Goal: Task Accomplishment & Management: Manage account settings

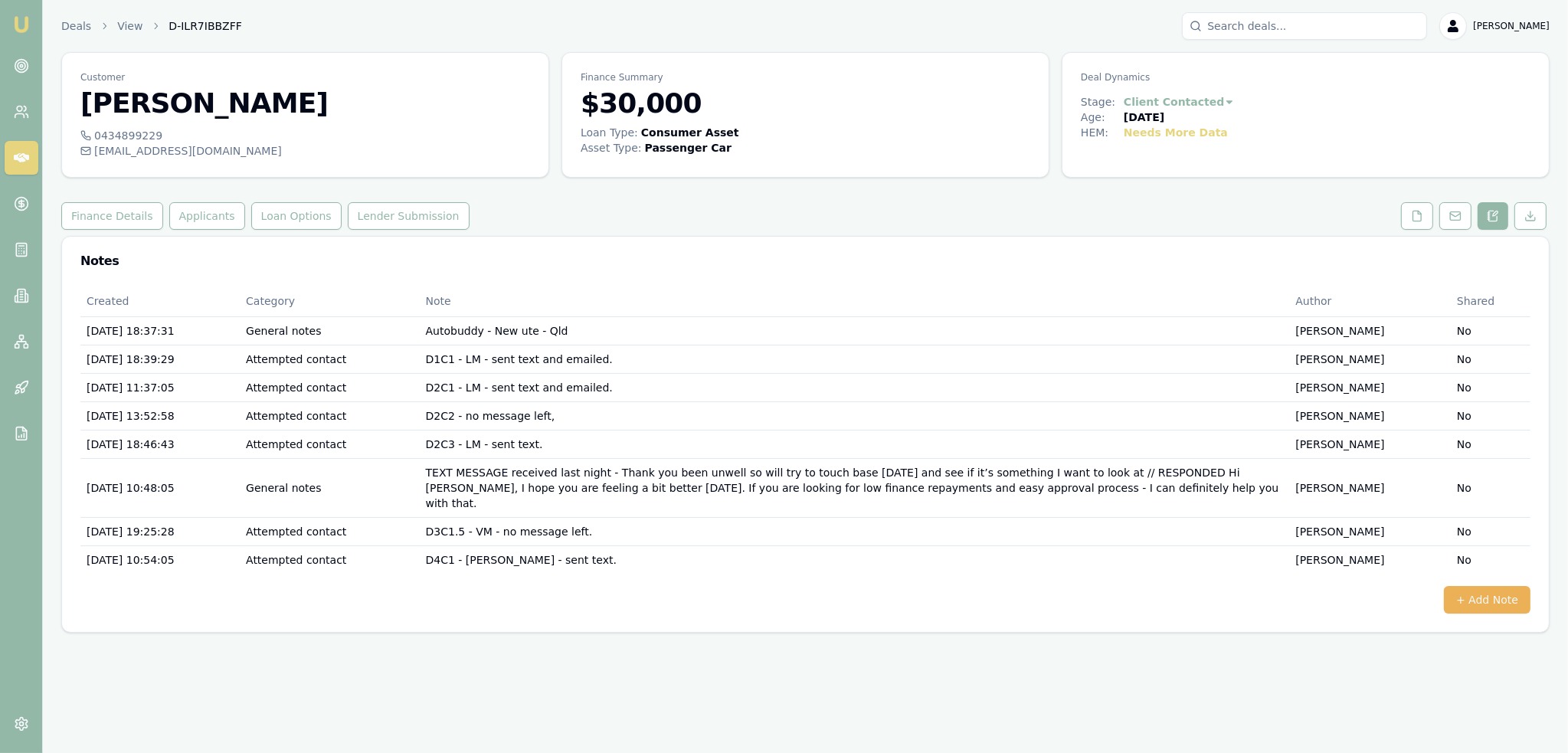
click at [20, 23] on img at bounding box center [21, 24] width 19 height 19
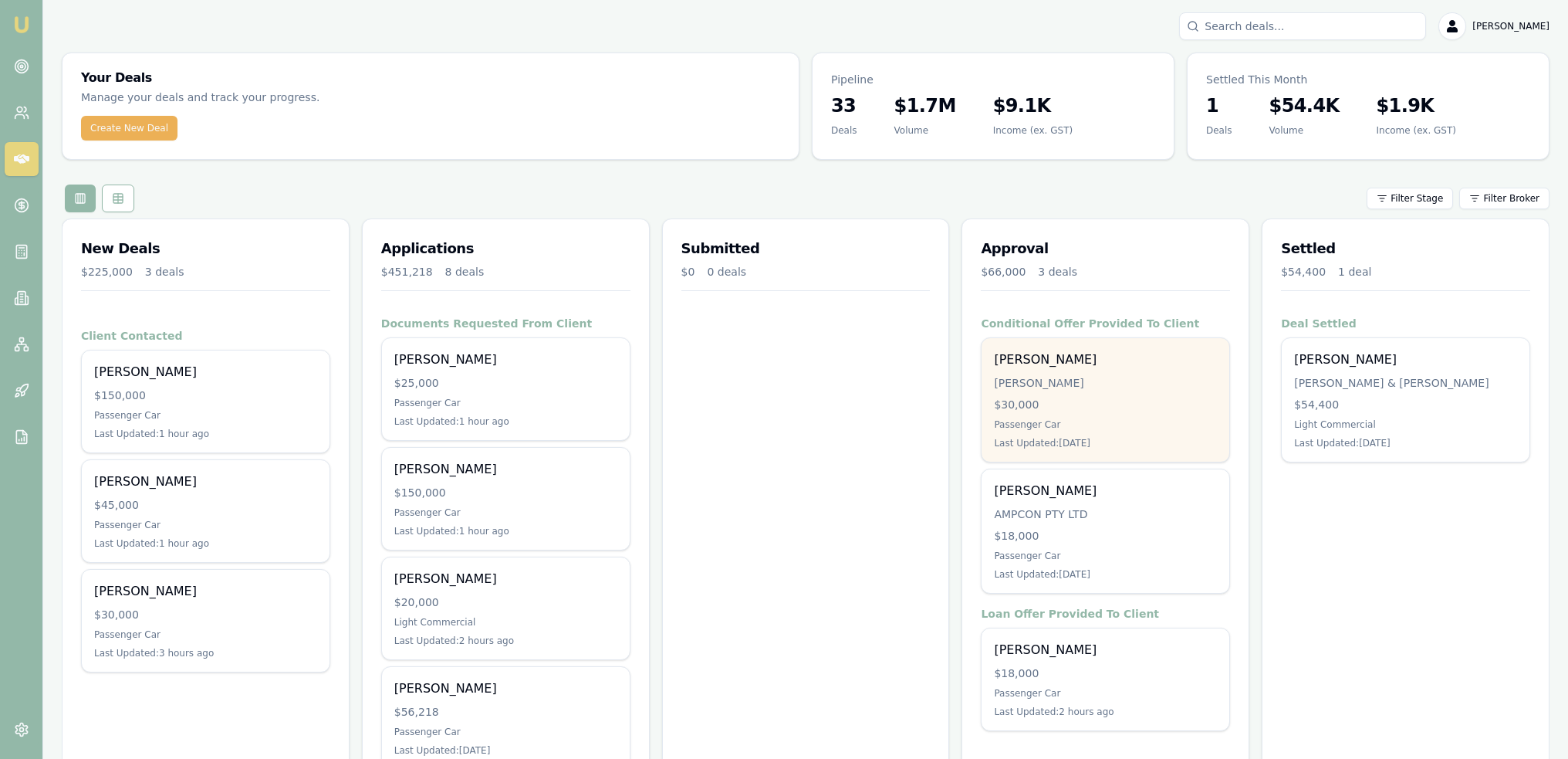
click at [1113, 391] on div "[PERSON_NAME] [PERSON_NAME] $30,000 Passenger Car Last Updated: [DATE]" at bounding box center [1105, 399] width 247 height 123
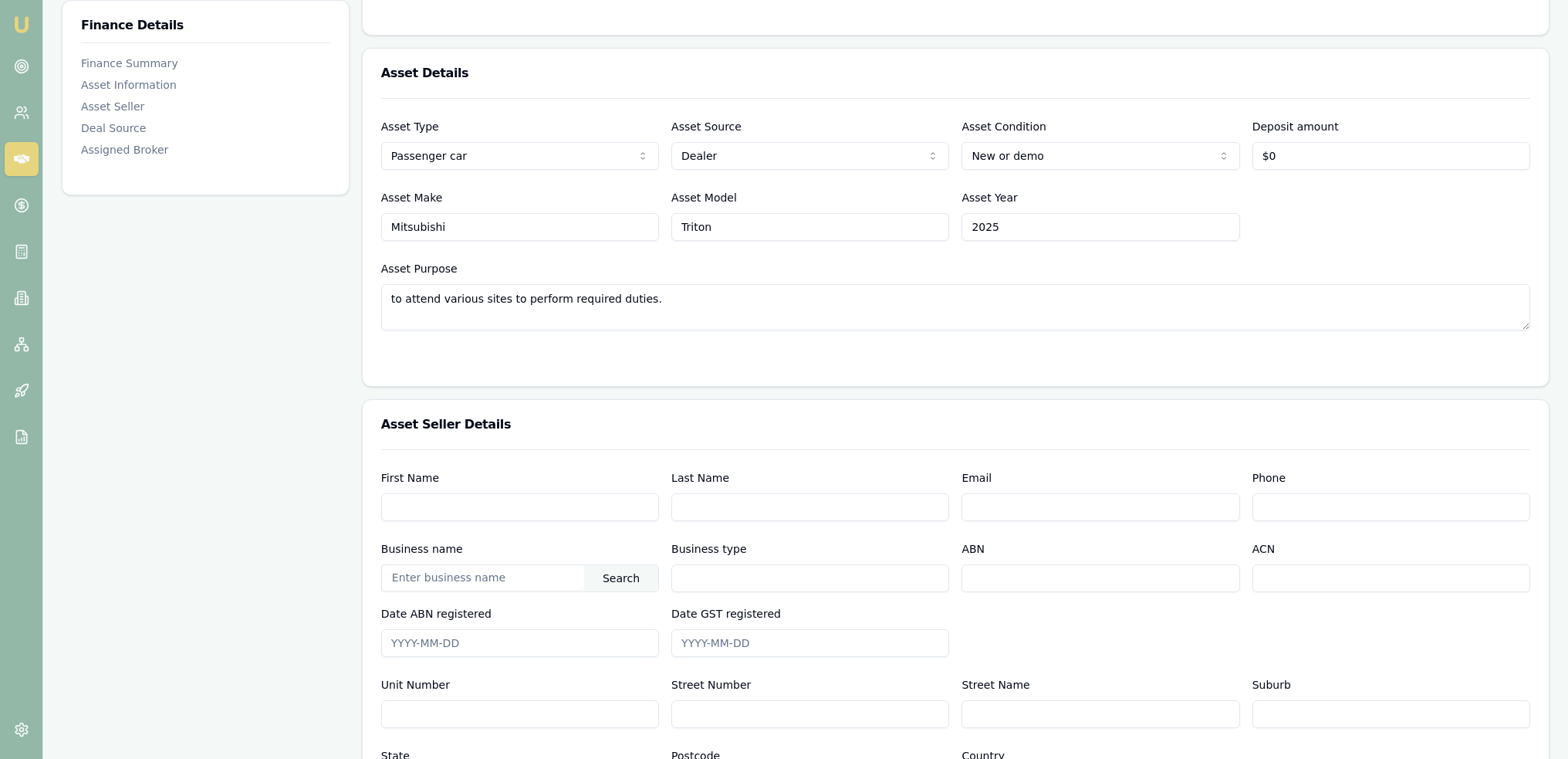
scroll to position [618, 0]
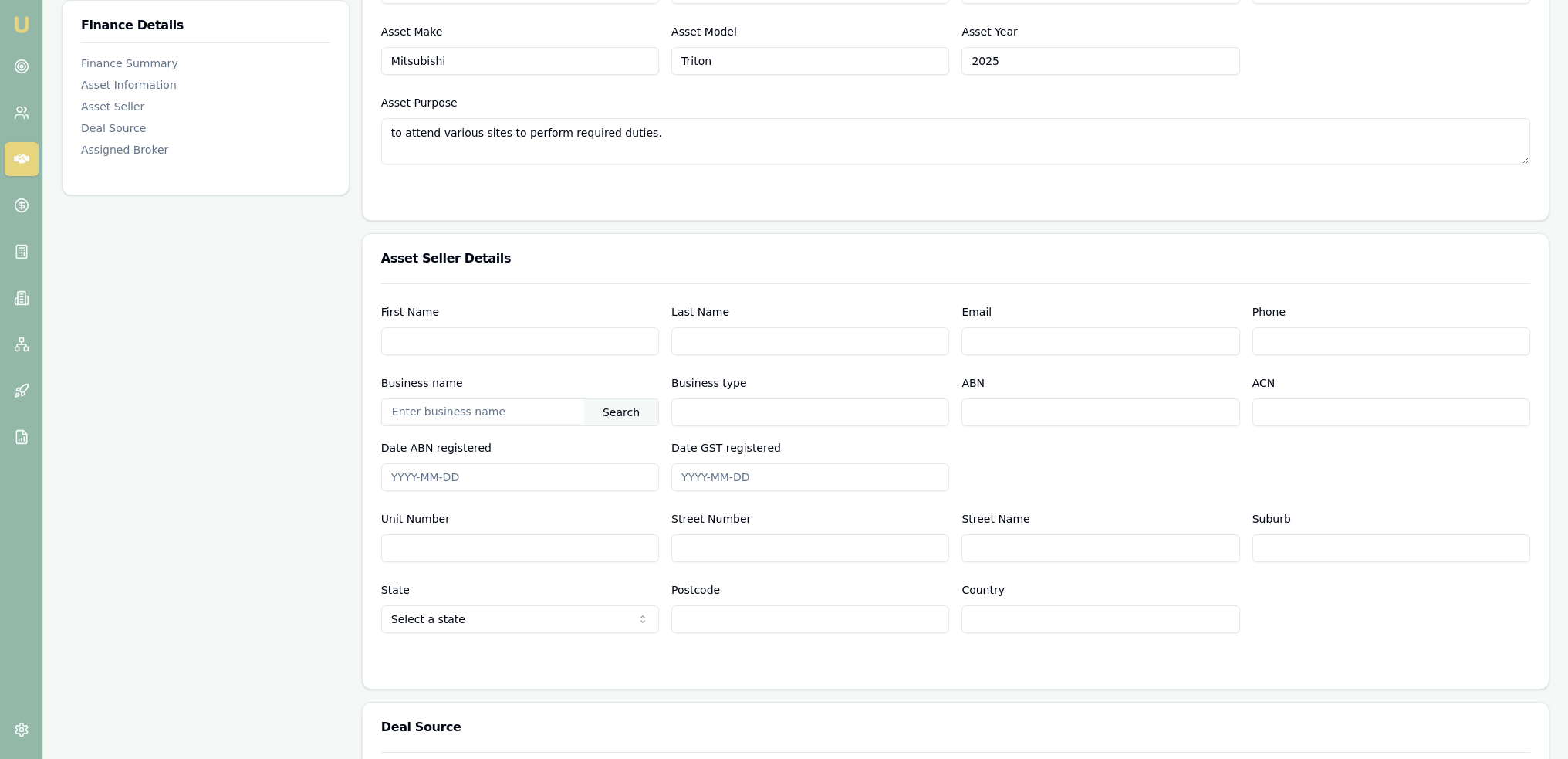
click at [503, 414] on input "text" at bounding box center [482, 411] width 202 height 24
click at [622, 413] on div "Search" at bounding box center [620, 412] width 74 height 26
click at [492, 446] on div "FIRST CHOICE AUTOS PTY LTD (89137384260)" at bounding box center [520, 440] width 276 height 28
type input "FIRST CHOICE AUTOS PTY LTD"
type input "Australian Private Company"
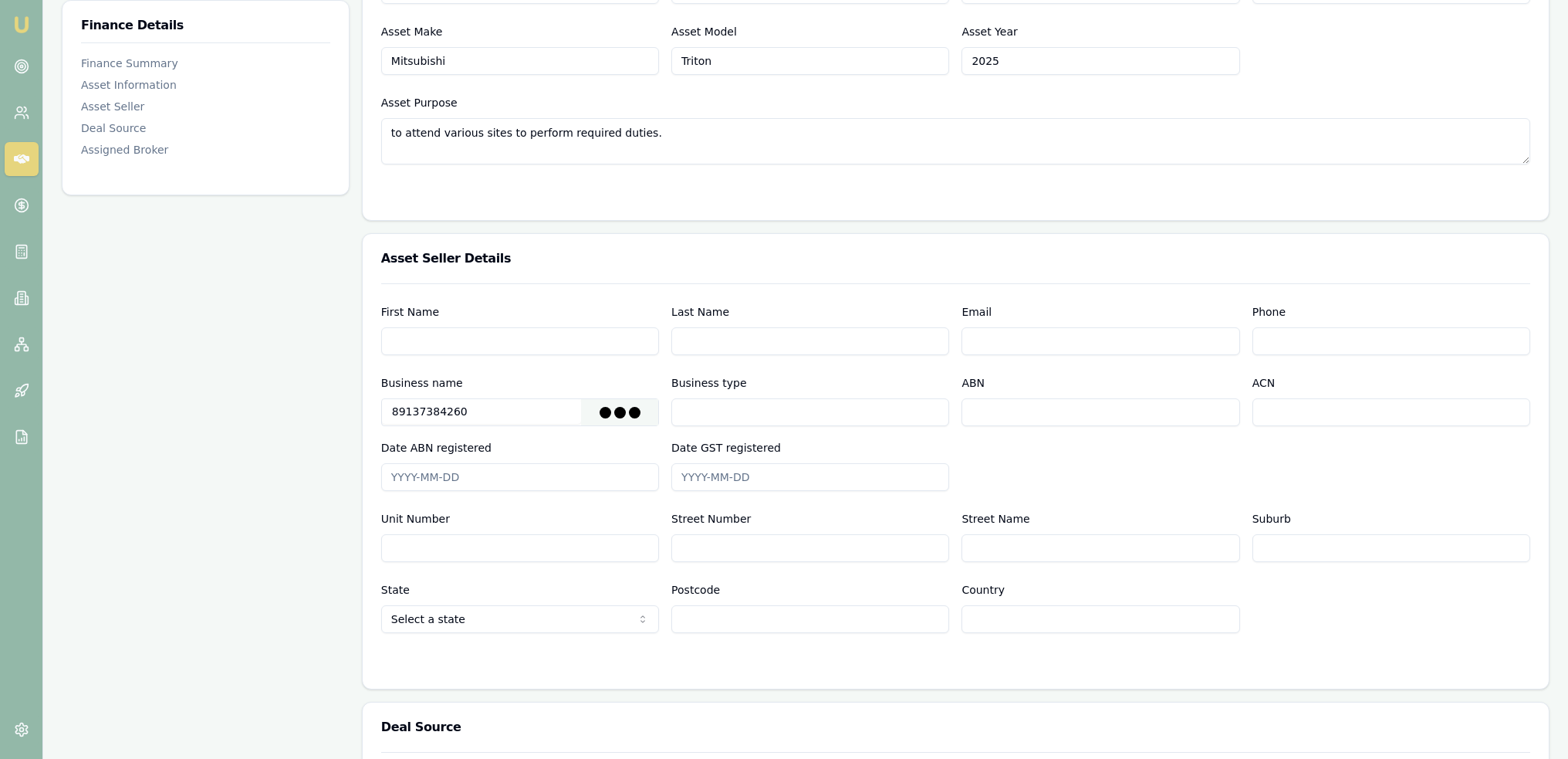
type input "89137384260"
type input "137384260"
type input "2009-05-28"
type input "[DATE]"
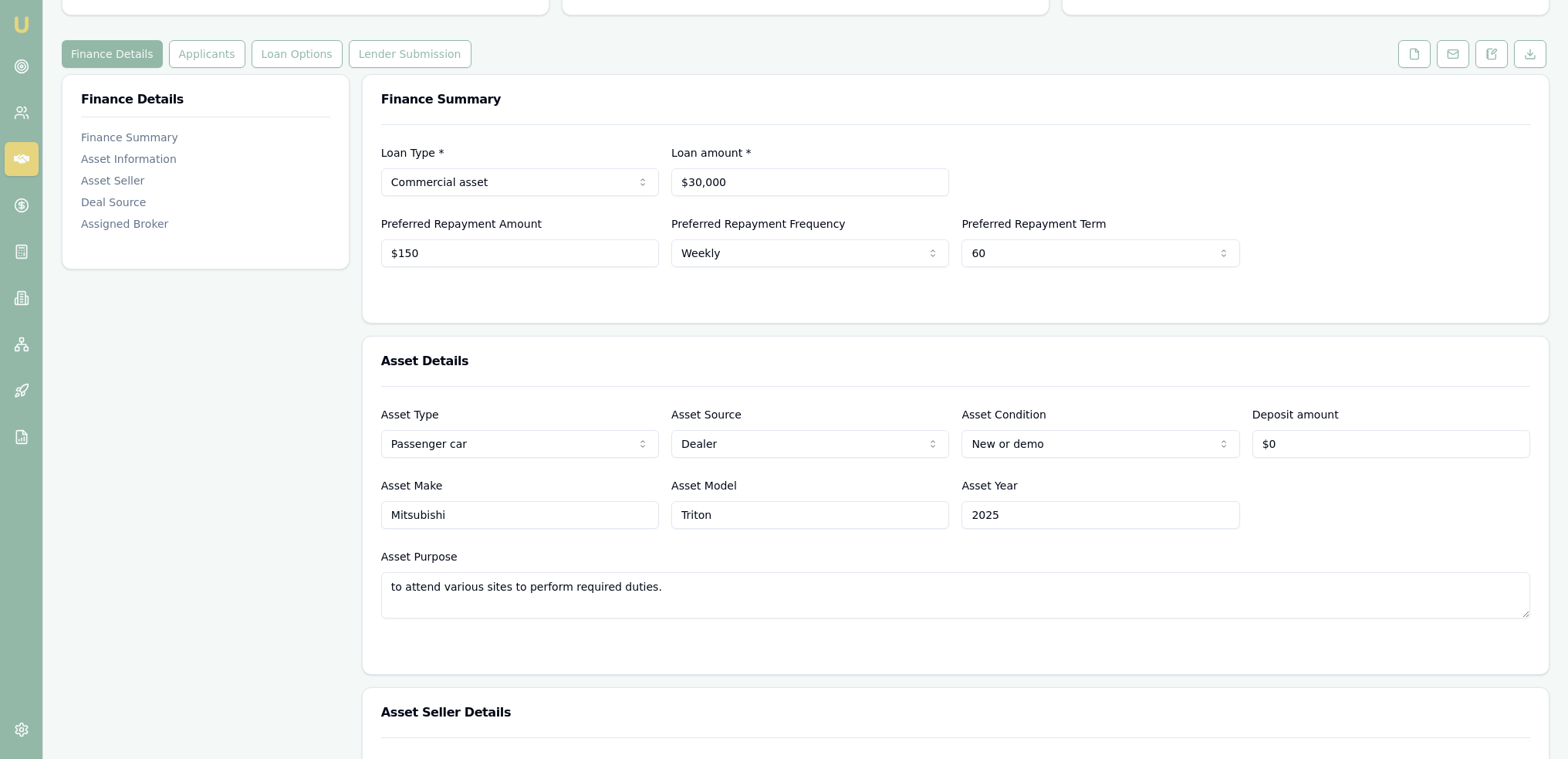
scroll to position [231, 0]
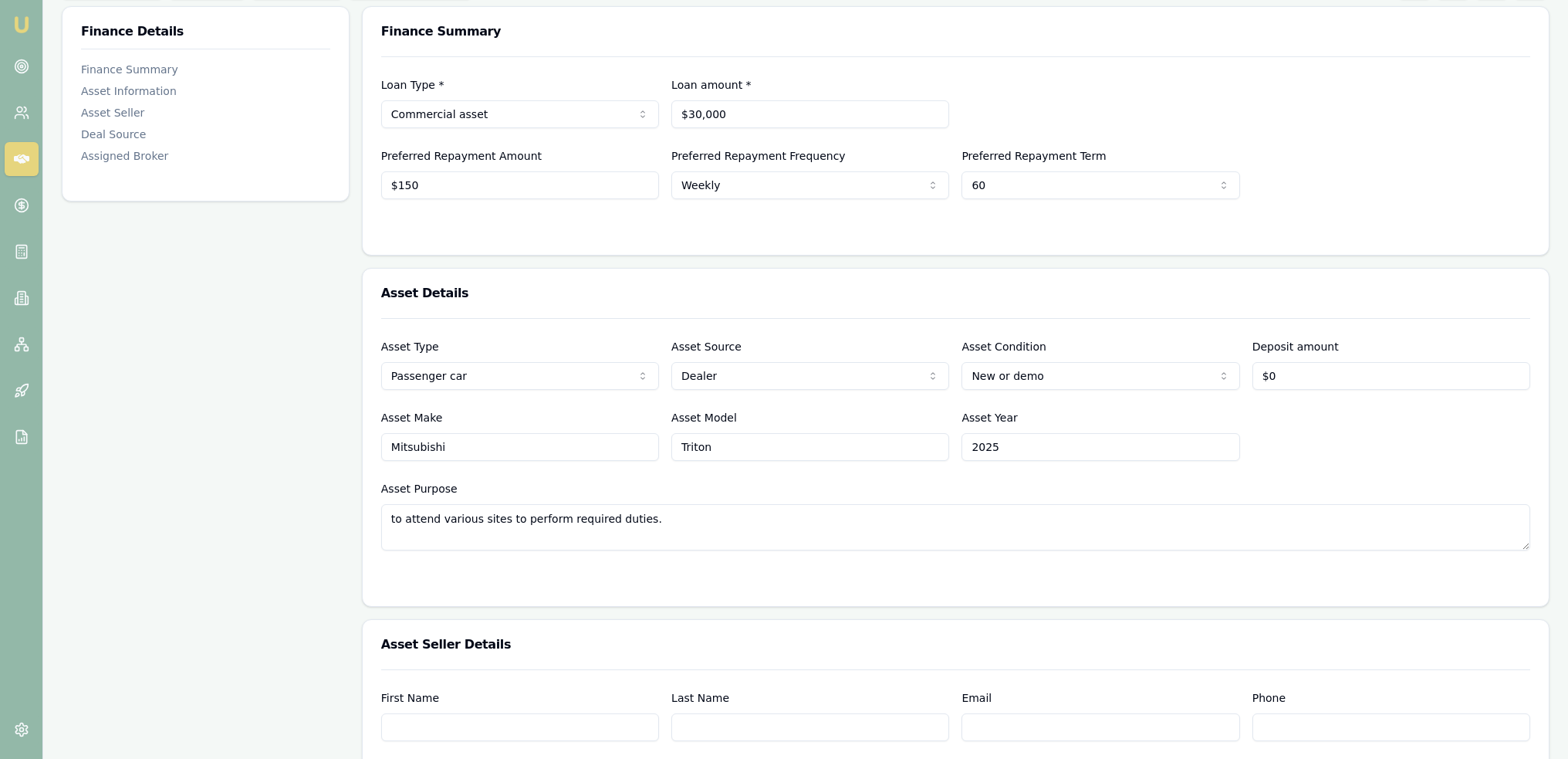
drag, startPoint x: 979, startPoint y: 443, endPoint x: 886, endPoint y: 443, distance: 93.0
click at [886, 443] on div "Asset Make Mitsubishi Asset Model Triton Asset Year 2025" at bounding box center [955, 435] width 1149 height 53
type input "2021"
click at [756, 450] on input "Triton" at bounding box center [809, 447] width 277 height 28
click at [711, 514] on textarea "to attend various sites to perform required duties." at bounding box center [955, 527] width 1149 height 46
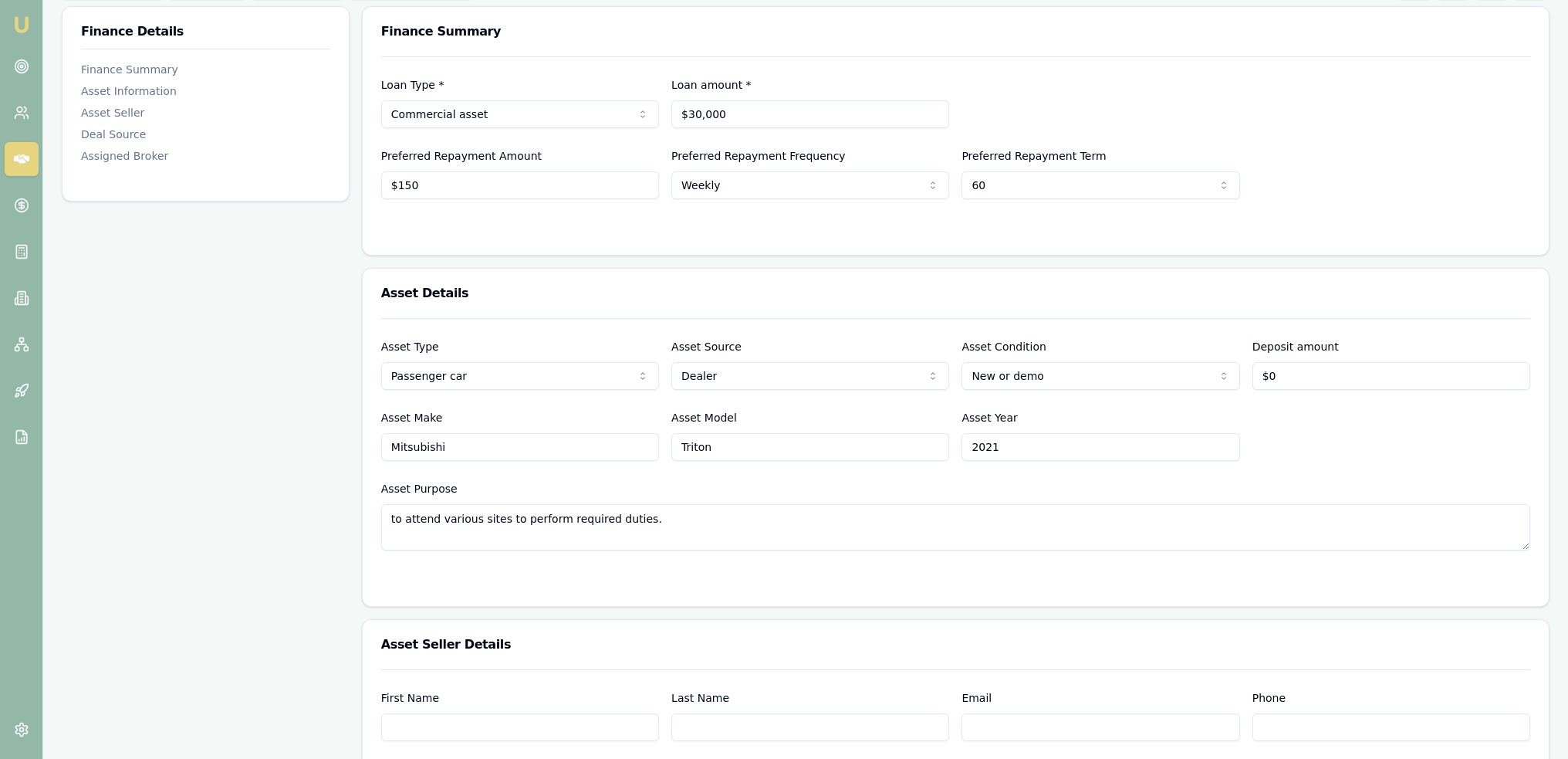
click at [711, 514] on textarea "to attend various sites to perform required duties." at bounding box center [955, 527] width 1149 height 46
click at [743, 487] on div "Asset Purpose to attend various sites to perform required duties." at bounding box center [955, 515] width 1149 height 71
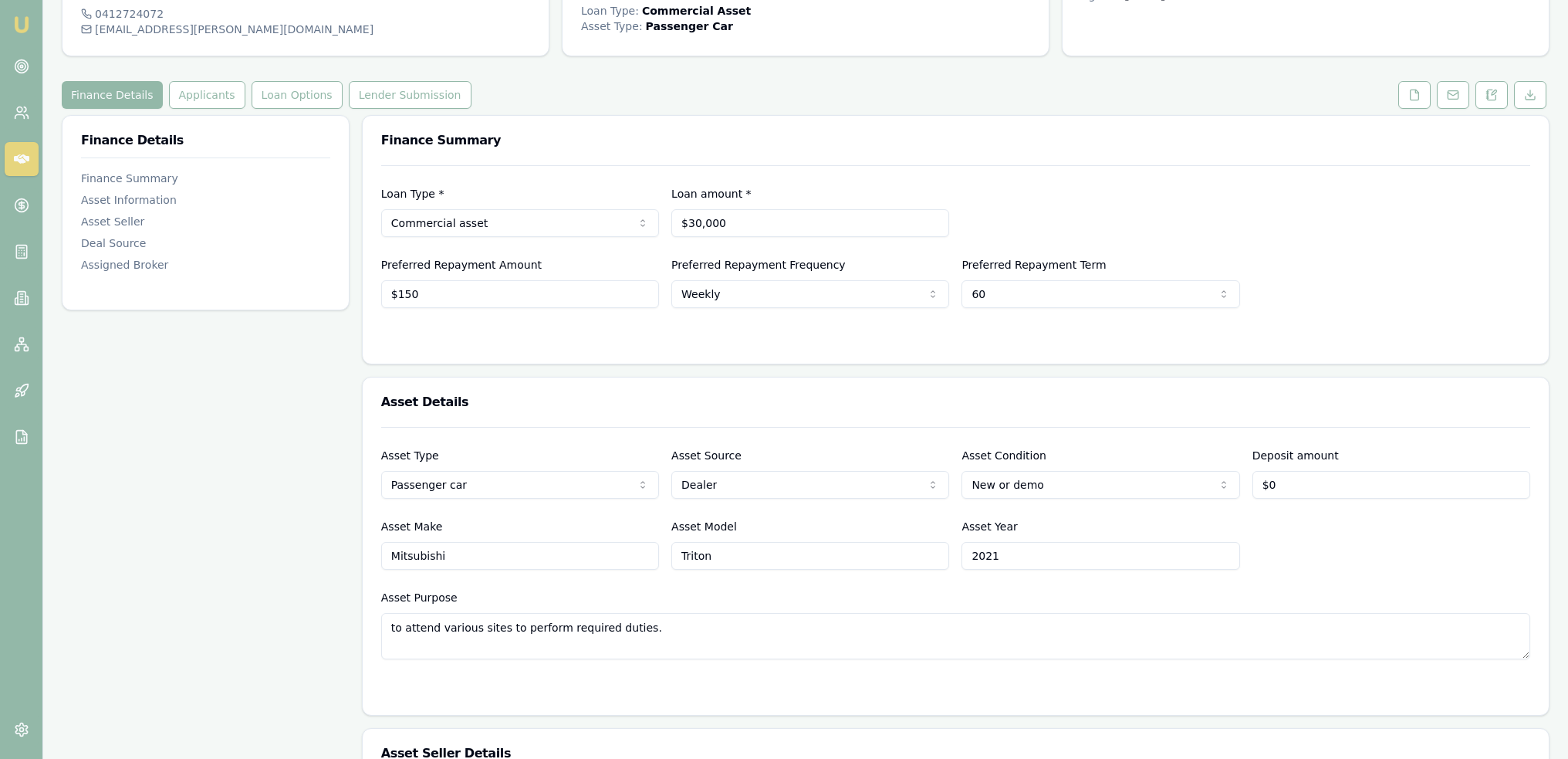
scroll to position [0, 0]
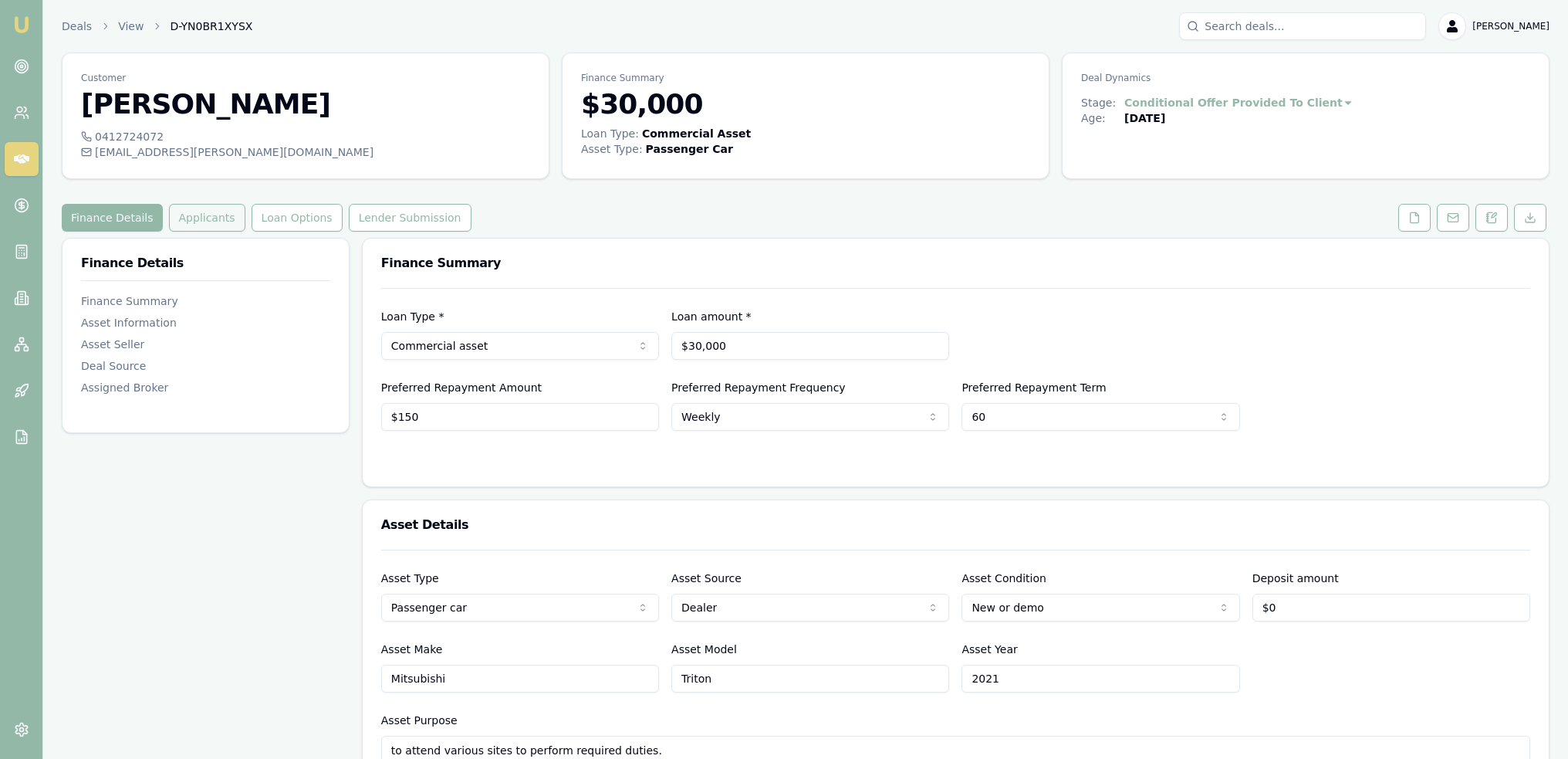
click at [208, 215] on button "Applicants" at bounding box center [207, 218] width 76 height 28
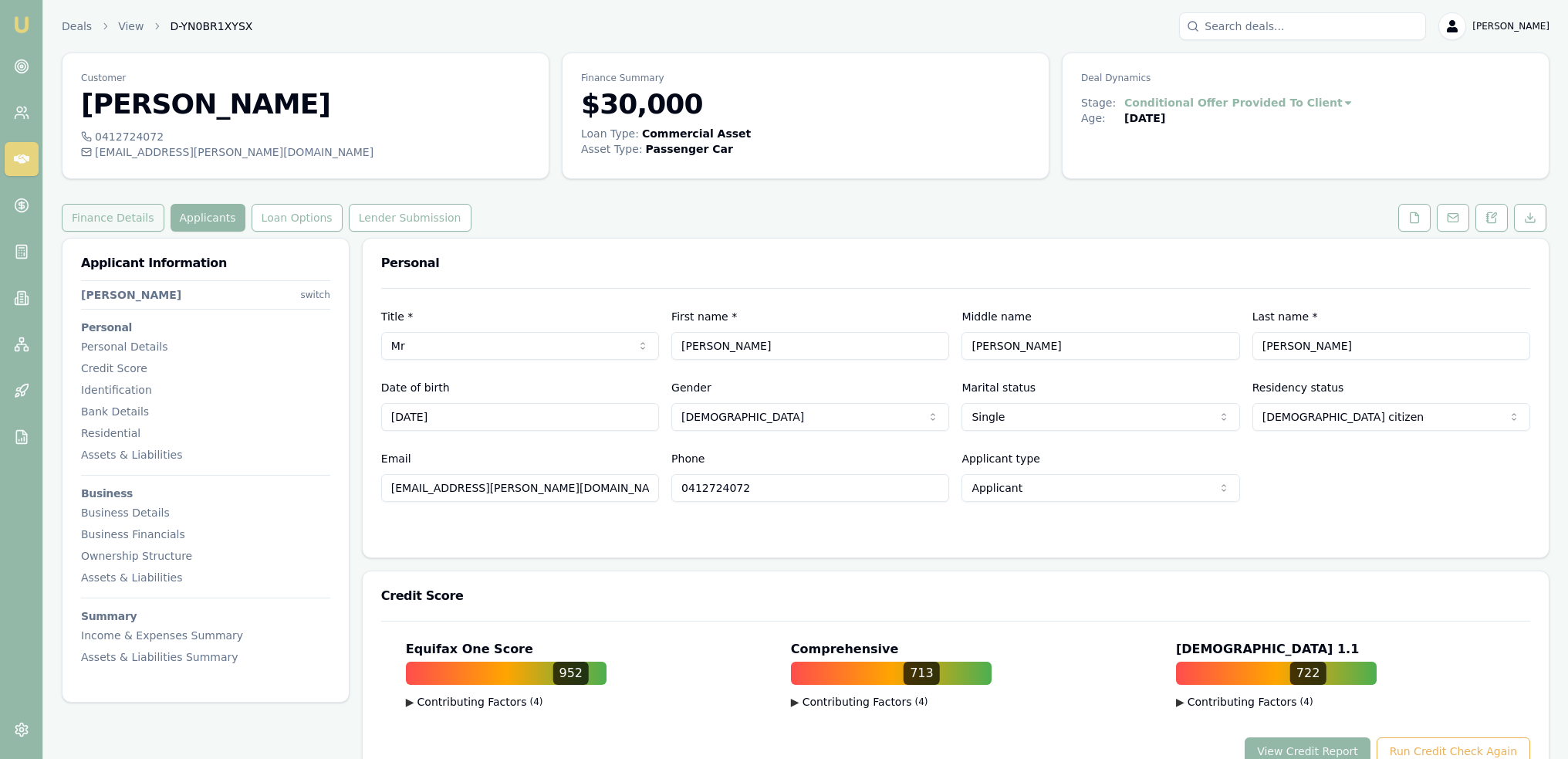
click at [117, 216] on button "Finance Details" at bounding box center [113, 218] width 102 height 28
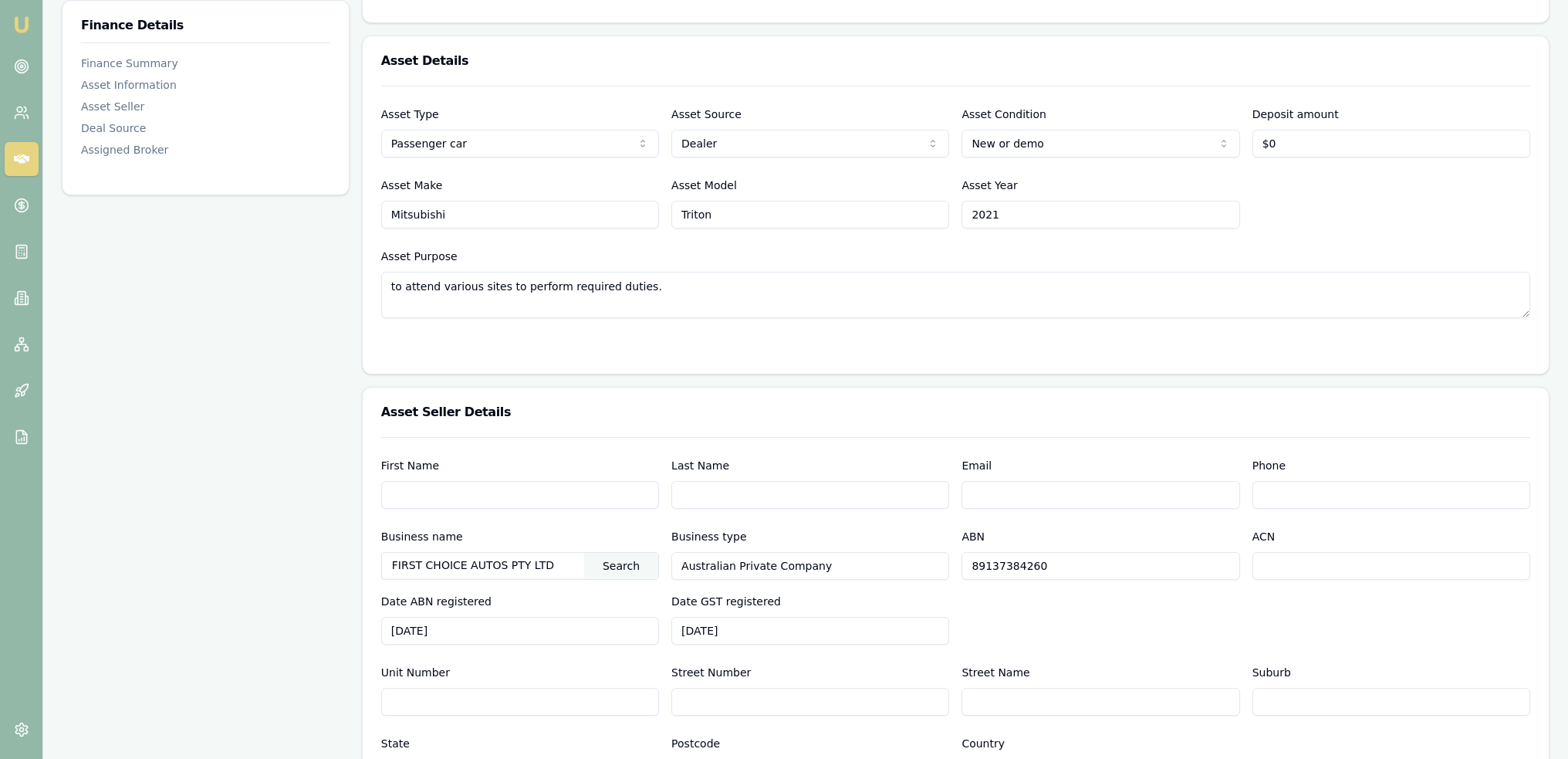
scroll to position [463, 0]
click at [581, 495] on input "First Name" at bounding box center [519, 496] width 277 height 28
type input "George"
type input "0421 100 277"
click at [1146, 603] on div "Business name FIRST CHOICE AUTOS PTY LTD Search Business type Australian Privat…" at bounding box center [955, 586] width 1149 height 118
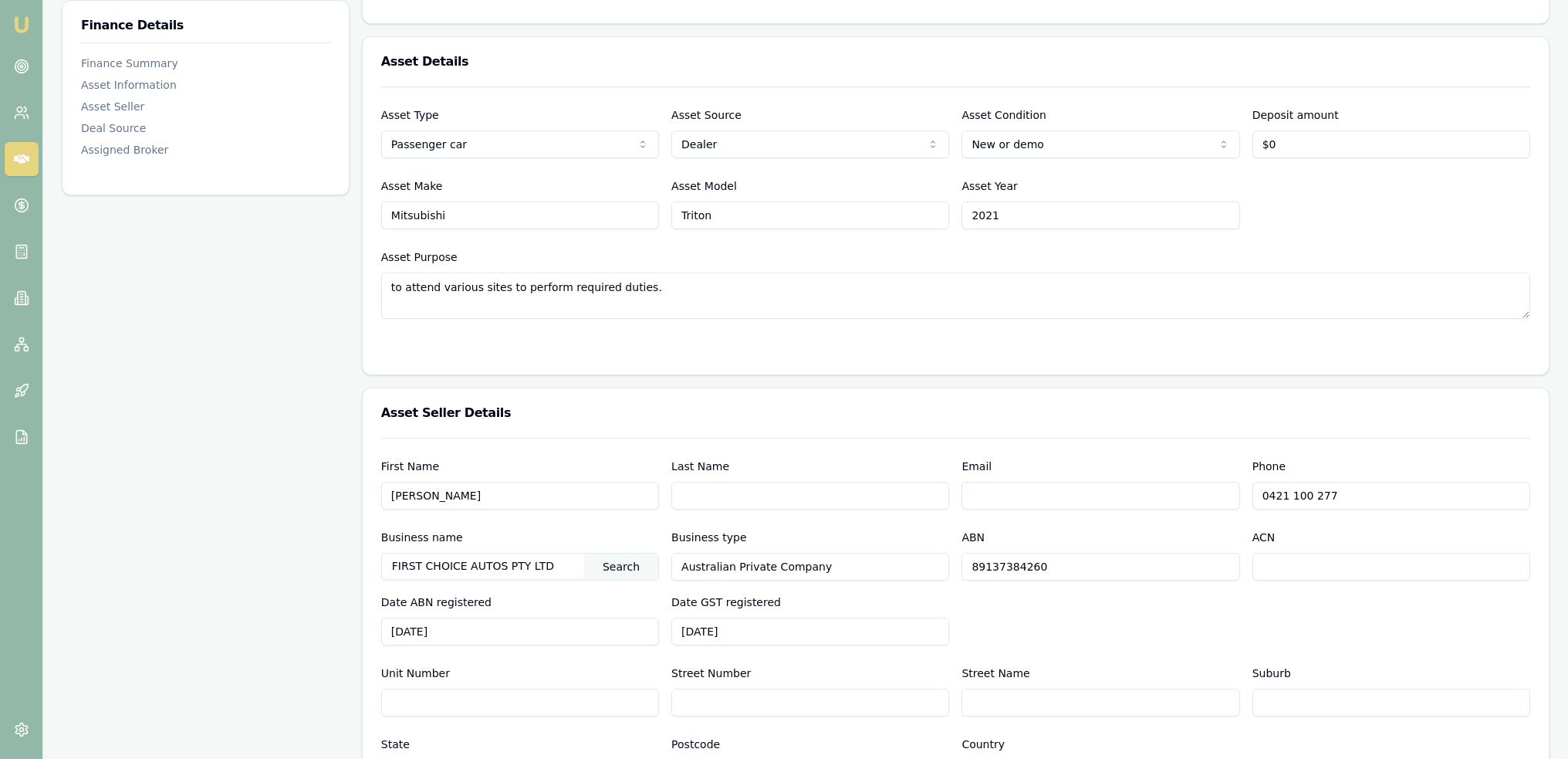
click at [1002, 502] on input "Email" at bounding box center [1100, 496] width 277 height 28
type input "sales@firstchoiceautos.com.au"
click at [1031, 528] on div "ABN 89137384260" at bounding box center [1100, 554] width 277 height 53
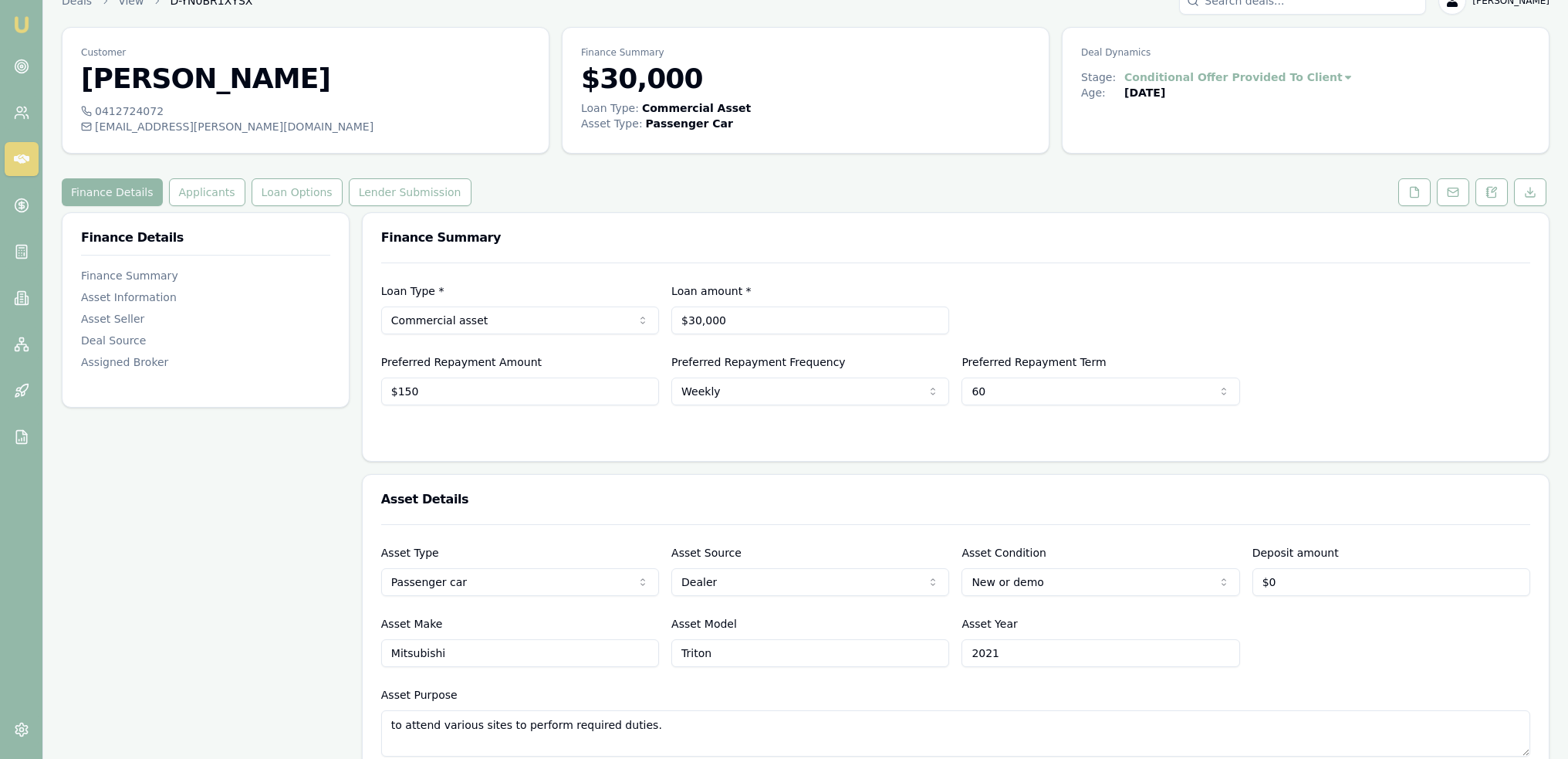
scroll to position [0, 0]
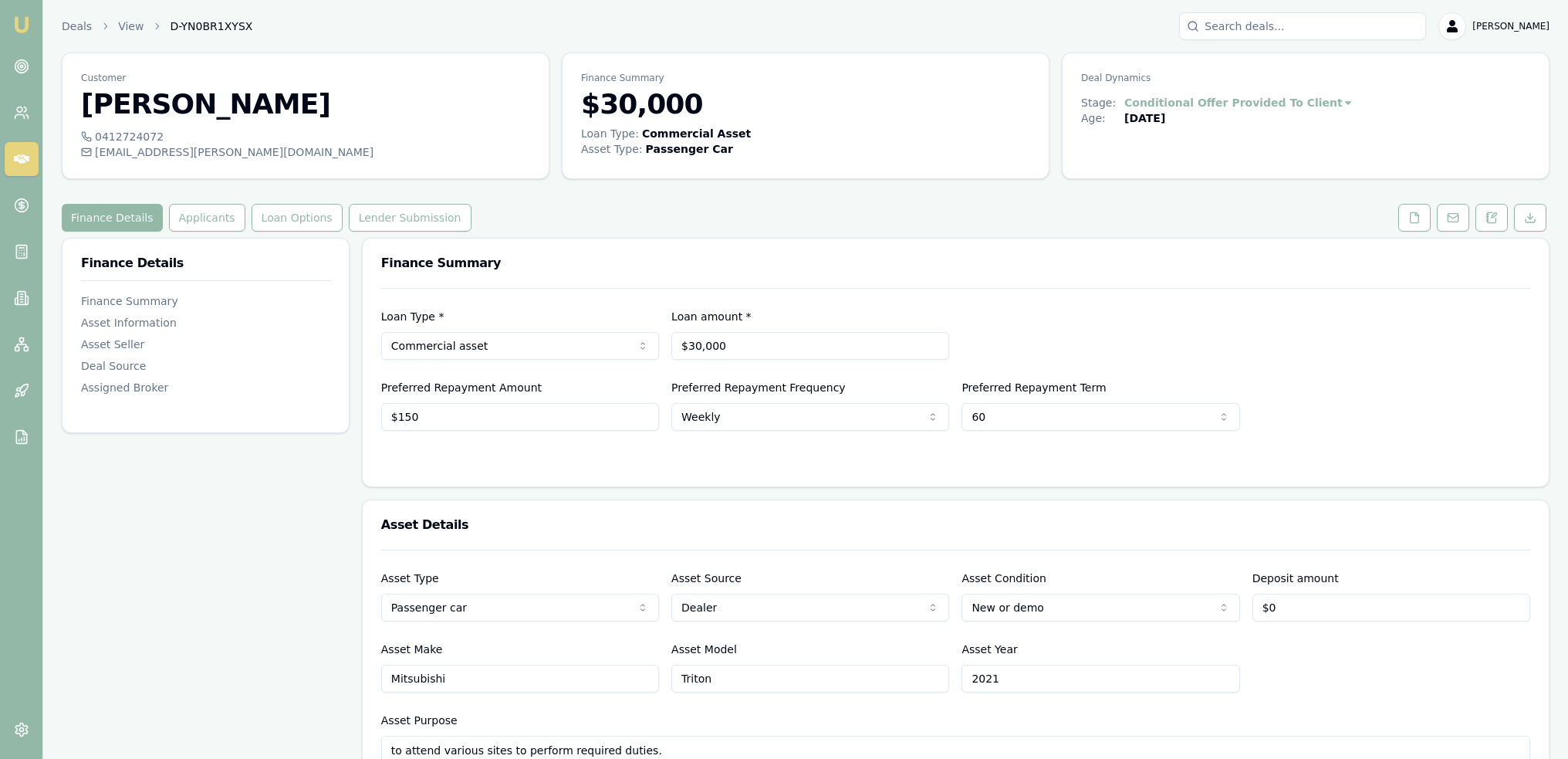
click at [1405, 471] on div "Loan Type * Commercial asset Consumer loan Consumer asset Commercial loan Comme…" at bounding box center [956, 387] width 1186 height 198
click at [357, 209] on button "Lender Submission" at bounding box center [410, 218] width 123 height 28
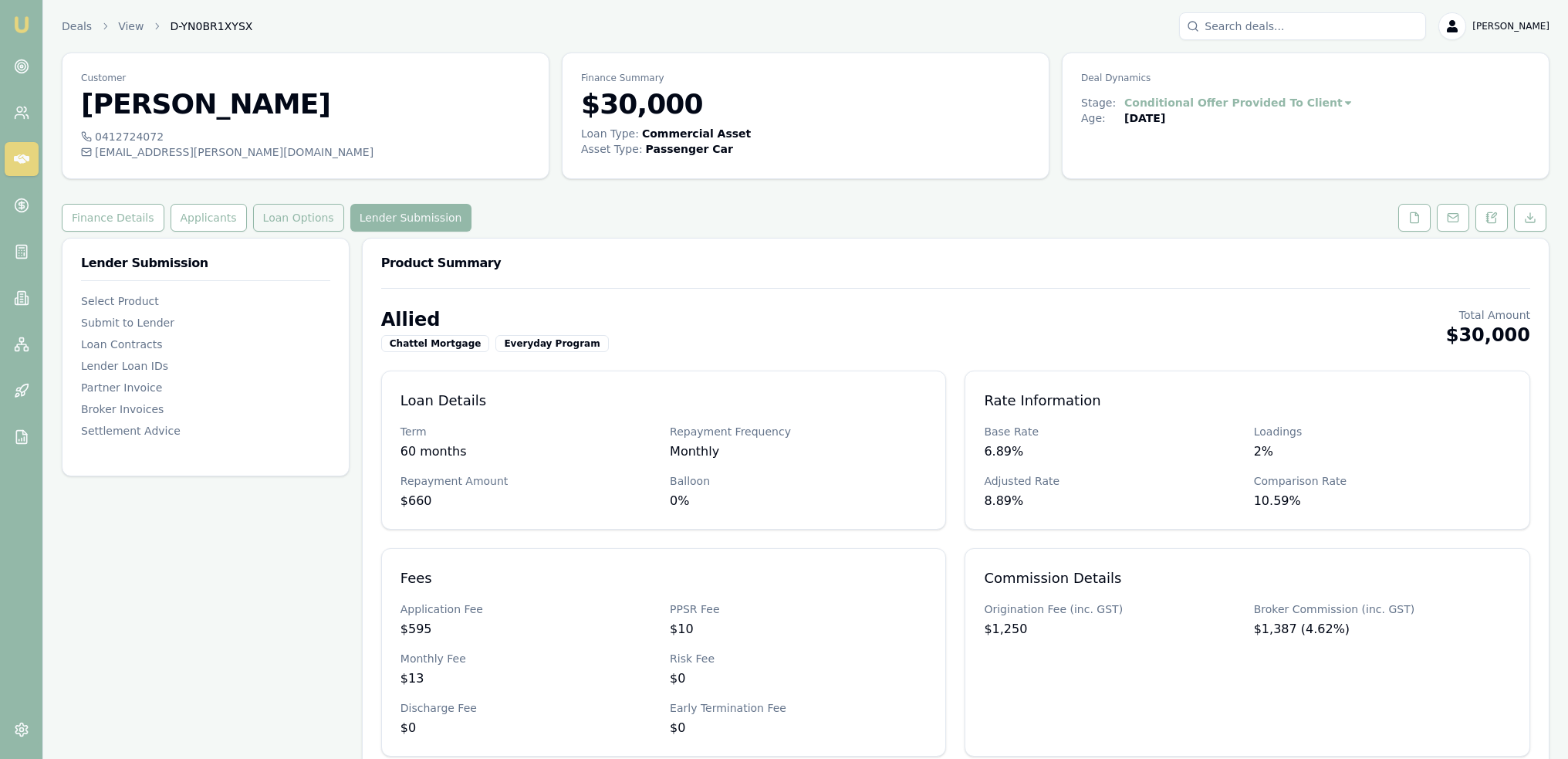
drag, startPoint x: 285, startPoint y: 215, endPoint x: 279, endPoint y: 225, distance: 11.7
click at [283, 215] on button "Loan Options" at bounding box center [298, 218] width 91 height 28
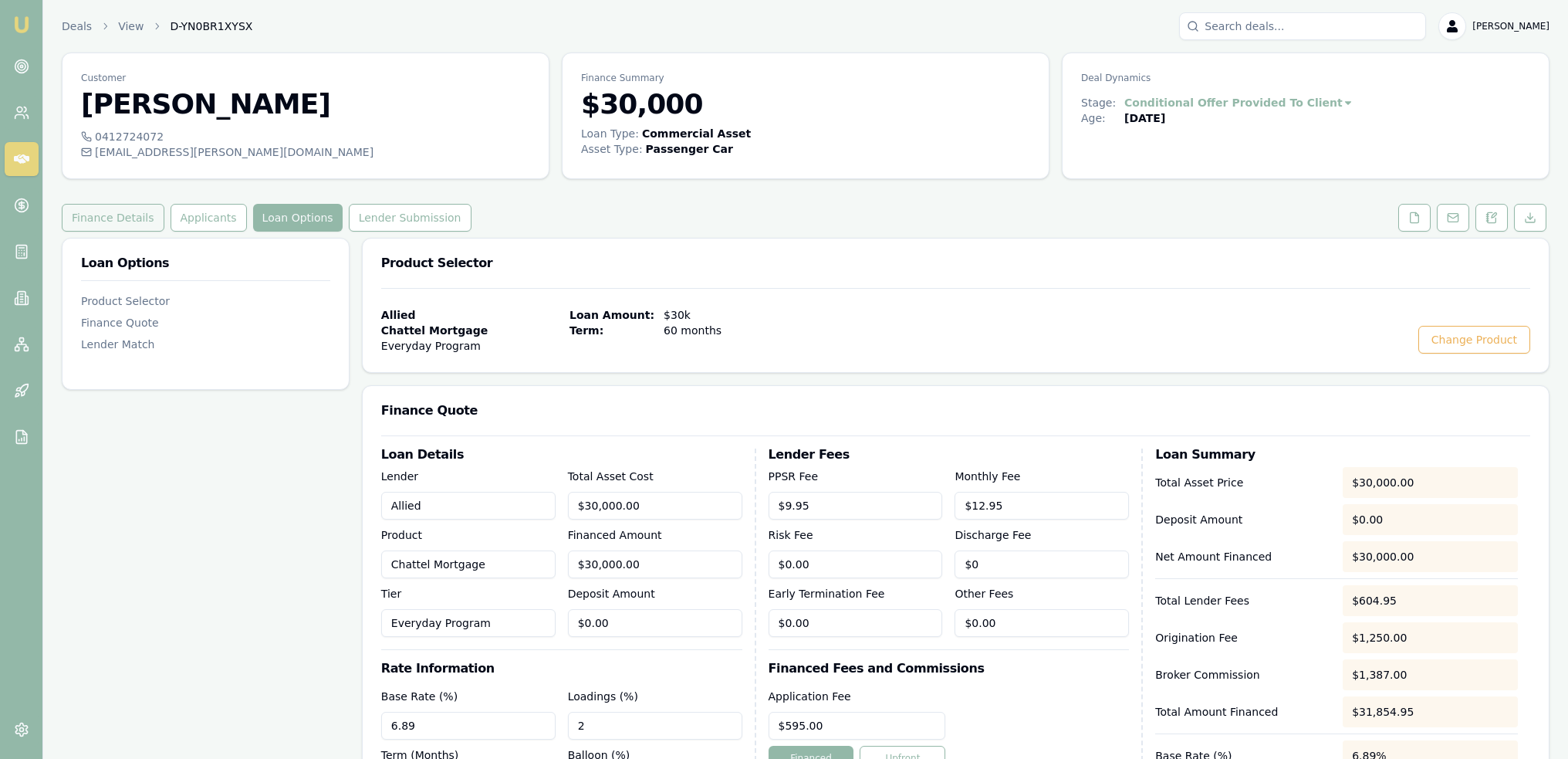
click at [131, 222] on button "Finance Details" at bounding box center [113, 218] width 102 height 28
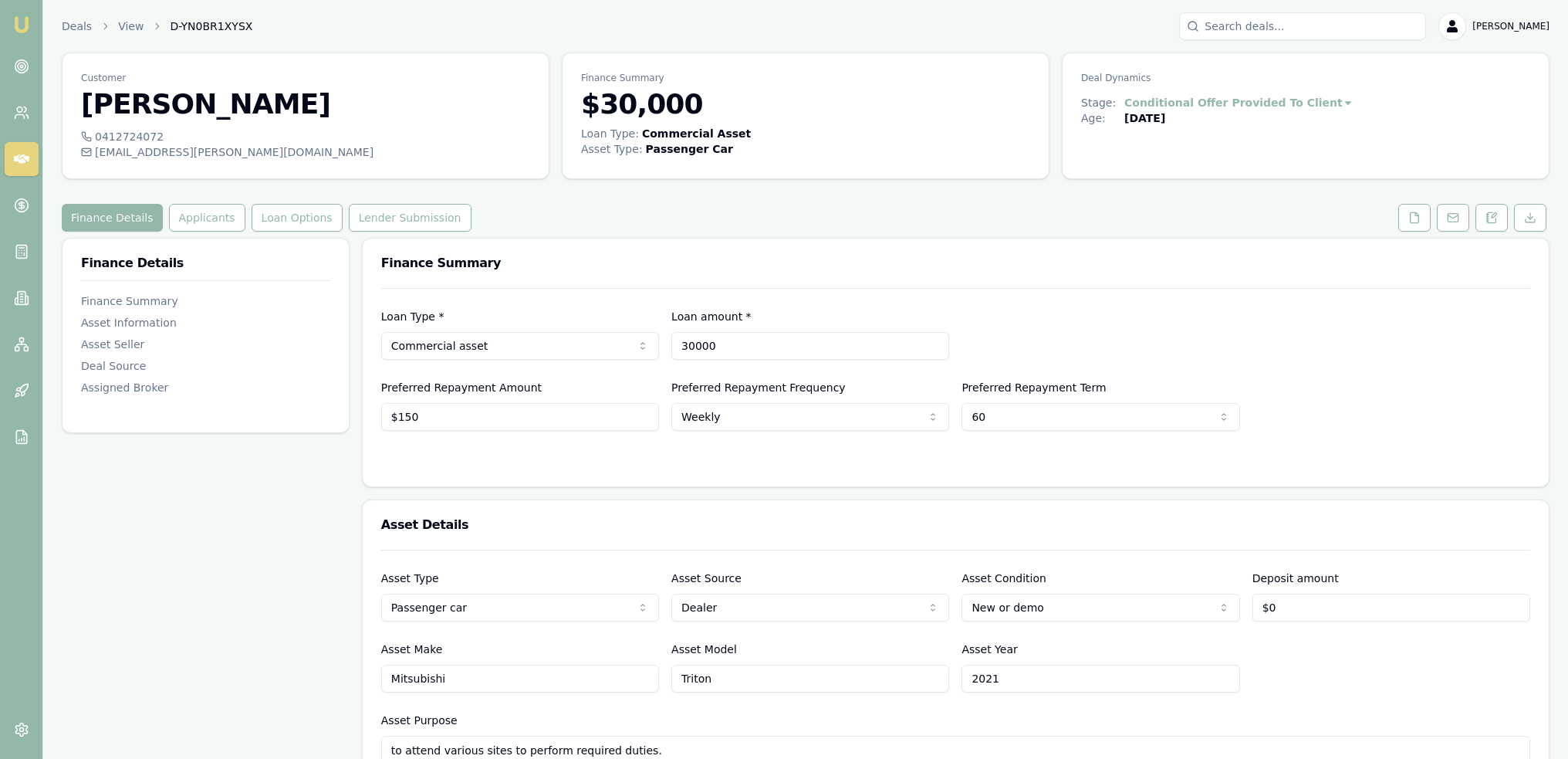
drag, startPoint x: 666, startPoint y: 353, endPoint x: 639, endPoint y: 357, distance: 27.3
click at [639, 357] on div "Loan Type * Commercial asset Consumer loan Consumer asset Commercial loan Comme…" at bounding box center [955, 334] width 1149 height 53
type input "$19,375"
click at [1277, 369] on div "Loan Type * Commercial asset Consumer loan Consumer asset Commercial loan Comme…" at bounding box center [955, 359] width 1149 height 143
click at [1480, 213] on button at bounding box center [1491, 218] width 32 height 28
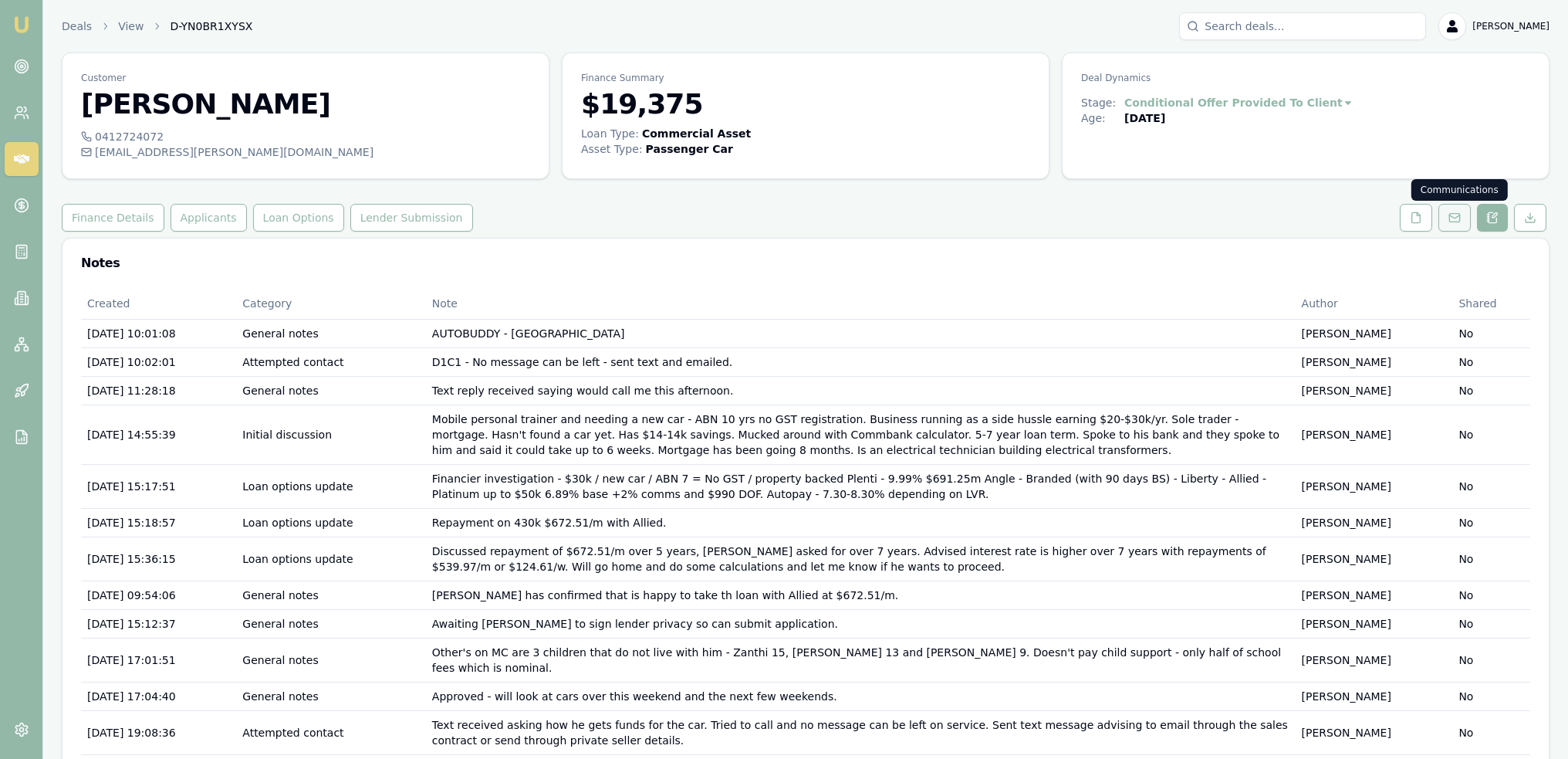
click at [1445, 223] on button at bounding box center [1454, 218] width 32 height 28
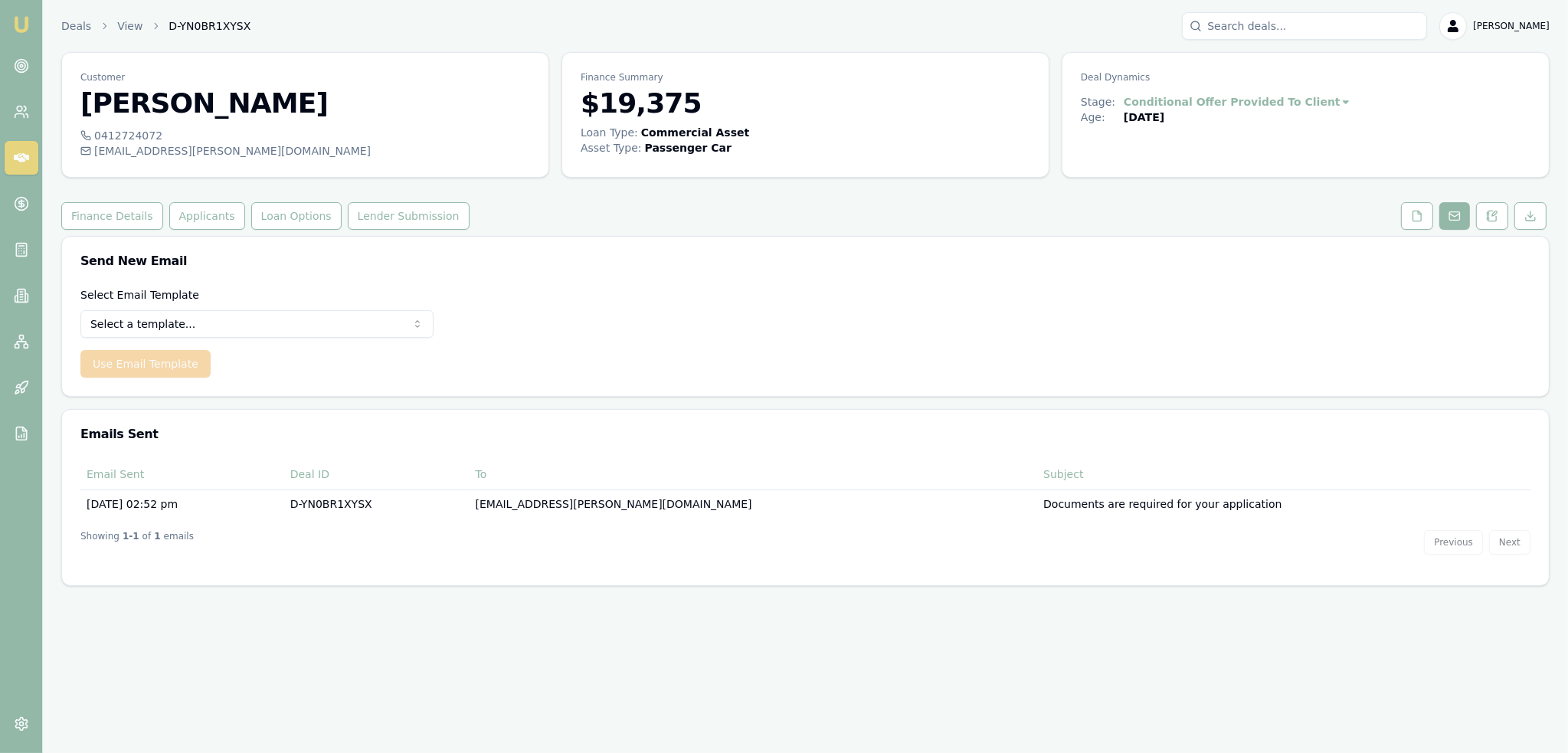
click at [310, 322] on html "Emu Broker Deals View D-YN0BR1XYSX Robyn Adams Toggle Menu Customer Michael Gal…" at bounding box center [784, 376] width 1568 height 753
click at [129, 360] on button "Use Email Template" at bounding box center [146, 364] width 131 height 28
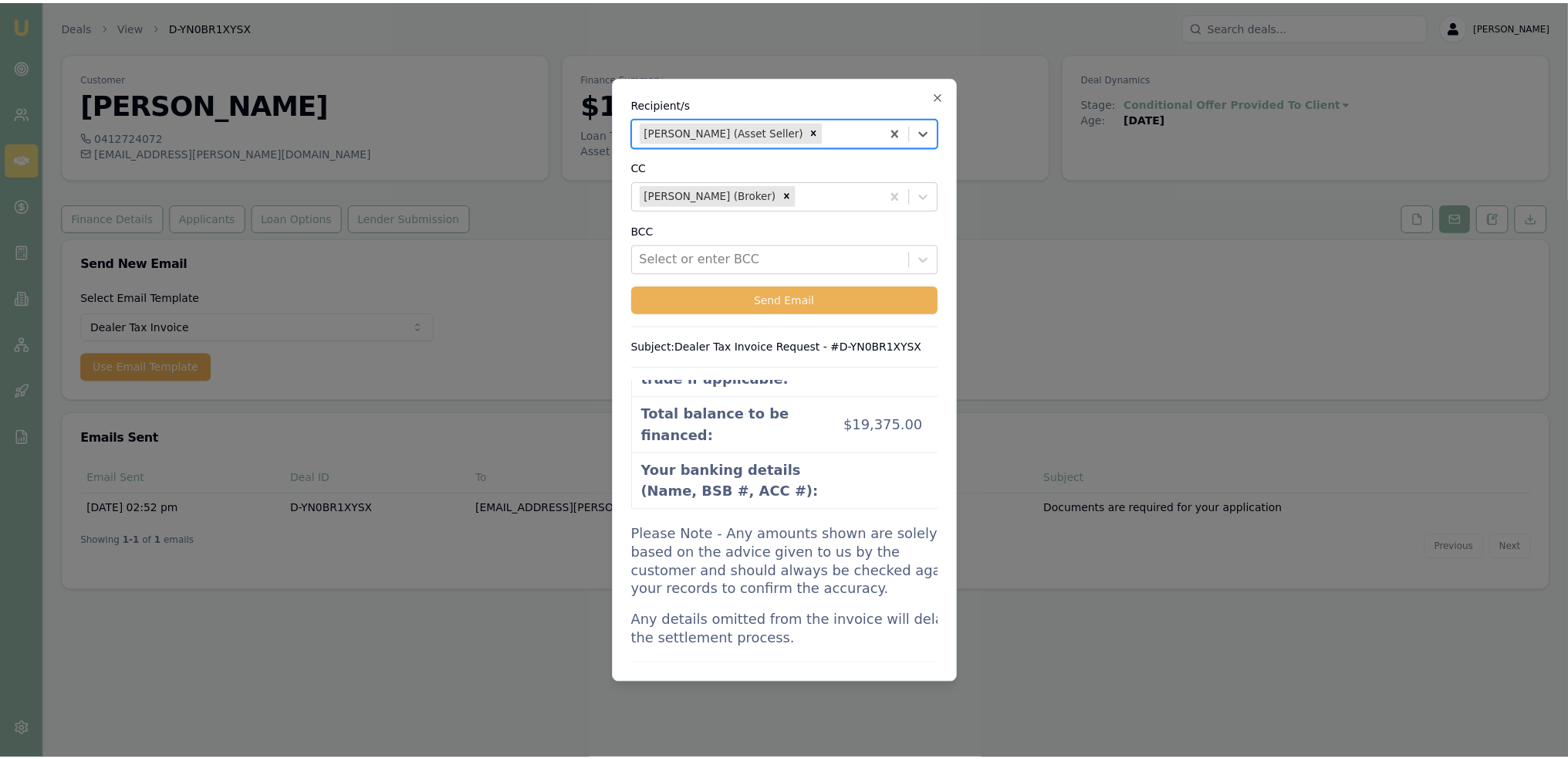
scroll to position [1853, 0]
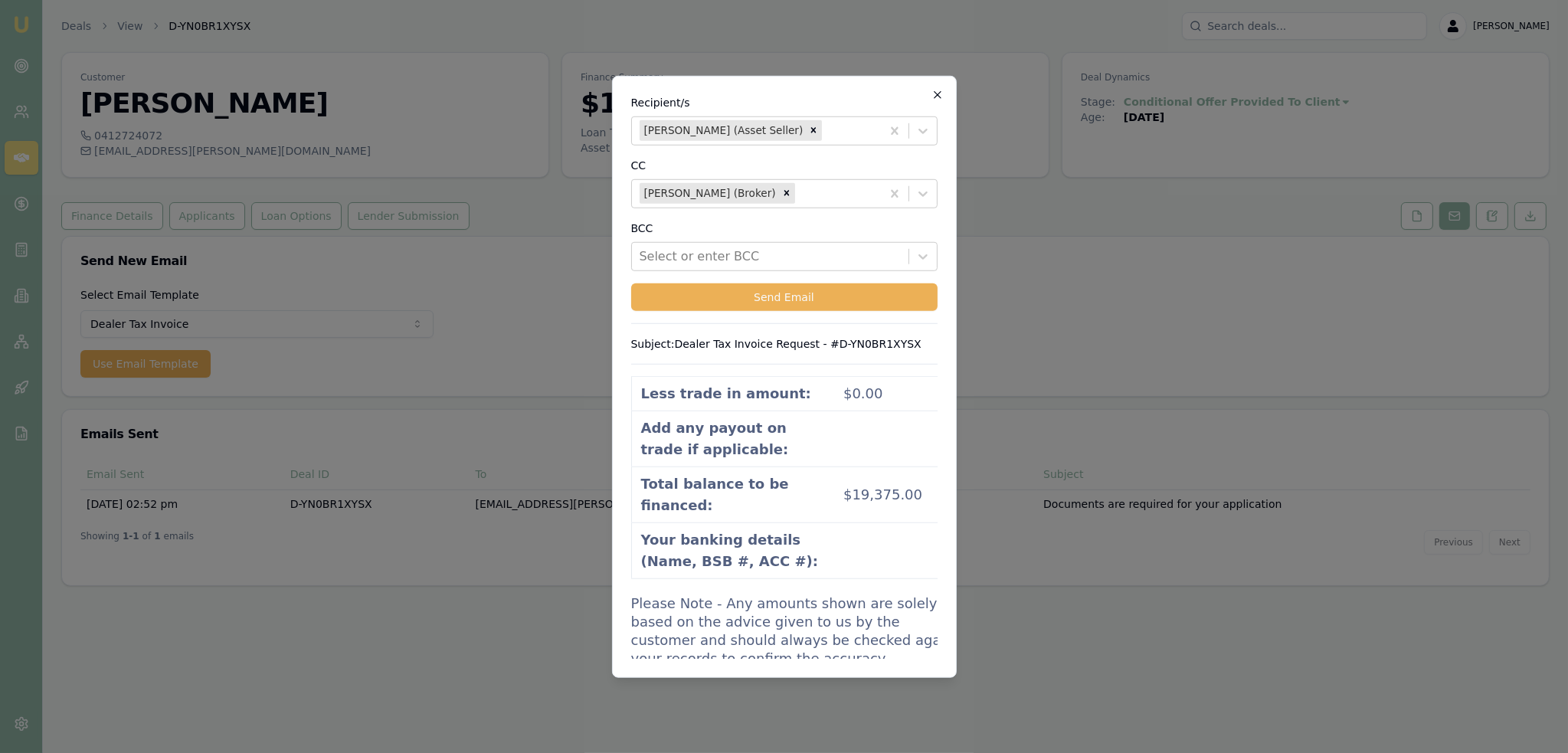
click at [938, 96] on icon "button" at bounding box center [937, 93] width 12 height 12
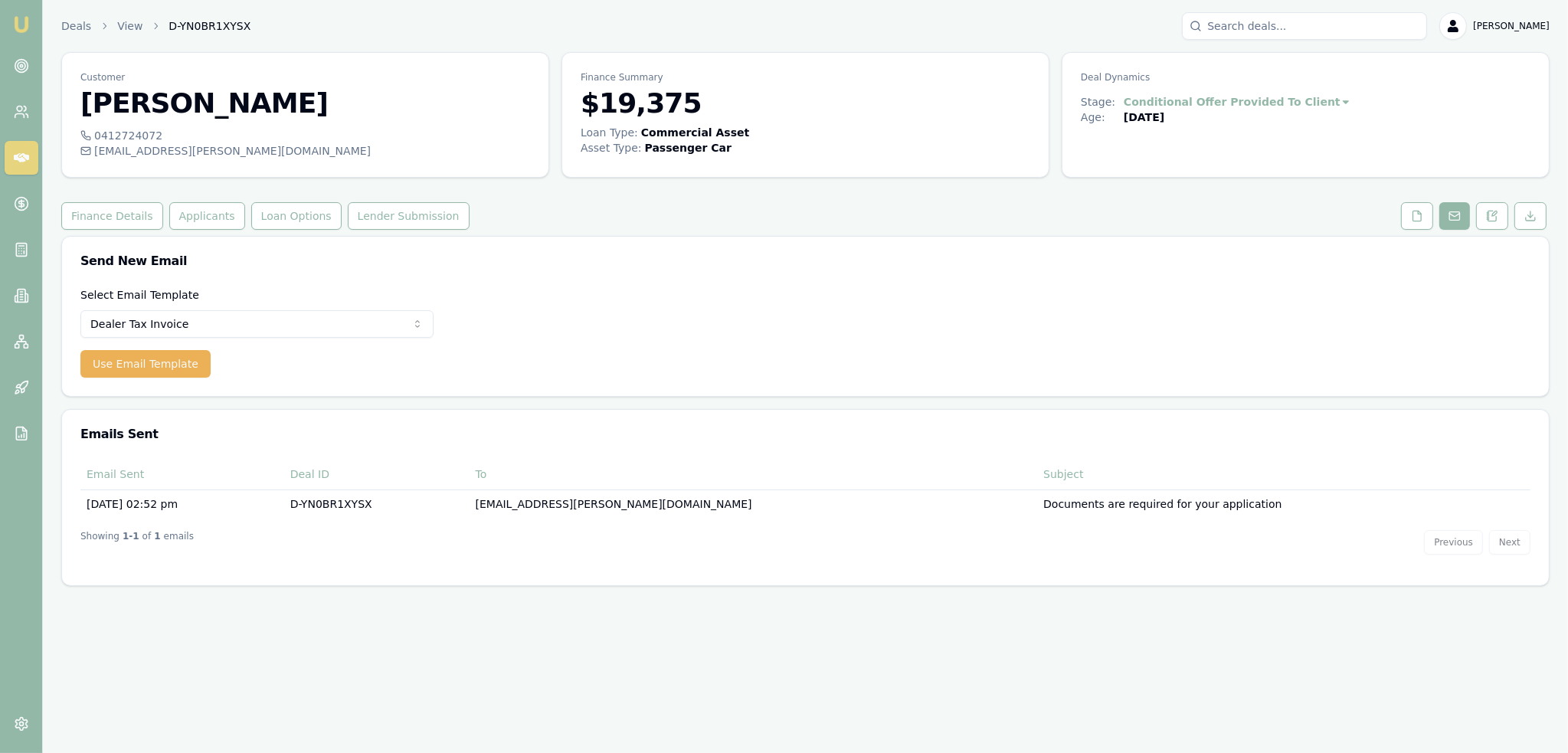
drag, startPoint x: 293, startPoint y: 216, endPoint x: 308, endPoint y: 230, distance: 20.5
click at [293, 216] on button "Loan Options" at bounding box center [296, 216] width 91 height 28
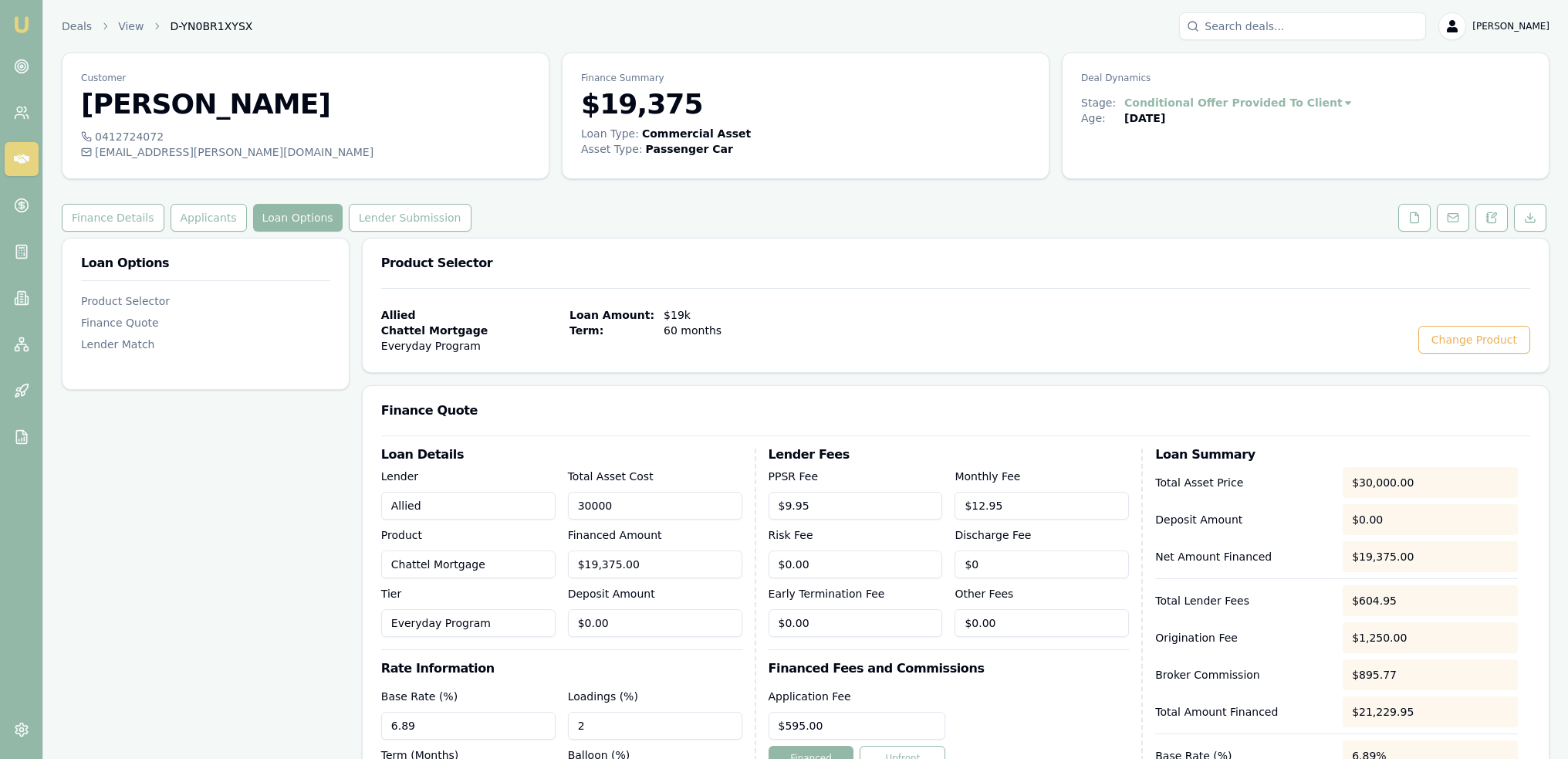
drag, startPoint x: 651, startPoint y: 501, endPoint x: 466, endPoint y: 502, distance: 185.0
click at [466, 502] on div "Lender Allied Product Chattel Mortgage Tier Everyday Program Total Asset Cost 3…" at bounding box center [561, 552] width 361 height 170
type input "1"
type input "$1.00"
type input "$0.05"
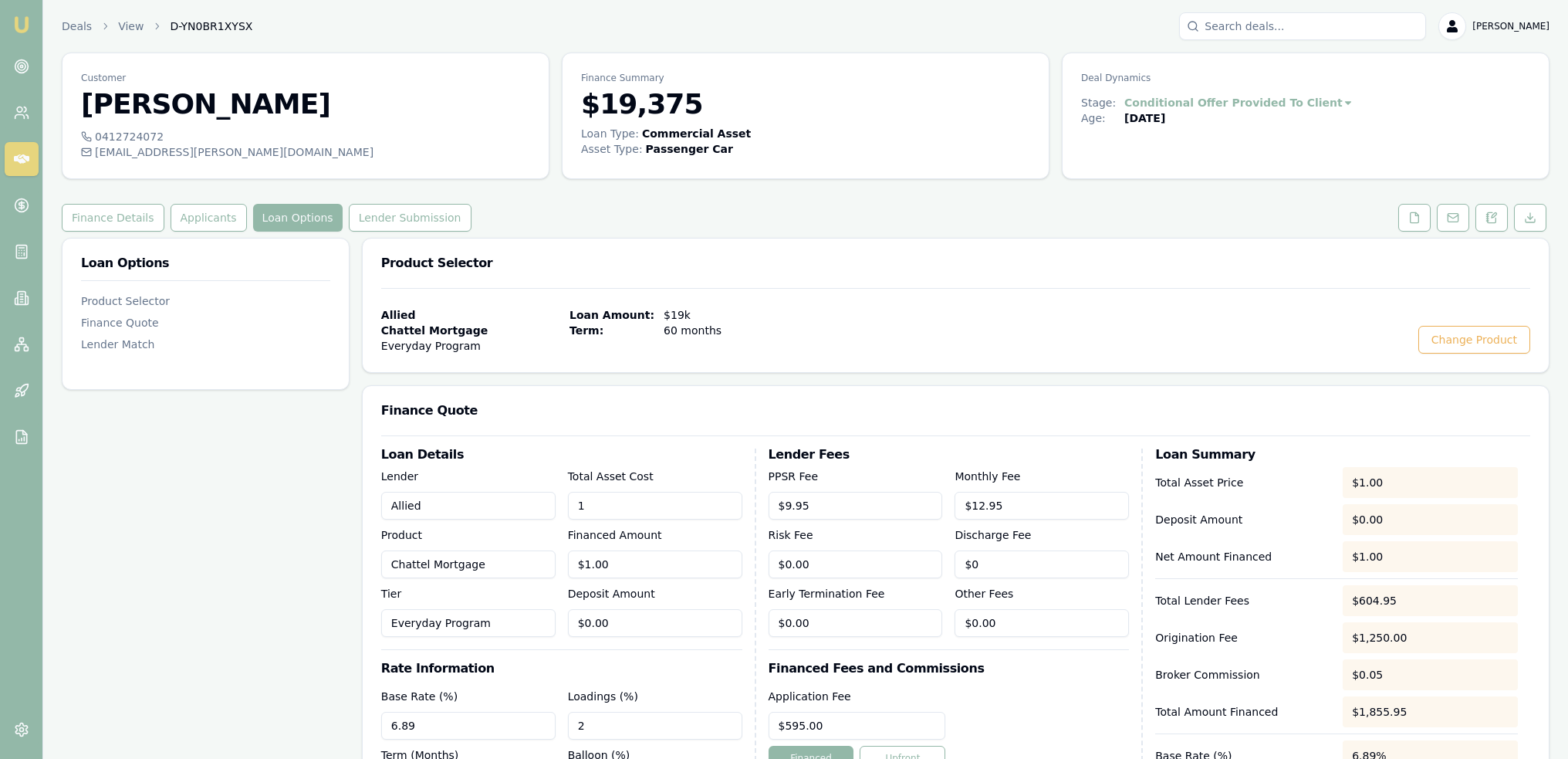
type input "19"
type input "$19.00"
type input "$0.88"
type input "193"
type input "$193.00"
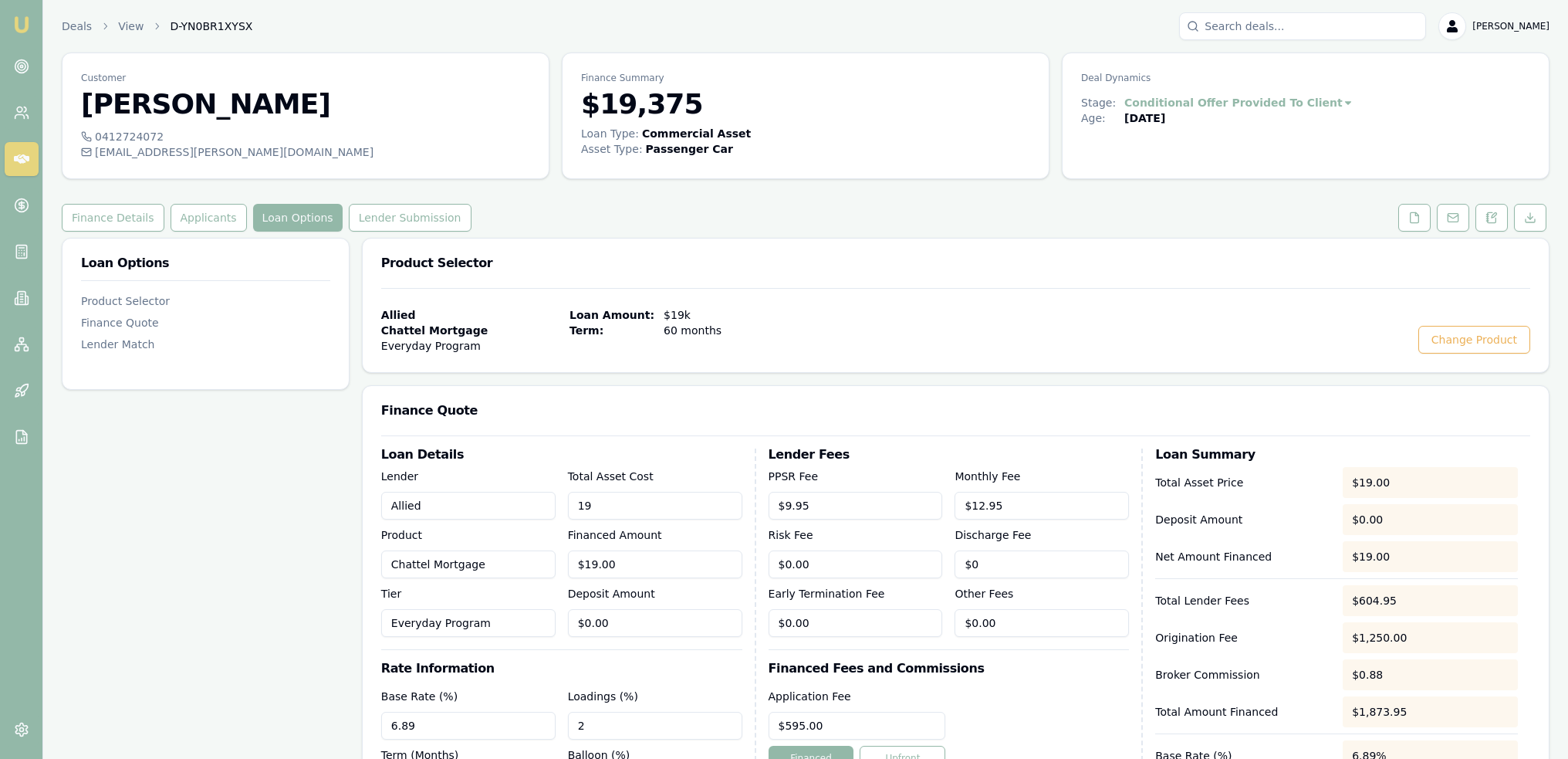
type input "$8.92"
type input "1937"
type input "$1,937.00"
type input "$89.55"
type input "19375"
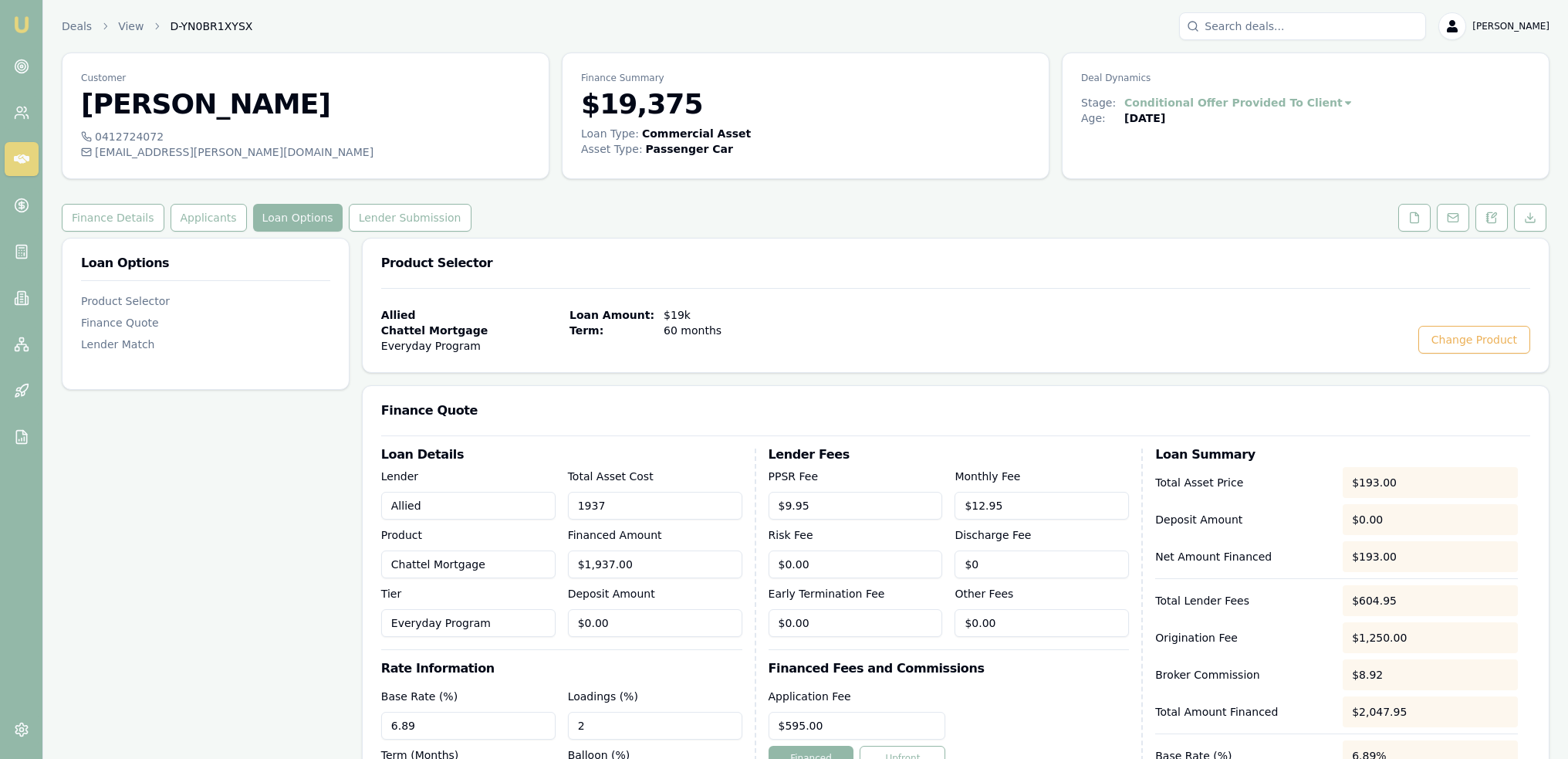
type input "$19,375.00"
type input "$895.77"
type input "$19,375.00"
click at [695, 444] on form "Loan Details Lender Allied Product Chattel Mortgage Tier Everyday Program Total…" at bounding box center [955, 682] width 1149 height 494
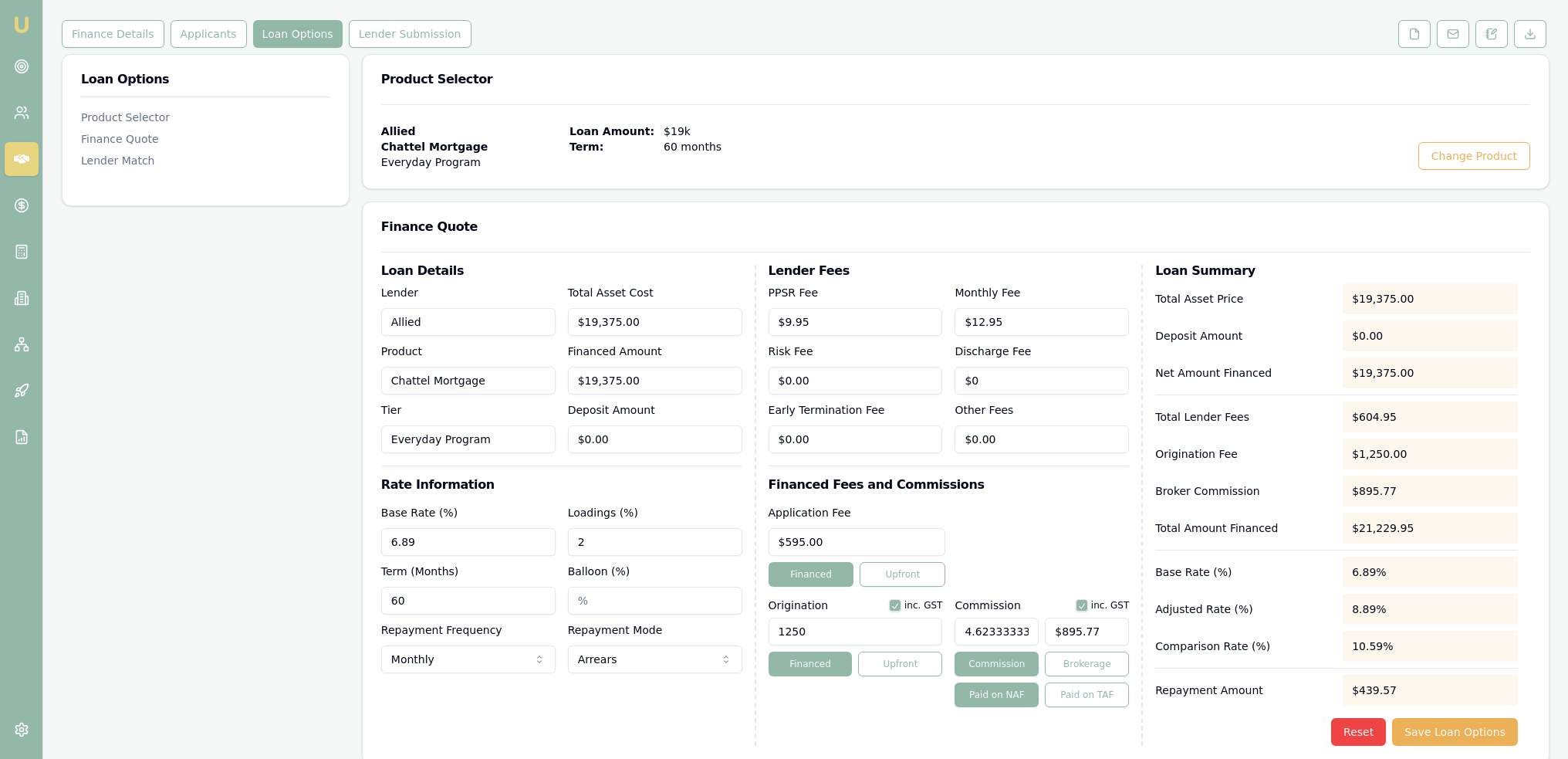
scroll to position [231, 0]
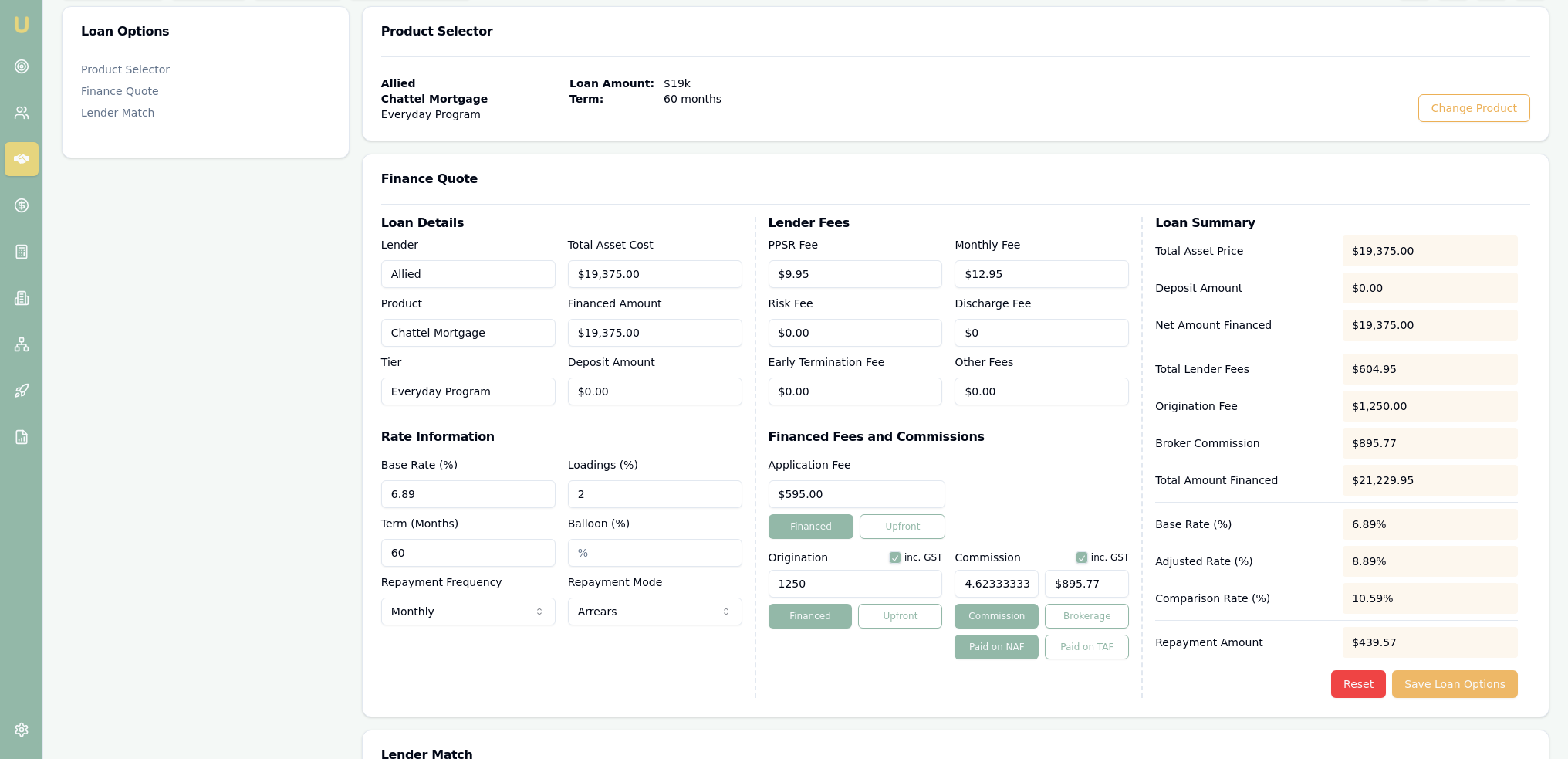
click at [1453, 686] on button "Save Loan Options" at bounding box center [1455, 684] width 126 height 28
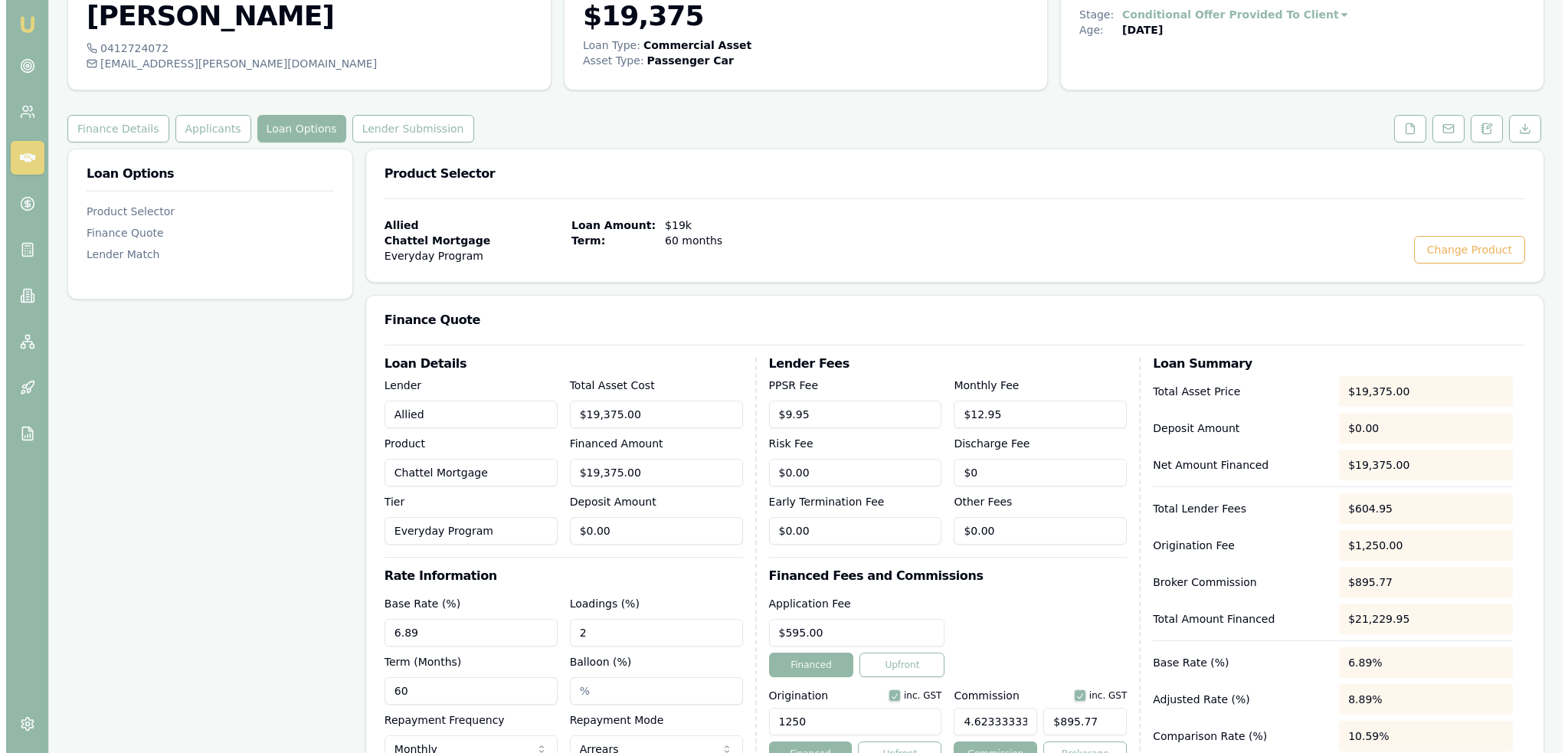
scroll to position [0, 0]
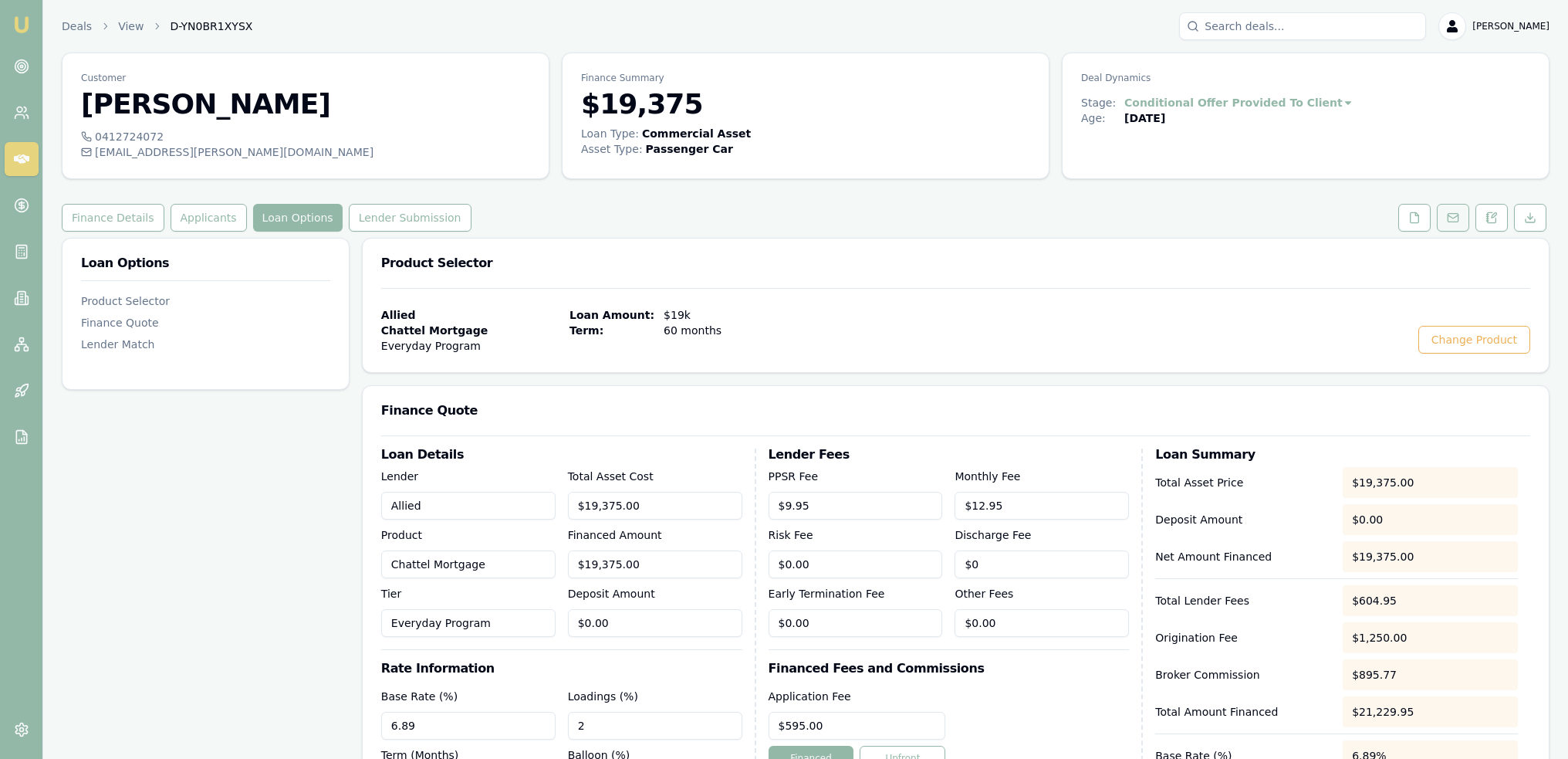
click at [1451, 212] on icon at bounding box center [1452, 217] width 12 height 12
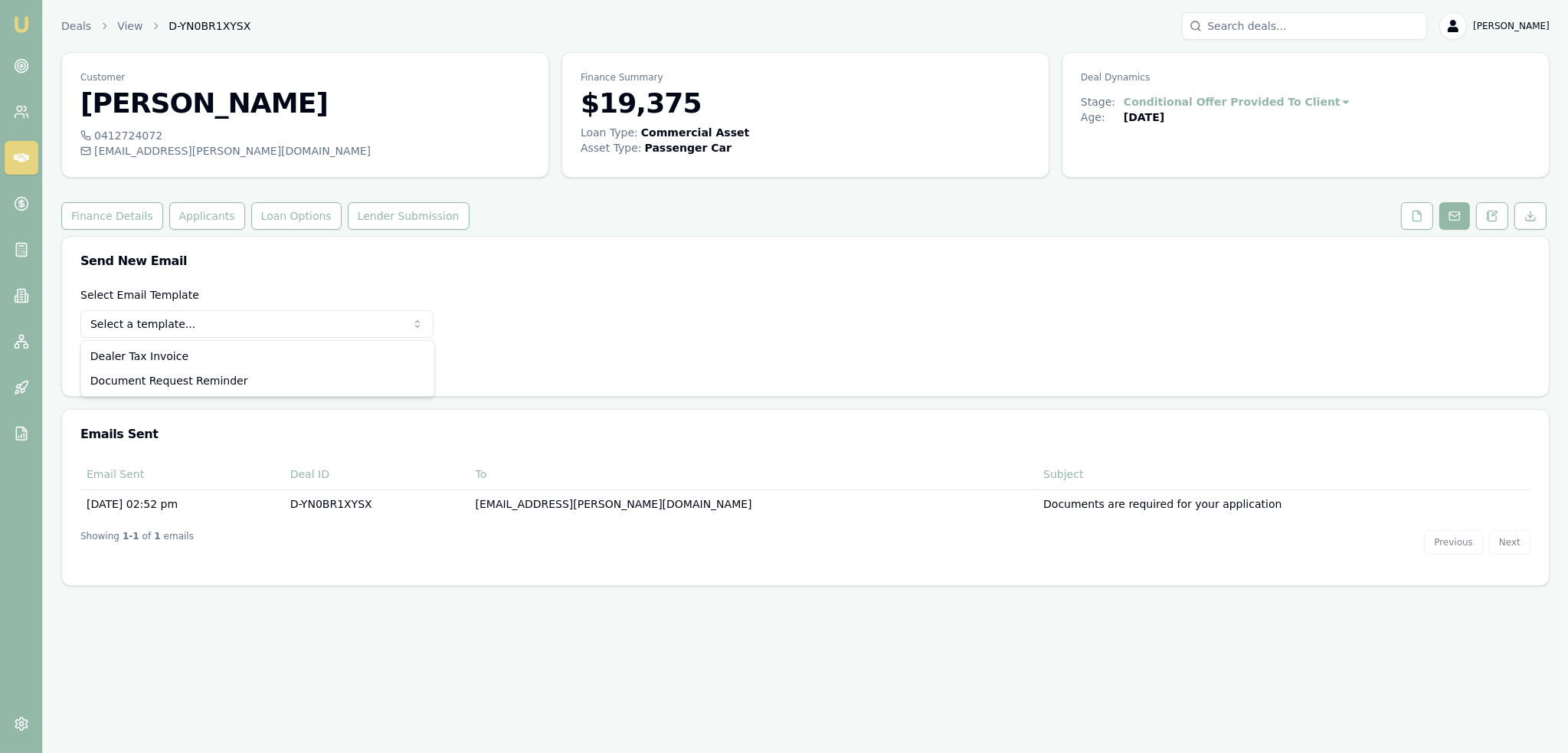
click at [285, 336] on body "Emu Broker Deals View D-YN0BR1XYSX Robyn Adams Toggle Menu Customer Michael Gal…" at bounding box center [784, 376] width 1568 height 753
click at [800, 340] on html "Emu Broker Deals View D-YN0BR1XYSX Robyn Adams Toggle Menu Customer Michael Gal…" at bounding box center [784, 376] width 1568 height 753
click at [187, 324] on html "Emu Broker Deals View D-YN0BR1XYSX Robyn Adams Toggle Menu Customer Michael Gal…" at bounding box center [784, 376] width 1568 height 753
click at [157, 364] on button "Use Email Template" at bounding box center [146, 364] width 131 height 28
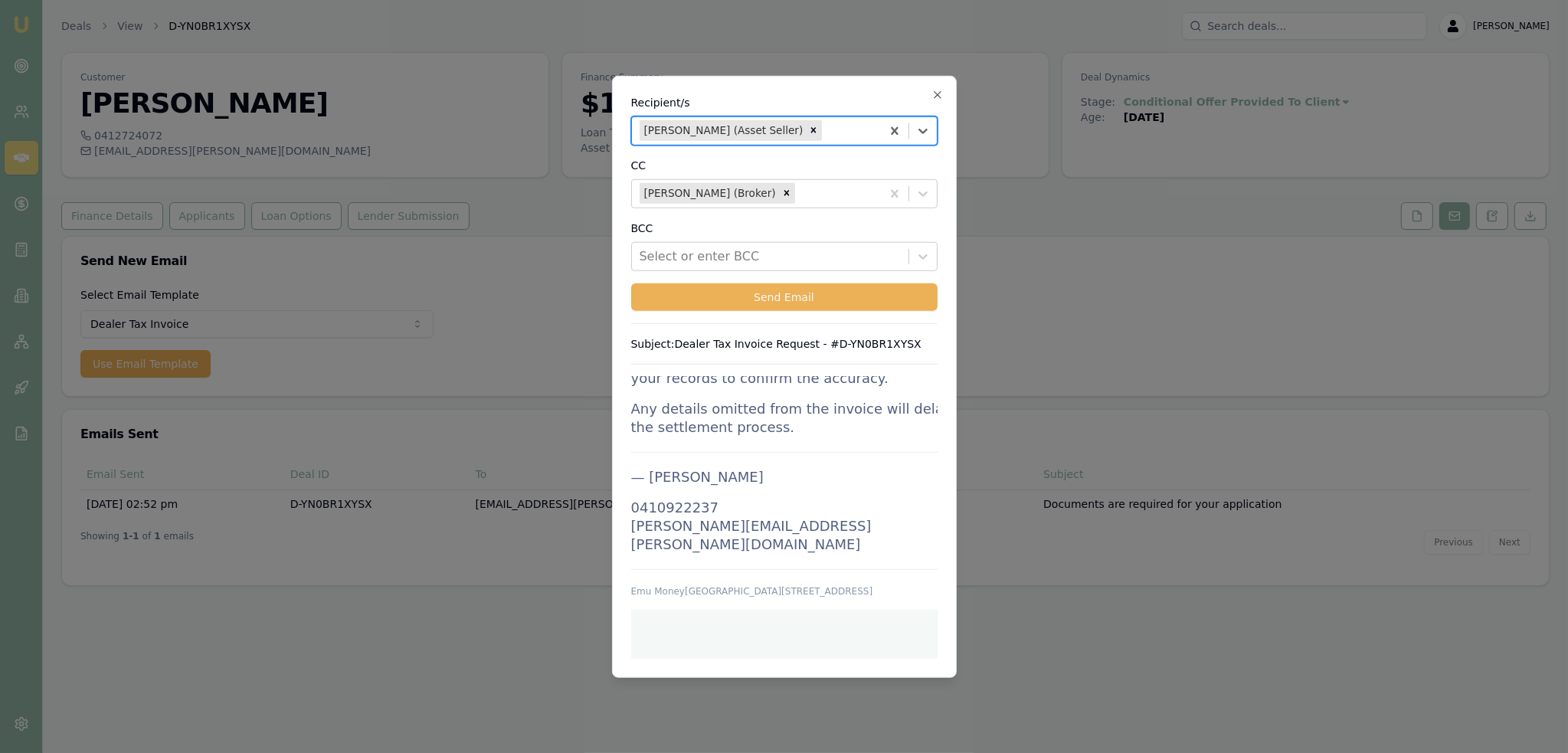
scroll to position [2083, 0]
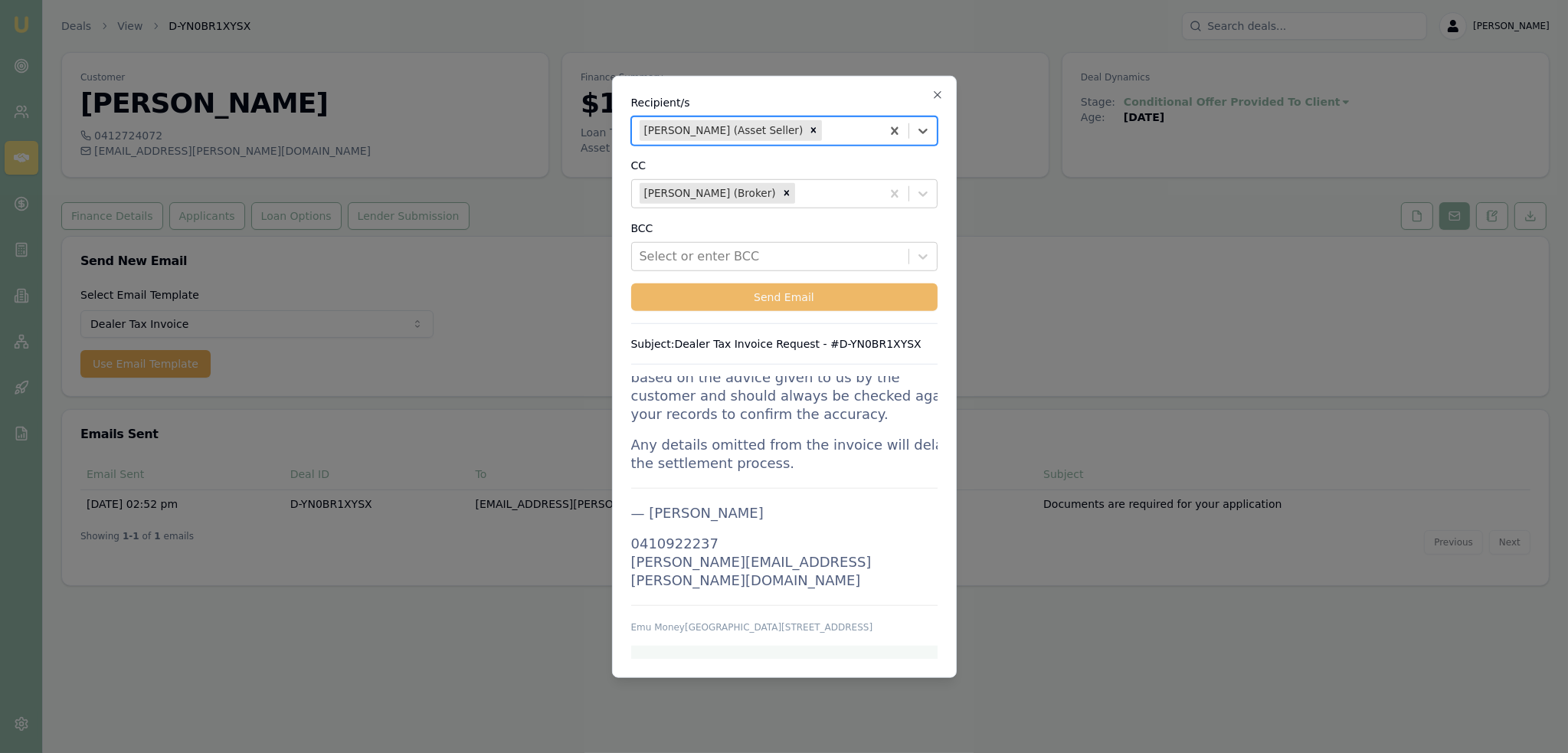
click at [776, 292] on button "Send Email" at bounding box center [784, 297] width 306 height 28
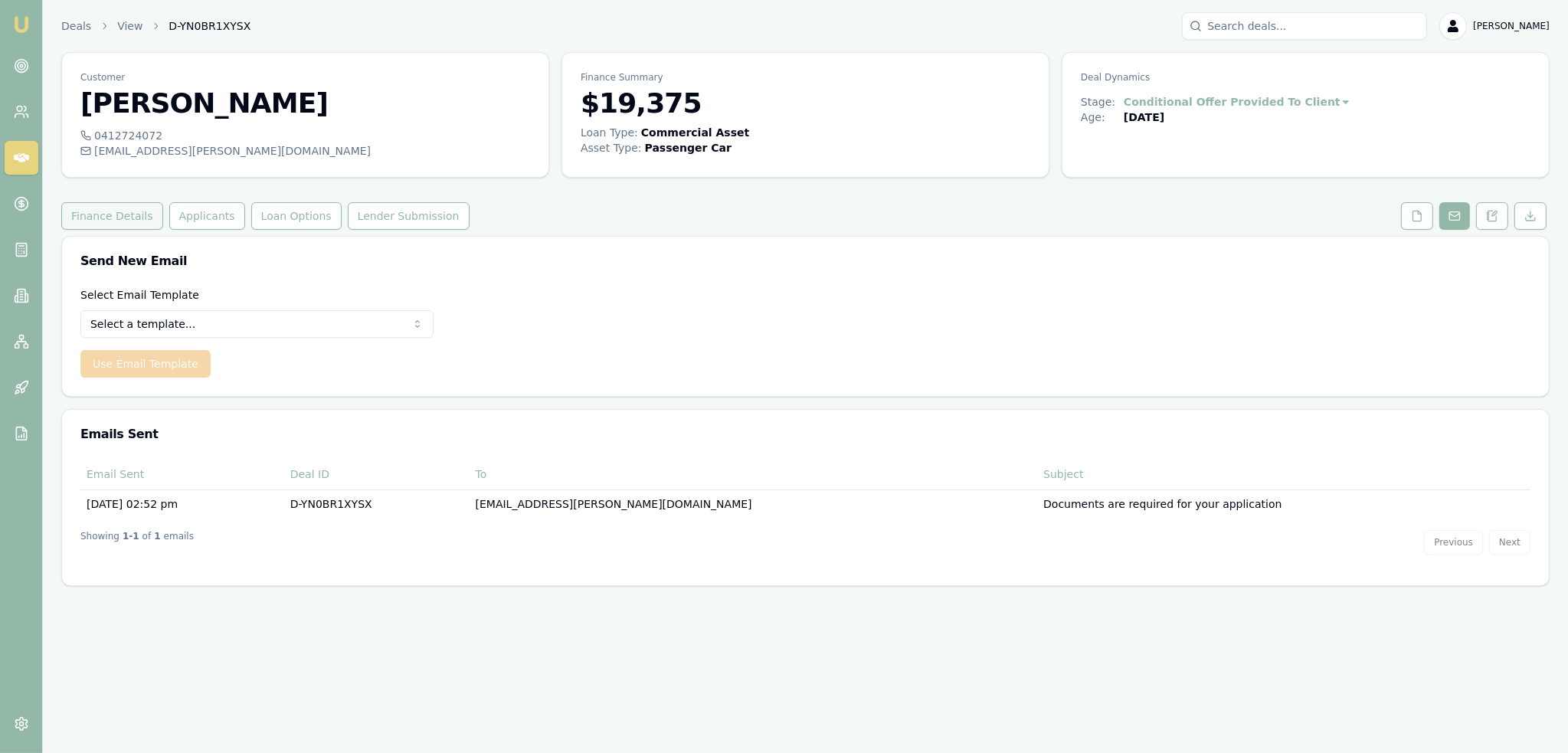
click at [105, 216] on button "Finance Details" at bounding box center [112, 216] width 102 height 28
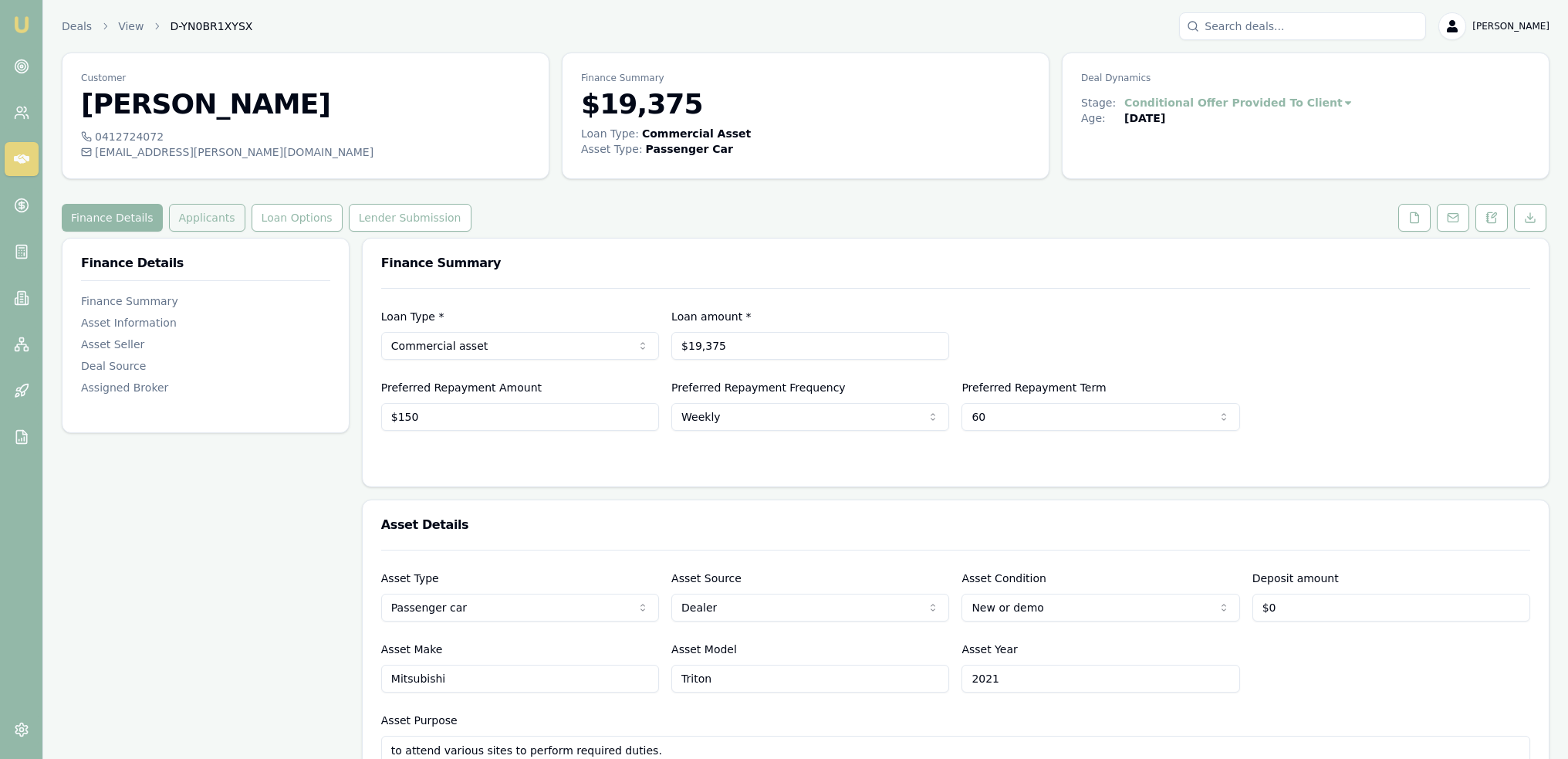
click at [193, 222] on button "Applicants" at bounding box center [207, 218] width 76 height 28
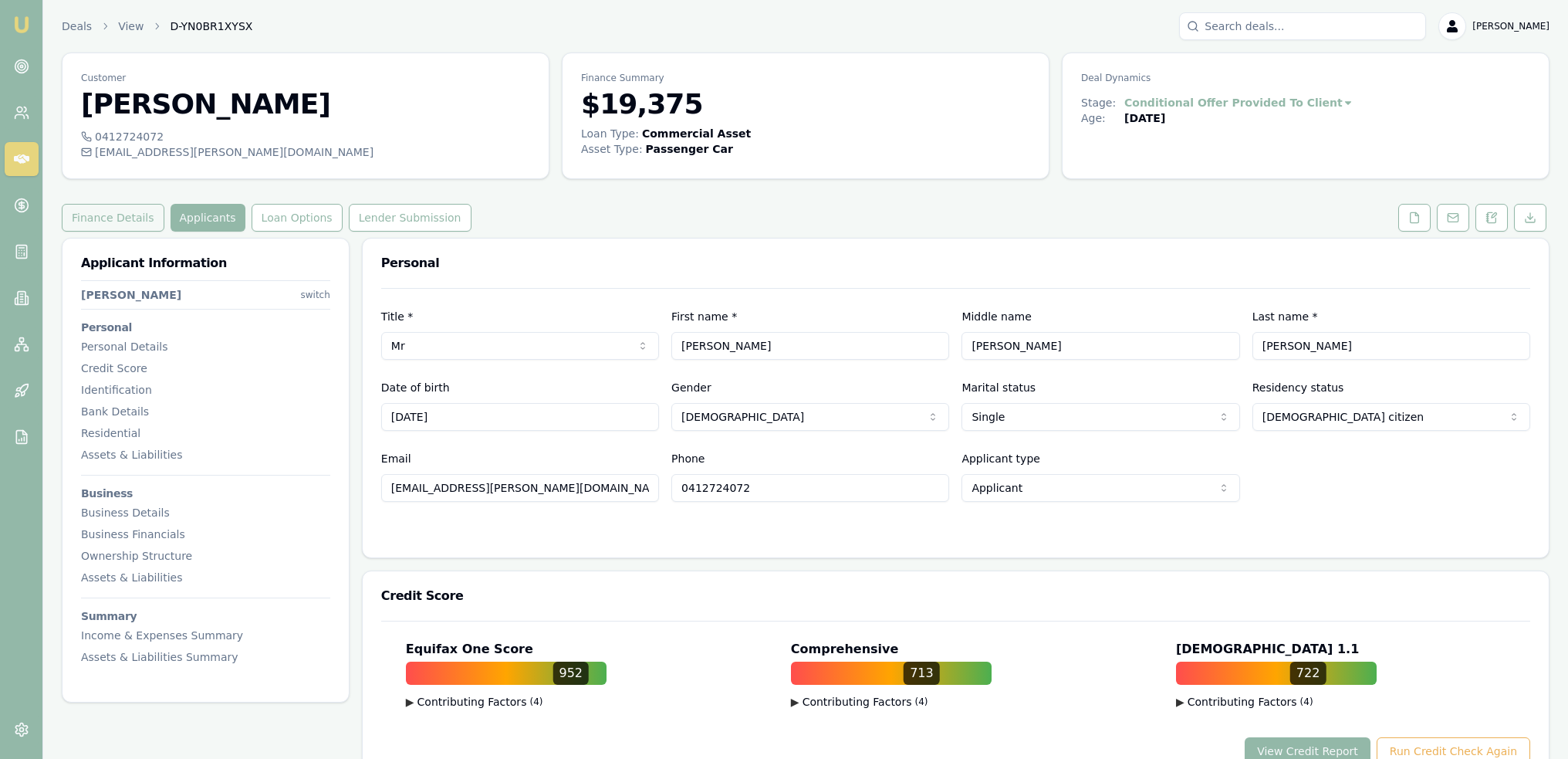
click at [110, 214] on button "Finance Details" at bounding box center [113, 218] width 102 height 28
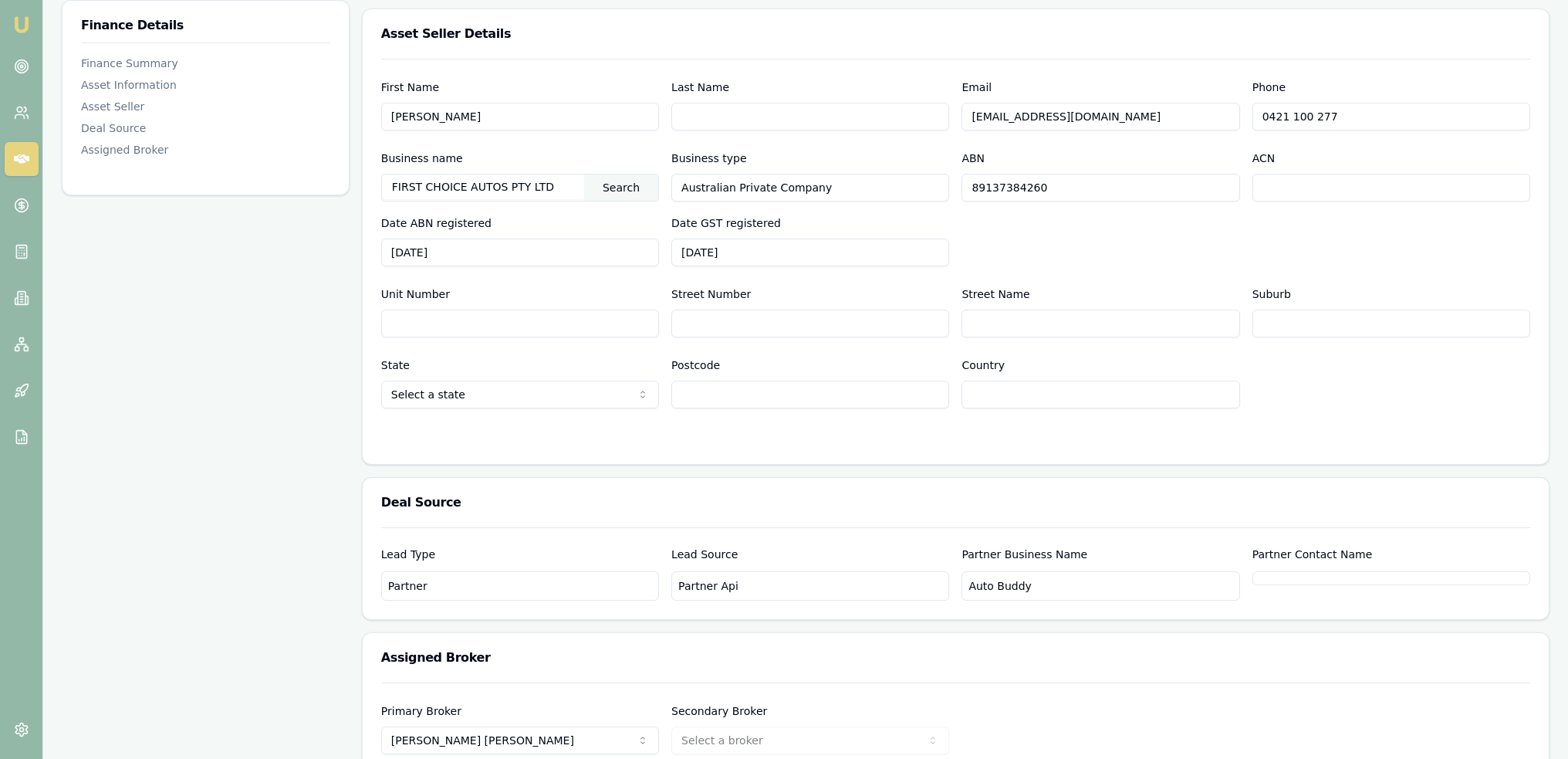
scroll to position [765, 0]
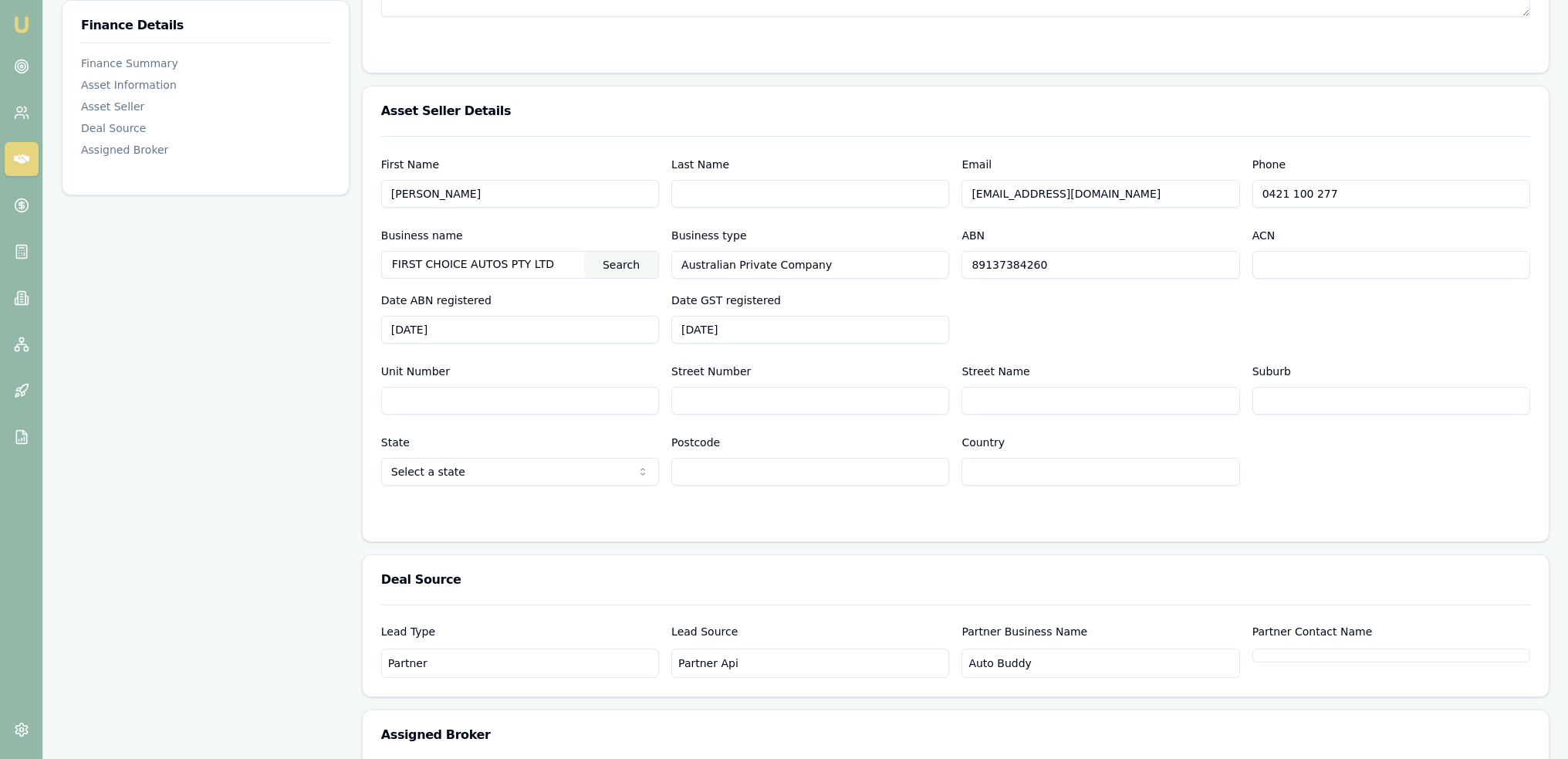
click at [991, 193] on input "[EMAIL_ADDRESS][DOMAIN_NAME]" at bounding box center [1100, 194] width 277 height 28
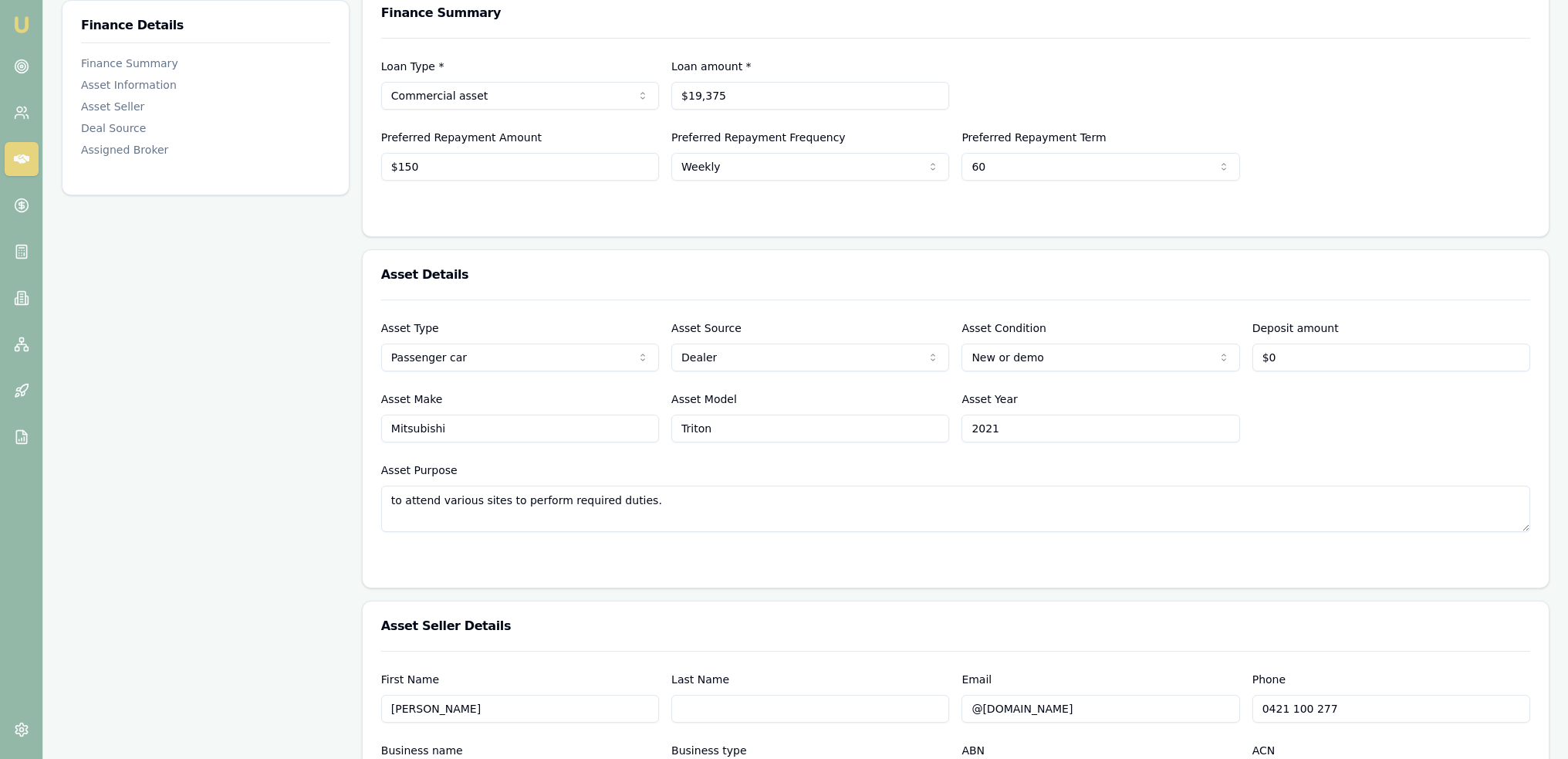
scroll to position [308, 0]
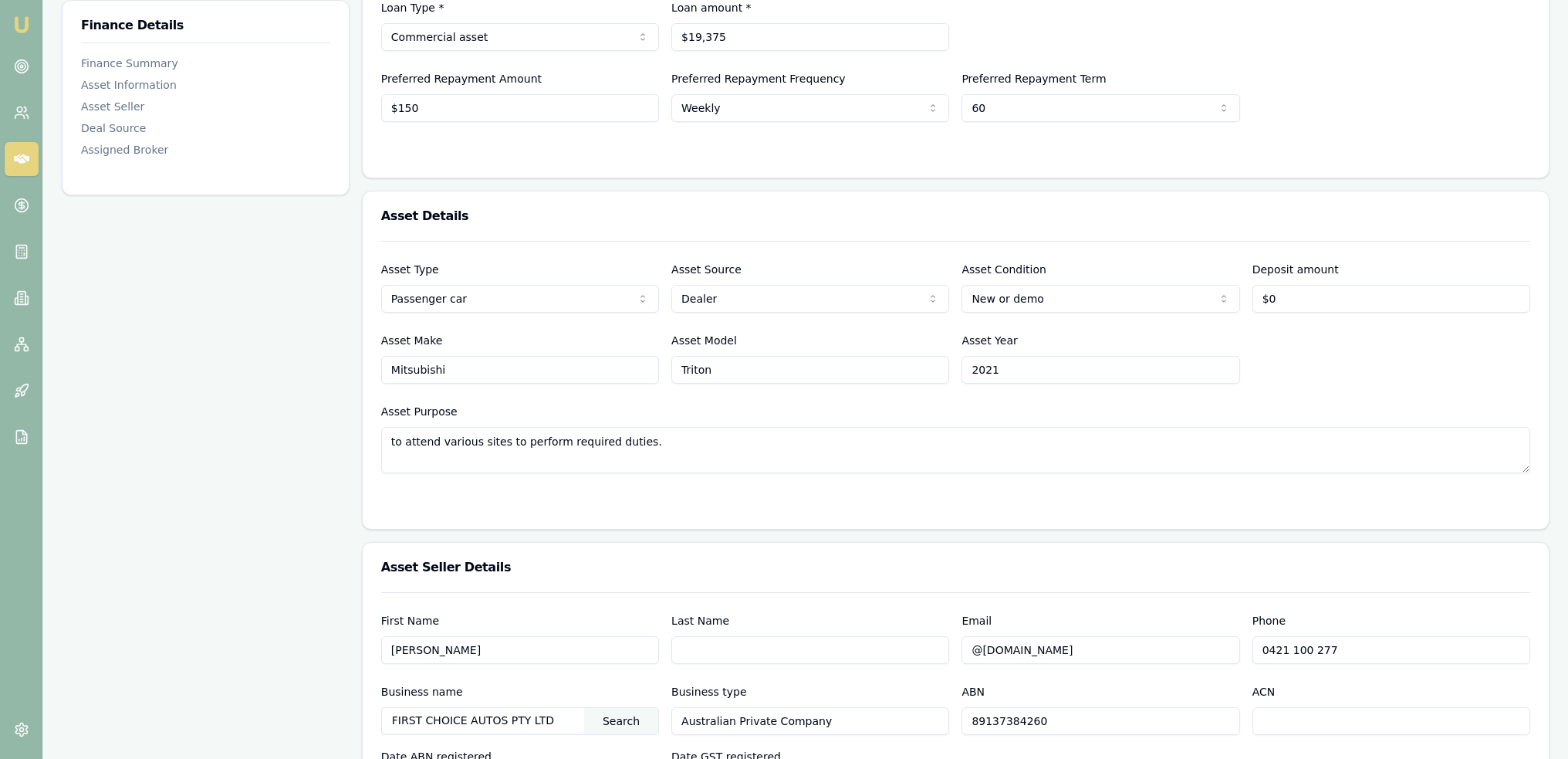
click at [971, 647] on input "@firstchoiceautos.com.au" at bounding box center [1100, 650] width 277 height 28
type input "sales@firstchoiceautos.com.au"
click at [1070, 679] on div "First Name George Last Name Email sales@firstchoiceautos.com.au Phone 0421 100 …" at bounding box center [955, 767] width 1149 height 350
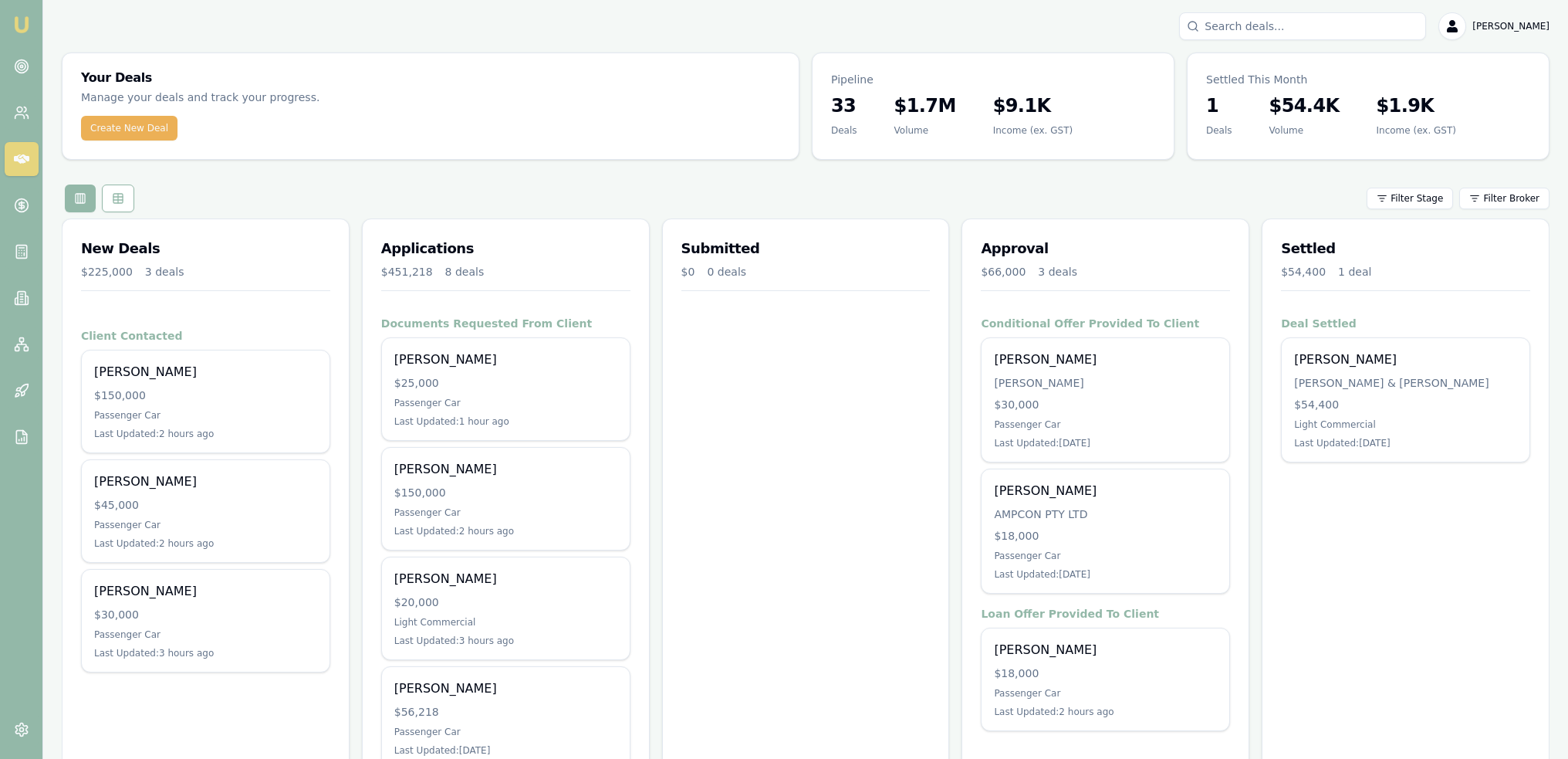
click at [1275, 25] on input "Search deals" at bounding box center [1302, 26] width 247 height 28
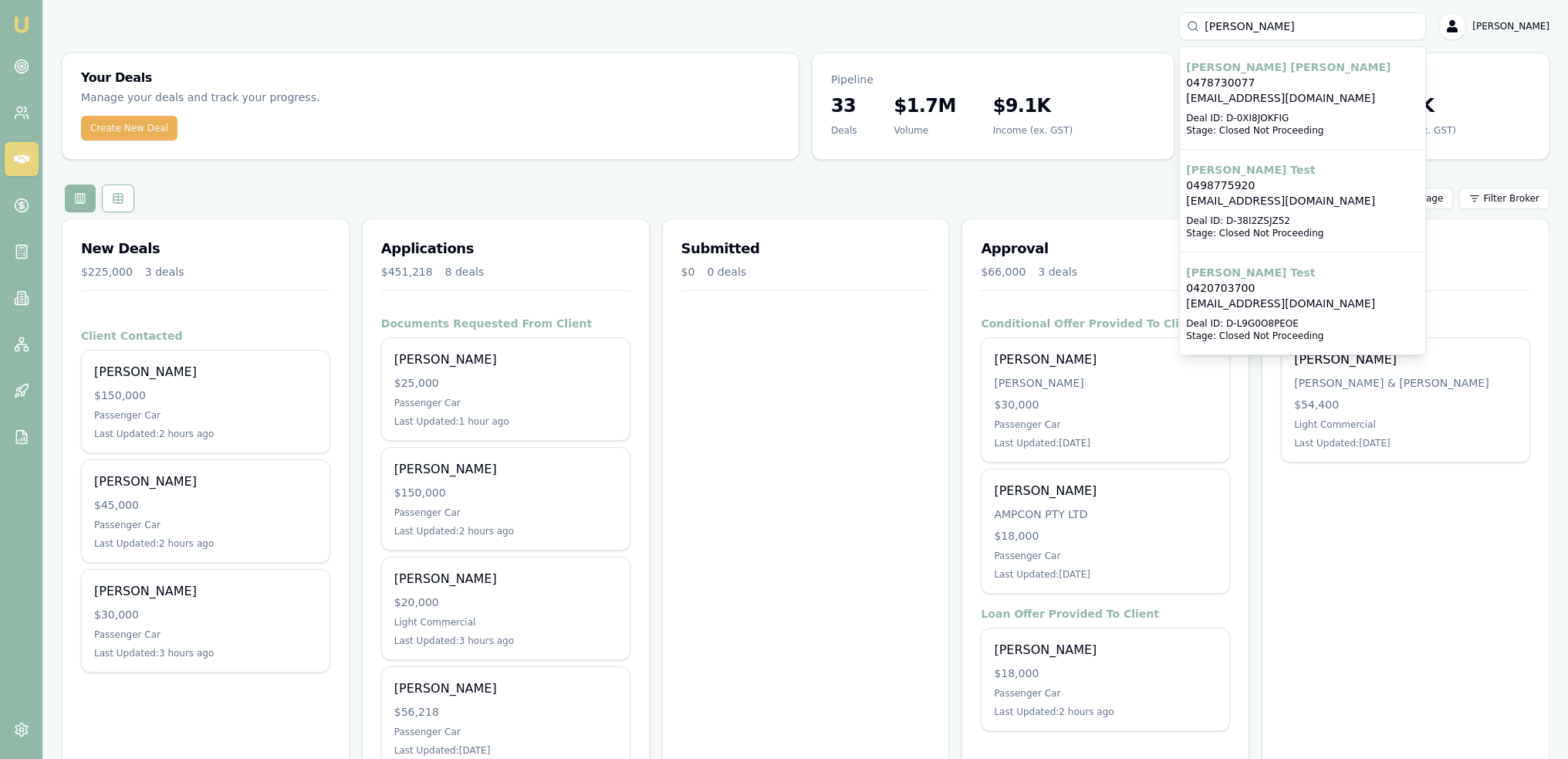
type input "sam johns"
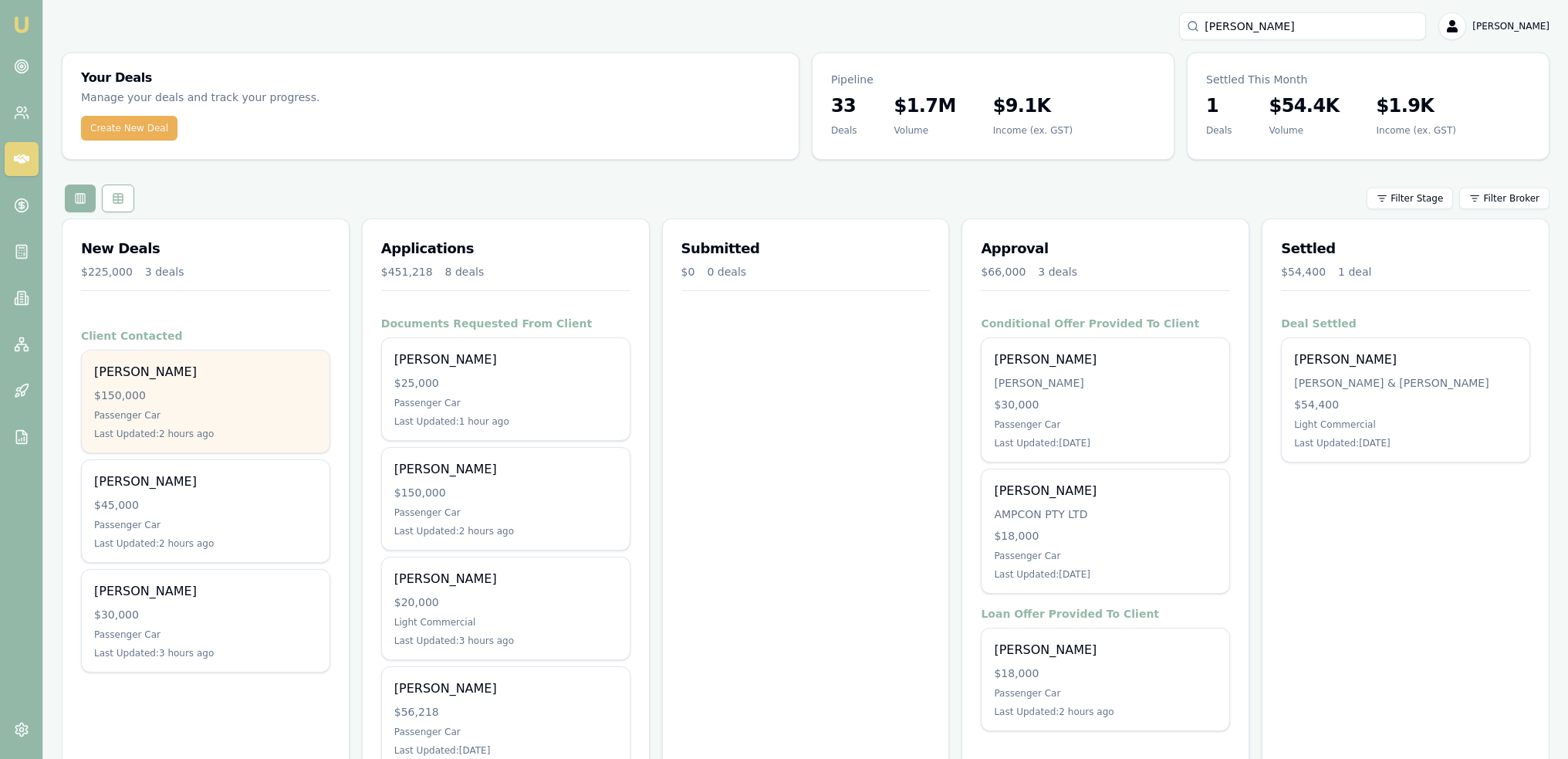
click at [218, 365] on div "Jim Grey" at bounding box center [205, 372] width 223 height 19
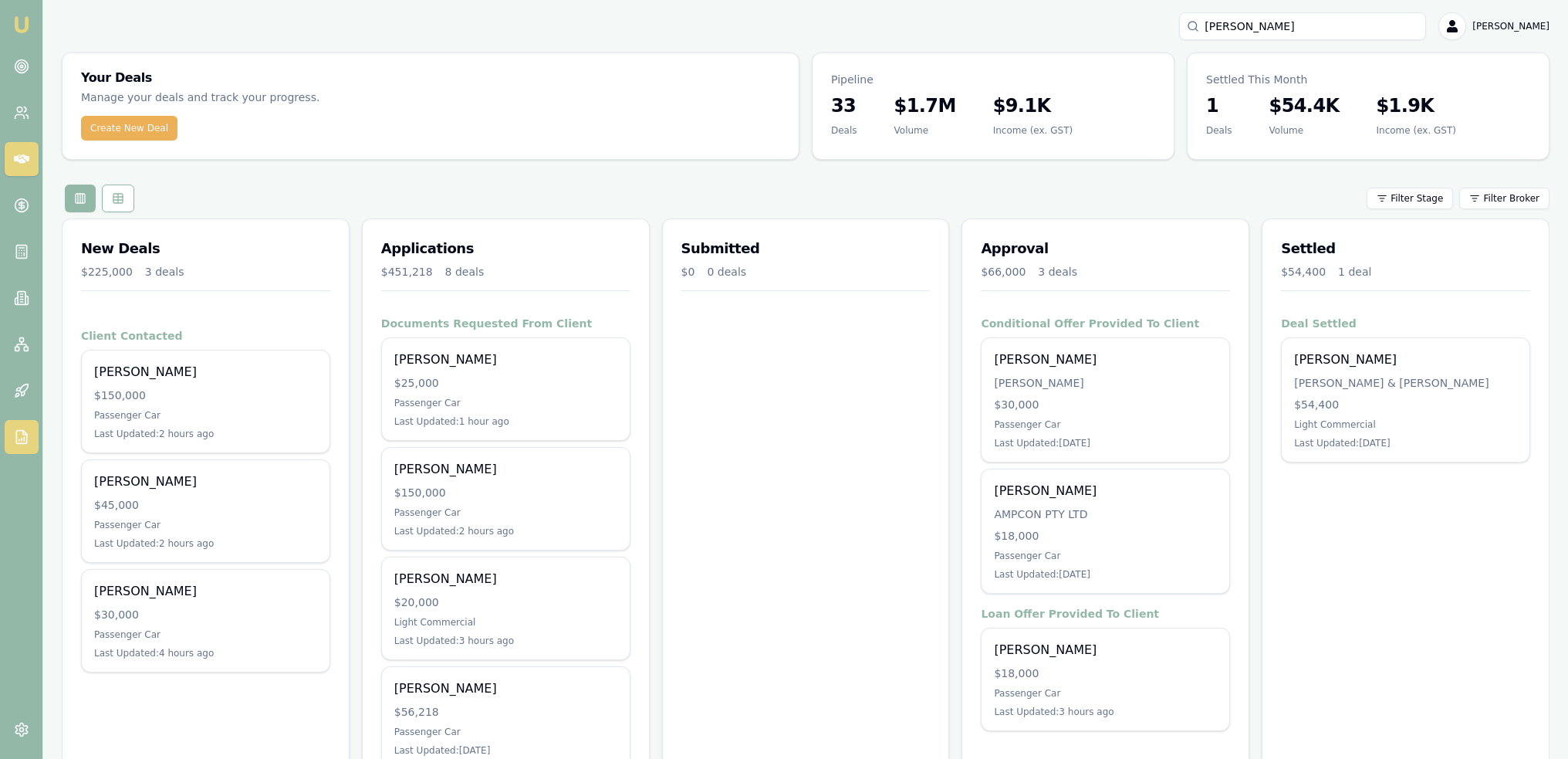
click at [17, 429] on icon at bounding box center [22, 436] width 15 height 15
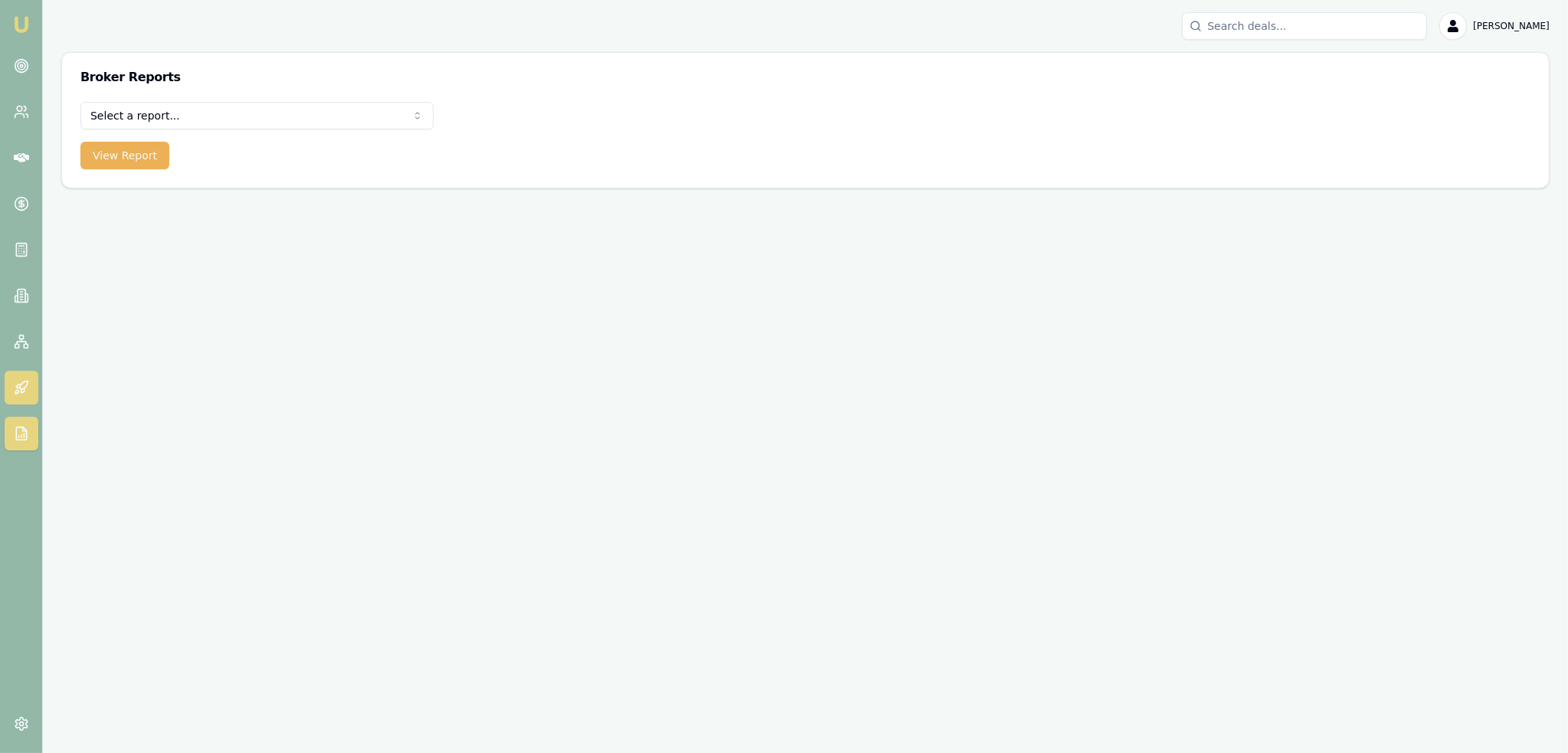
click at [15, 383] on icon at bounding box center [21, 387] width 15 height 15
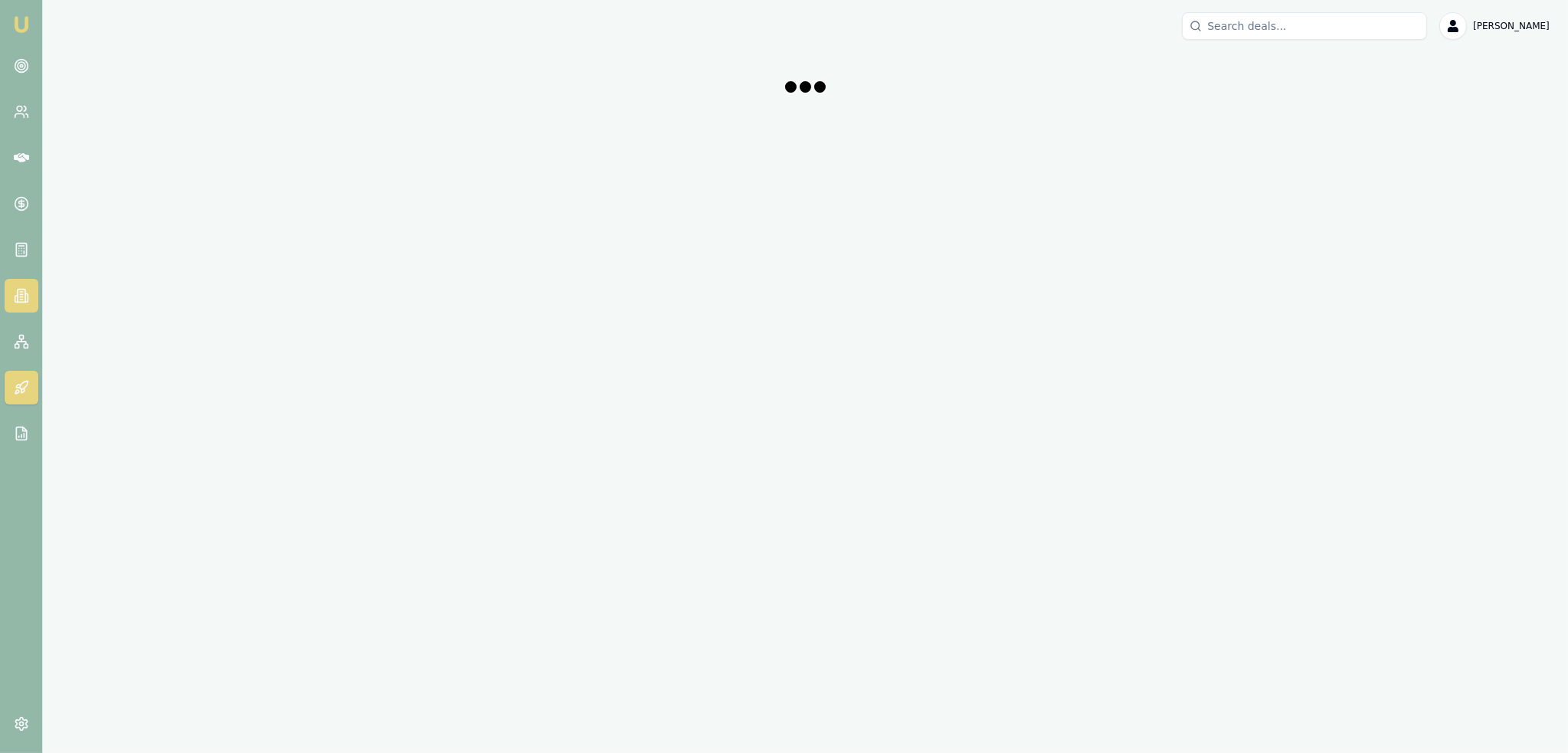
click at [24, 284] on link at bounding box center [21, 296] width 34 height 34
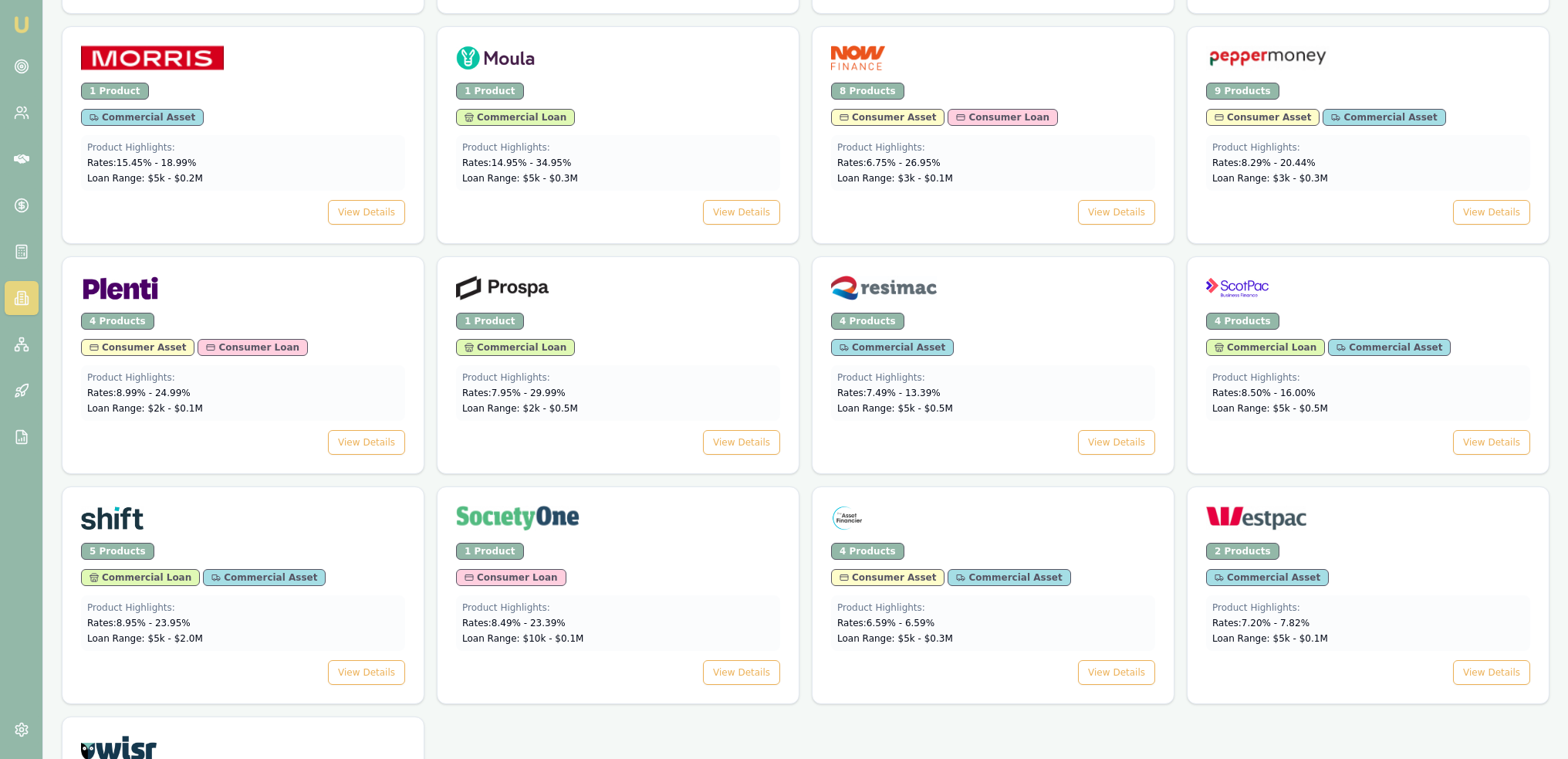
scroll to position [2095, 0]
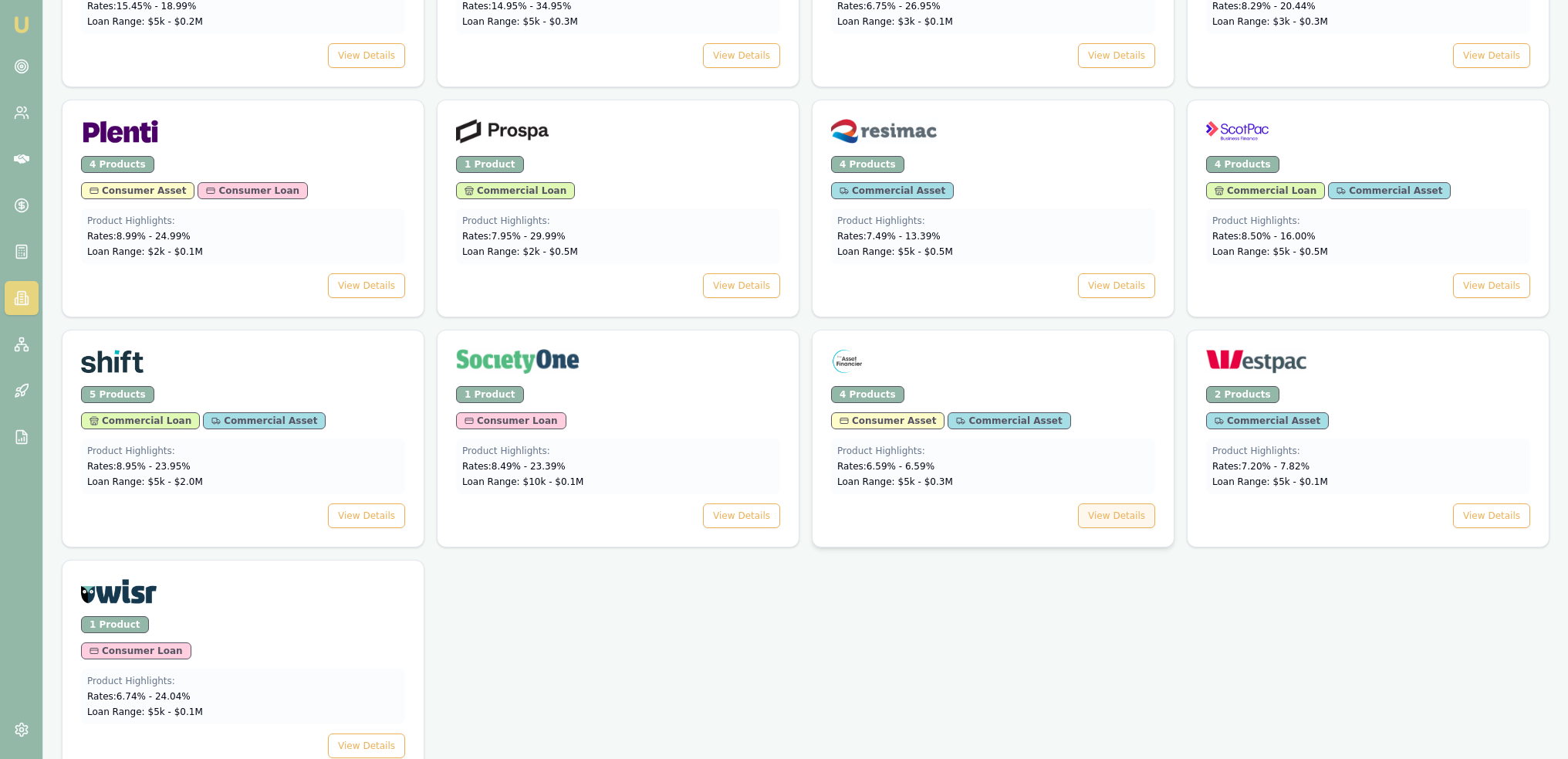
click at [1117, 503] on button "View Details" at bounding box center [1117, 515] width 77 height 24
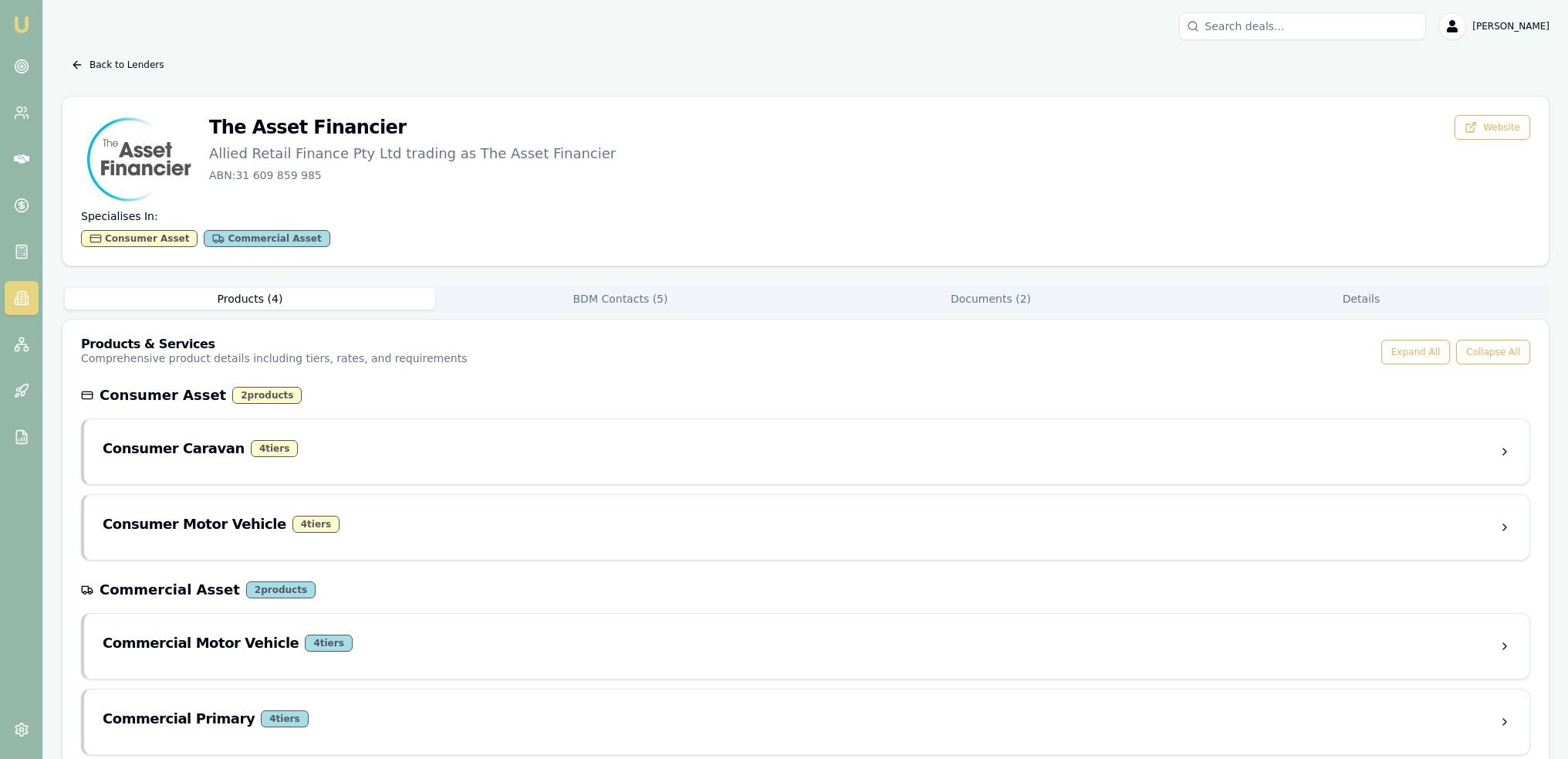
click at [572, 299] on button "BDM Contacts ( 5 )" at bounding box center [620, 298] width 370 height 22
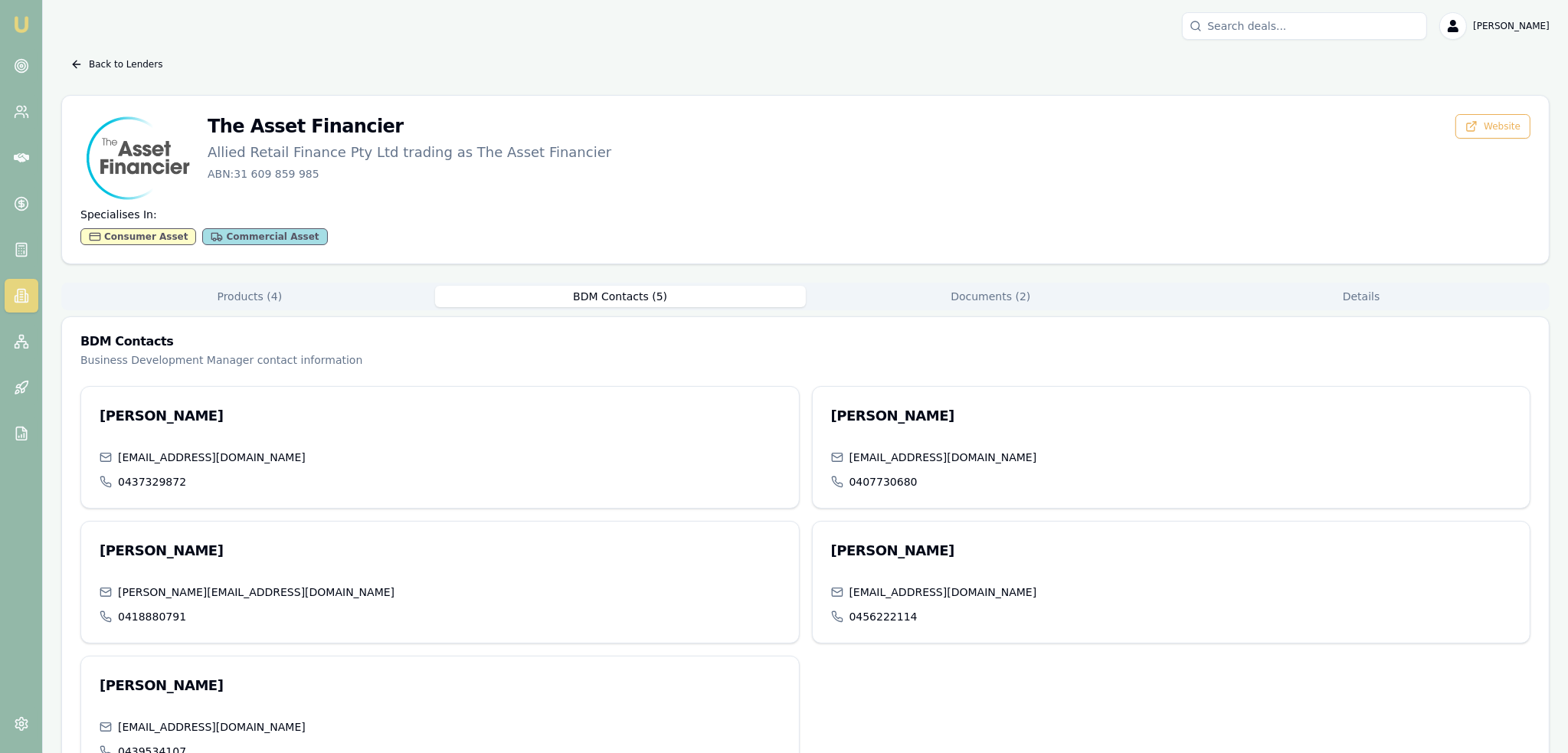
click at [961, 241] on div "Back to Lenders The Asset Financier Allied Retail Finance Pty Ltd trading as Th…" at bounding box center [805, 425] width 1489 height 746
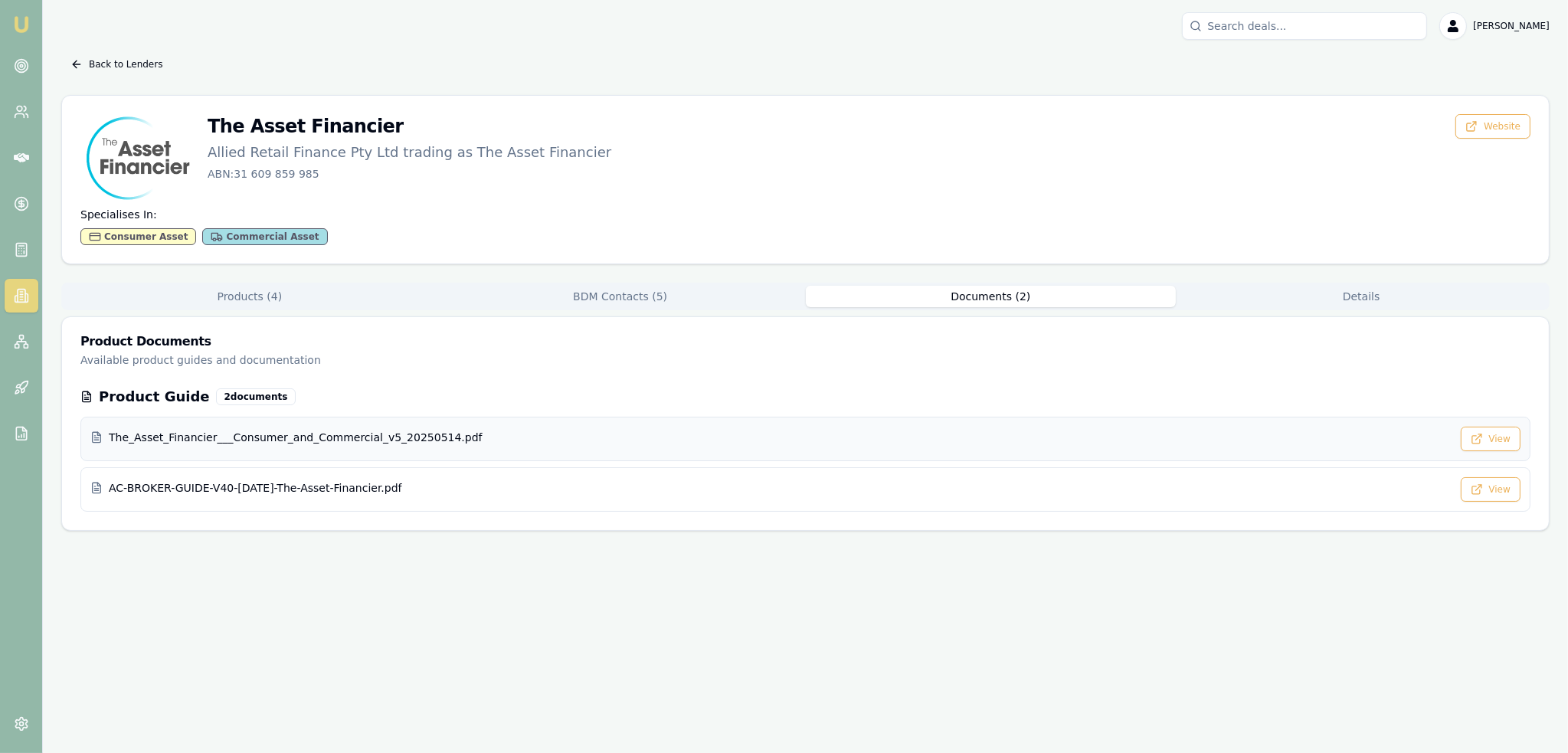
click at [336, 439] on span "The_Asset_Financier___Consumer_and_Commercial_v5_20250514.pdf" at bounding box center [296, 437] width 374 height 15
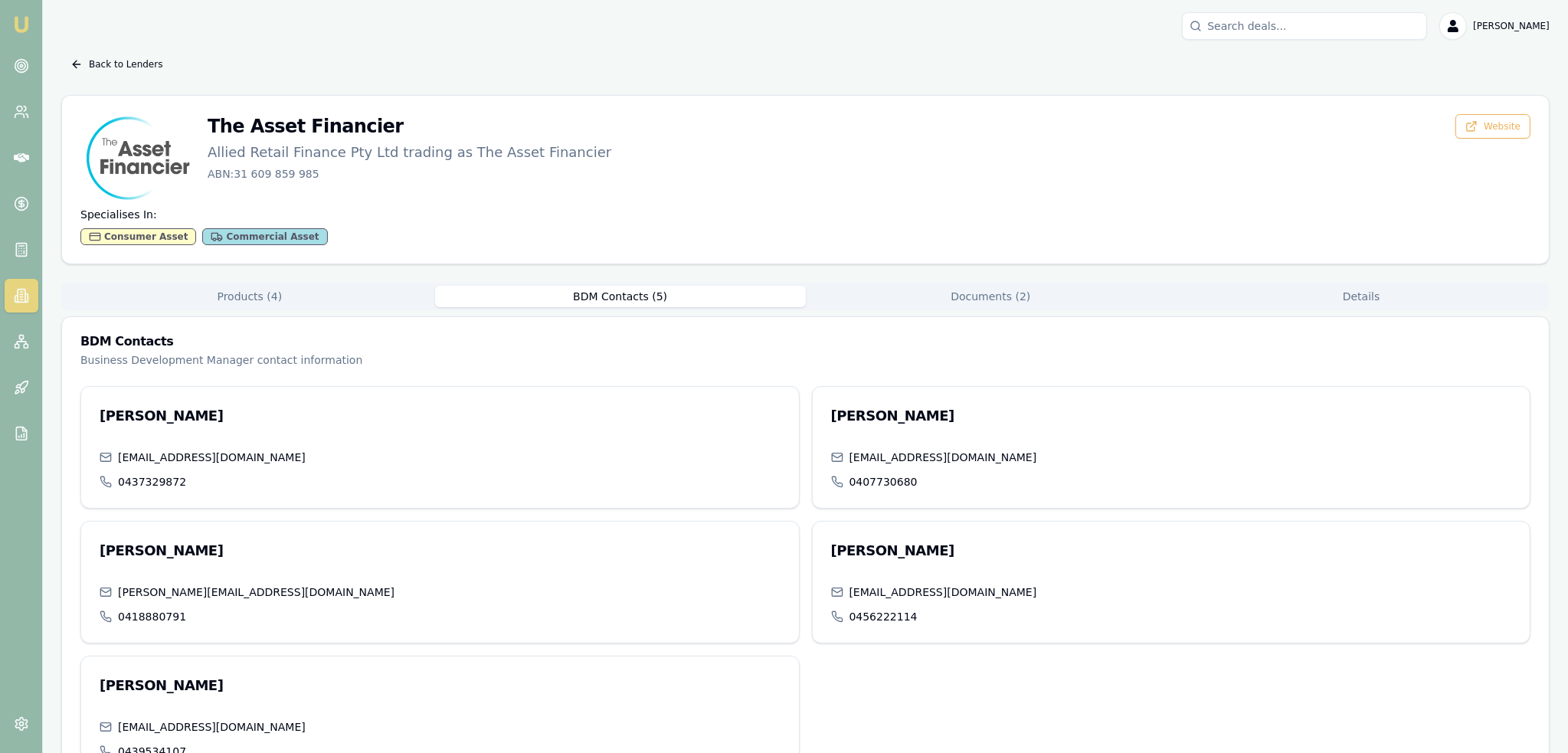
click at [609, 298] on button "BDM Contacts ( 5 )" at bounding box center [620, 296] width 371 height 21
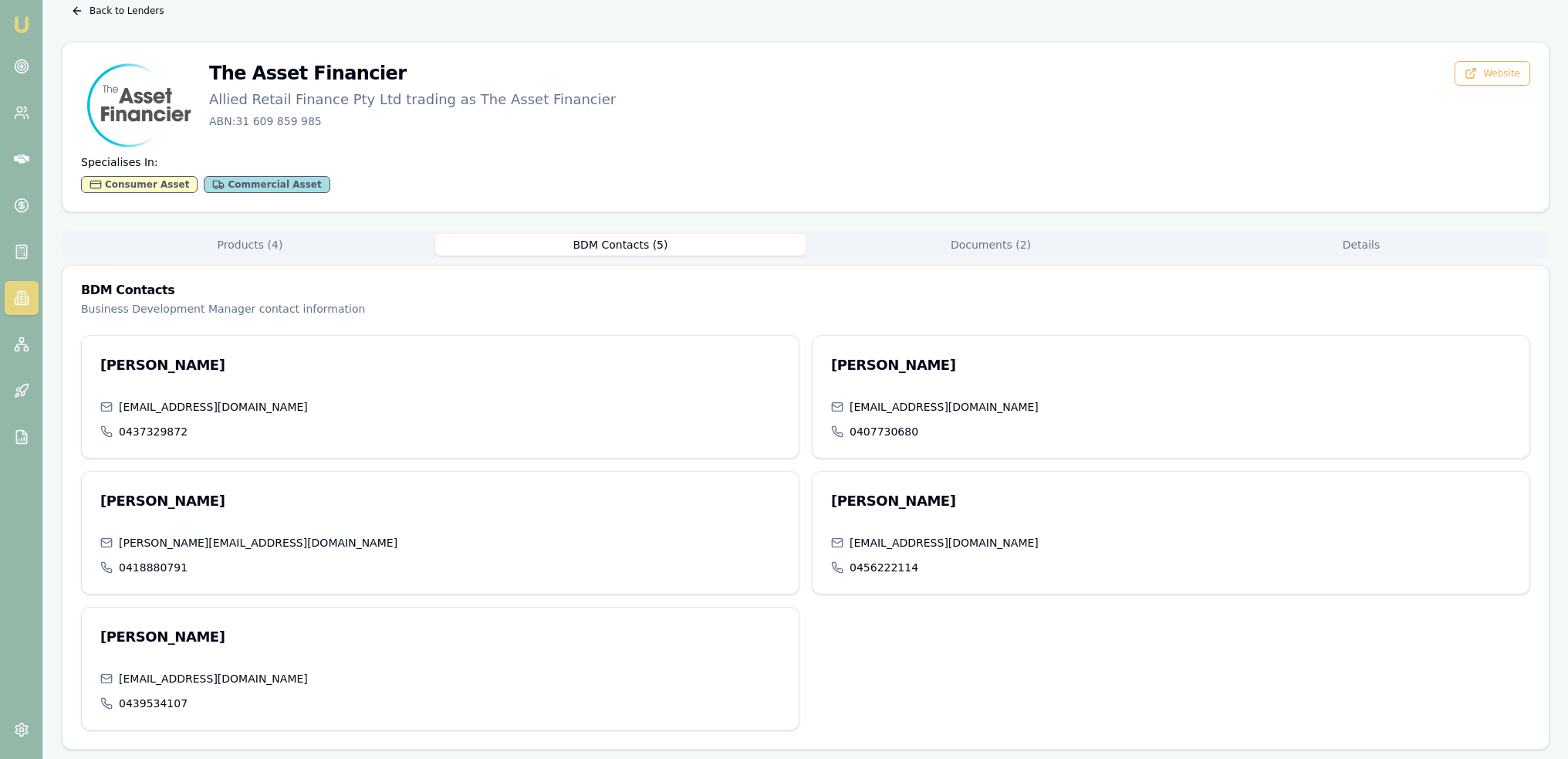
scroll to position [55, 0]
click at [28, 39] on nav "Emu Broker" at bounding box center [21, 233] width 42 height 466
click at [24, 31] on img at bounding box center [22, 24] width 19 height 19
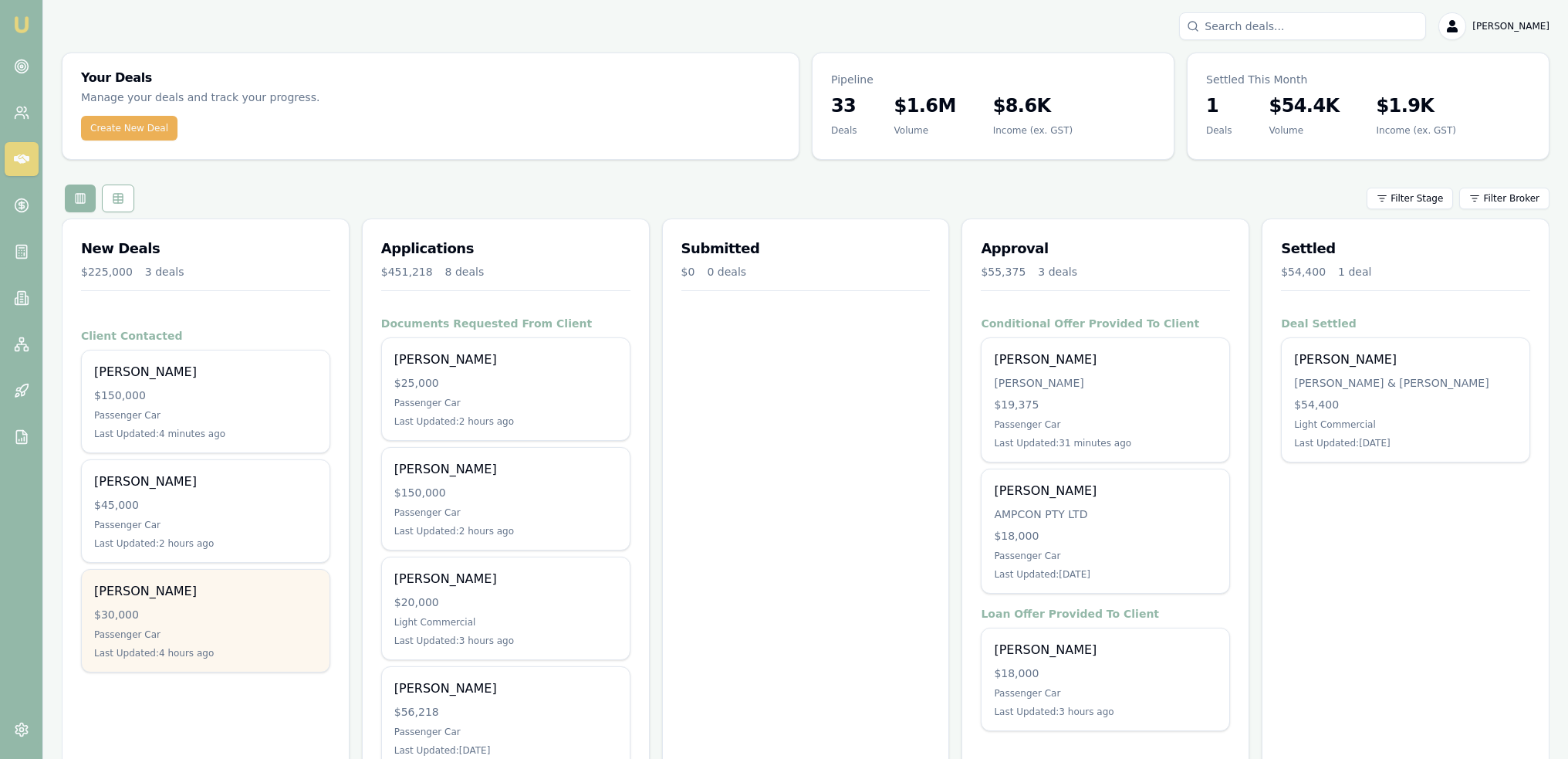
click at [198, 609] on div "$30,000" at bounding box center [205, 614] width 223 height 15
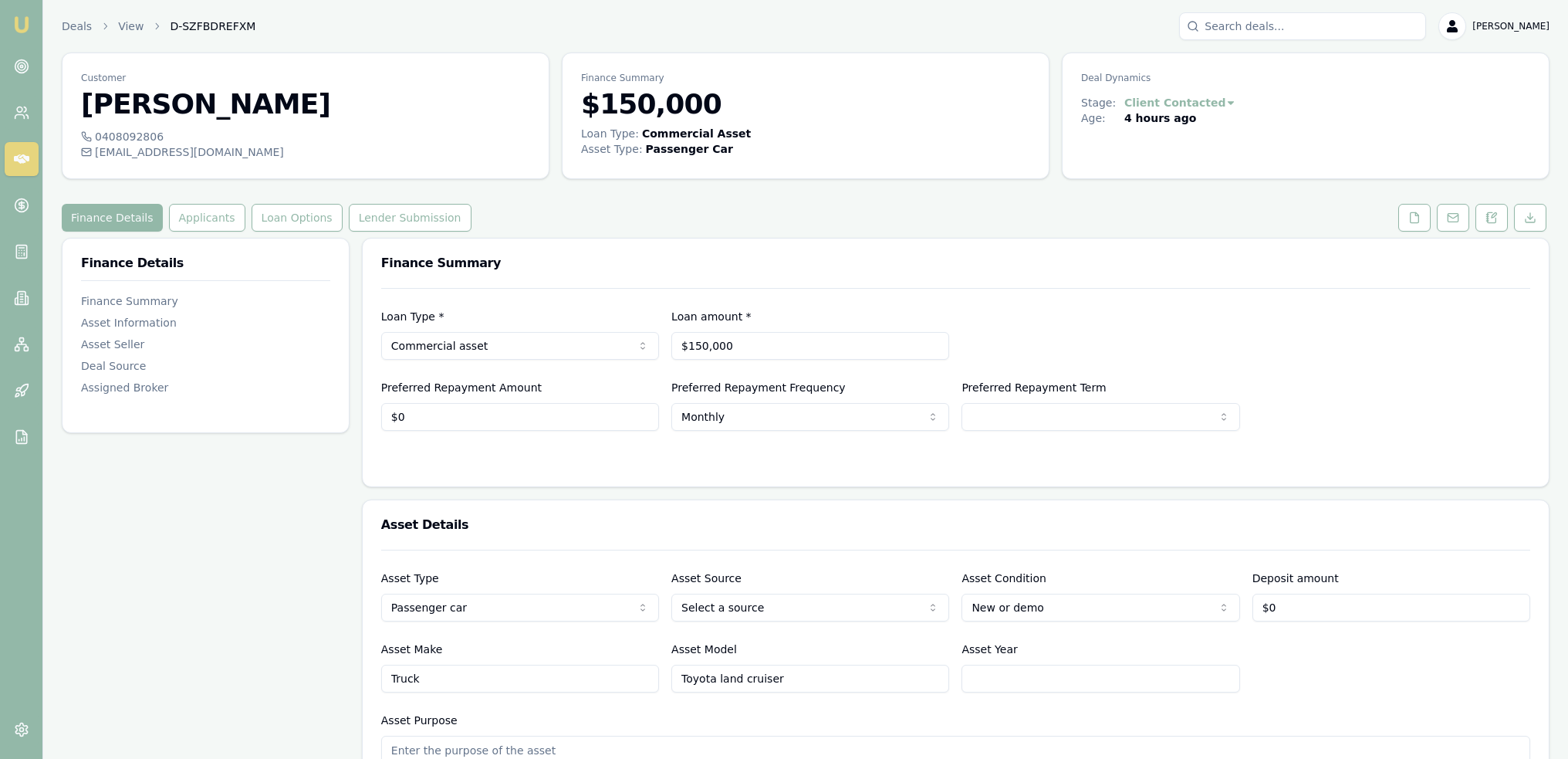
drag, startPoint x: 1489, startPoint y: 213, endPoint x: 1477, endPoint y: 232, distance: 22.5
click at [1489, 213] on icon at bounding box center [1491, 217] width 12 height 12
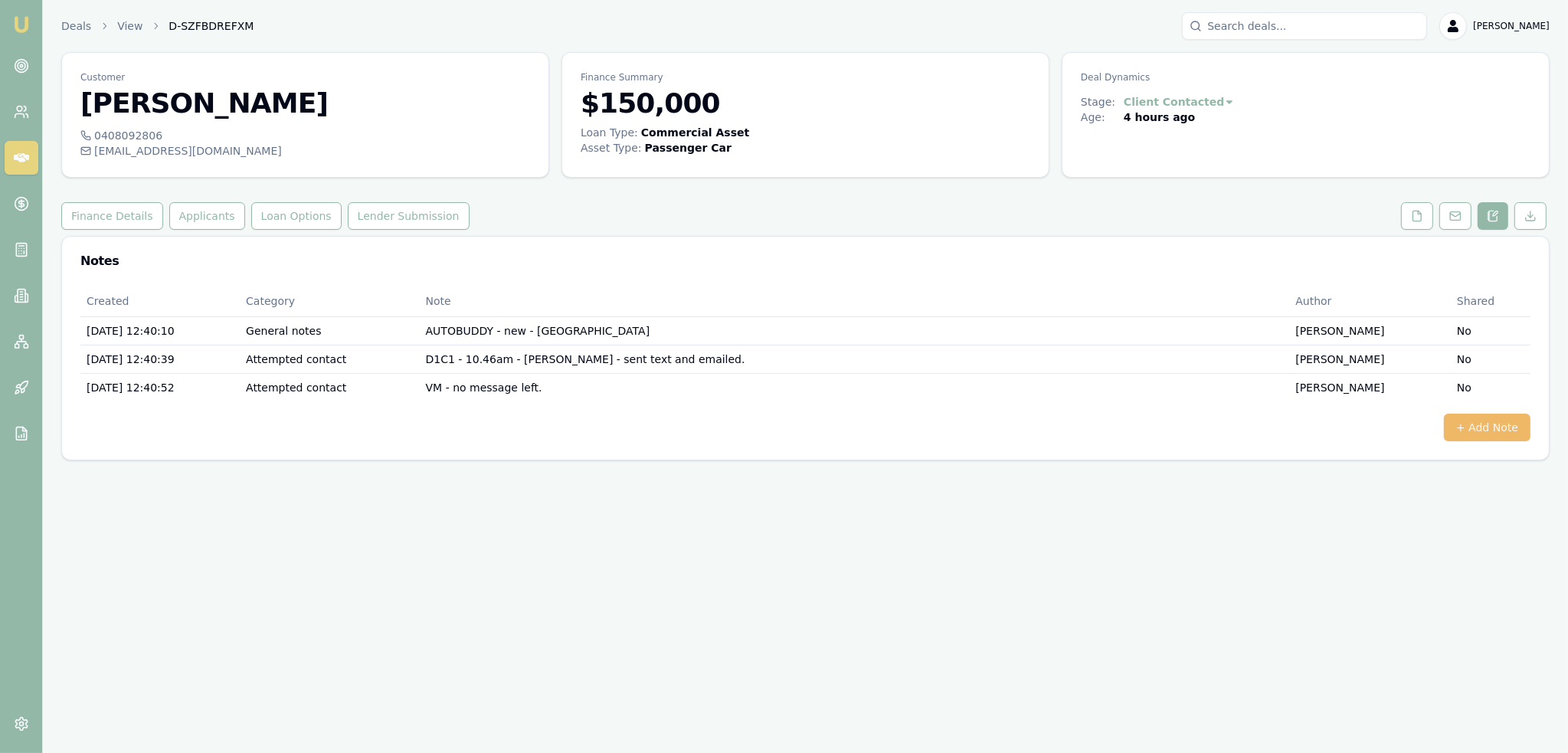
click at [1480, 413] on button "+ Add Note" at bounding box center [1487, 427] width 87 height 28
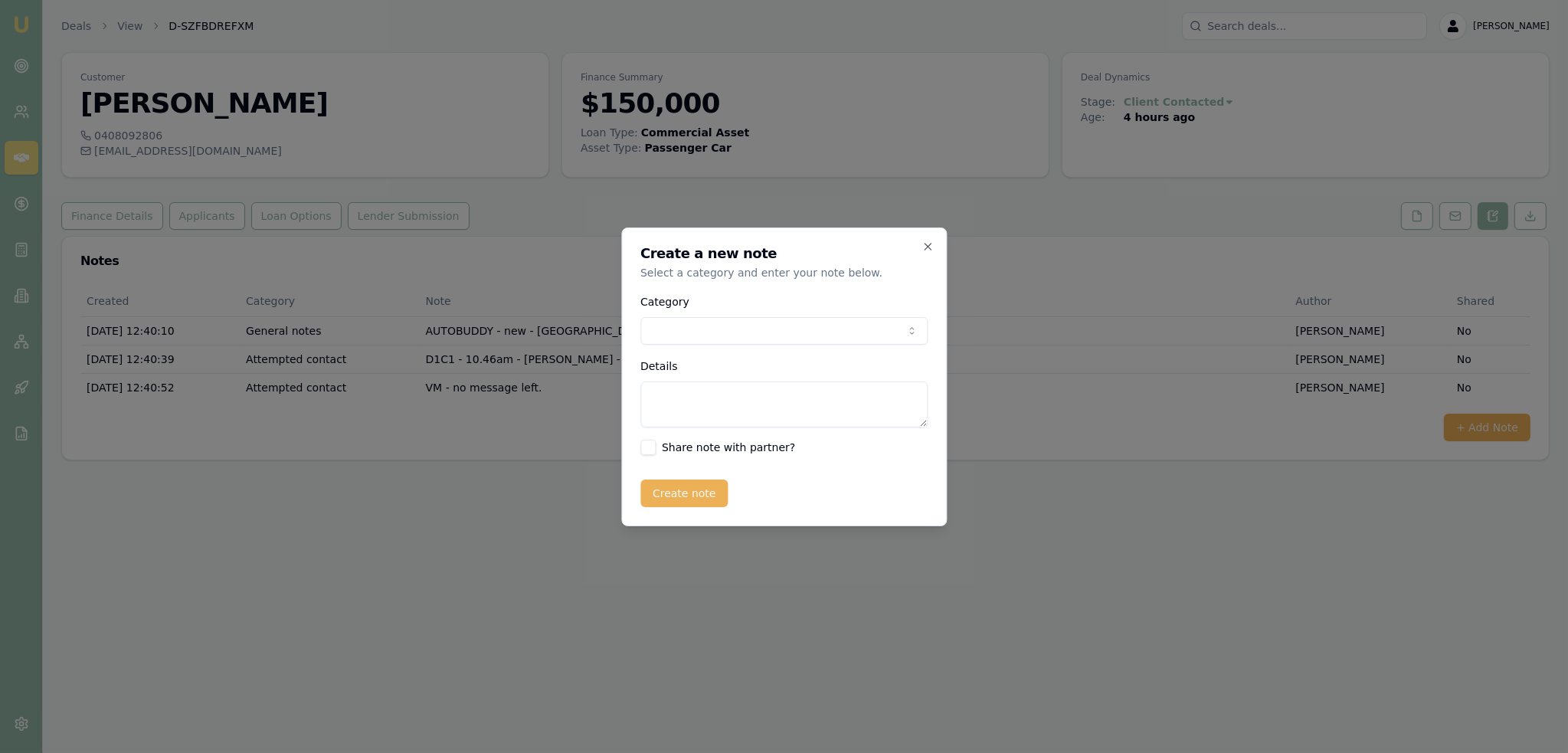
click at [719, 337] on body "Emu Broker Deals View D-SZFBDREFXM Robyn Adams Toggle Menu Customer Jim Grey 04…" at bounding box center [784, 376] width 1568 height 753
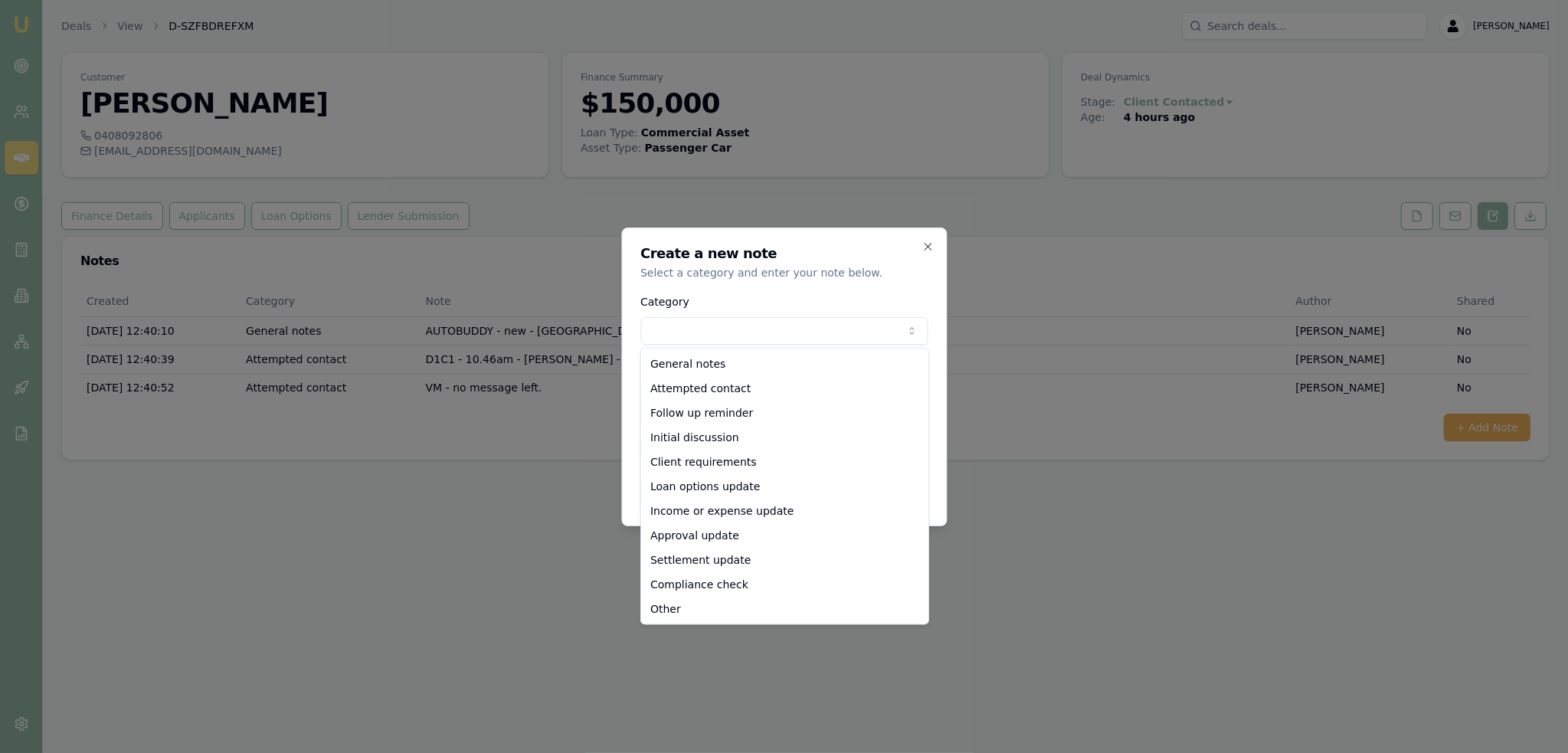
select select "ATTEMPTED_CONTACT"
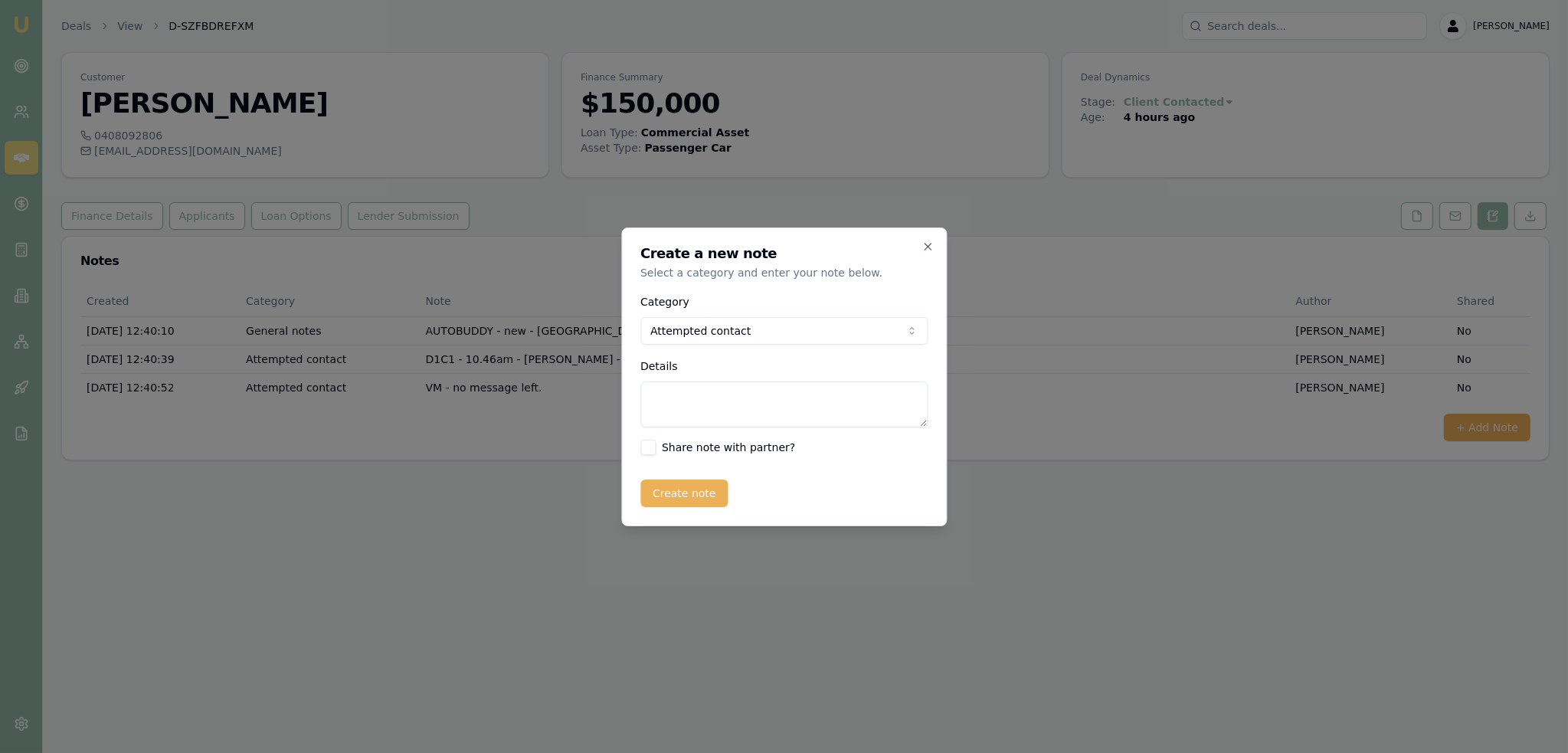
click at [671, 412] on textarea "Details" at bounding box center [784, 404] width 287 height 46
type textarea "D2C3 - LM - sent text"
click at [684, 496] on button "Create note" at bounding box center [684, 494] width 88 height 28
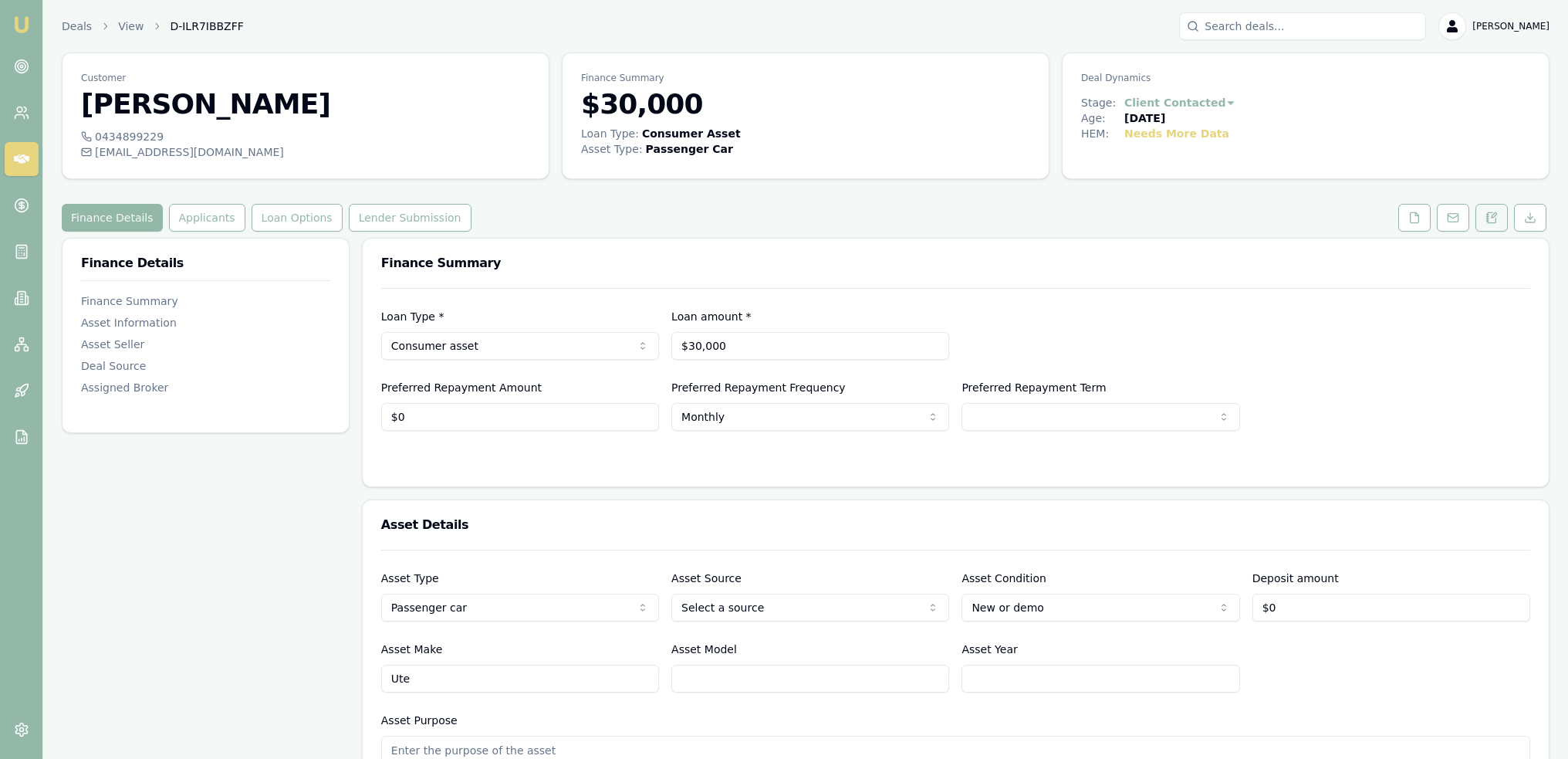
click at [1492, 210] on button at bounding box center [1491, 218] width 32 height 28
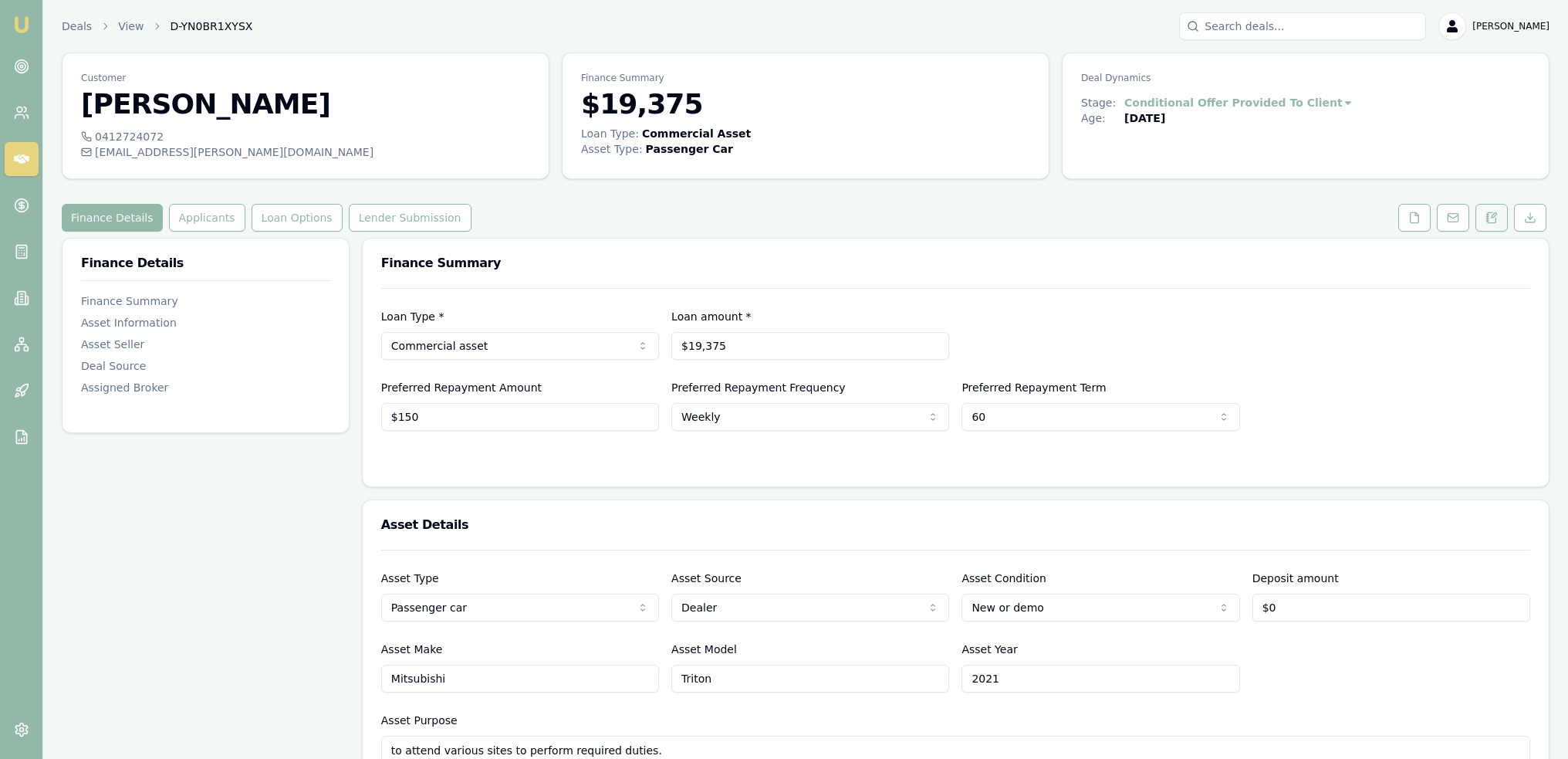
click at [1491, 218] on icon at bounding box center [1491, 217] width 12 height 12
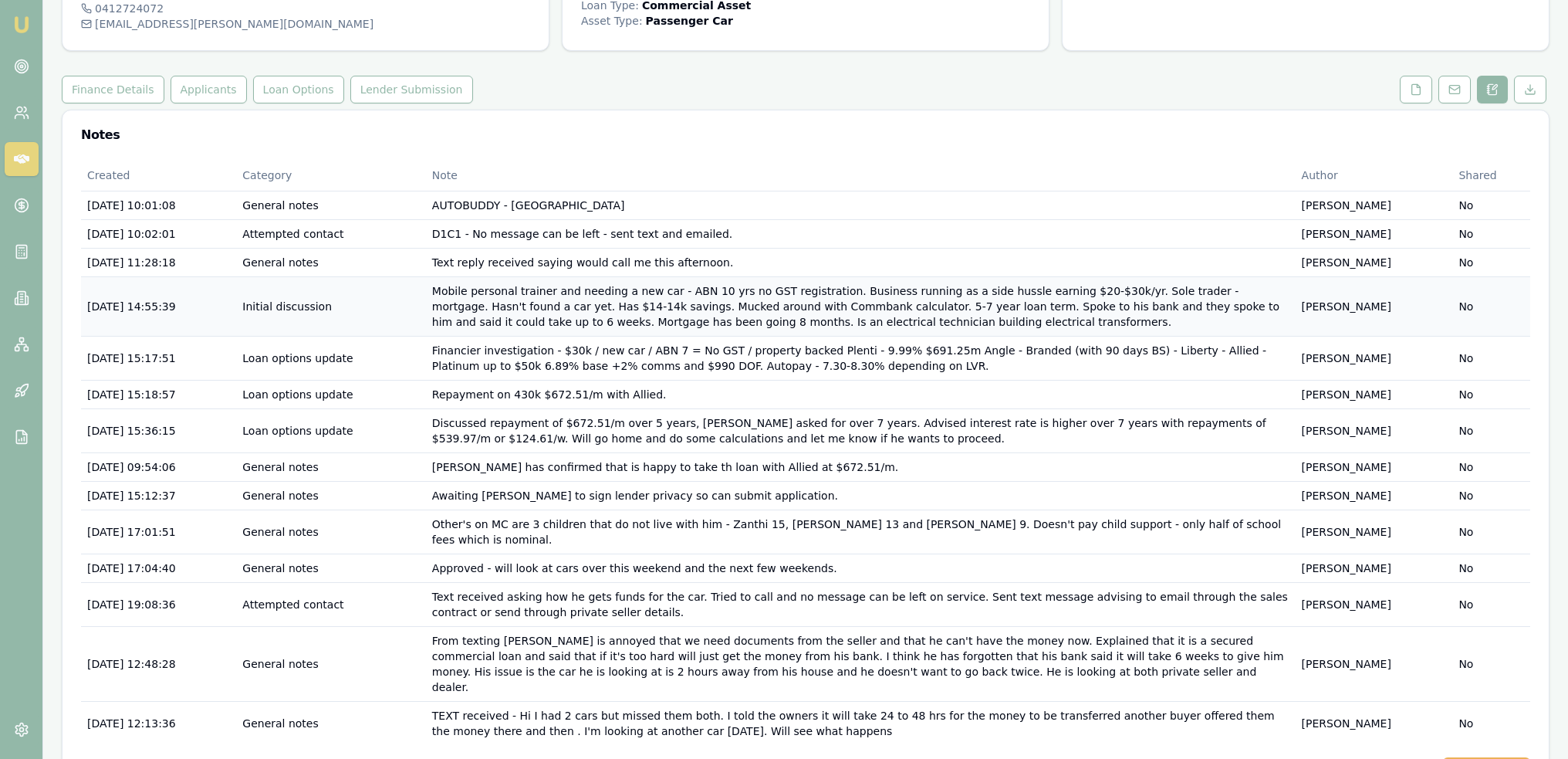
scroll to position [151, 0]
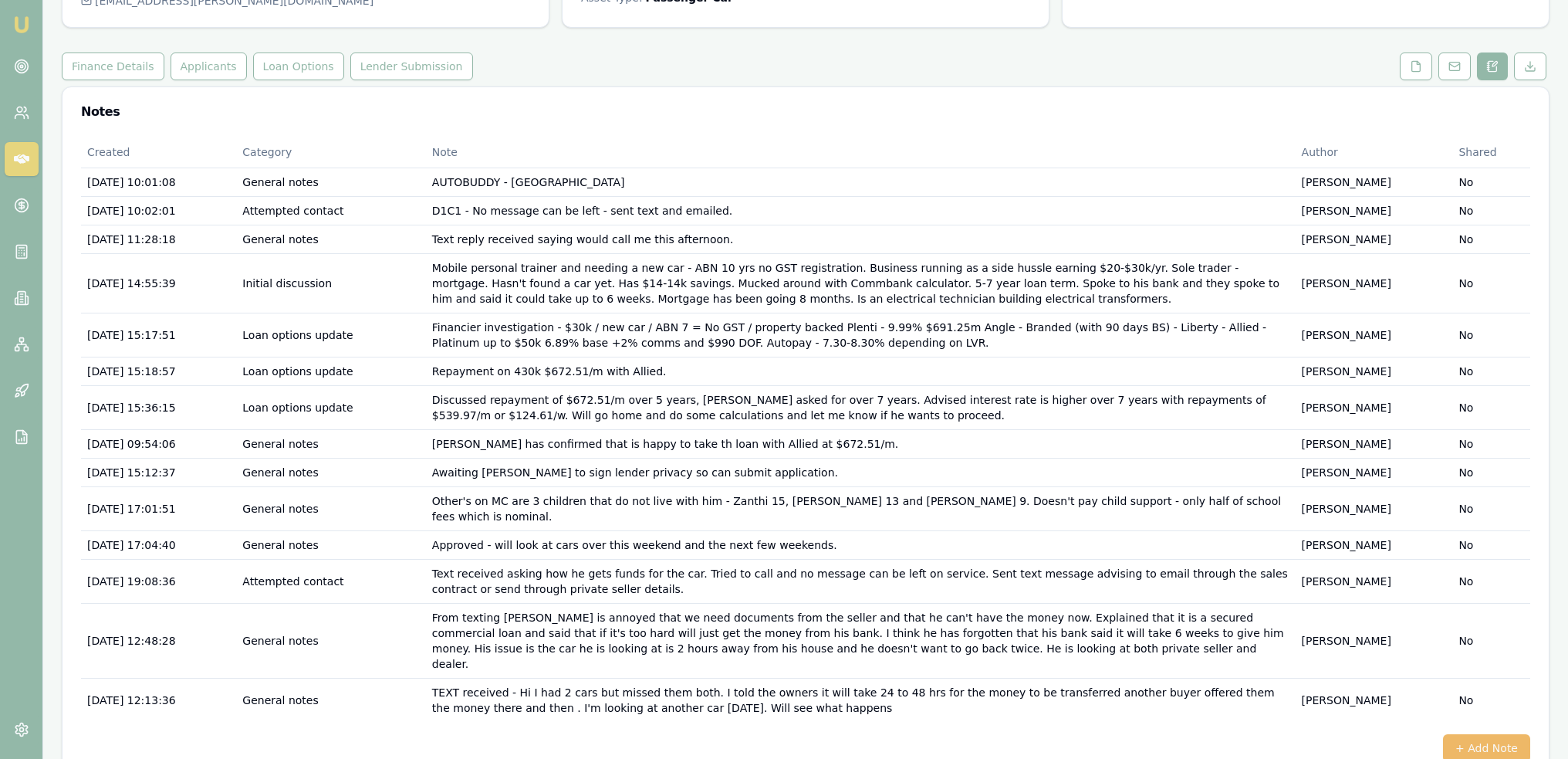
click at [1482, 735] on button "+ Add Note" at bounding box center [1486, 749] width 87 height 28
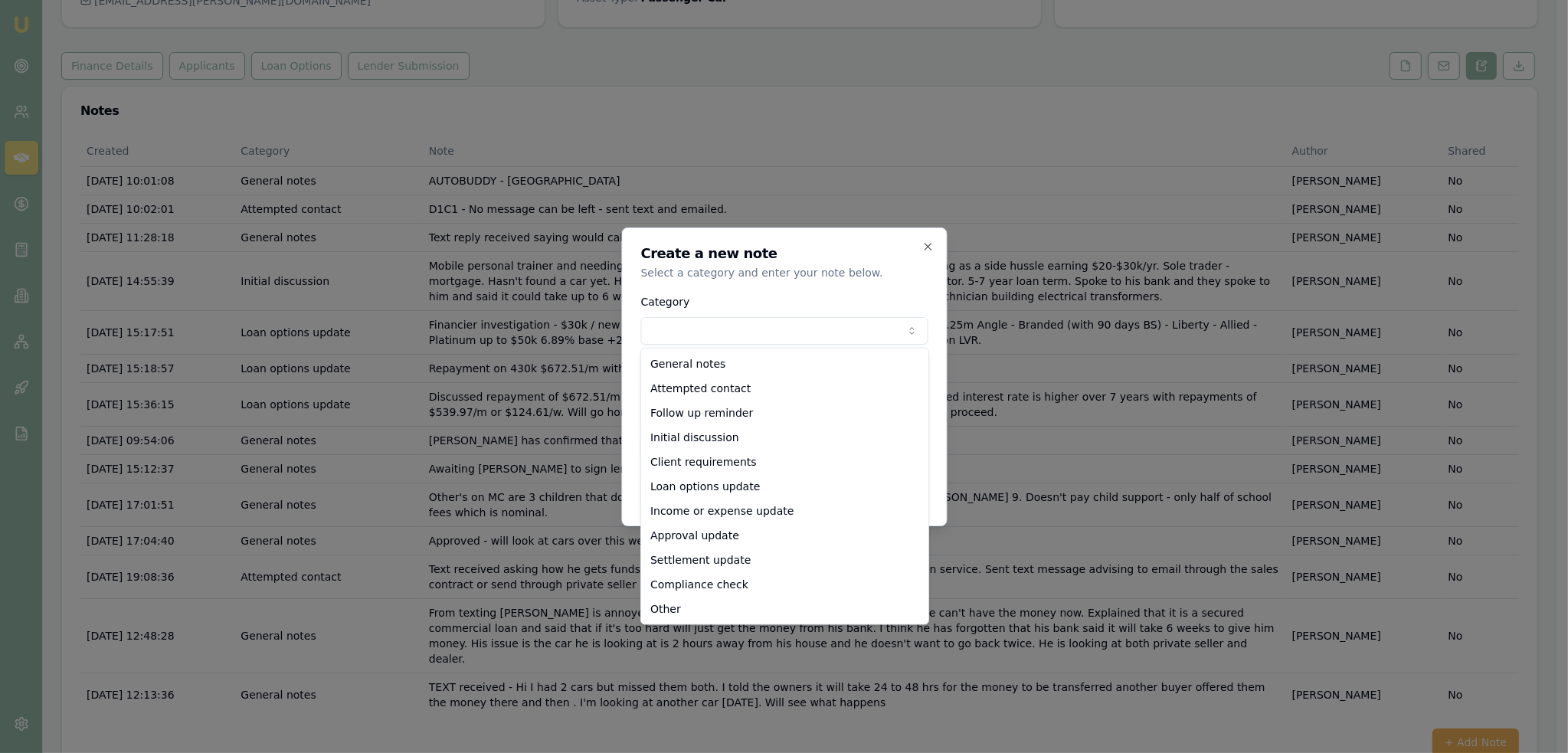
click at [784, 327] on body "Emu Broker Deals View D-YN0BR1XYSX Robyn Adams Toggle Menu Customer Michael Gal…" at bounding box center [778, 226] width 1557 height 753
drag, startPoint x: 712, startPoint y: 367, endPoint x: 704, endPoint y: 396, distance: 30.1
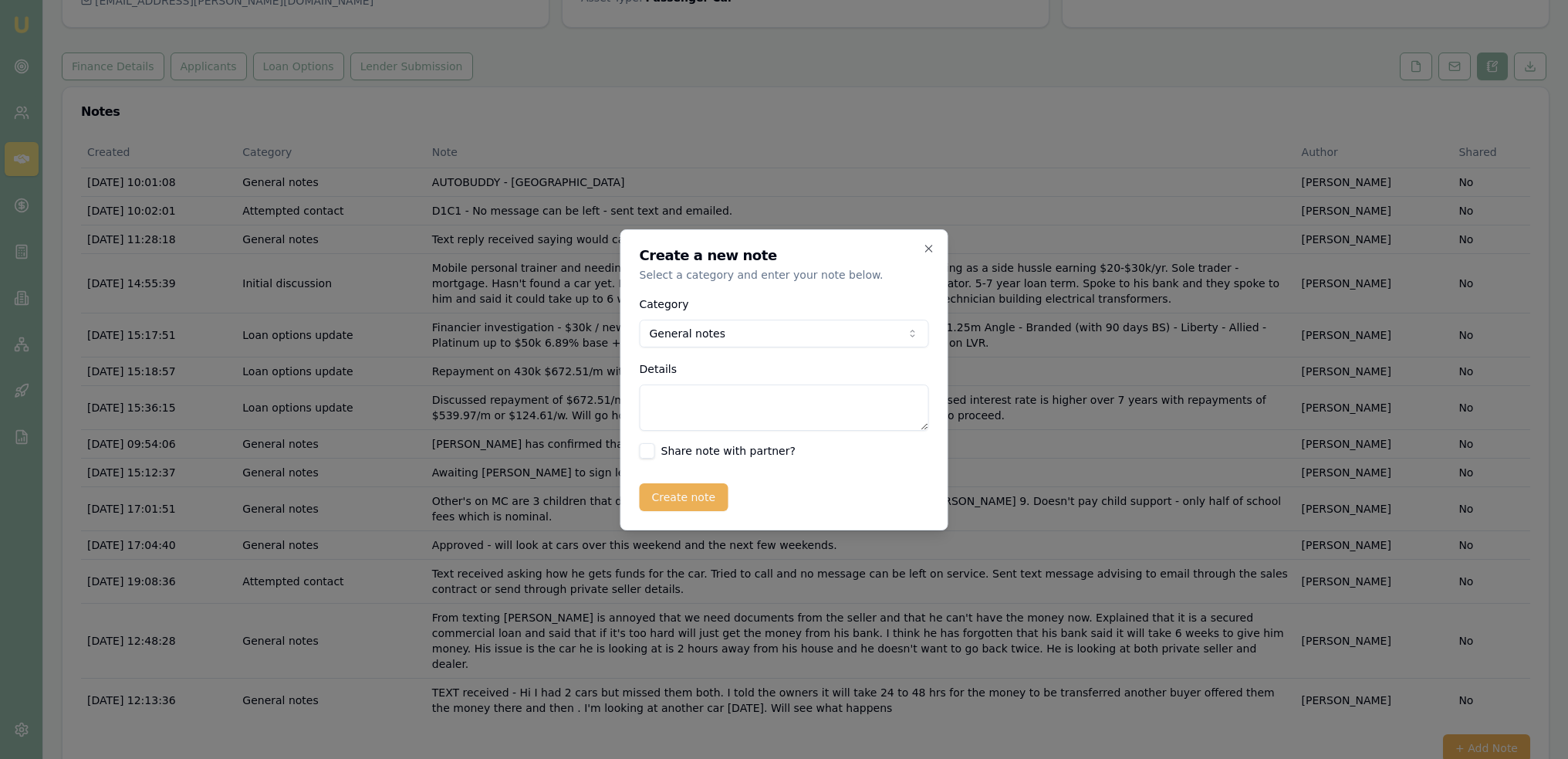
click at [703, 413] on textarea "Details" at bounding box center [784, 407] width 290 height 46
type textarea "Has found a car at a dealership. Invoice requested and received. Michael not pi…"
click at [686, 502] on button "Create note" at bounding box center [683, 498] width 88 height 28
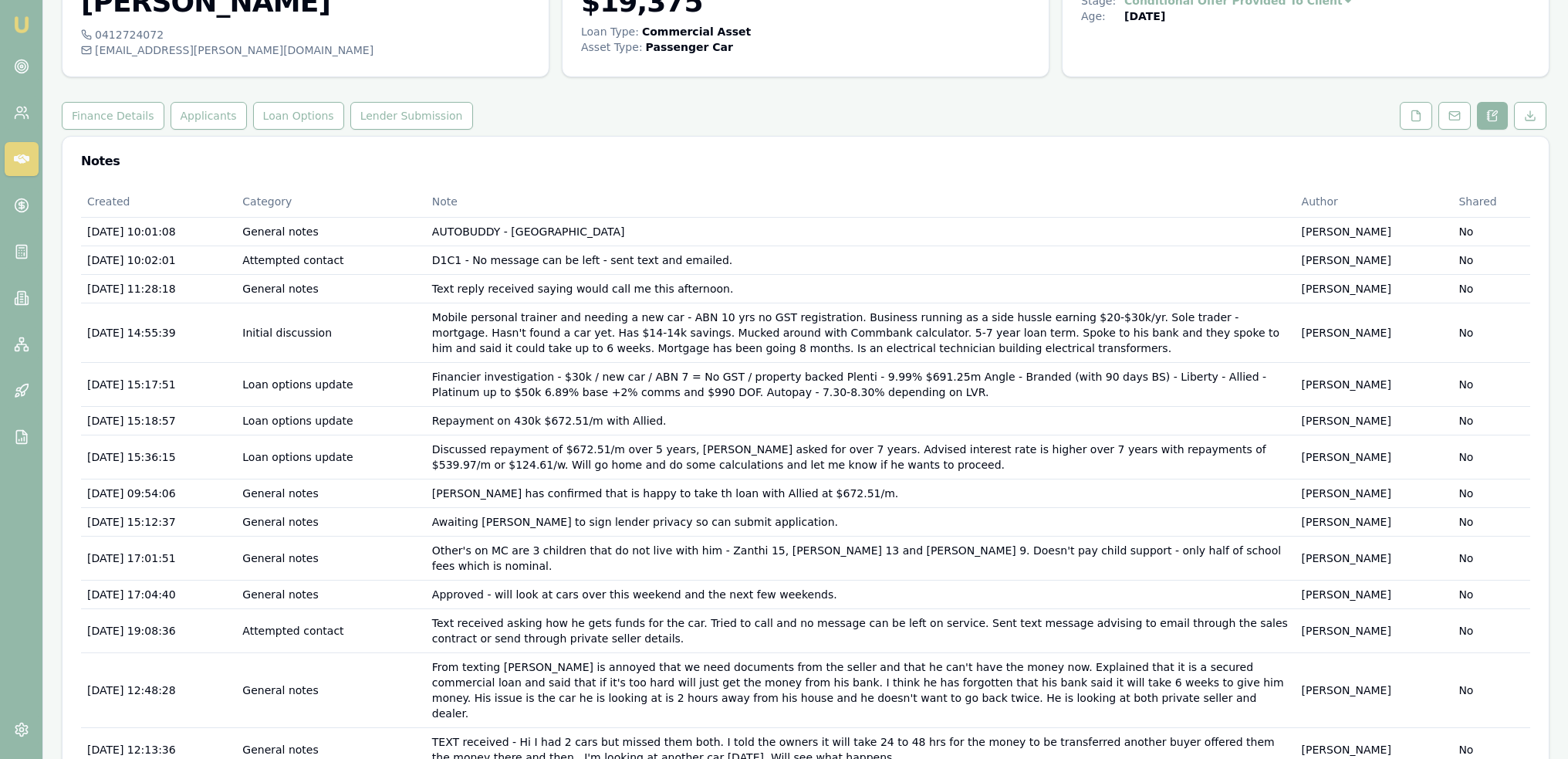
scroll to position [74, 0]
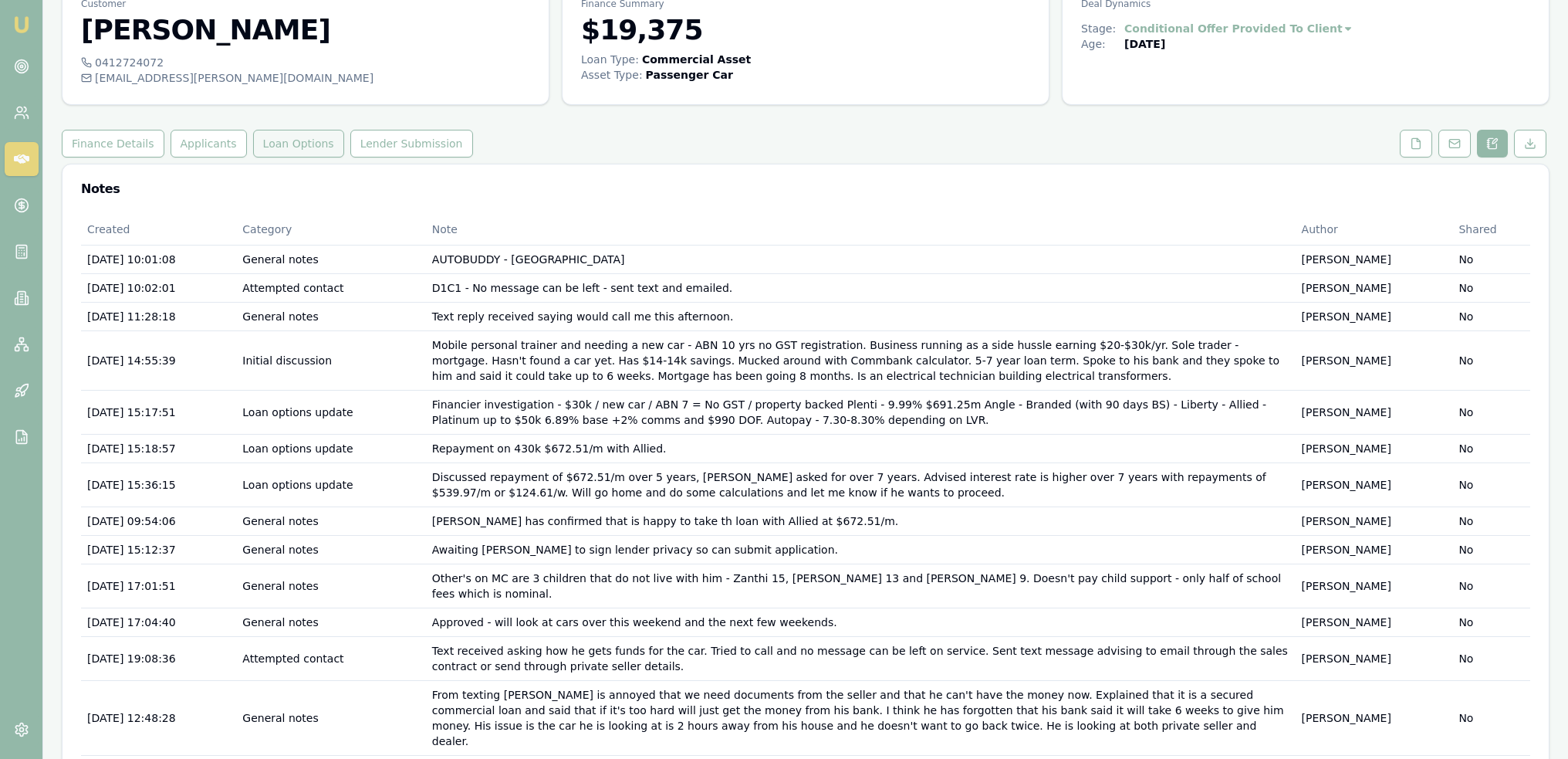
click at [275, 144] on button "Loan Options" at bounding box center [298, 144] width 91 height 28
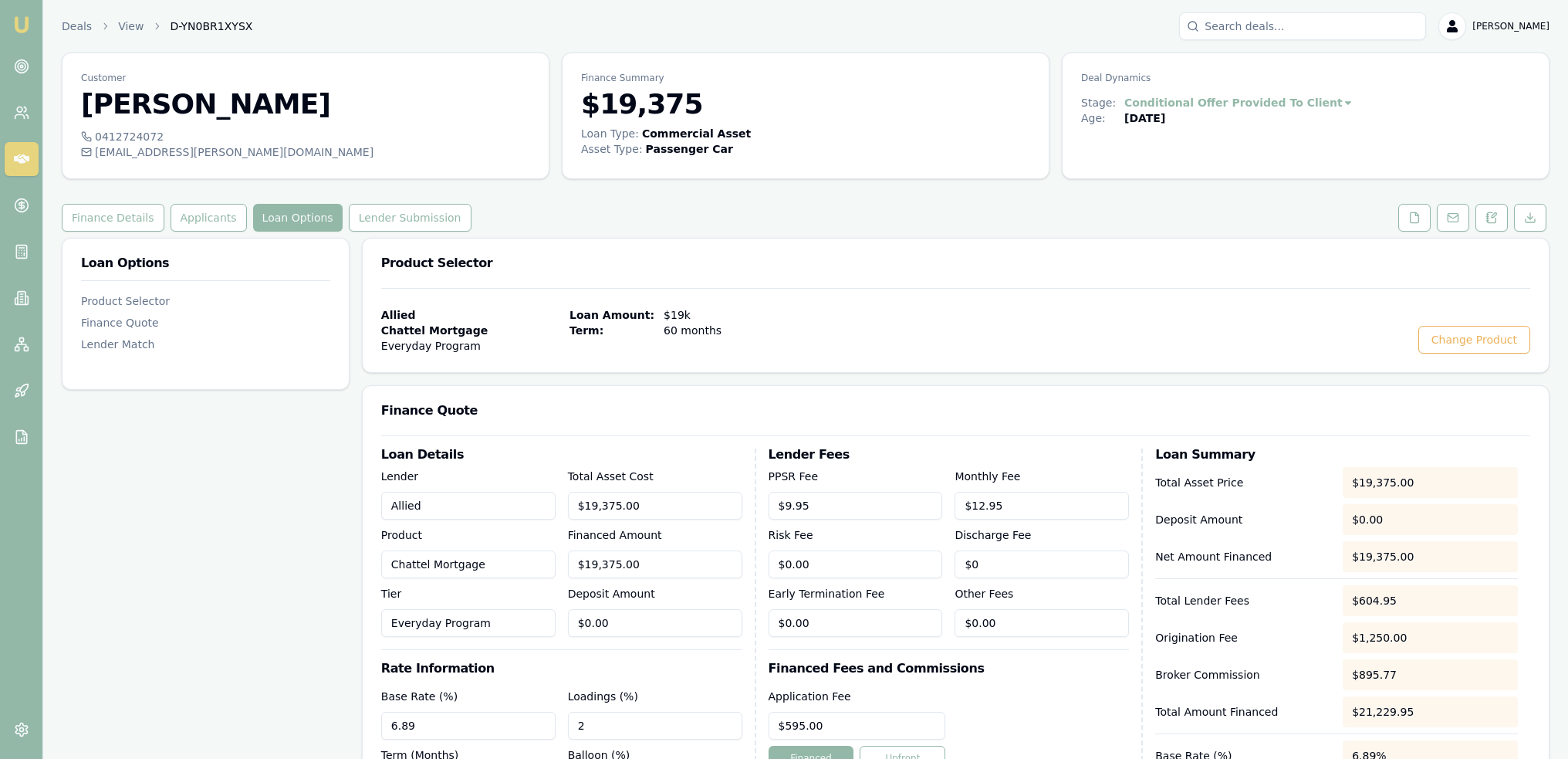
click at [20, 18] on img at bounding box center [22, 24] width 19 height 19
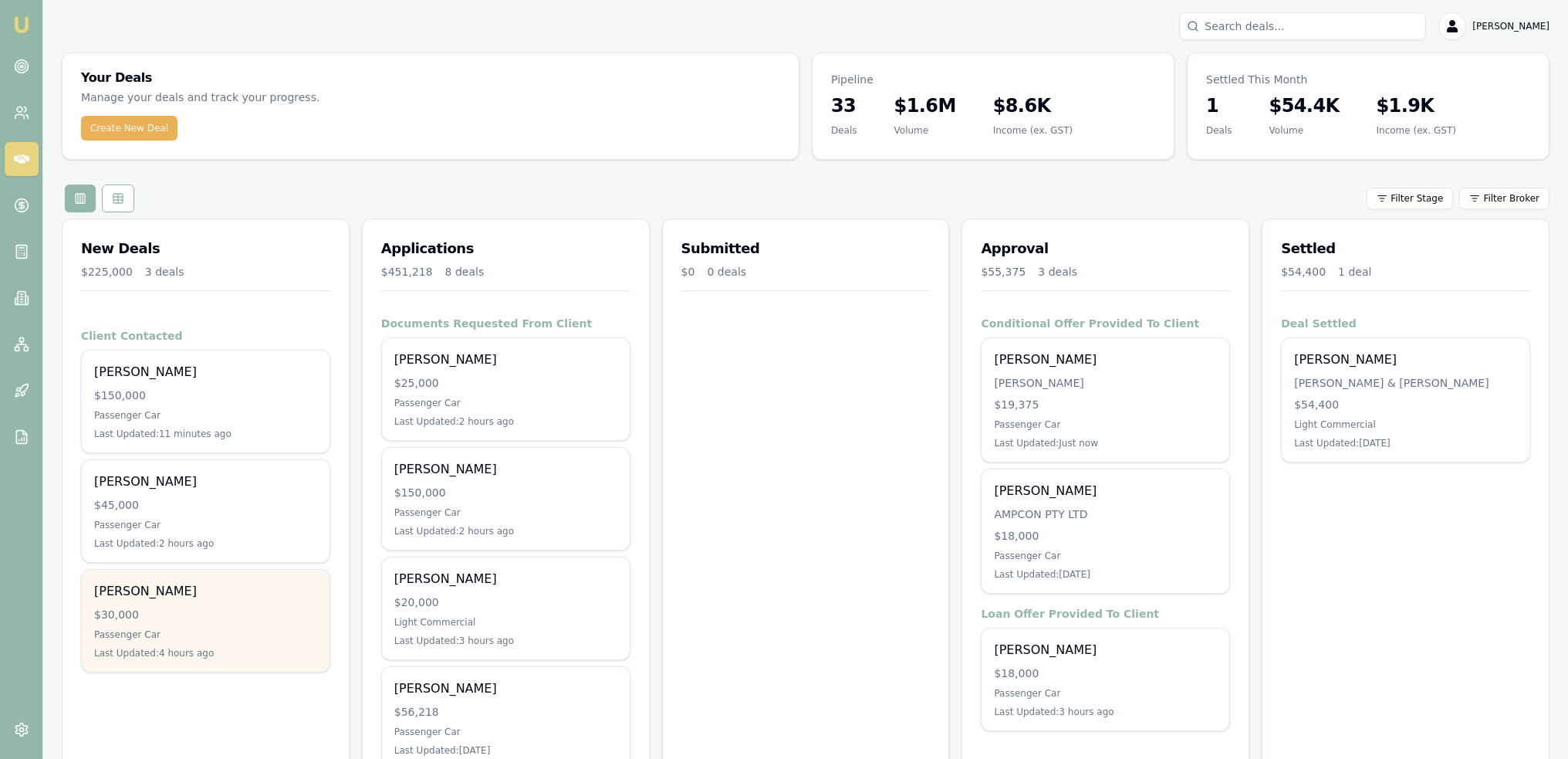
click at [185, 601] on div "Darryl Cuneo $30,000 Passenger Car Last Updated: 4 hours ago" at bounding box center [205, 621] width 247 height 102
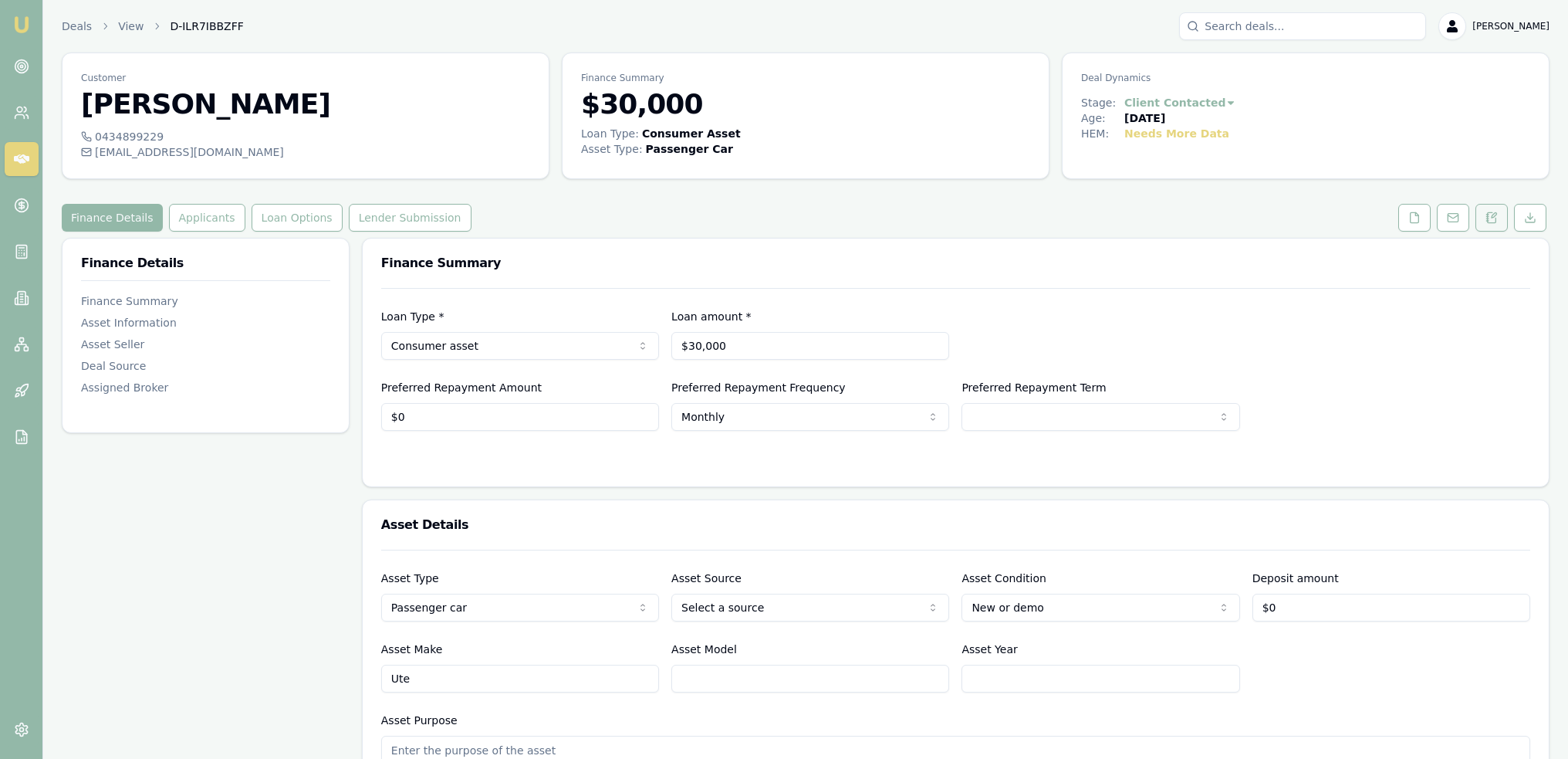
click at [1492, 218] on icon at bounding box center [1491, 217] width 12 height 12
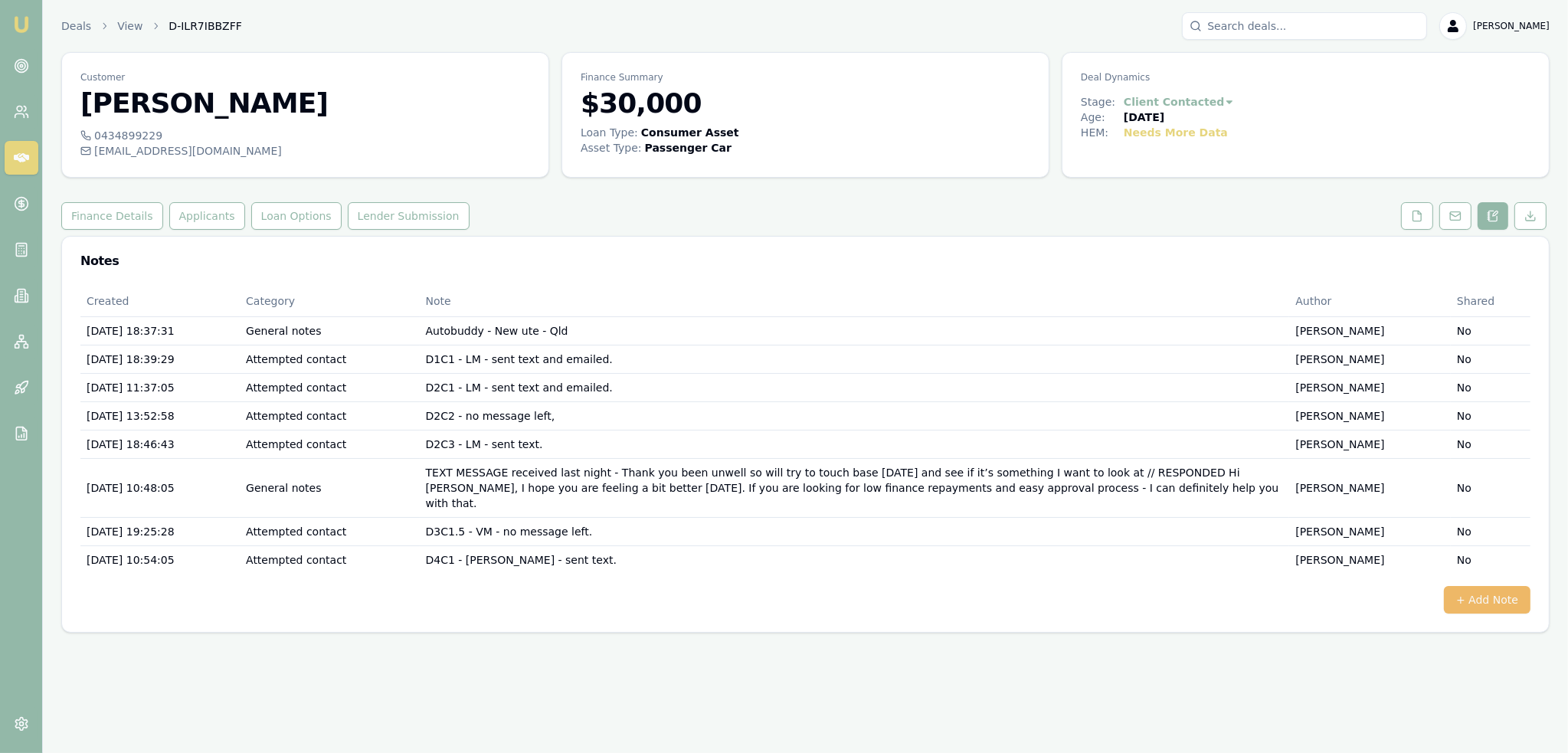
click at [1515, 586] on button "+ Add Note" at bounding box center [1487, 600] width 87 height 28
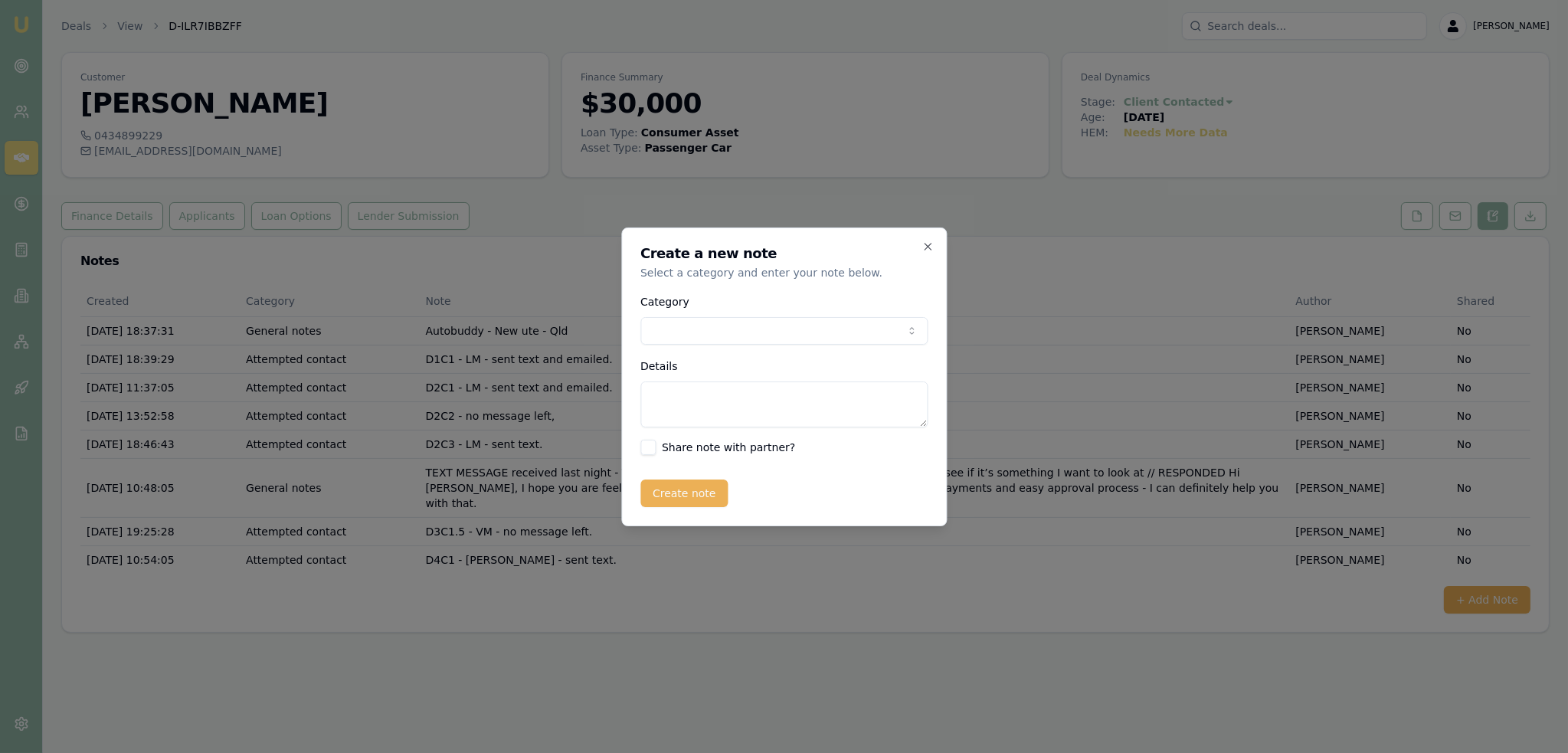
click at [814, 320] on body "Emu Broker Deals View D-ILR7IBBZFF [PERSON_NAME] Toggle Menu Customer [PERSON_N…" at bounding box center [784, 376] width 1568 height 753
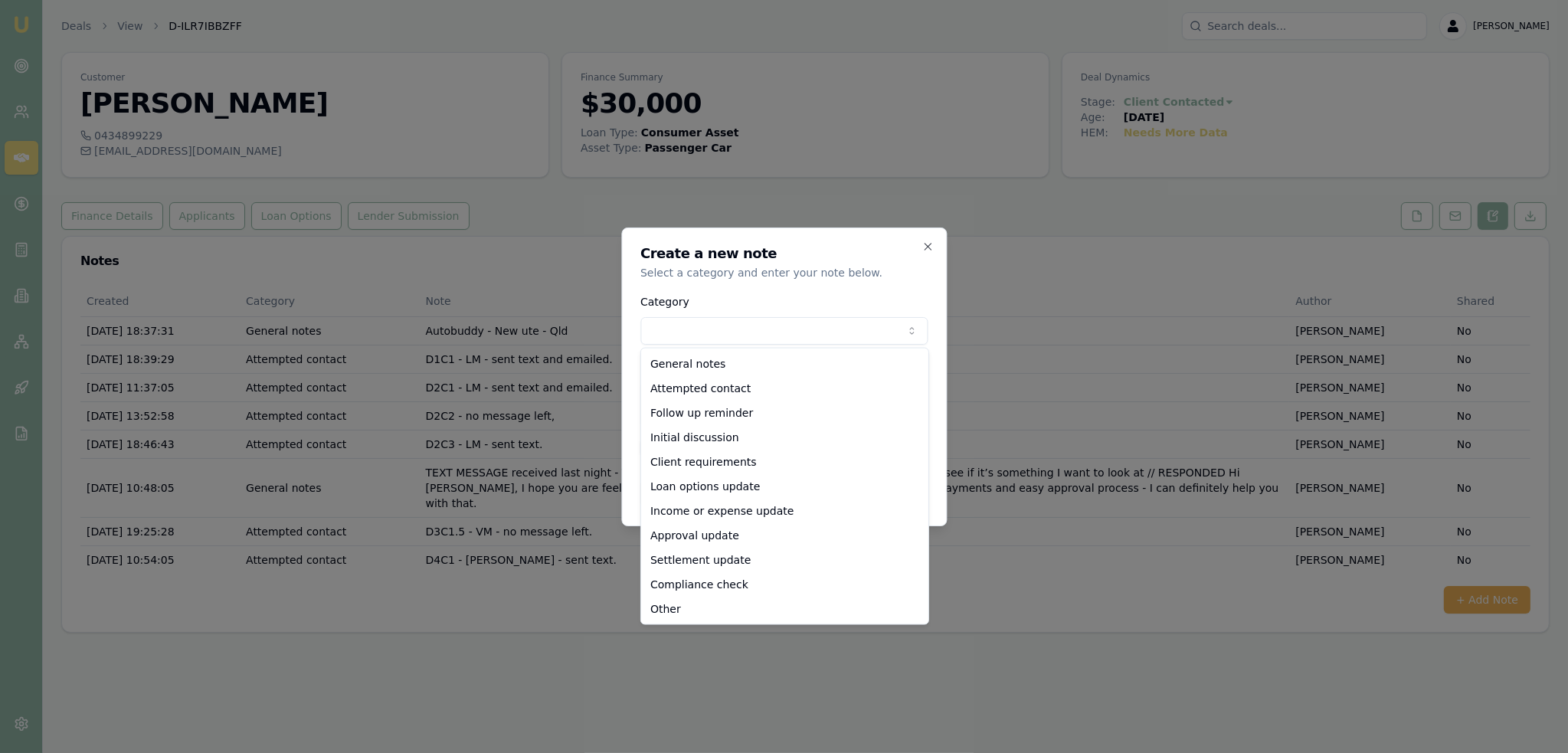
select select "ATTEMPTED_CONTACT"
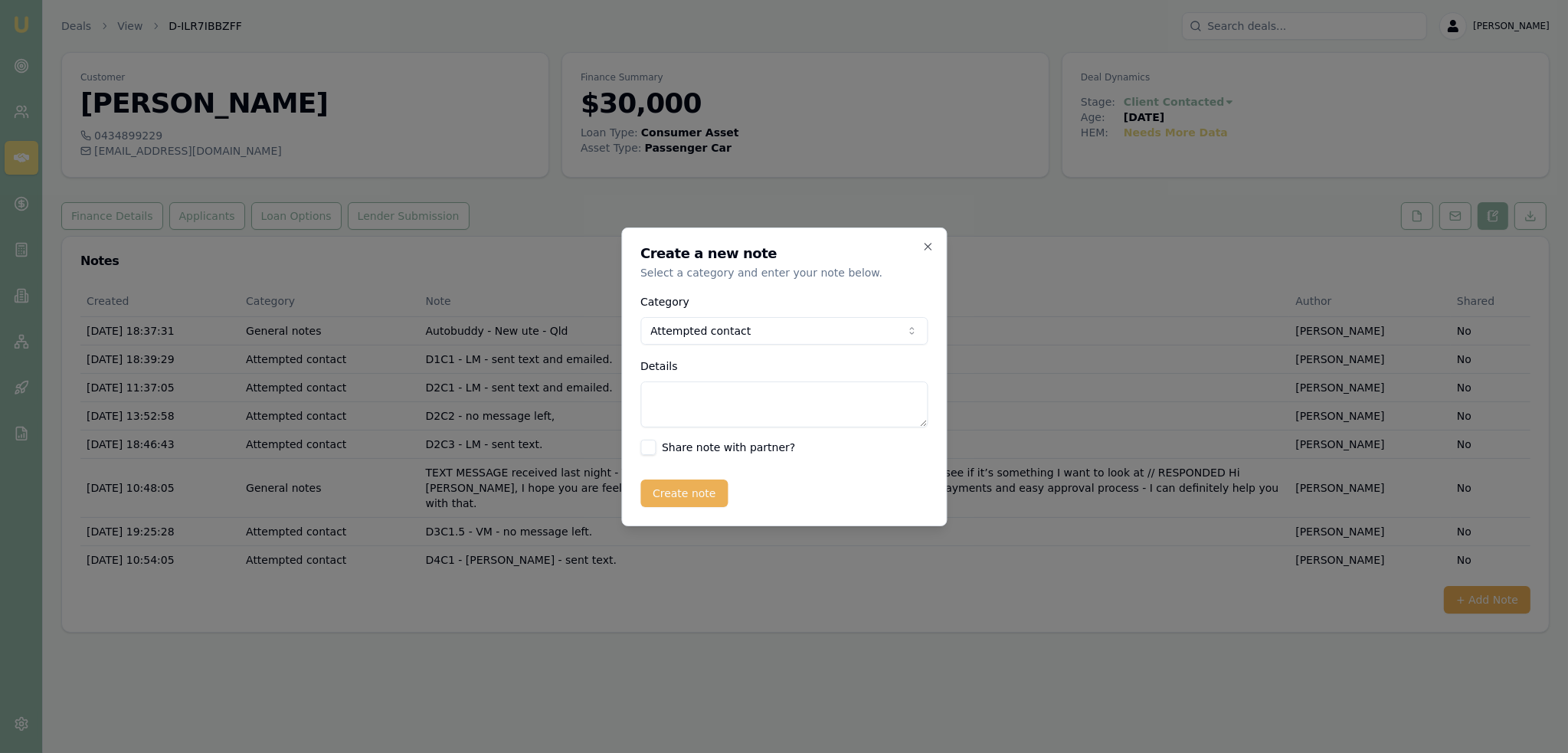
click at [719, 410] on textarea "Details" at bounding box center [784, 404] width 287 height 46
type textarea "D4C2 - VM - no message left."
click at [687, 502] on button "Create note" at bounding box center [684, 494] width 88 height 28
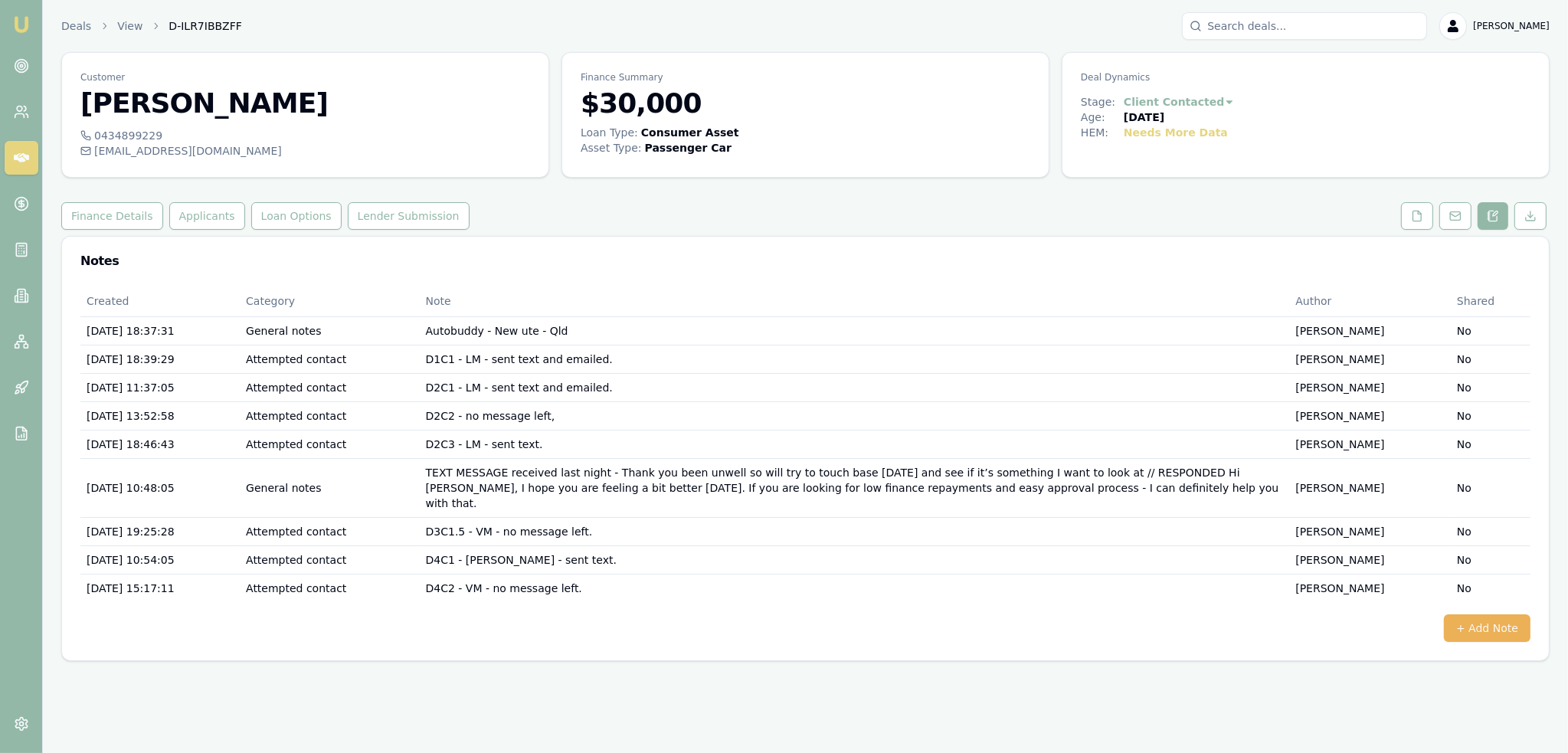
drag, startPoint x: 22, startPoint y: 23, endPoint x: 36, endPoint y: 10, distance: 19.1
click at [22, 23] on img at bounding box center [21, 24] width 19 height 19
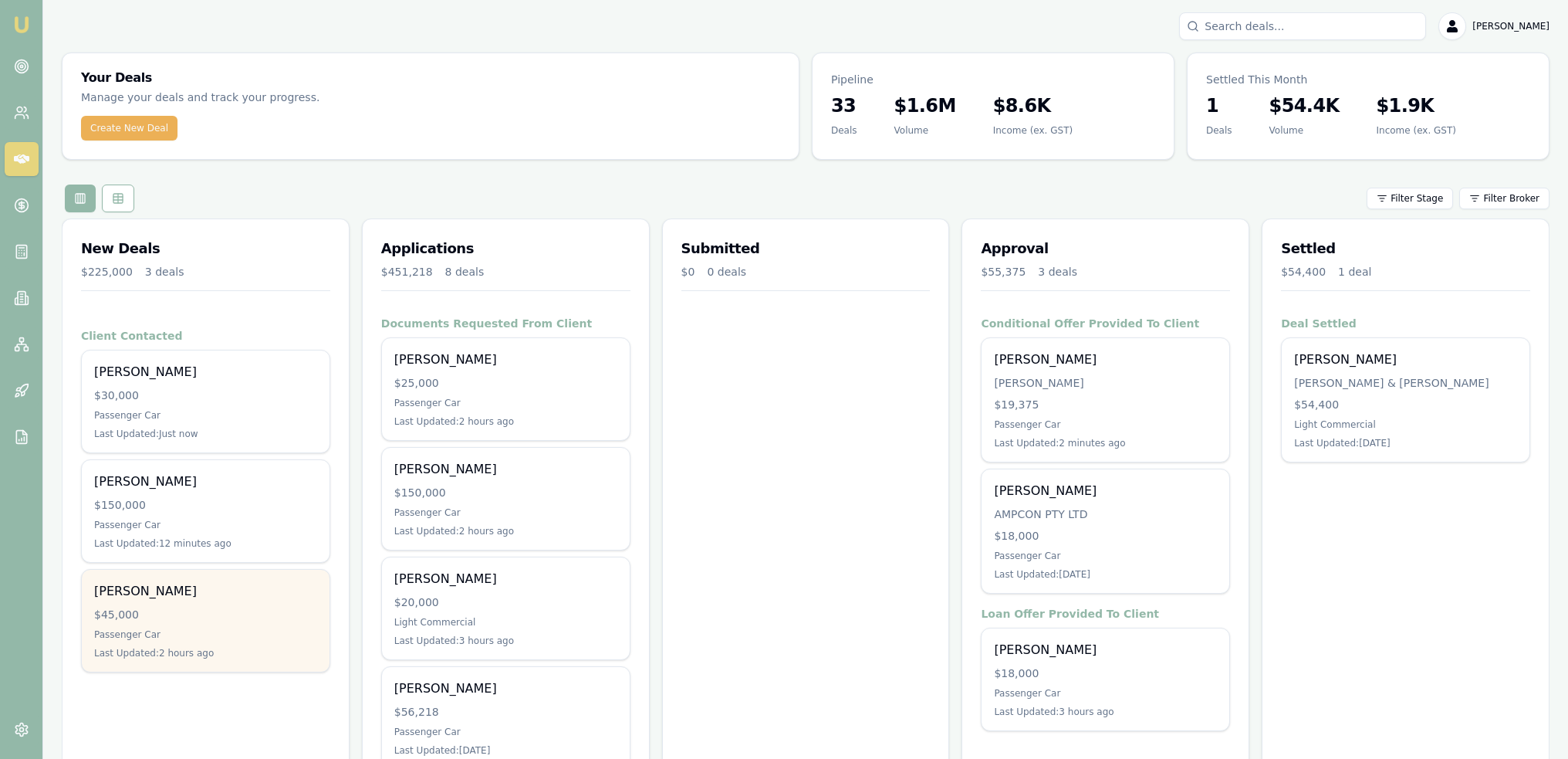
click at [214, 625] on div "[PERSON_NAME] $45,000 Passenger Car Last Updated: 2 hours ago" at bounding box center [205, 621] width 247 height 102
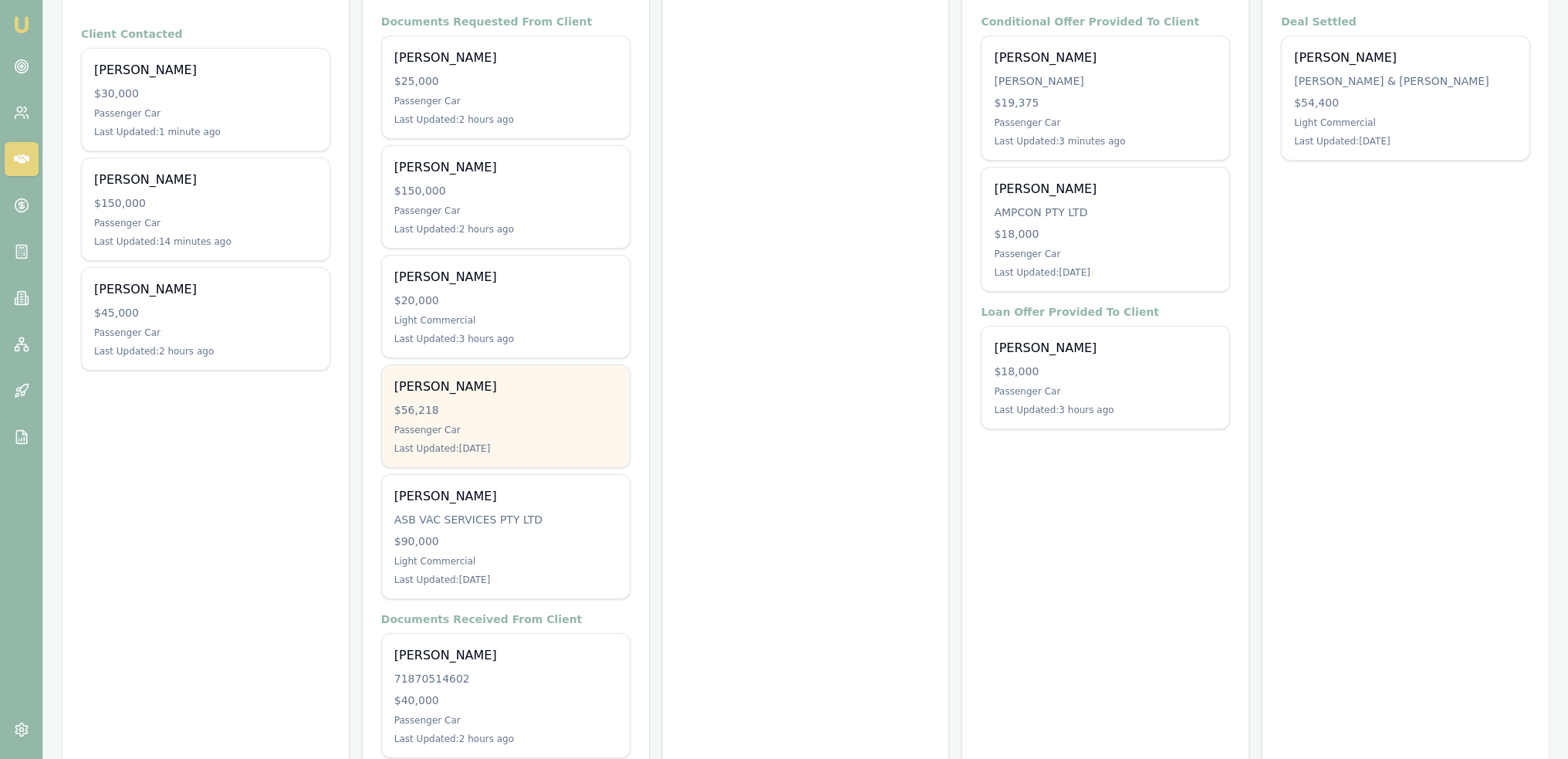
scroll to position [308, 0]
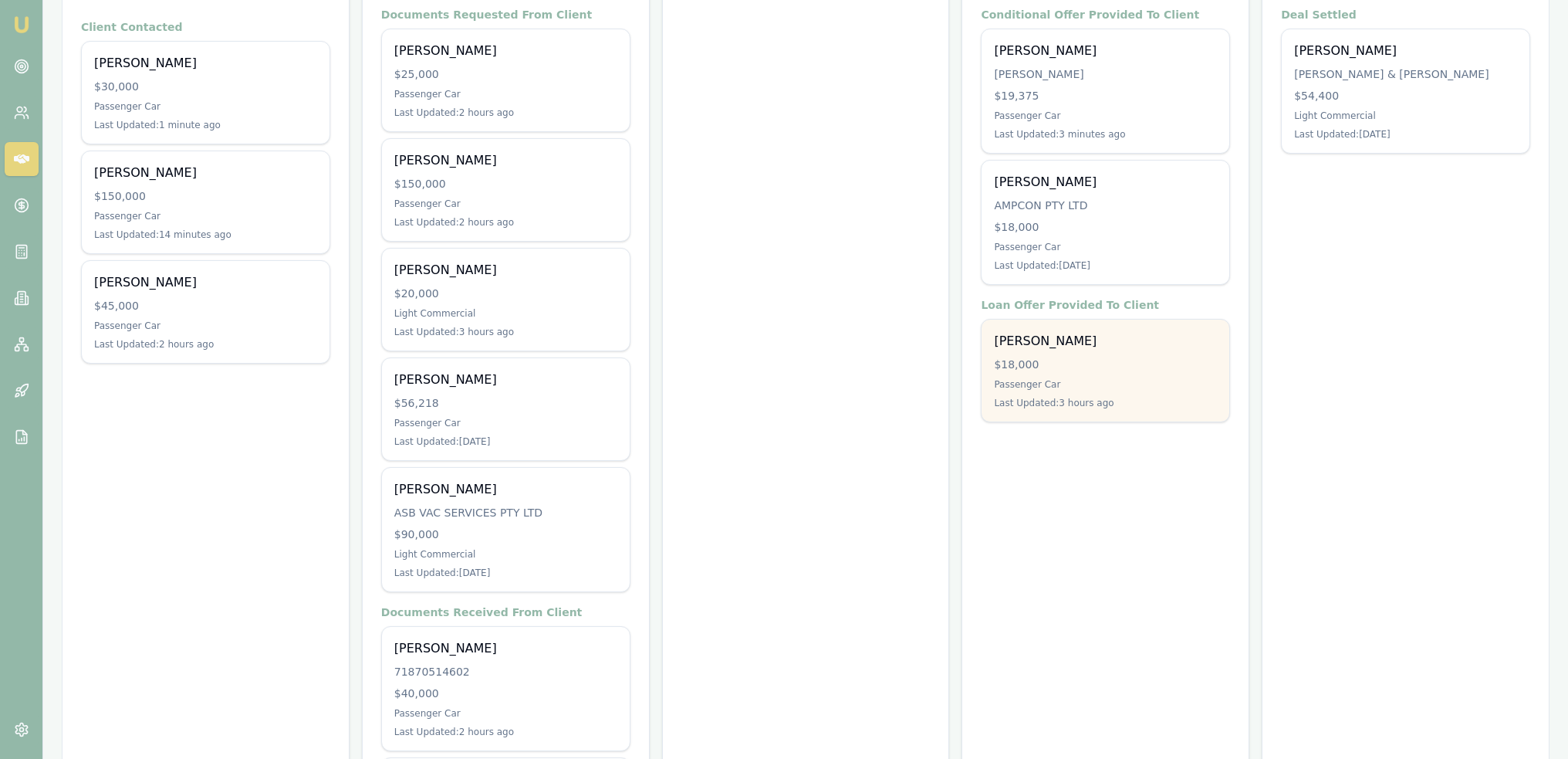
click at [1079, 367] on div "$18,000" at bounding box center [1105, 364] width 223 height 15
click at [1139, 340] on div "[PERSON_NAME]" at bounding box center [1105, 341] width 223 height 19
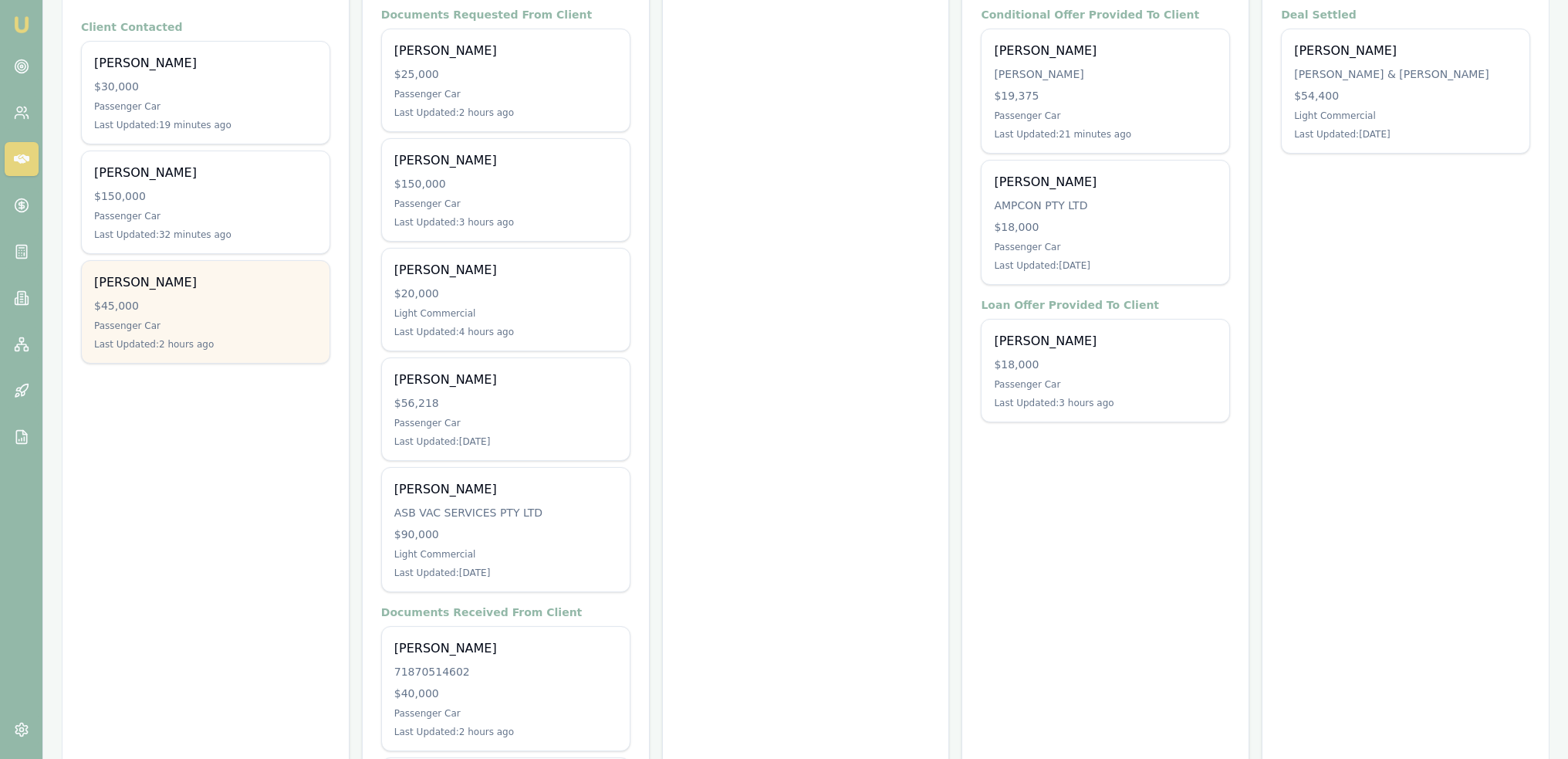
click at [223, 287] on div "[PERSON_NAME]" at bounding box center [205, 283] width 223 height 19
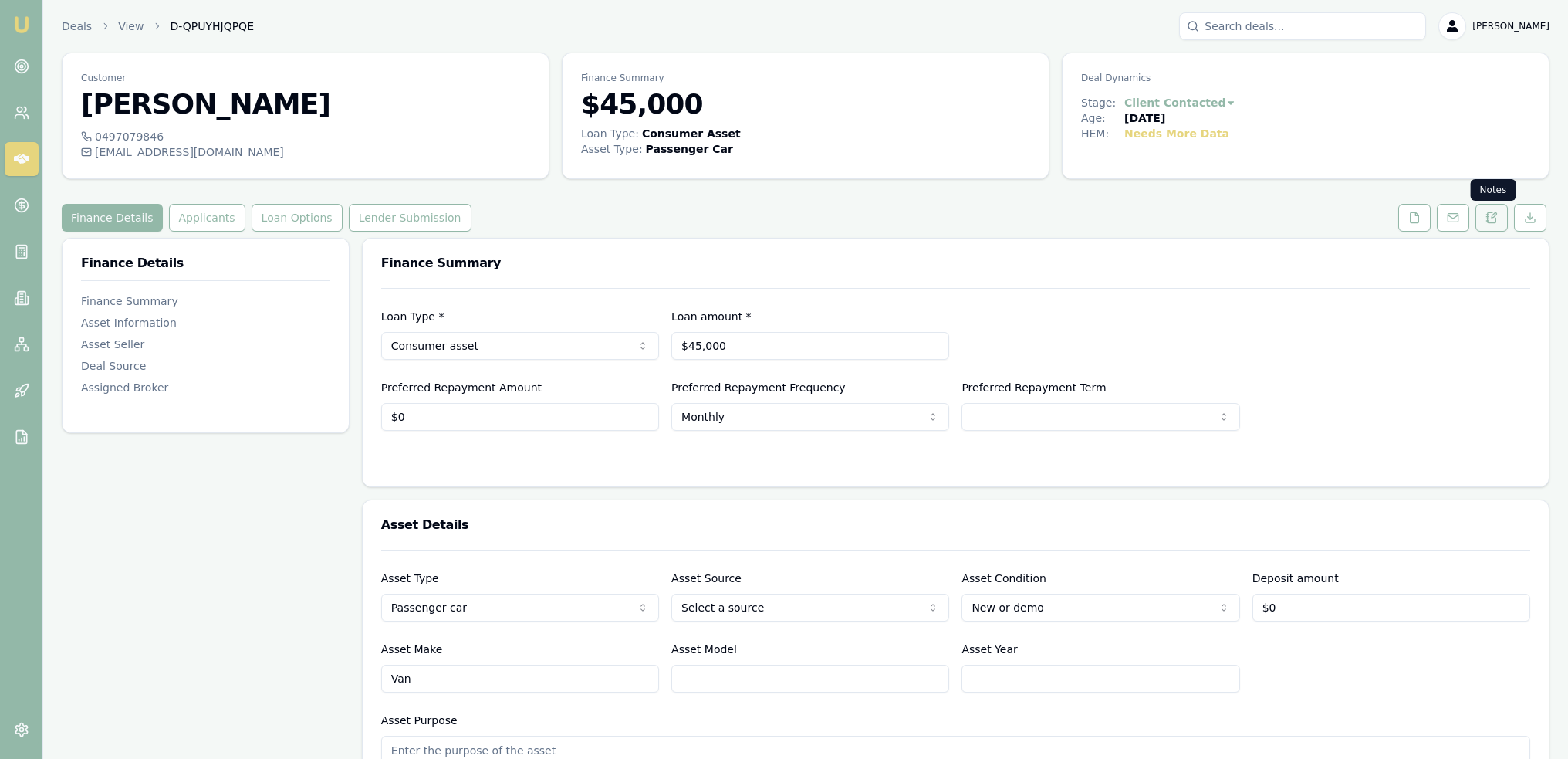
click at [1492, 213] on icon at bounding box center [1491, 217] width 12 height 12
click at [192, 218] on button "Applicants" at bounding box center [207, 218] width 76 height 28
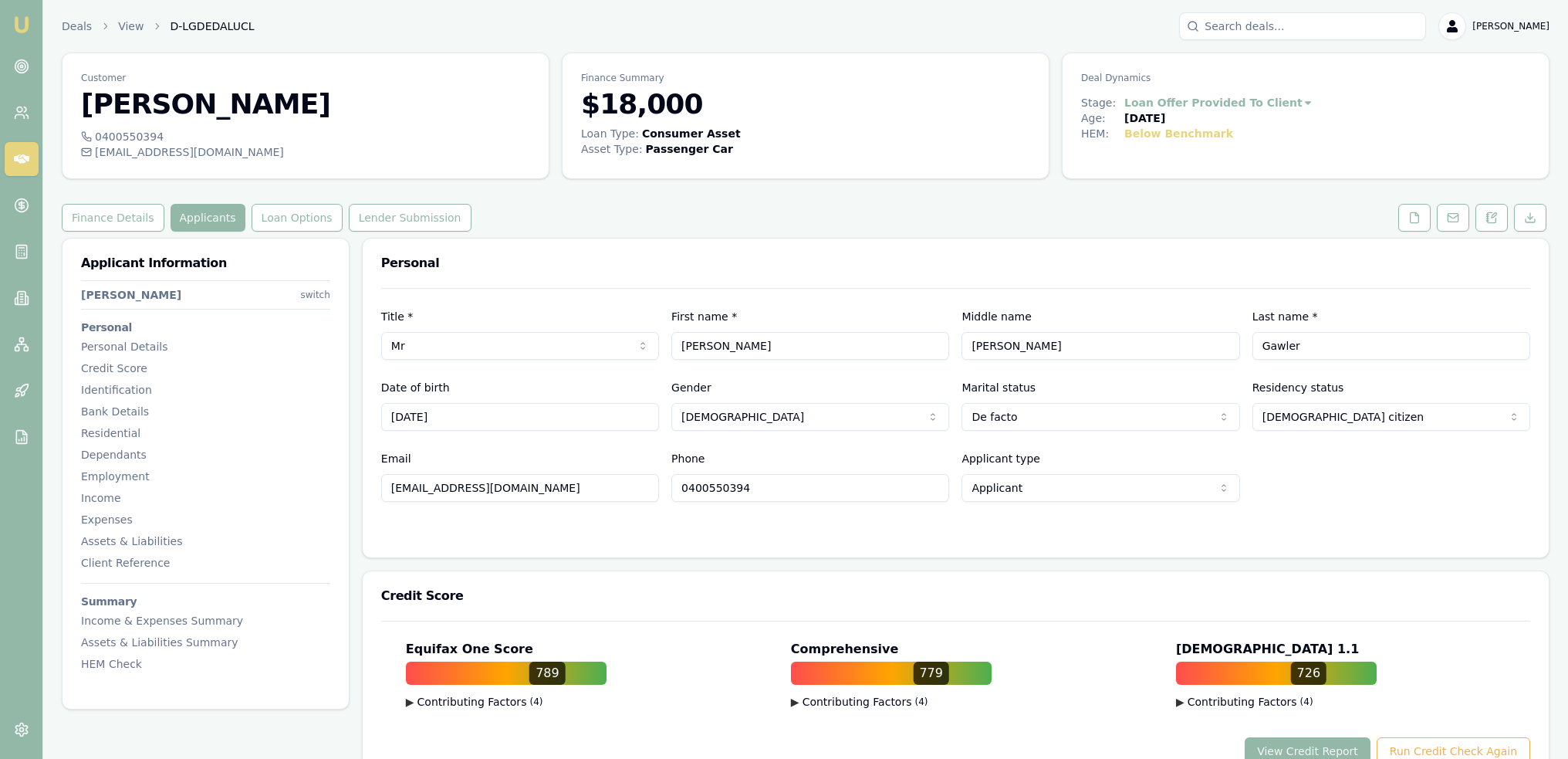
click at [316, 296] on html "Emu Broker Deals View D-LGDEDALUCL [PERSON_NAME] Toggle Menu Customer [PERSON_N…" at bounding box center [784, 379] width 1568 height 759
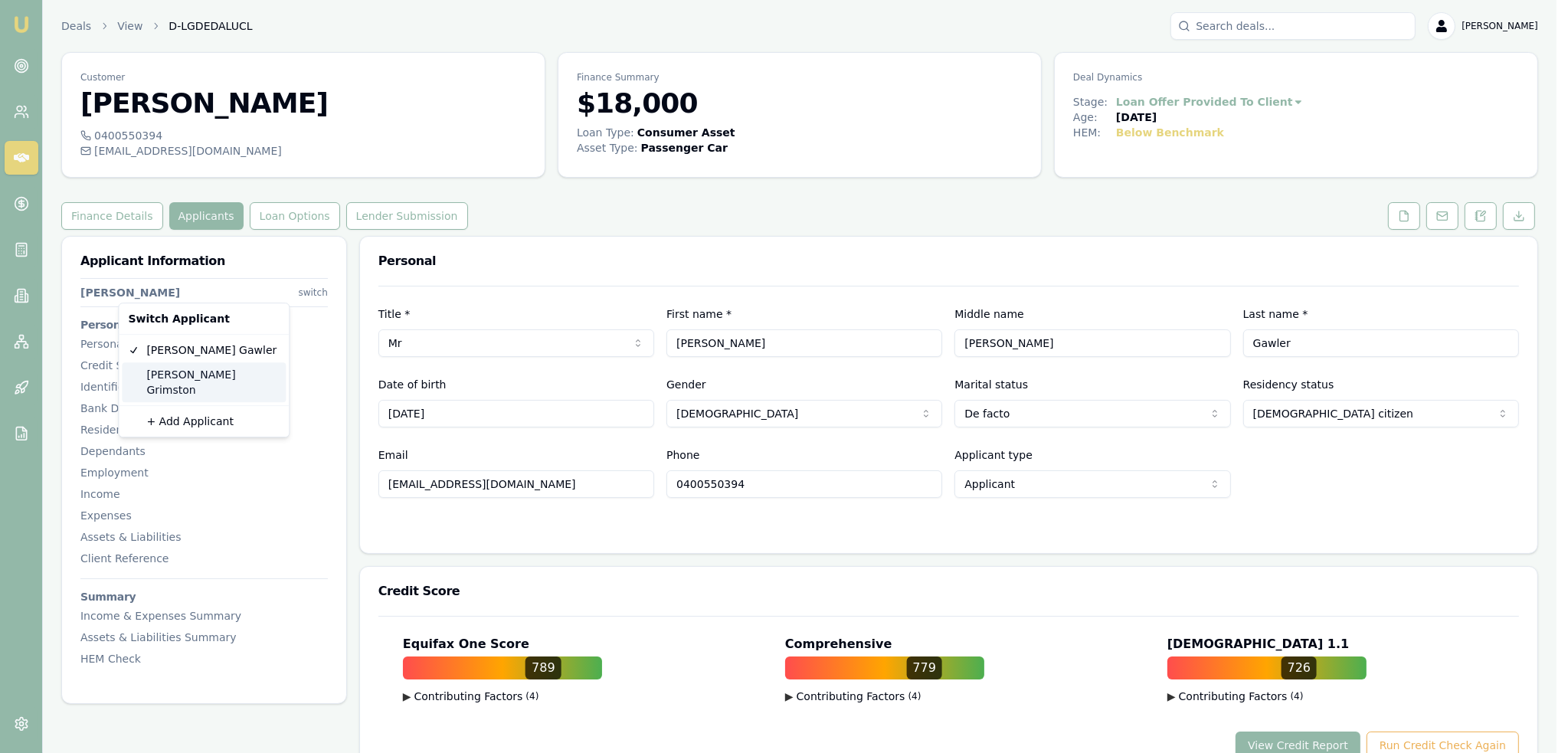
click at [193, 374] on div "[PERSON_NAME]" at bounding box center [204, 382] width 164 height 40
select select "Mrs"
select select "[DEMOGRAPHIC_DATA]"
type input "[PERSON_NAME]"
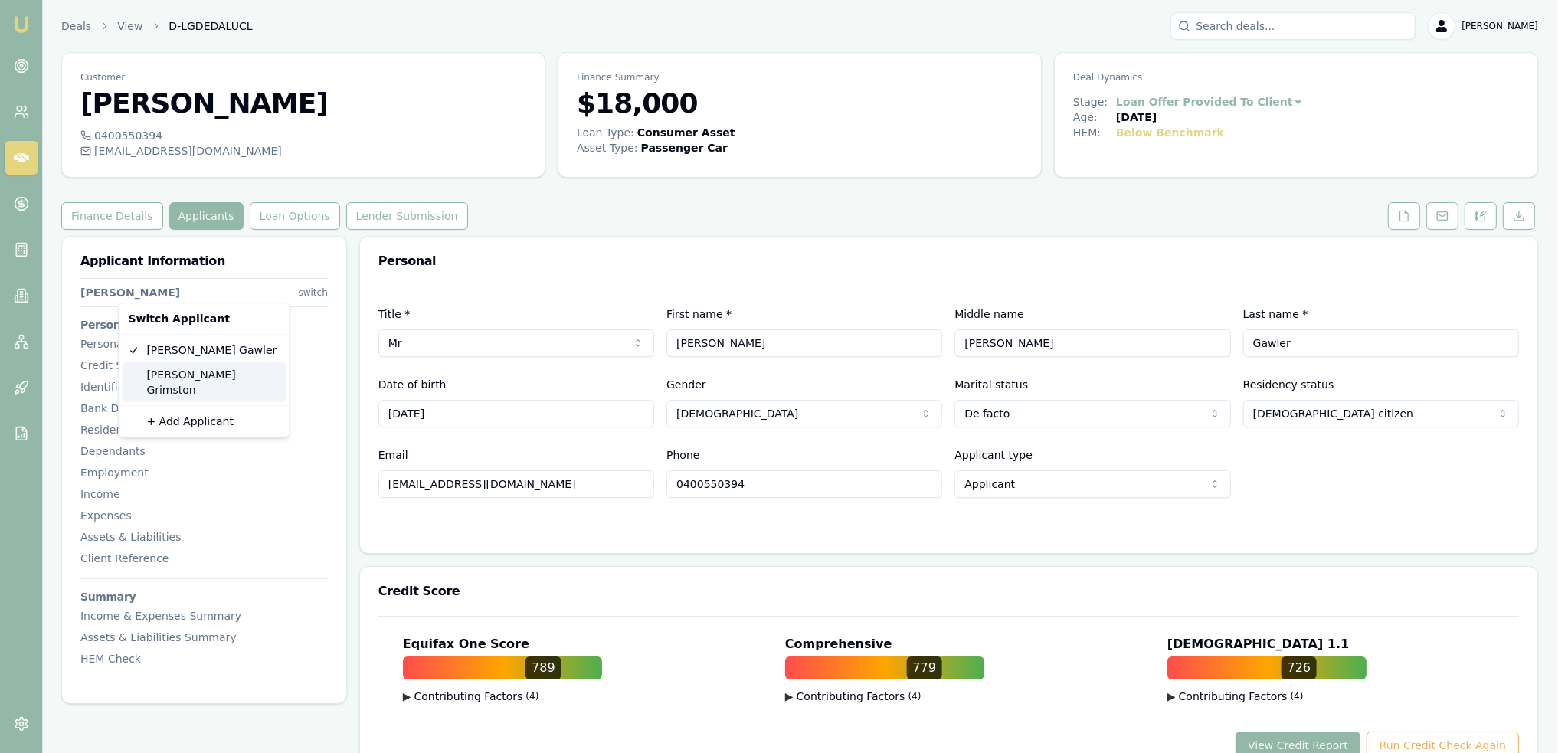
type input "Grimston"
type input "[DATE]"
type input "[EMAIL_ADDRESS][DOMAIN_NAME]"
type input "0428810474"
type input "4174DX"
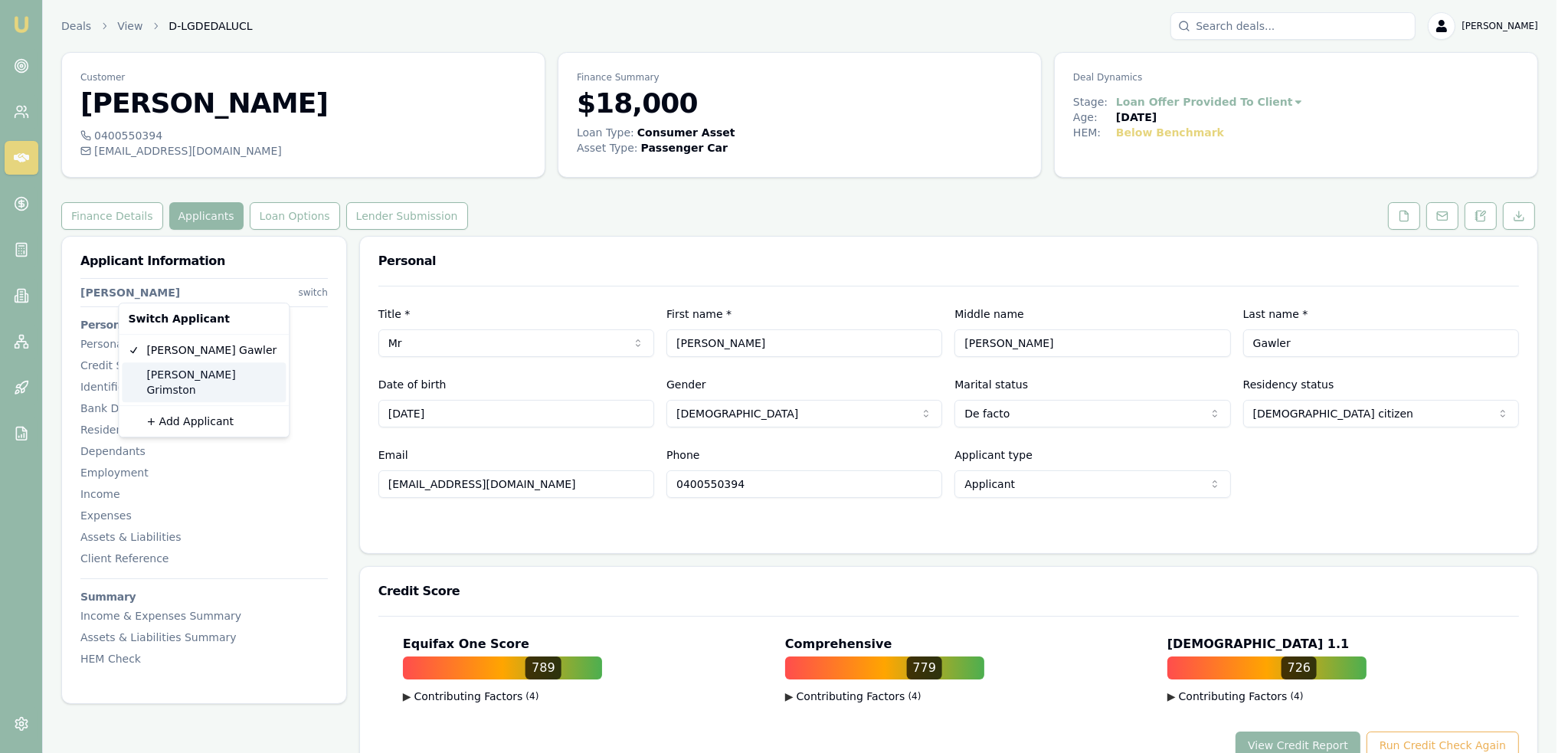
type input "[DATE]"
type input "2060917883"
type input "2405072132"
type input "09/2030"
type input "2"
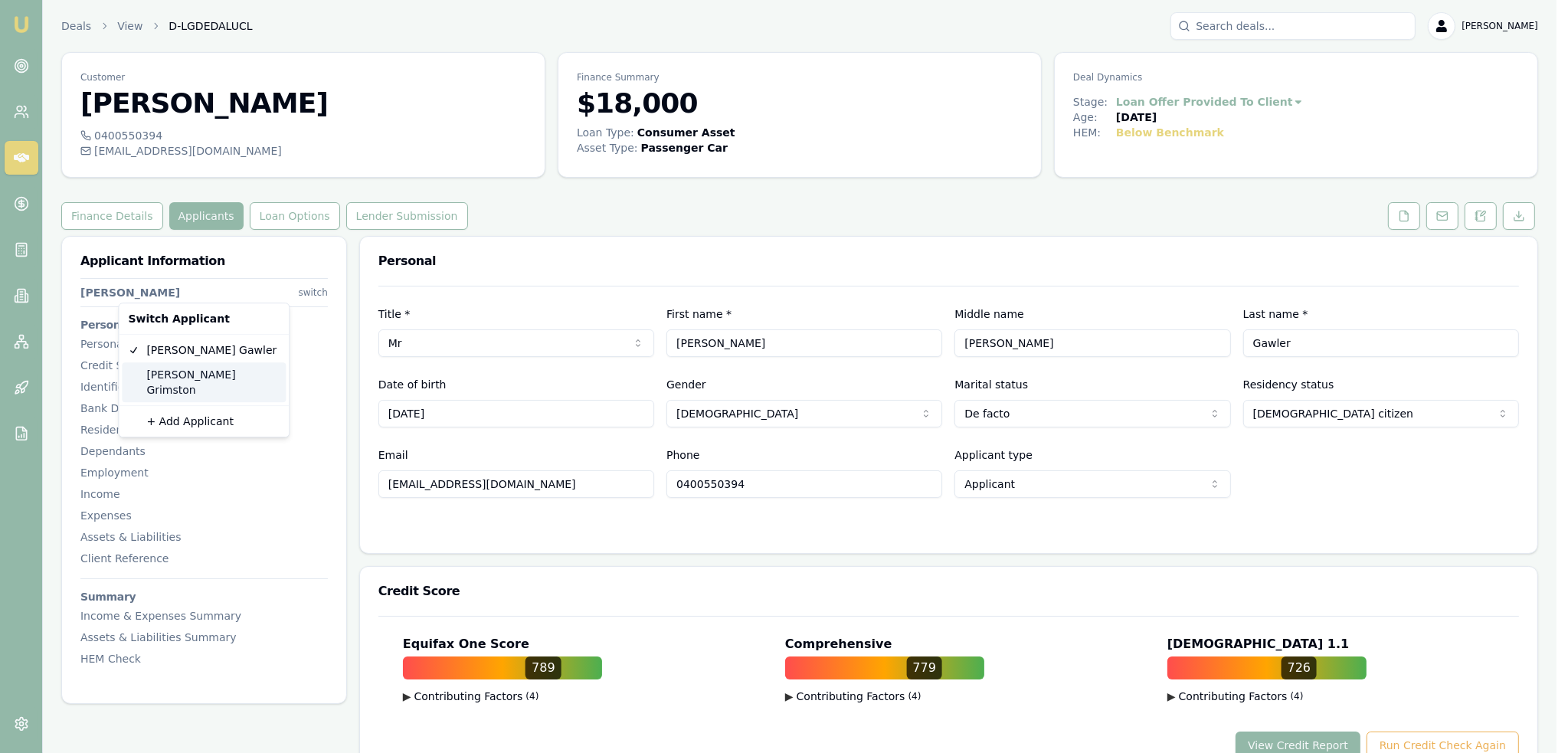
type input "M"
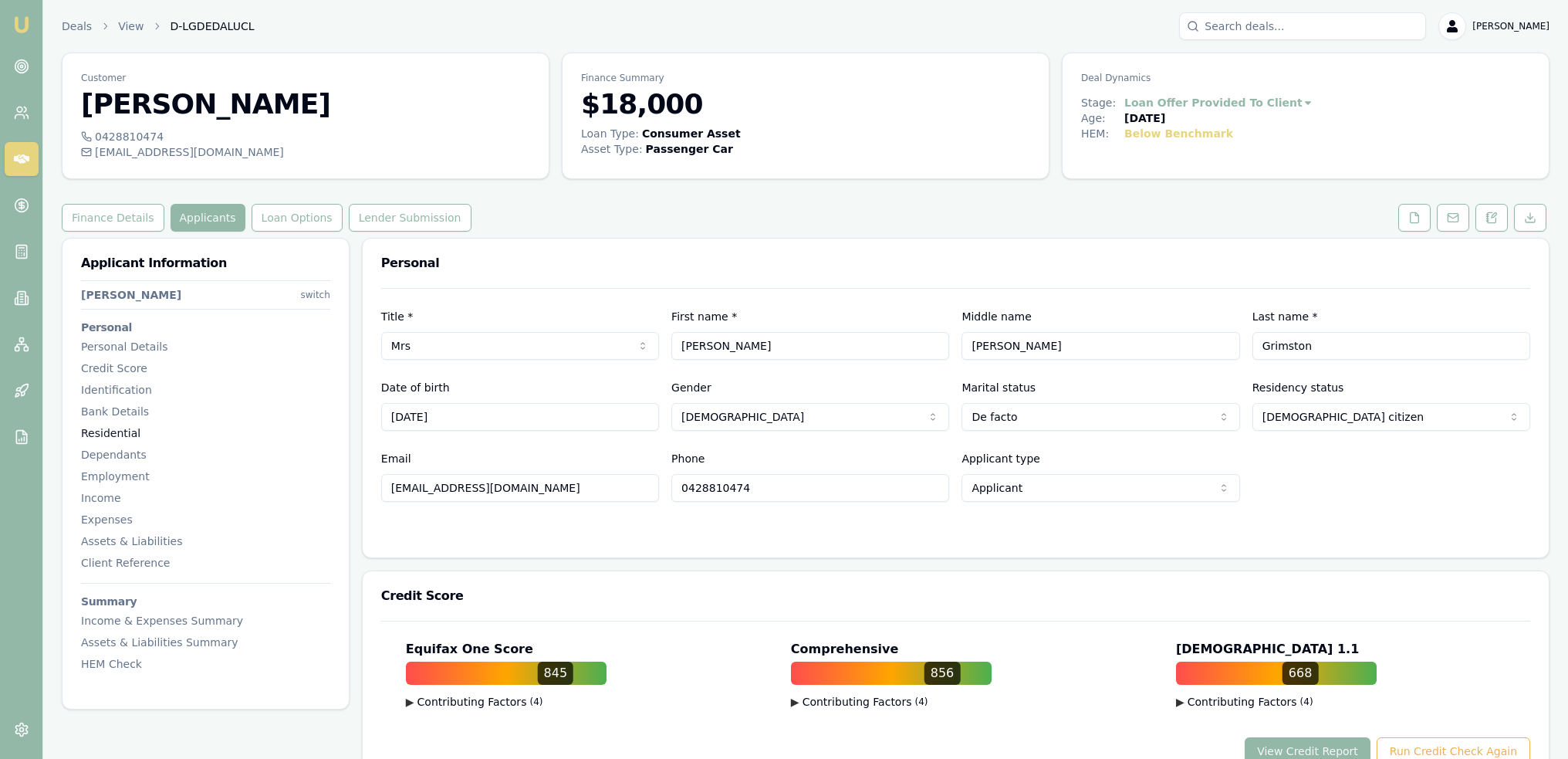
click at [124, 429] on div "Residential" at bounding box center [205, 433] width 249 height 15
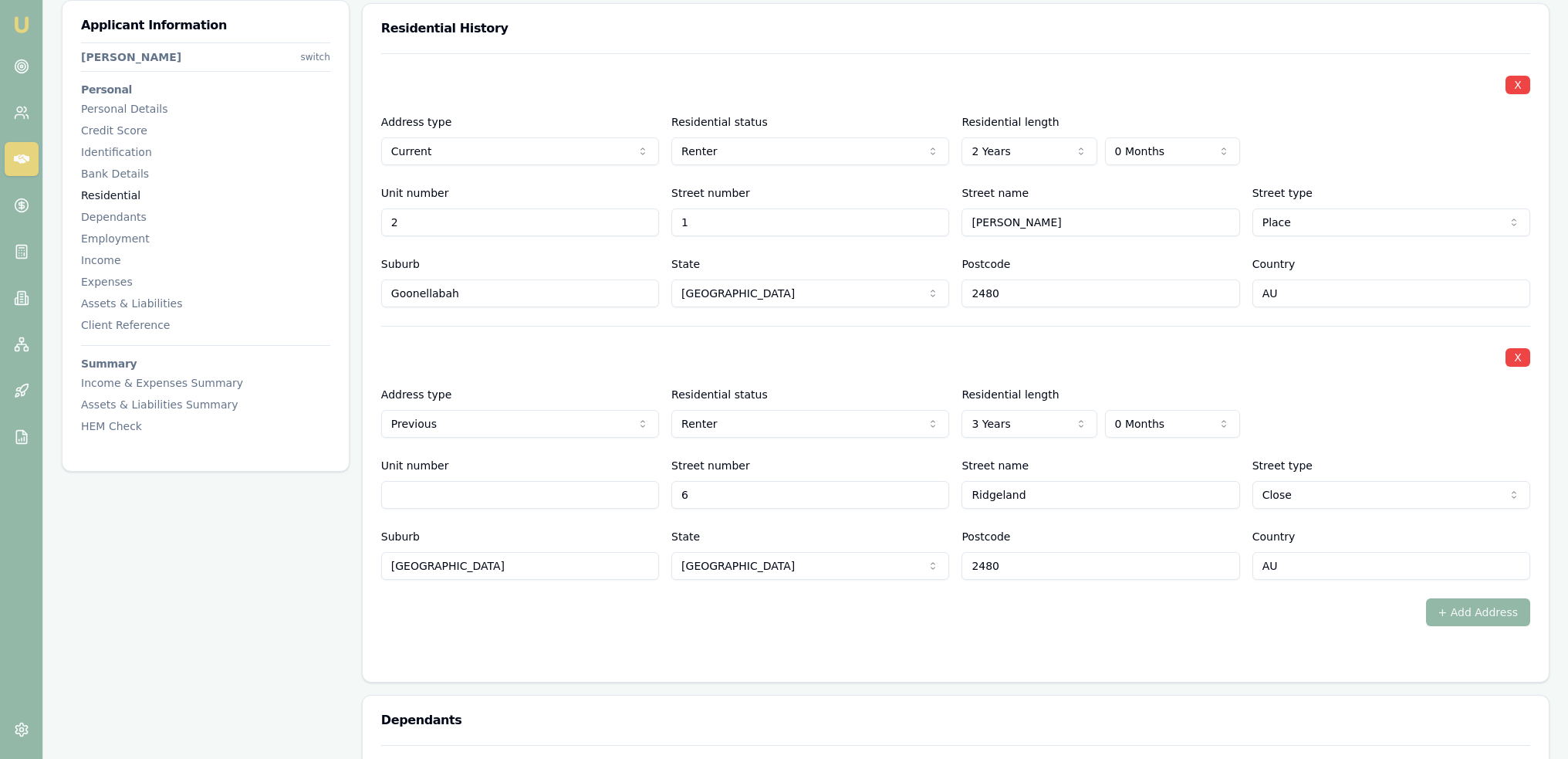
scroll to position [1487, 0]
click at [127, 242] on div "Employment" at bounding box center [205, 238] width 249 height 15
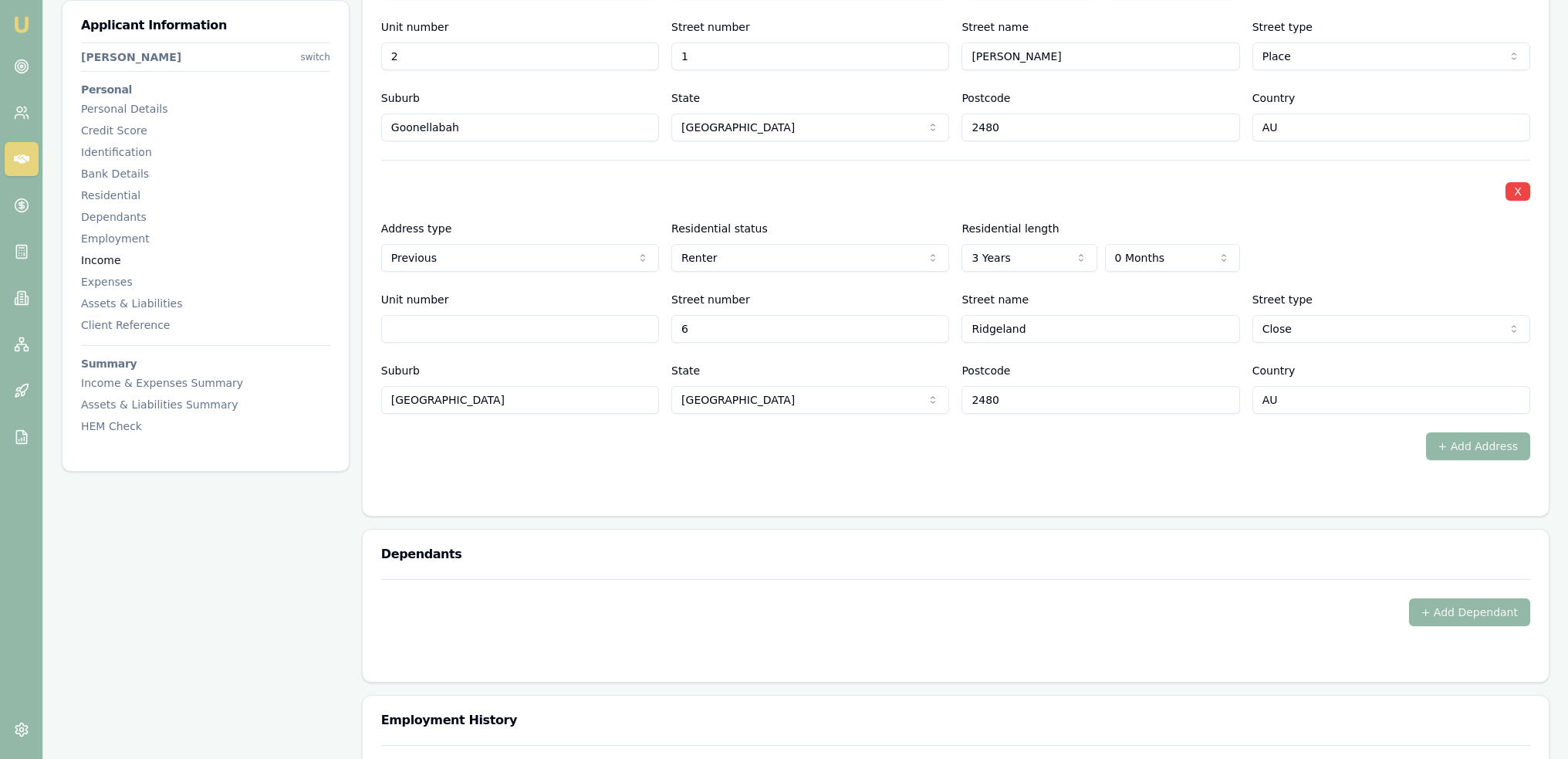
scroll to position [1649, 0]
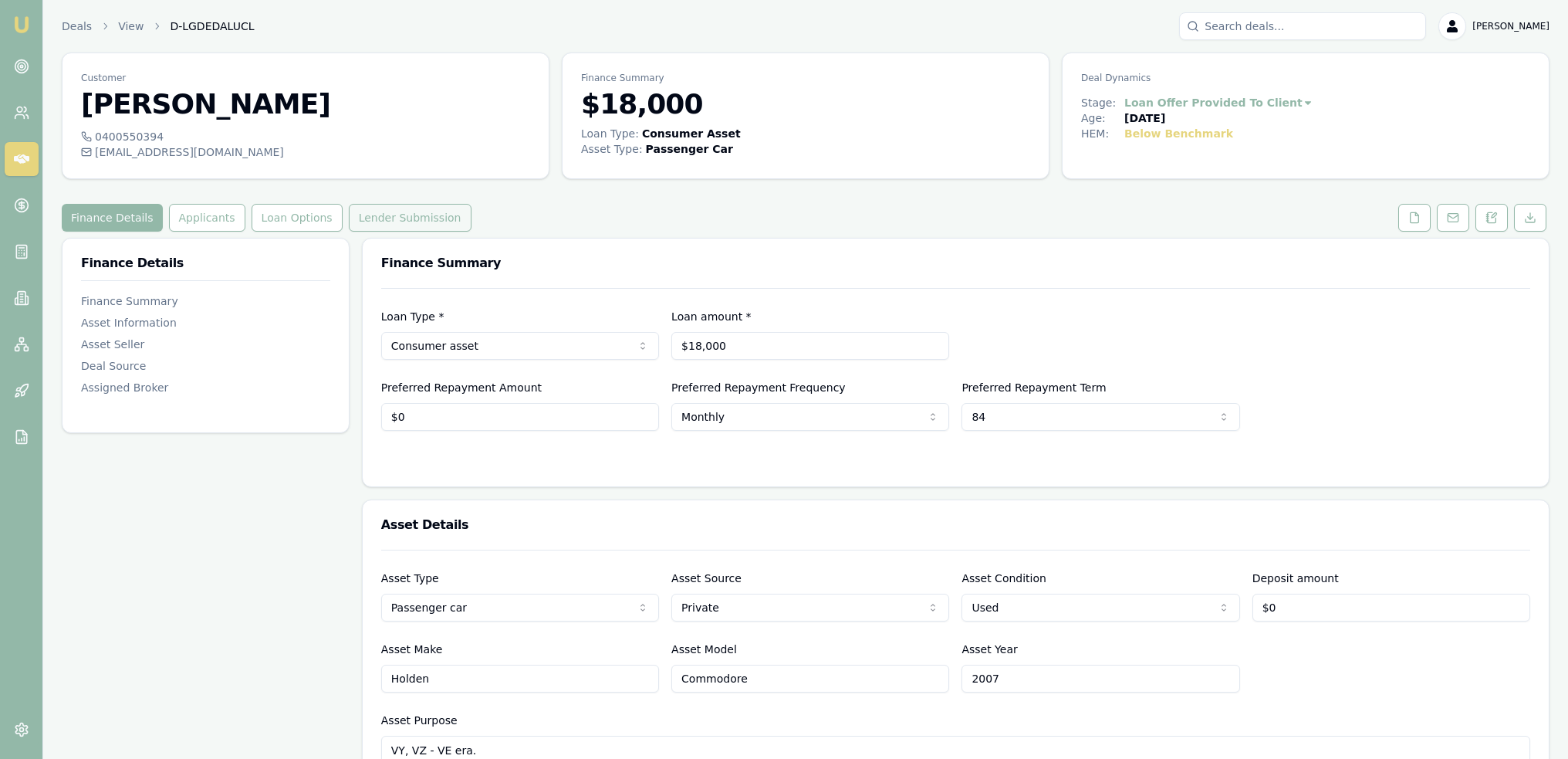
click at [404, 225] on button "Lender Submission" at bounding box center [410, 218] width 123 height 28
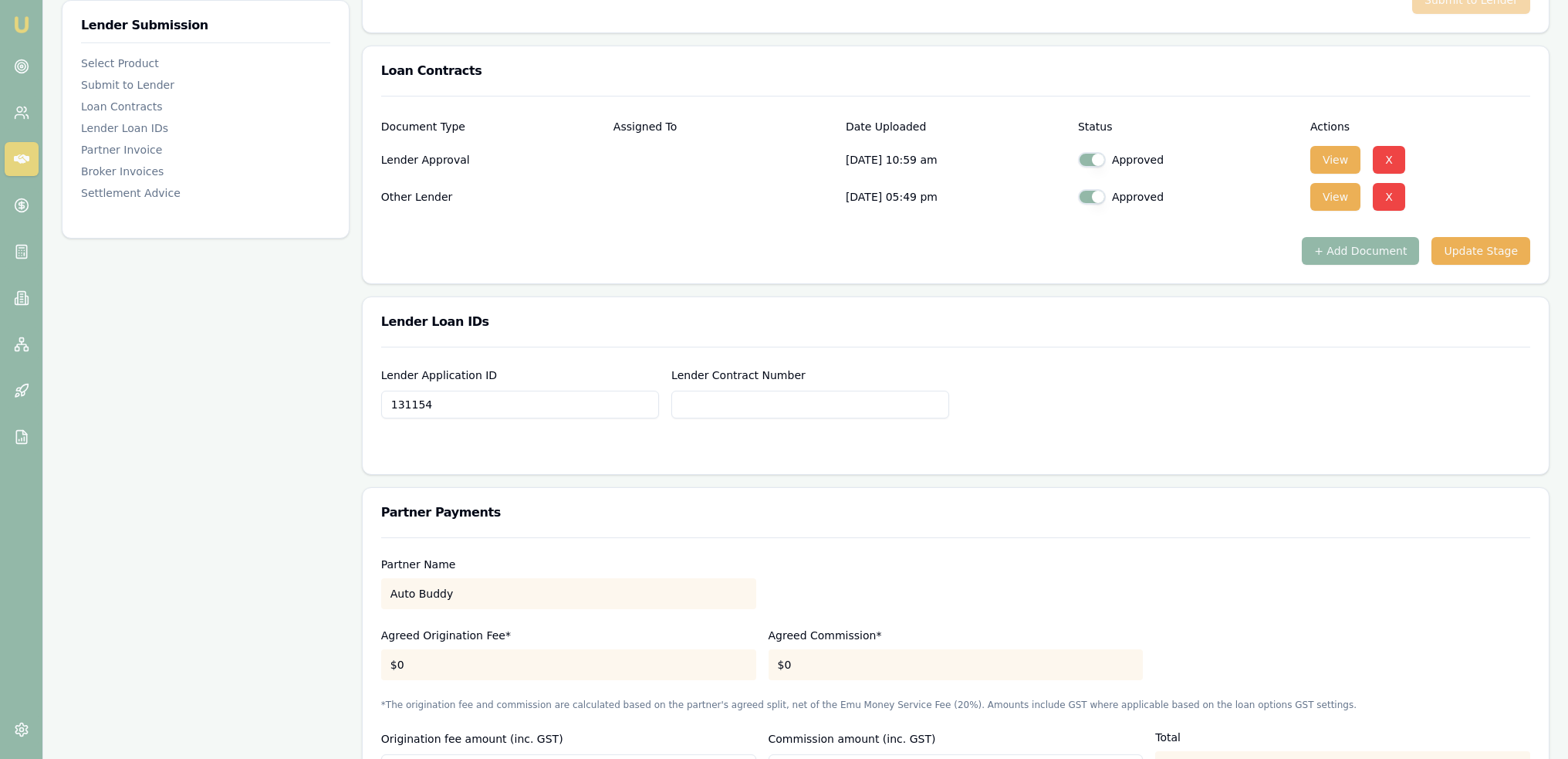
scroll to position [1081, 0]
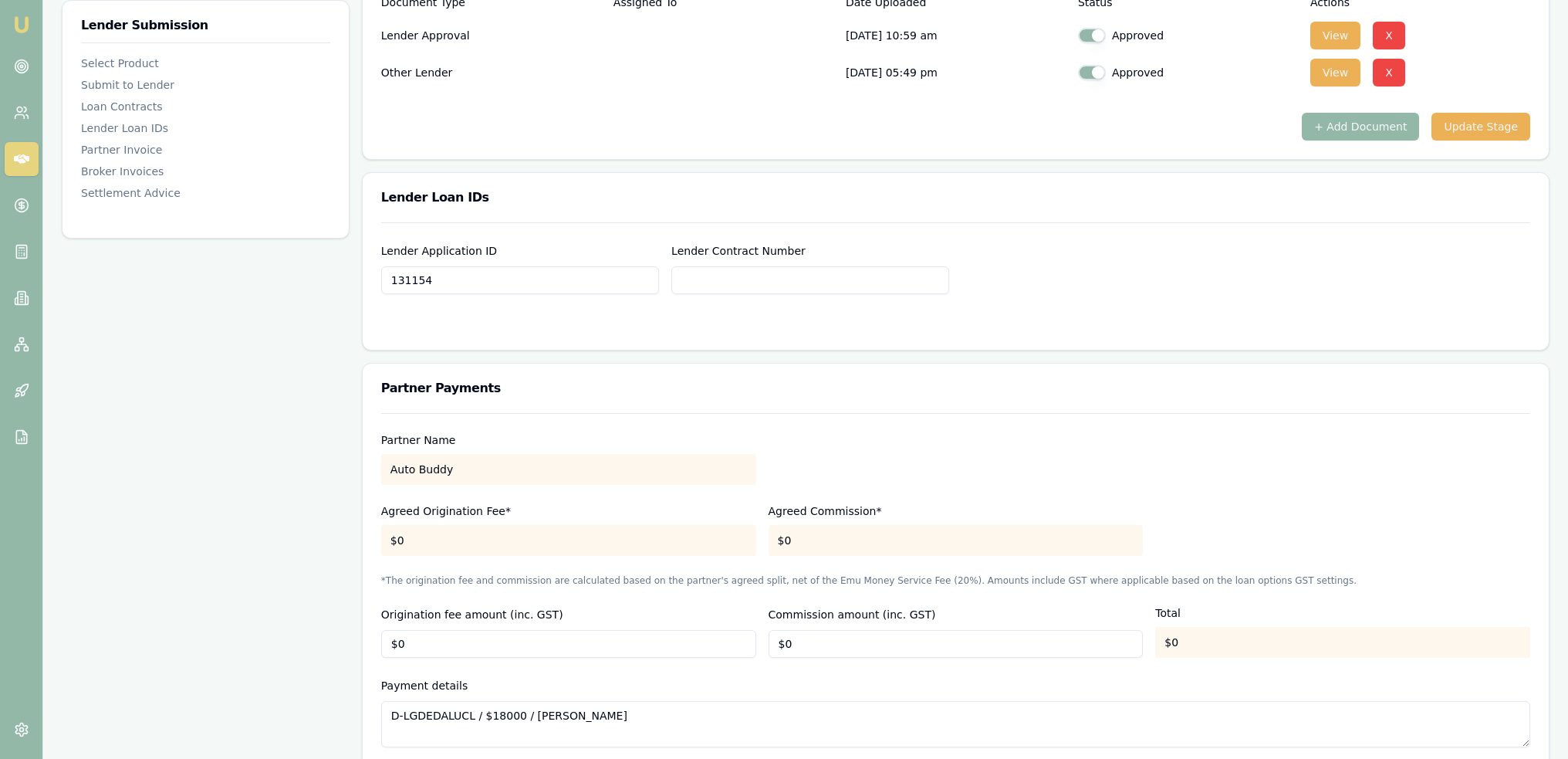
click at [771, 278] on input "Lender Contract Number" at bounding box center [809, 280] width 277 height 28
click at [424, 281] on input "131154" at bounding box center [519, 280] width 277 height 28
type input "1311541"
click at [818, 277] on input "Lender Contract Number" at bounding box center [809, 280] width 277 height 28
type input "1311541"
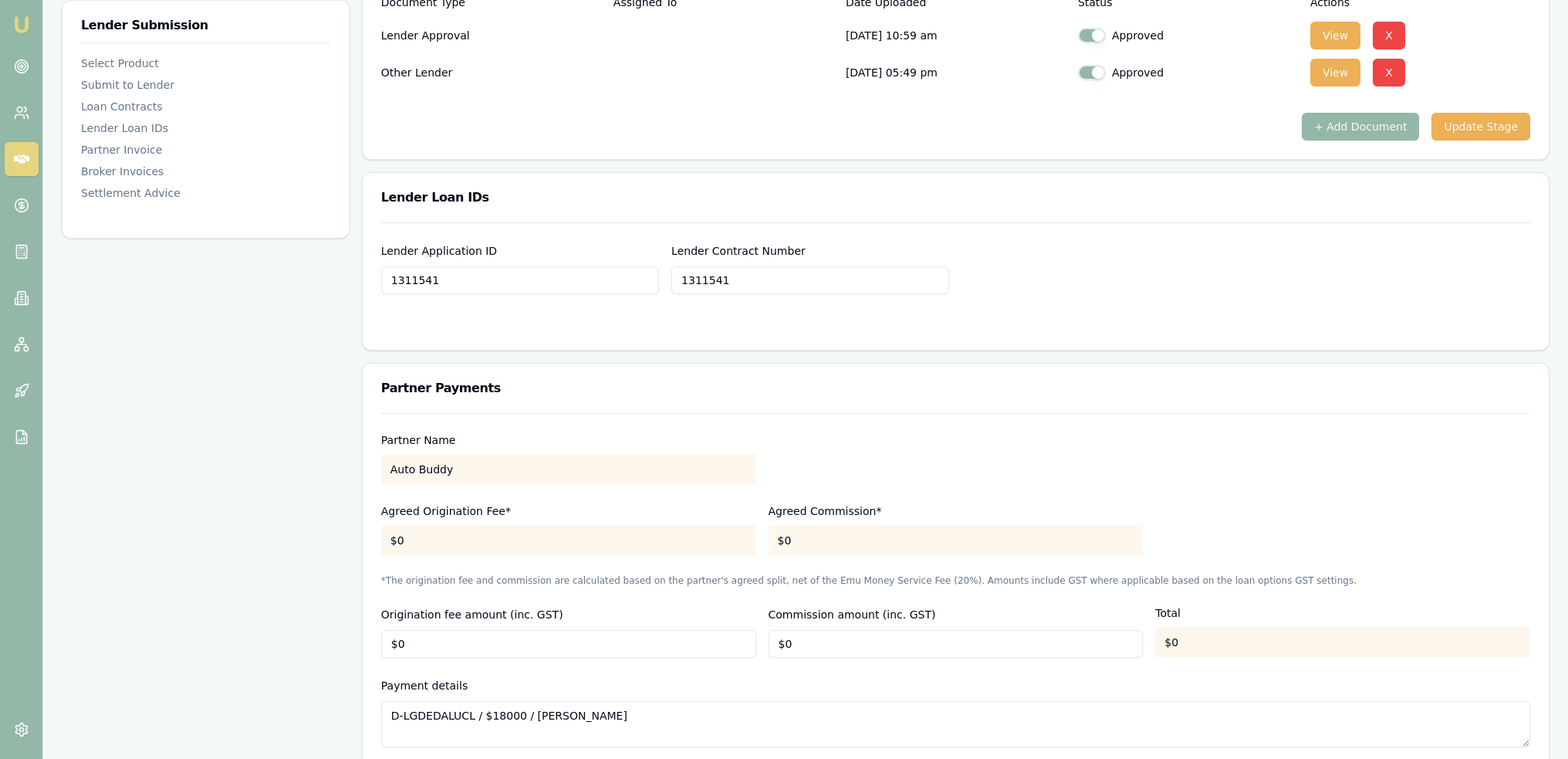
click at [944, 324] on div at bounding box center [955, 324] width 1149 height 12
type input "1311541"
click at [1247, 290] on div "Lender Application ID 1311541 Lender Contract Number 1311541" at bounding box center [955, 268] width 1149 height 53
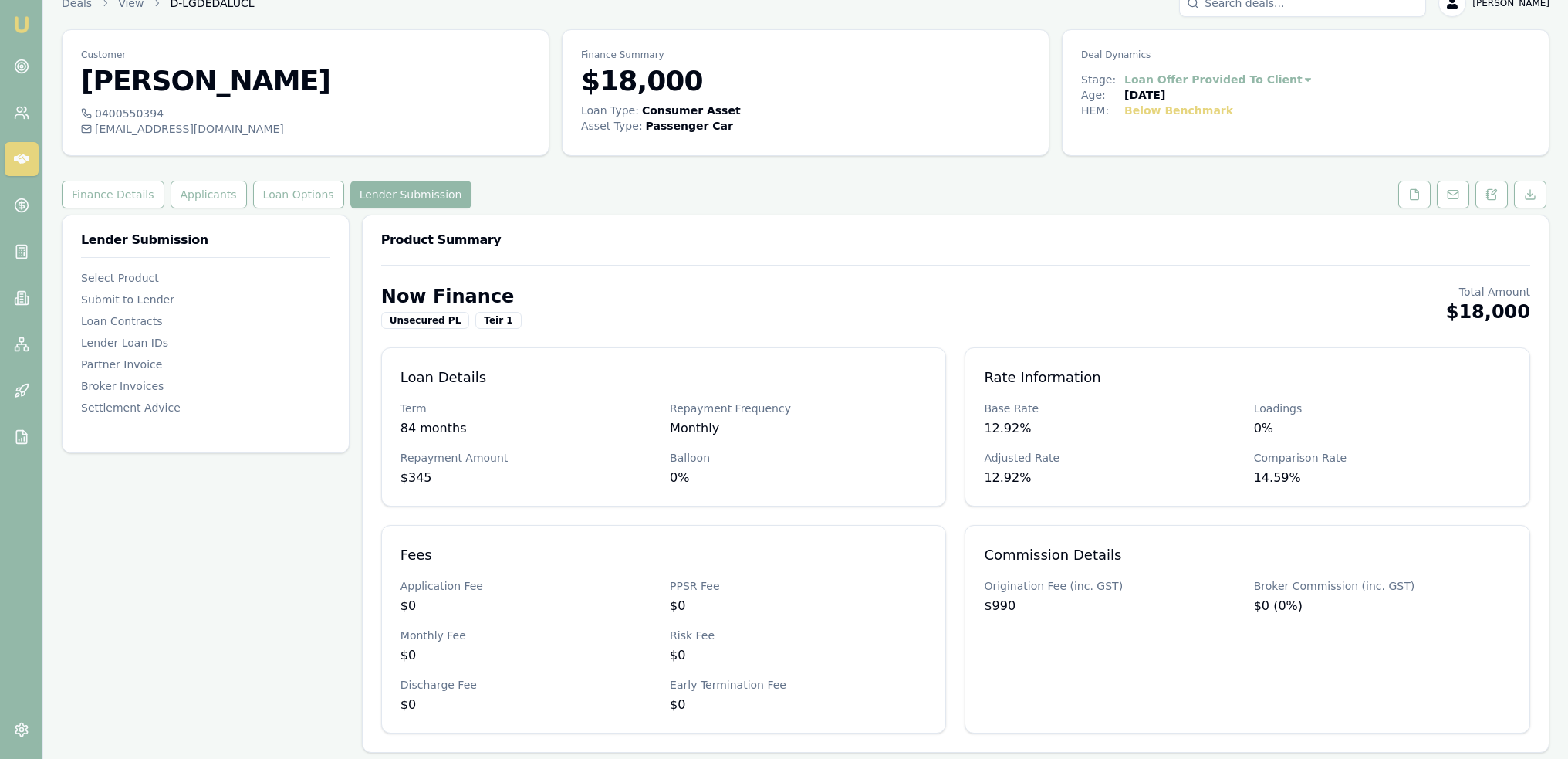
scroll to position [0, 0]
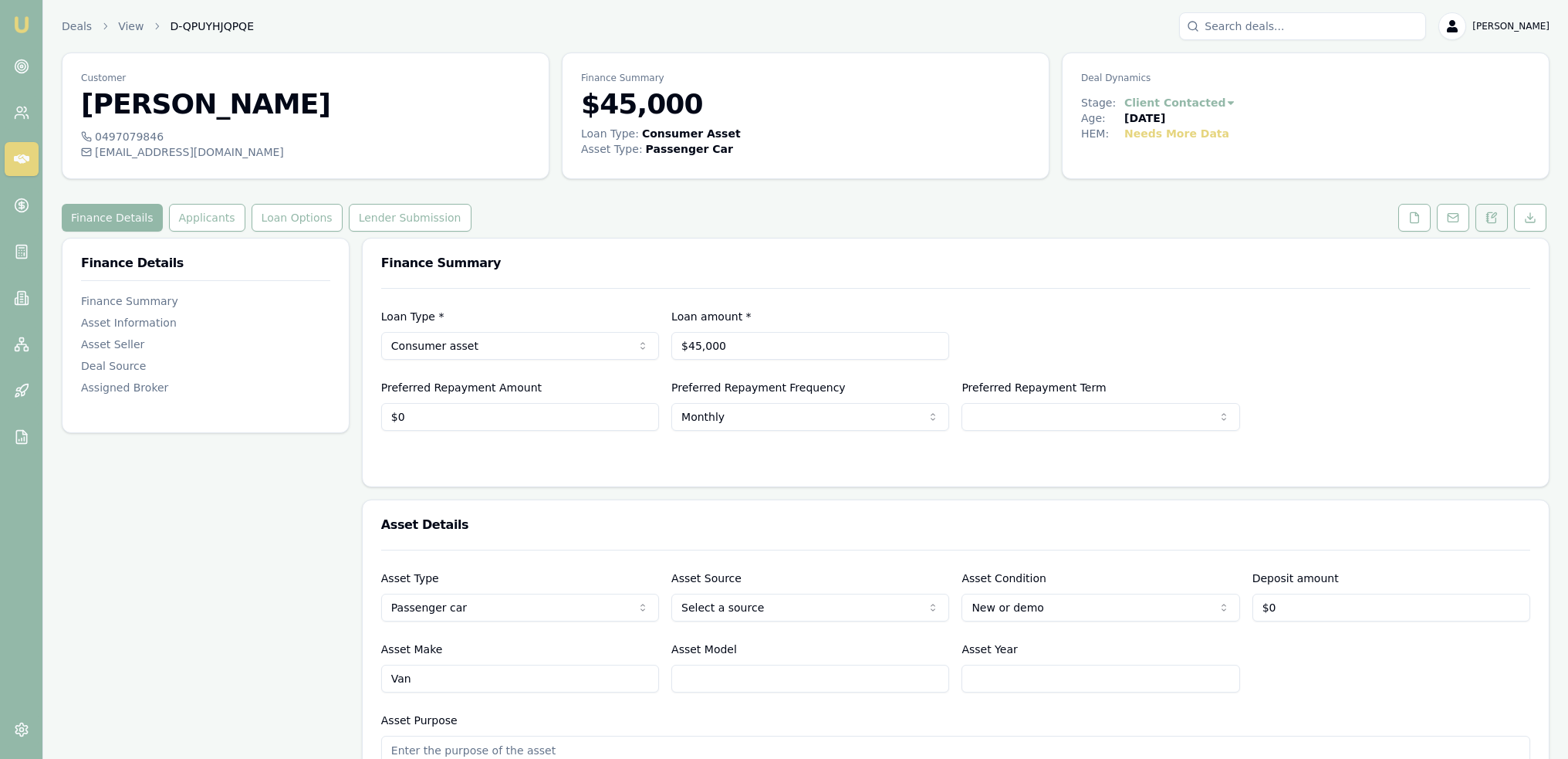
click at [1495, 215] on icon at bounding box center [1494, 215] width 5 height 5
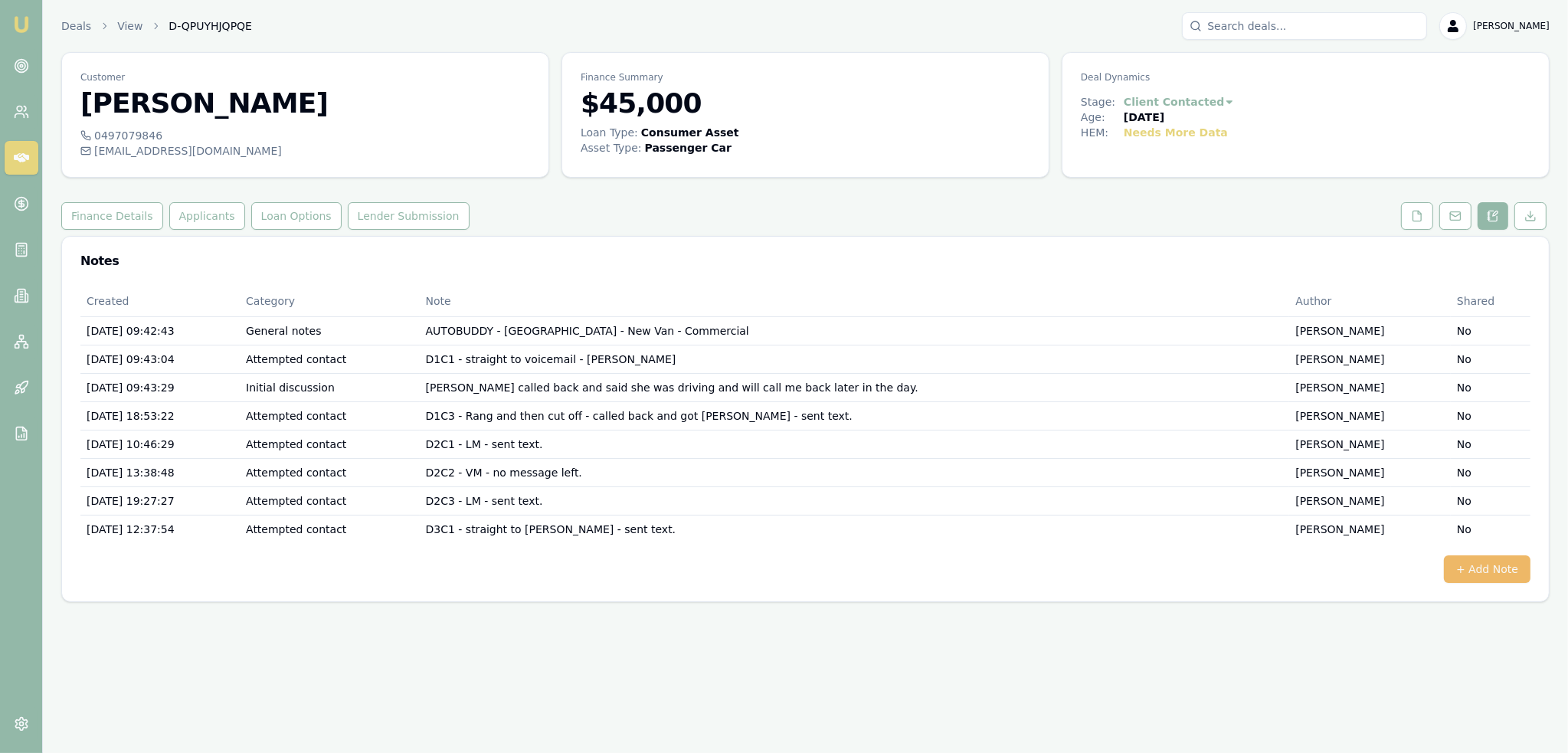
click at [1493, 563] on button "+ Add Note" at bounding box center [1487, 569] width 87 height 28
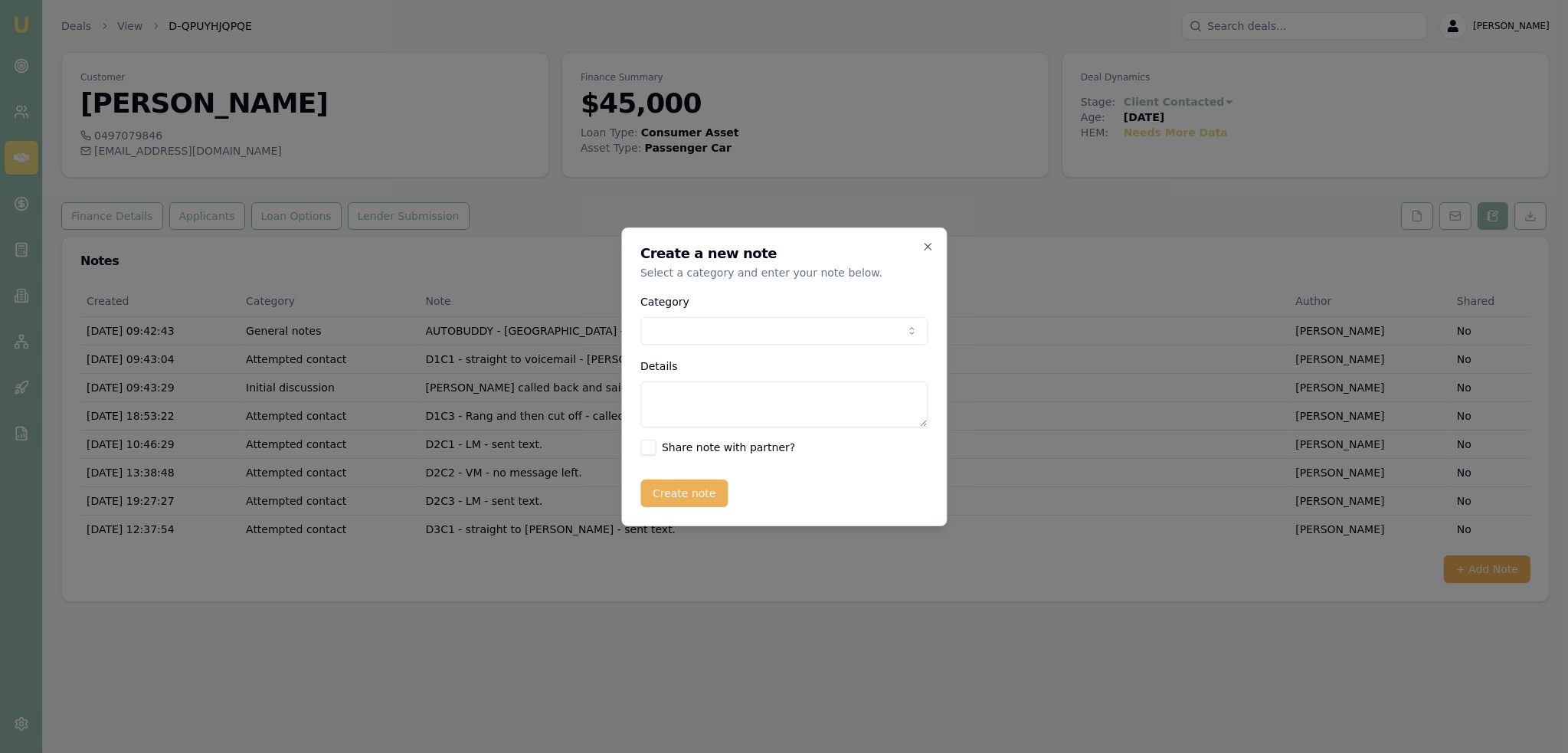
click at [729, 331] on body "Emu Broker Deals View D-QPUYHJQPQE [PERSON_NAME] Toggle Menu Customer [PERSON_N…" at bounding box center [784, 376] width 1568 height 753
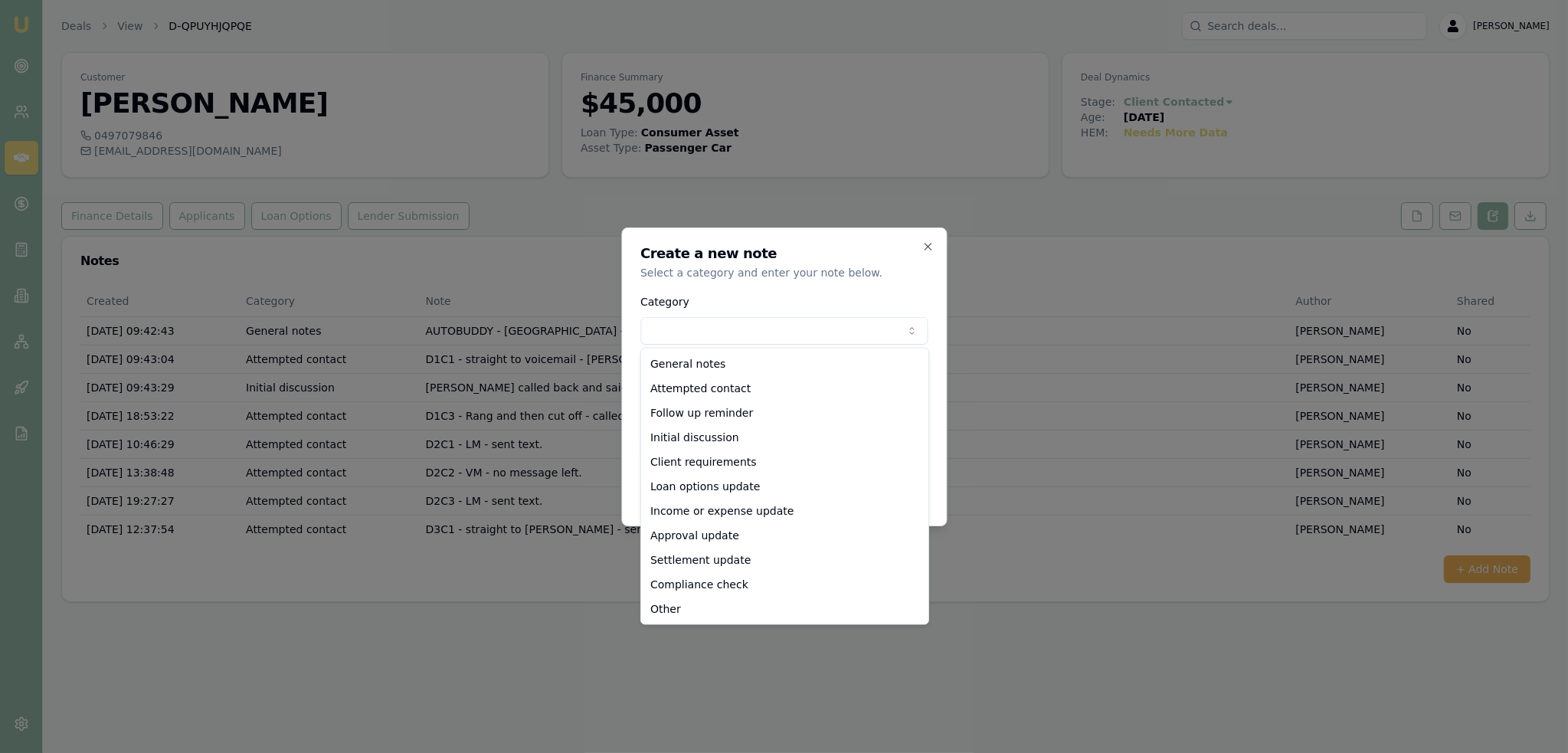
select select "ATTEMPTED_CONTACT"
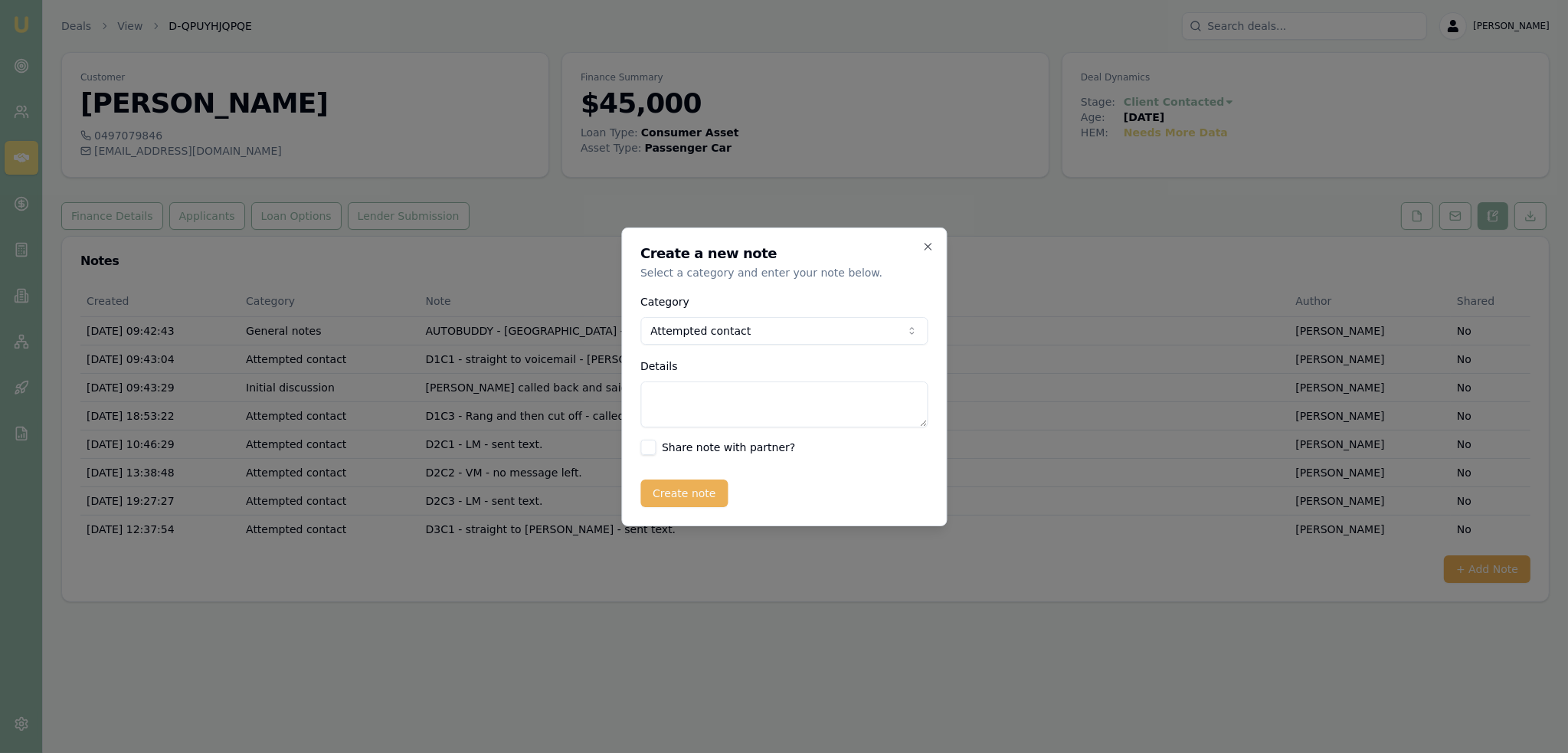
click at [703, 407] on textarea "Details" at bounding box center [784, 404] width 287 height 46
type textarea "D1C2 - straight to VM - no message left."
drag, startPoint x: 672, startPoint y: 479, endPoint x: 687, endPoint y: 488, distance: 17.5
click at [673, 480] on button "Create note" at bounding box center [684, 494] width 88 height 28
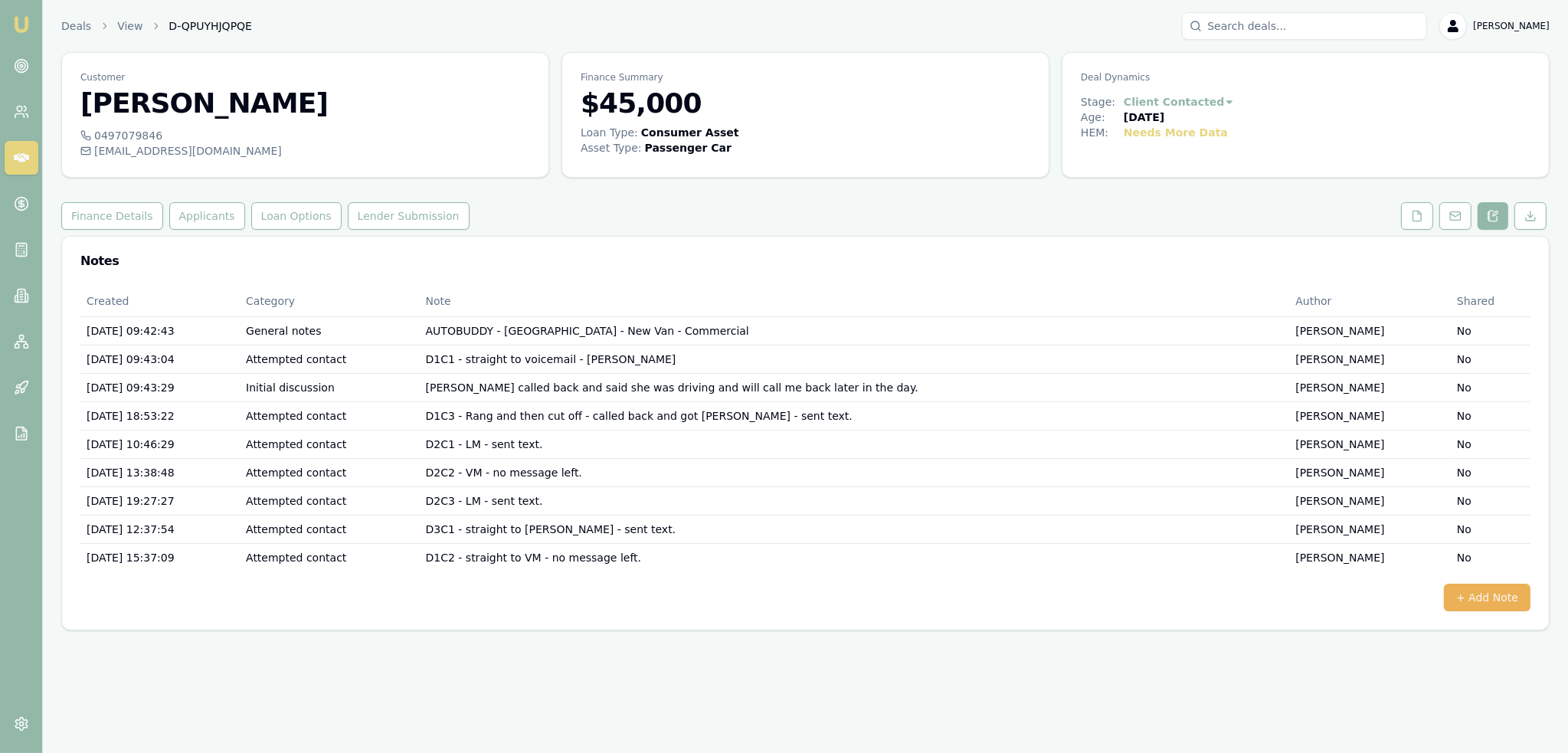
drag, startPoint x: 23, startPoint y: 24, endPoint x: 36, endPoint y: 15, distance: 15.8
click at [23, 24] on img at bounding box center [21, 24] width 19 height 19
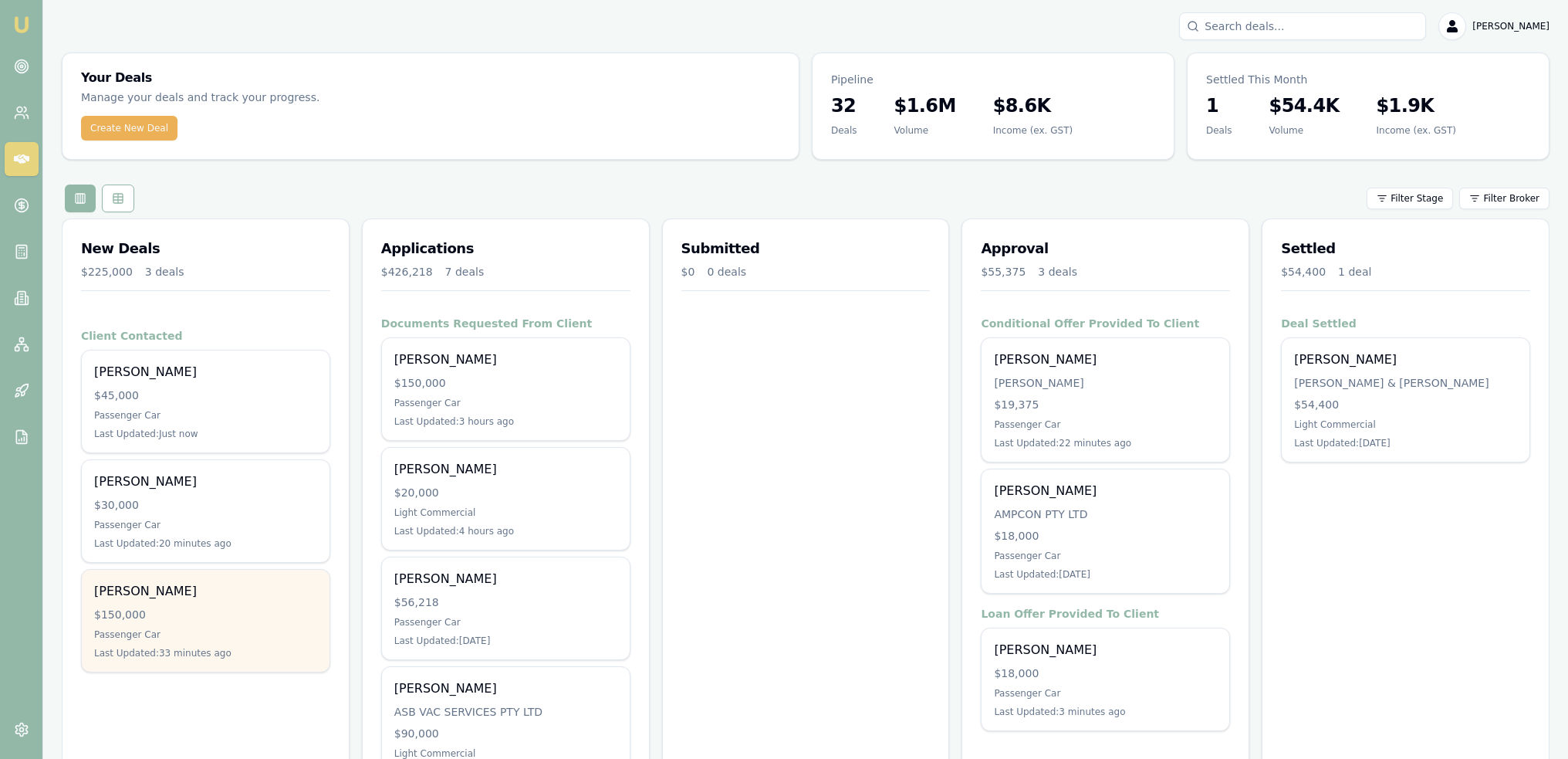
click at [157, 614] on div "$150,000" at bounding box center [205, 614] width 223 height 15
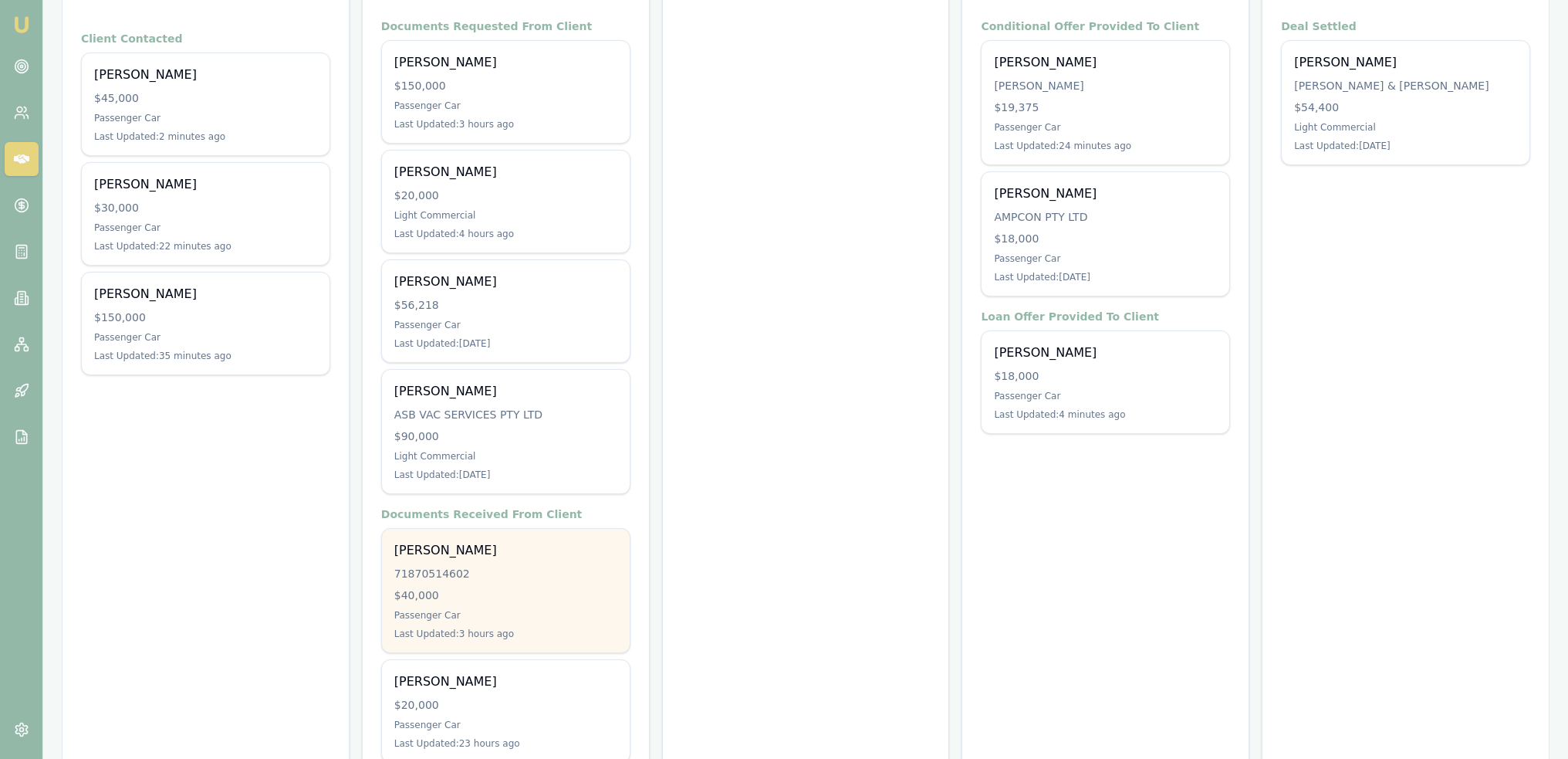
scroll to position [386, 0]
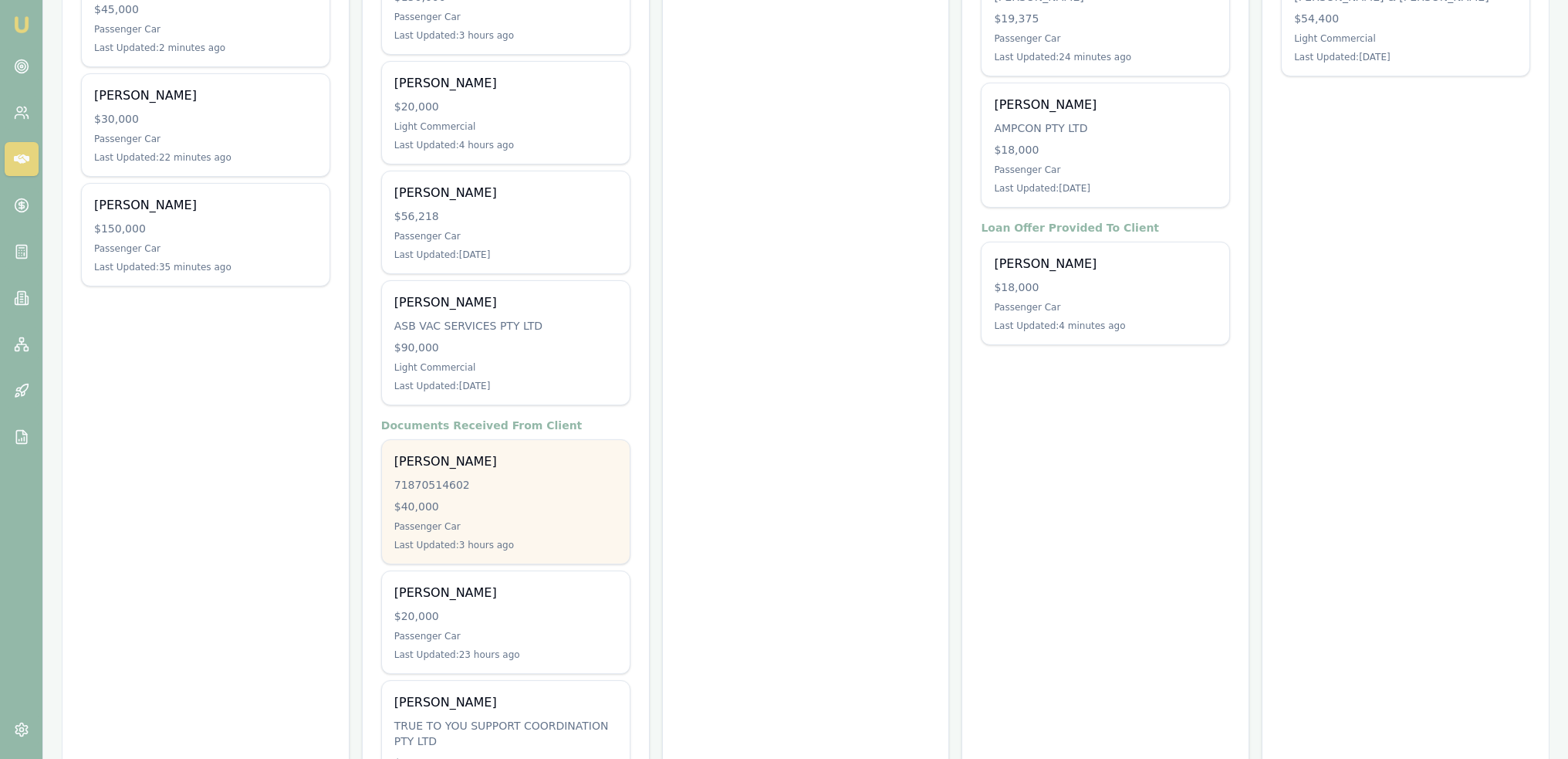
click at [528, 479] on div "71870514602" at bounding box center [505, 484] width 223 height 15
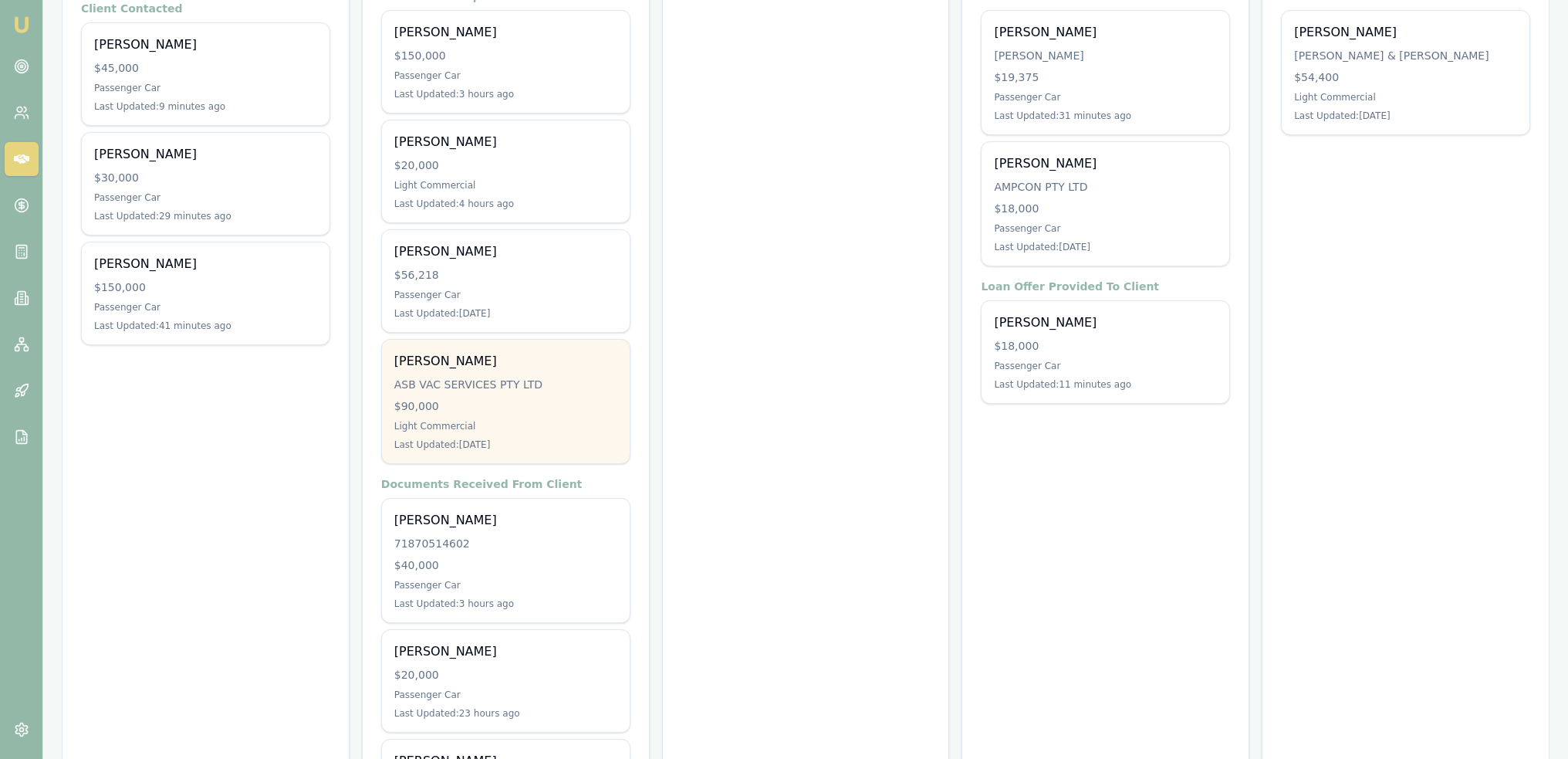
scroll to position [24, 0]
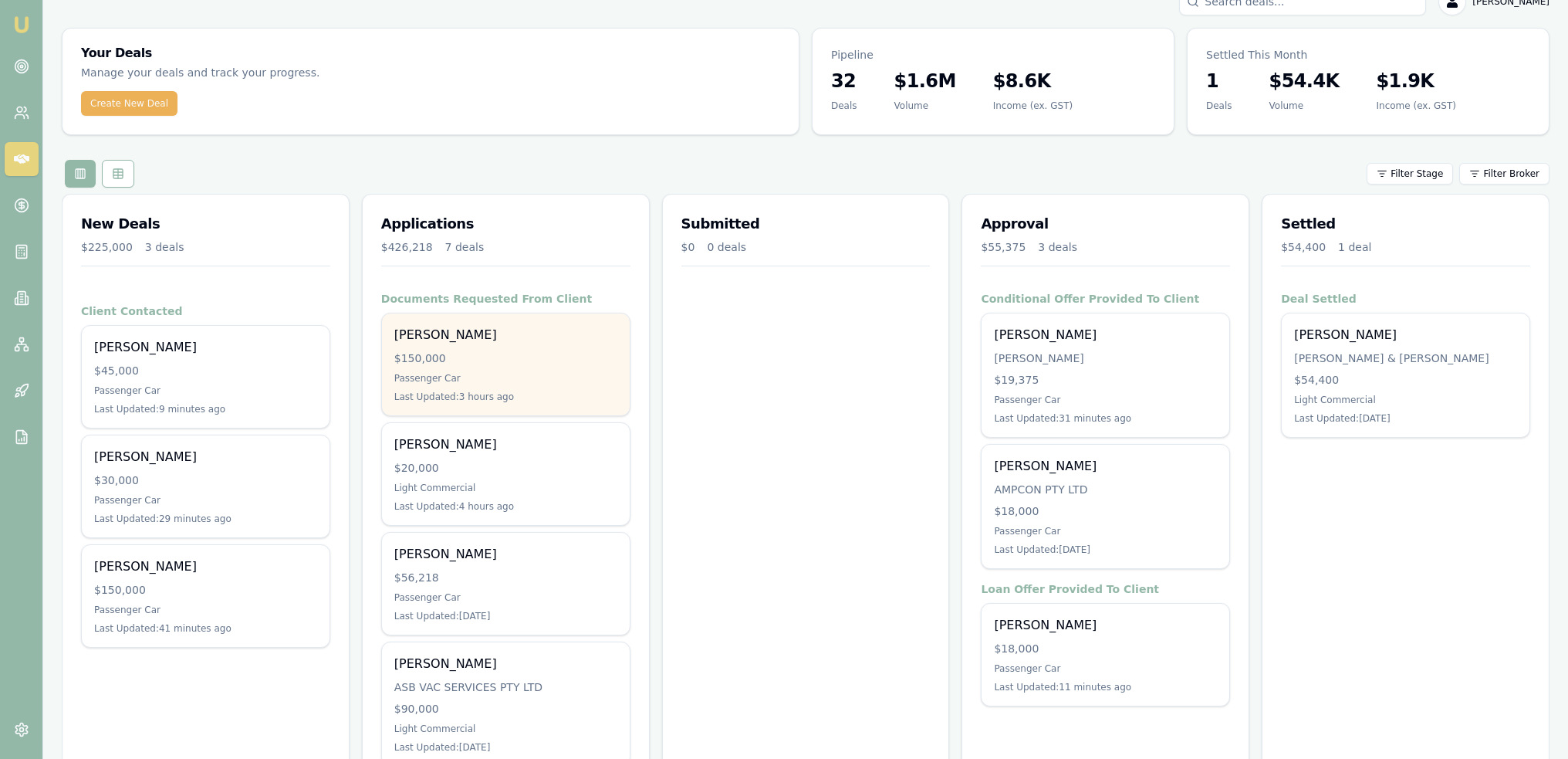
click at [504, 364] on div "$150,000" at bounding box center [505, 358] width 223 height 15
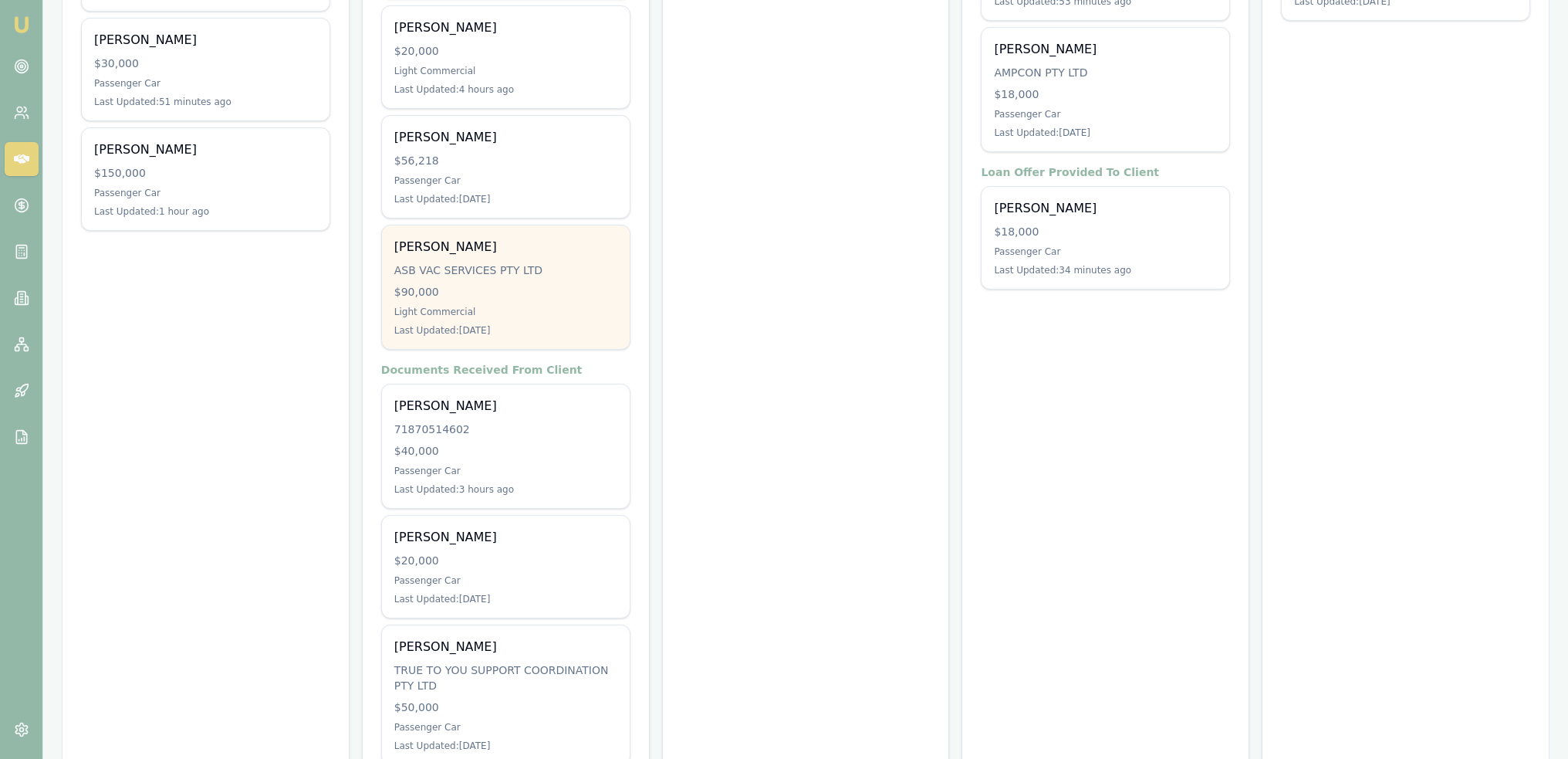
scroll to position [488, 0]
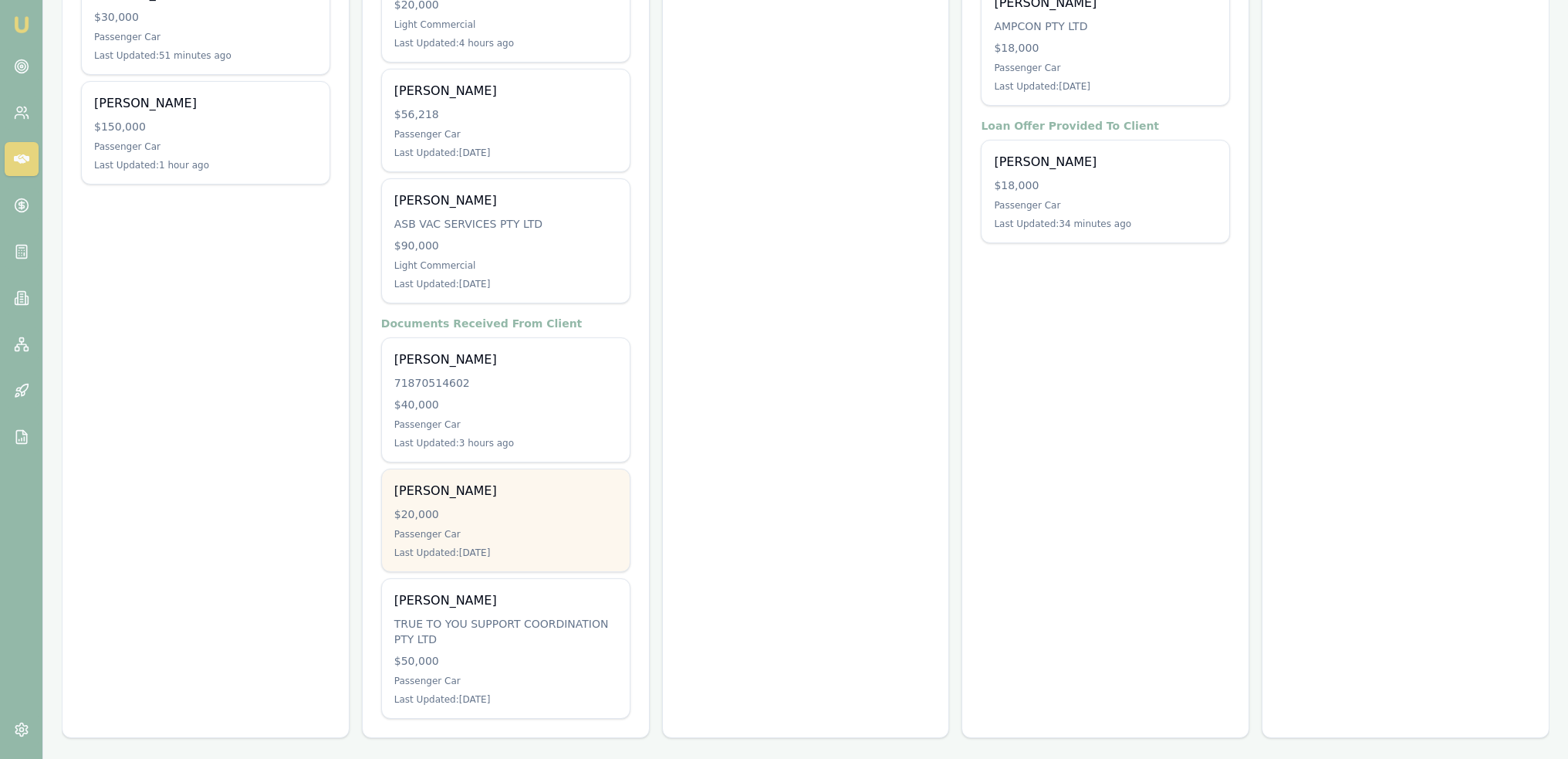
click at [531, 490] on div "[PERSON_NAME]" at bounding box center [505, 491] width 223 height 19
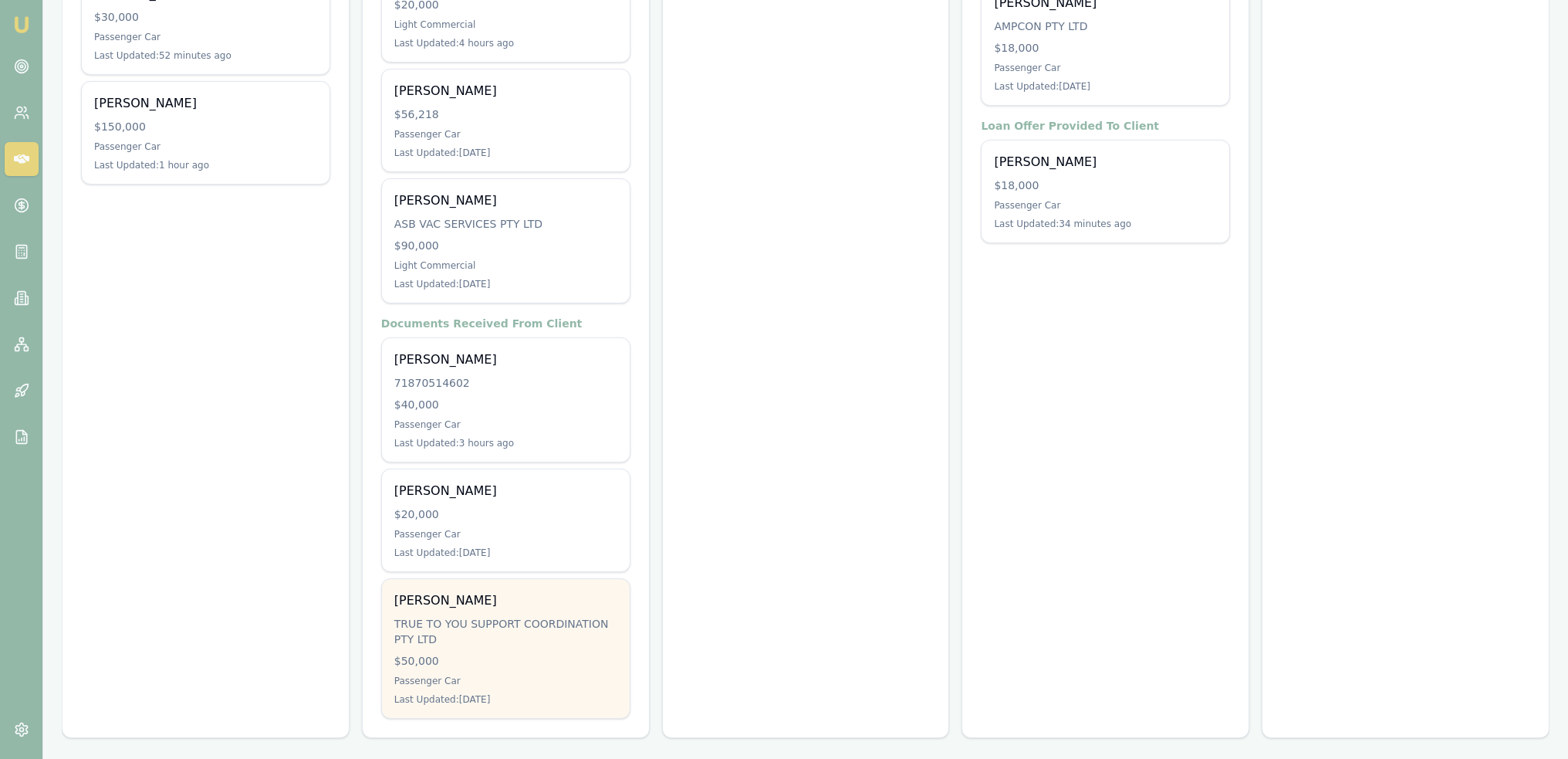
click at [463, 646] on div "[PERSON_NAME] TRUE TO YOU SUPPORT COORDINATION PTY LTD $50,000 Passenger Car La…" at bounding box center [505, 649] width 247 height 139
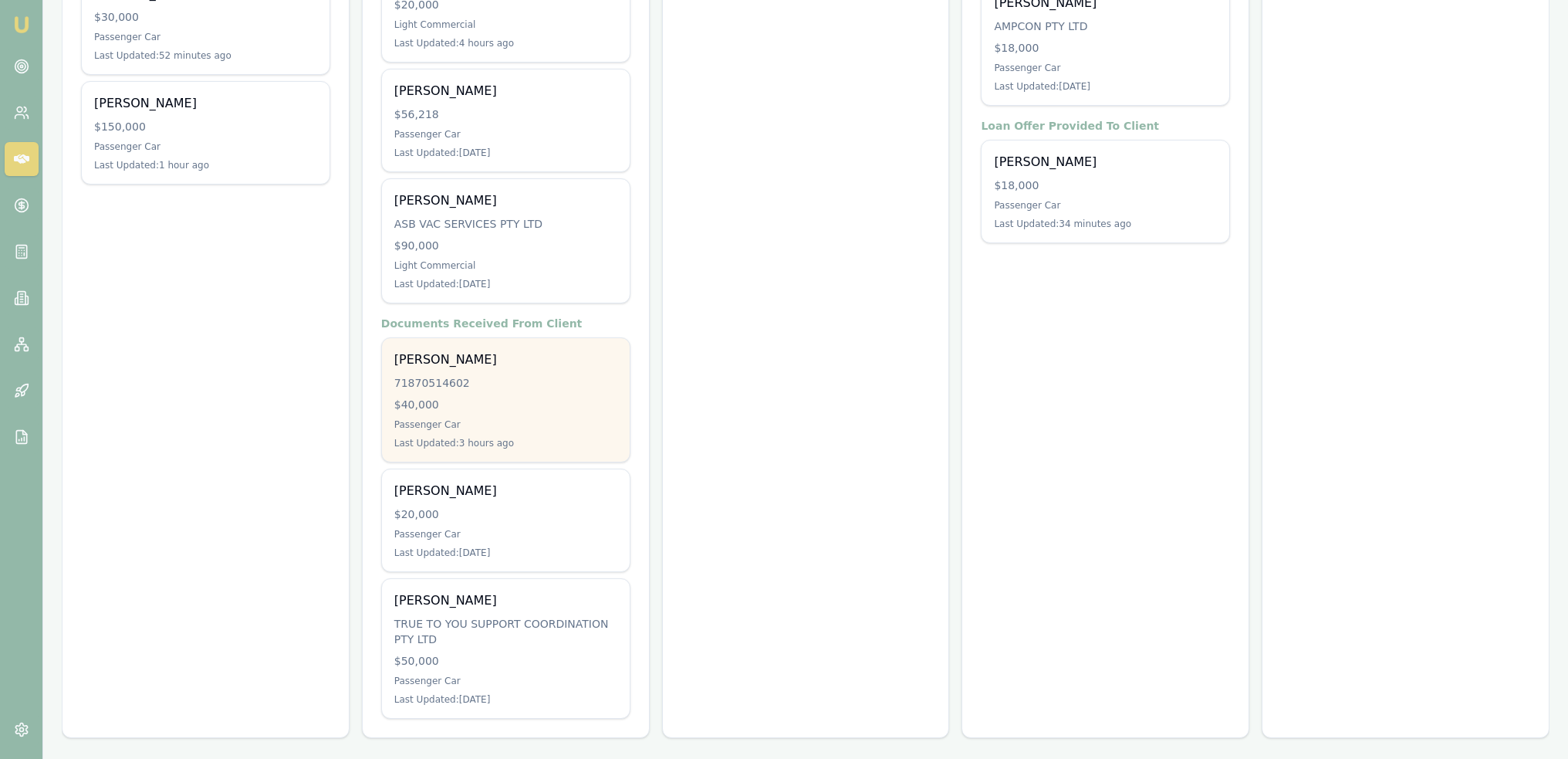
click at [523, 408] on div "$40,000" at bounding box center [505, 404] width 223 height 15
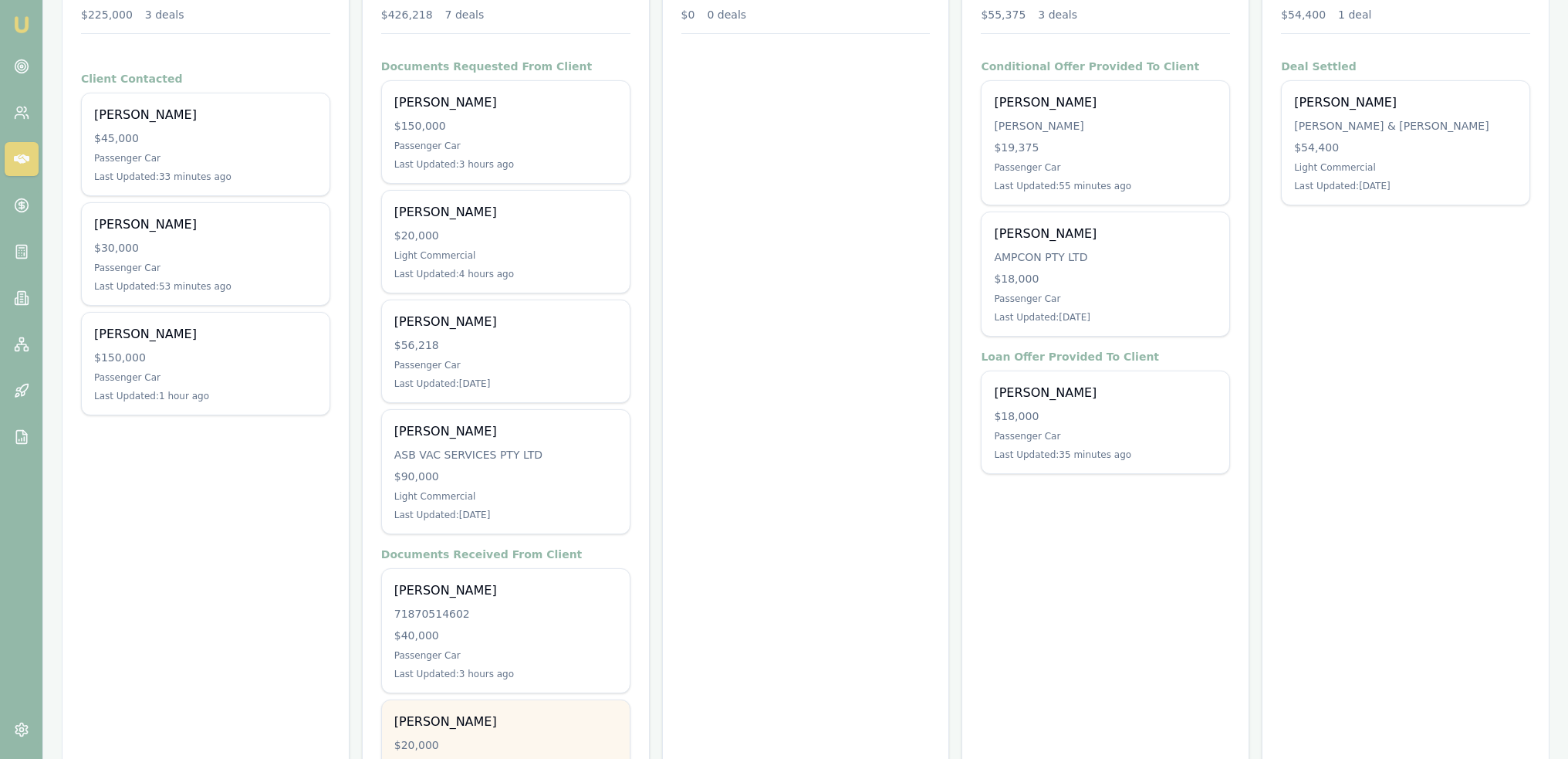
scroll to position [256, 0]
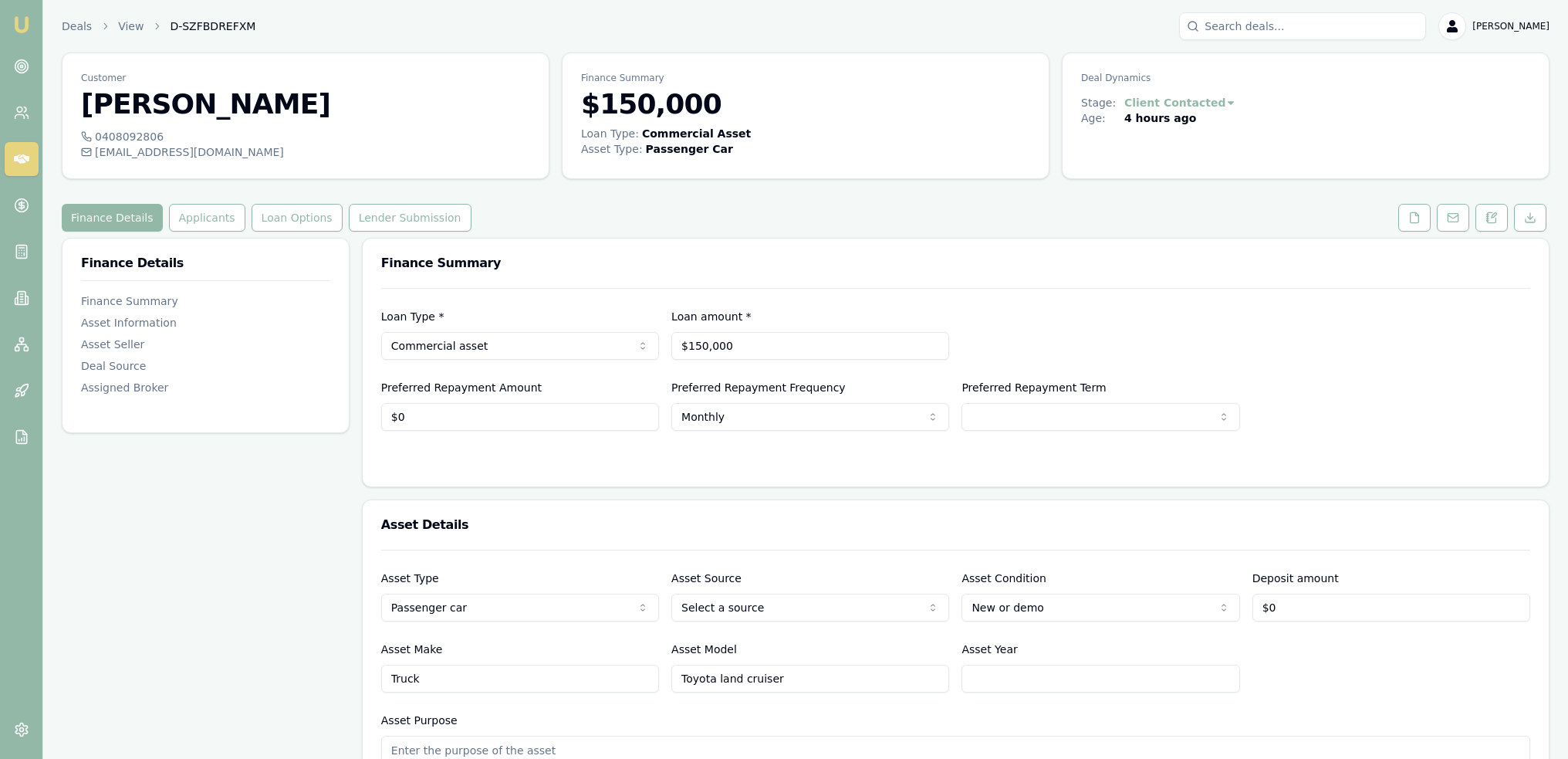
drag, startPoint x: 1497, startPoint y: 213, endPoint x: 1284, endPoint y: 288, distance: 225.8
click at [1496, 213] on icon at bounding box center [1494, 215] width 5 height 5
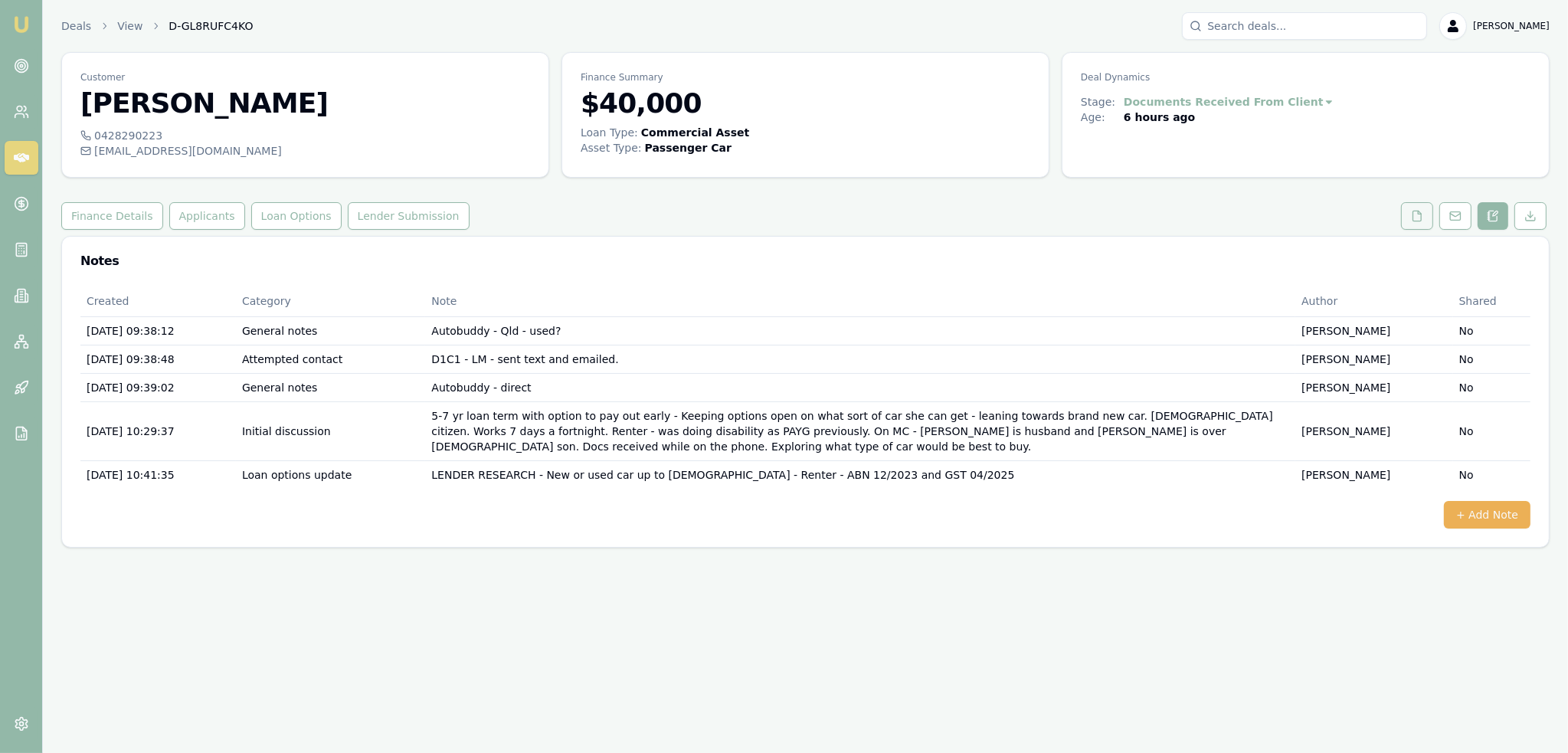
click at [1416, 211] on icon at bounding box center [1417, 216] width 12 height 12
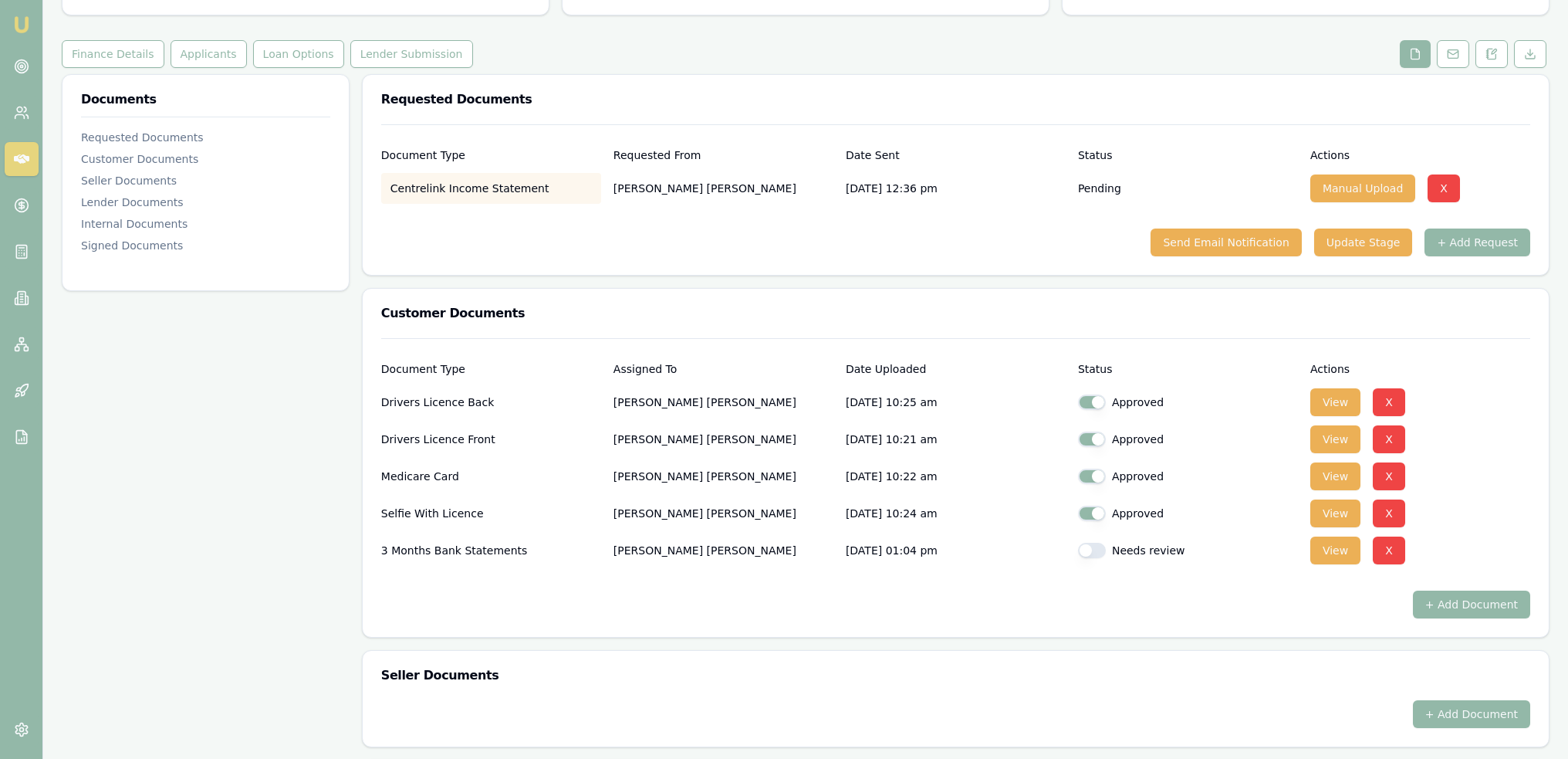
scroll to position [231, 0]
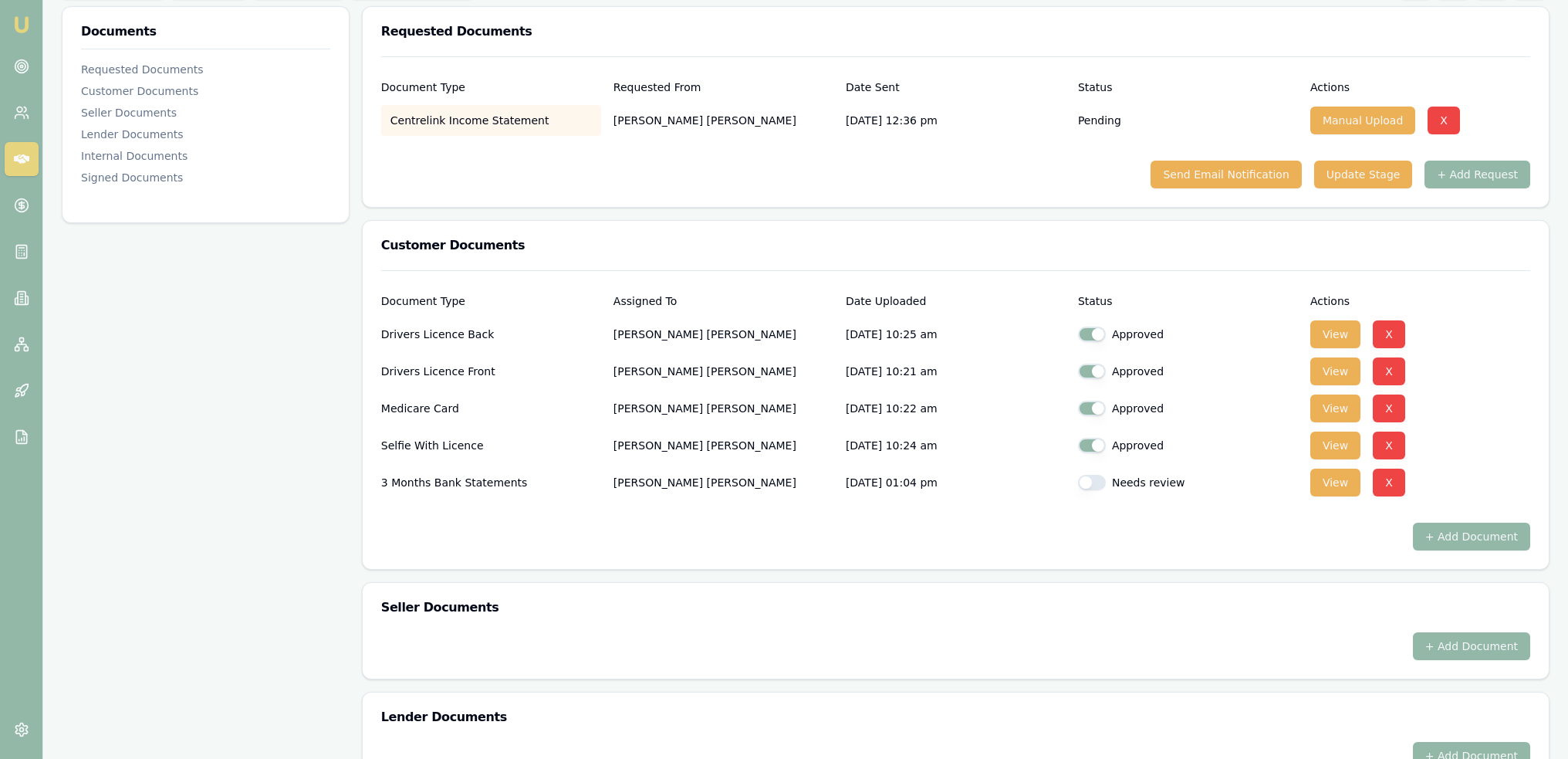
click at [1098, 475] on div "Needs review" at bounding box center [1188, 482] width 220 height 15
click at [1074, 481] on div "3 Months Bank Statements [PERSON_NAME] [DATE] 01:04 pm Needs review View X" at bounding box center [955, 482] width 1149 height 31
click at [1098, 481] on button "button" at bounding box center [1092, 482] width 28 height 15
checkbox input "true"
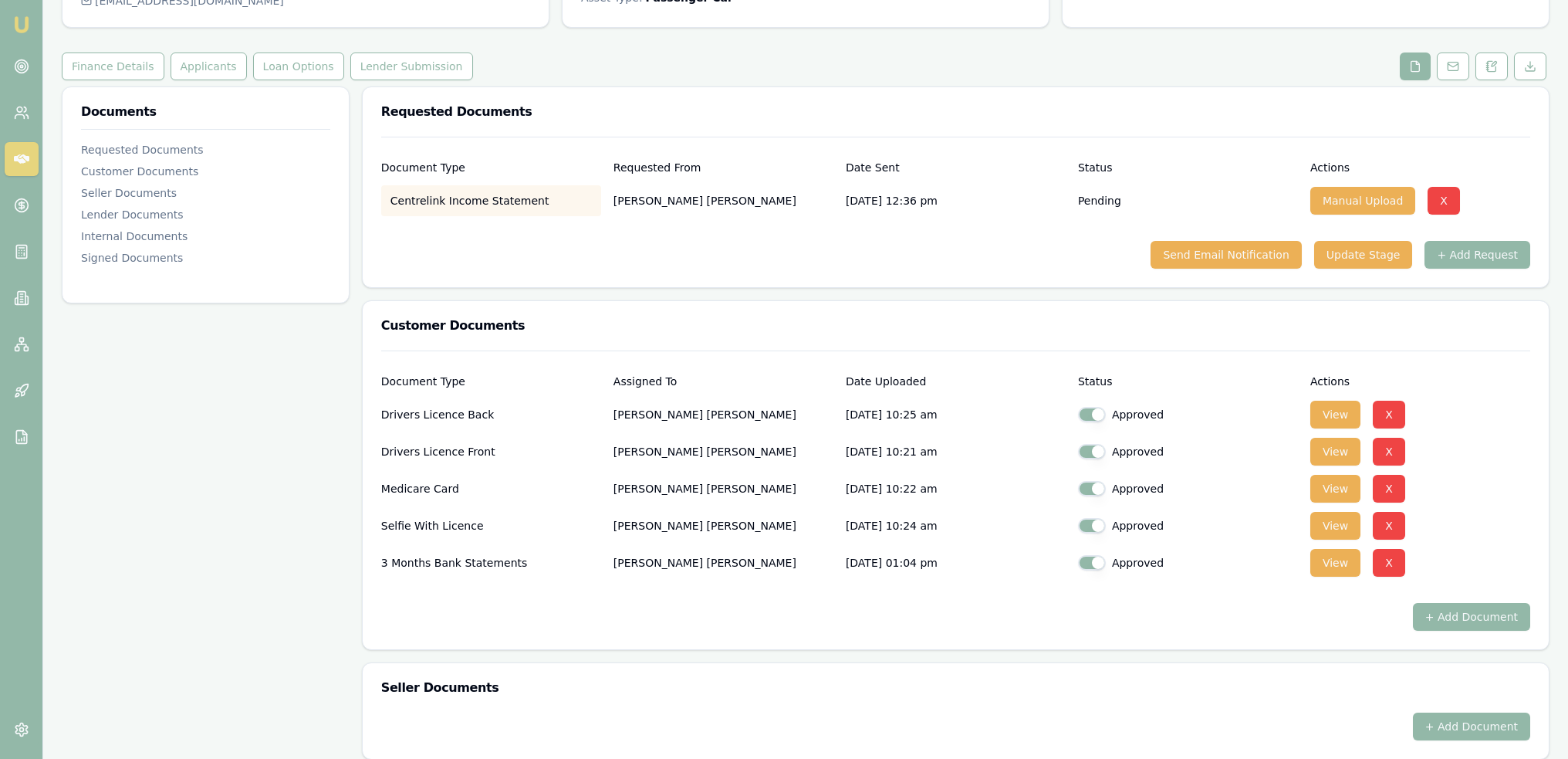
scroll to position [77, 0]
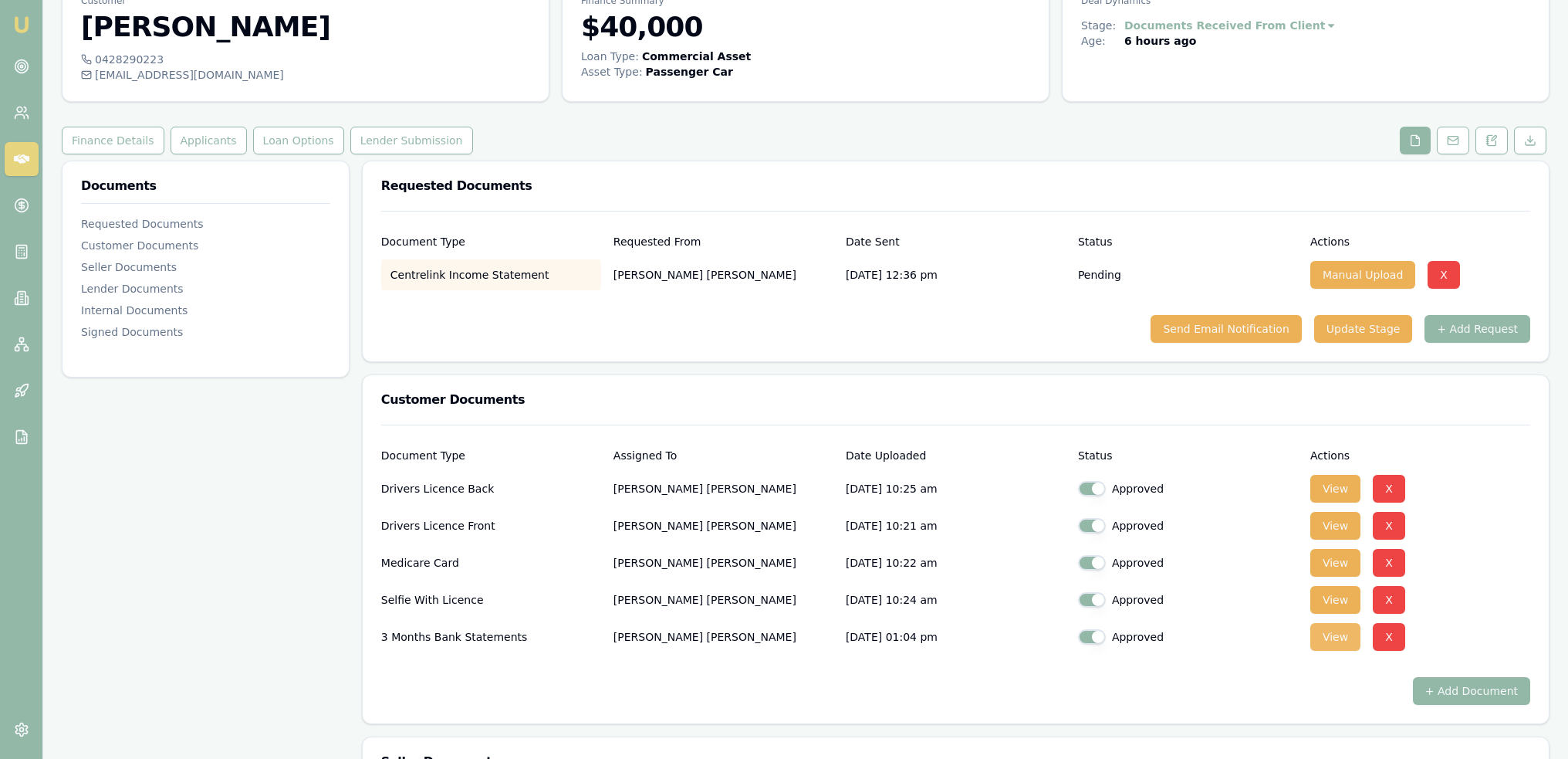
click at [1322, 641] on button "View" at bounding box center [1335, 637] width 50 height 28
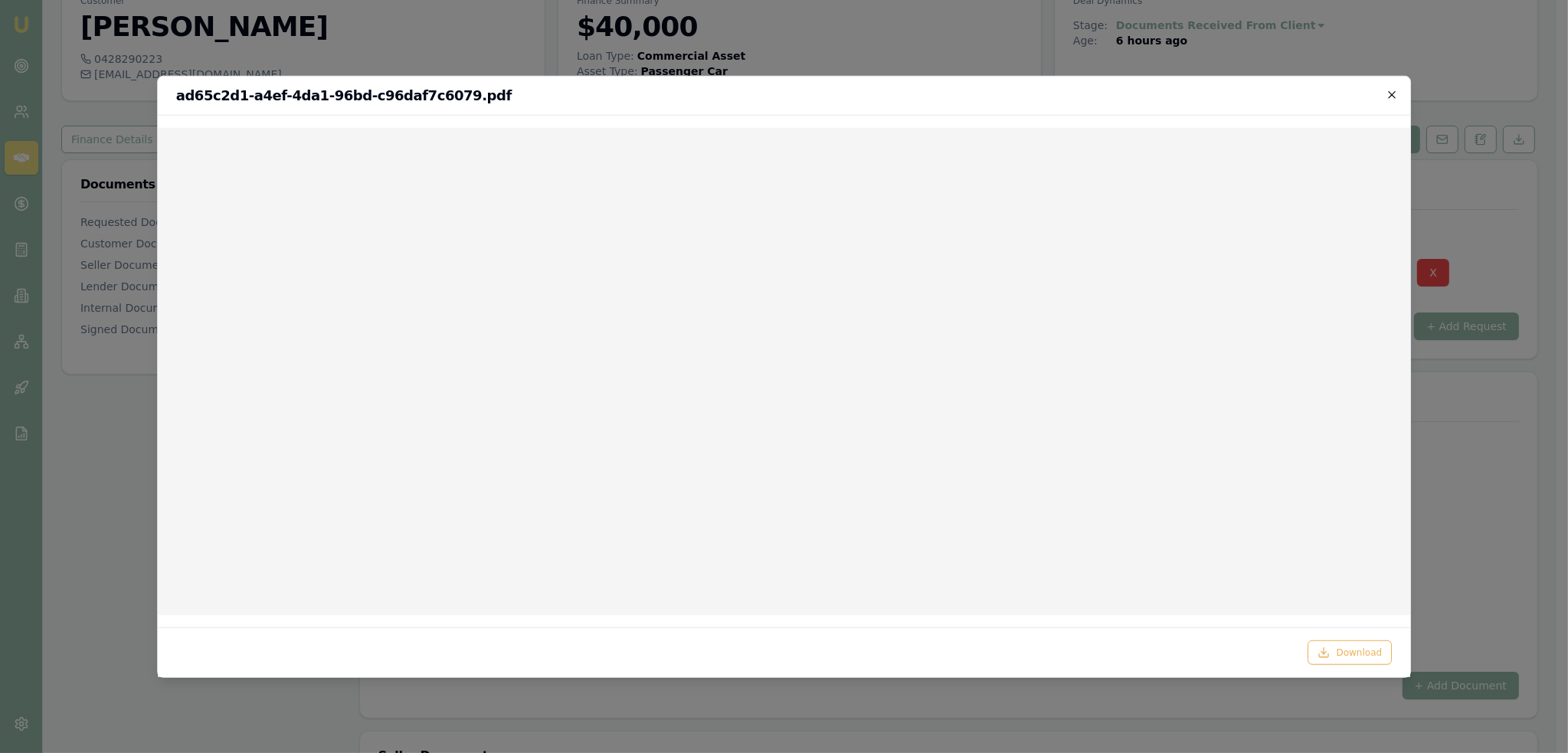
click at [1390, 92] on icon "button" at bounding box center [1392, 93] width 12 height 12
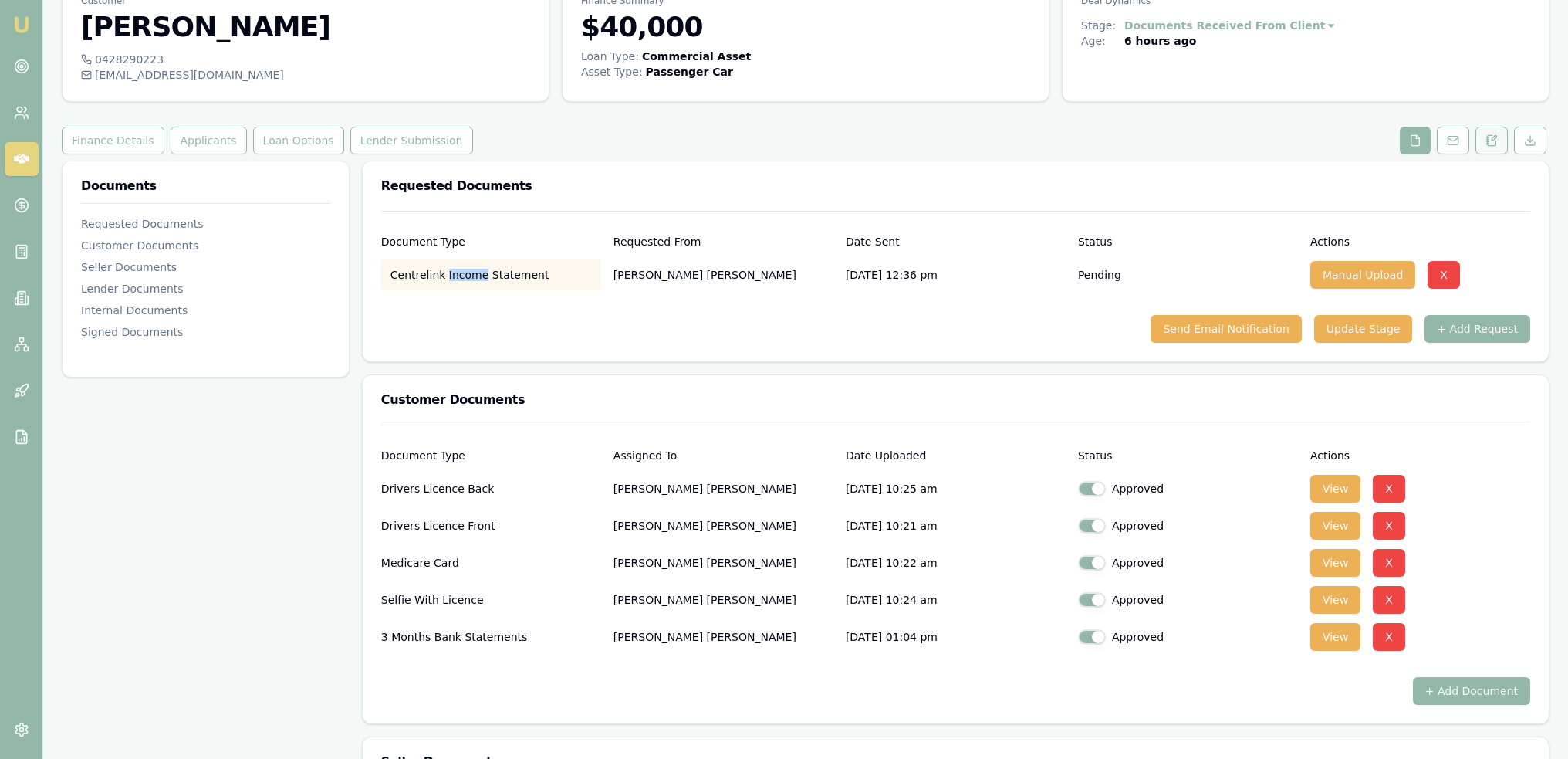
click at [1491, 133] on button at bounding box center [1491, 141] width 32 height 28
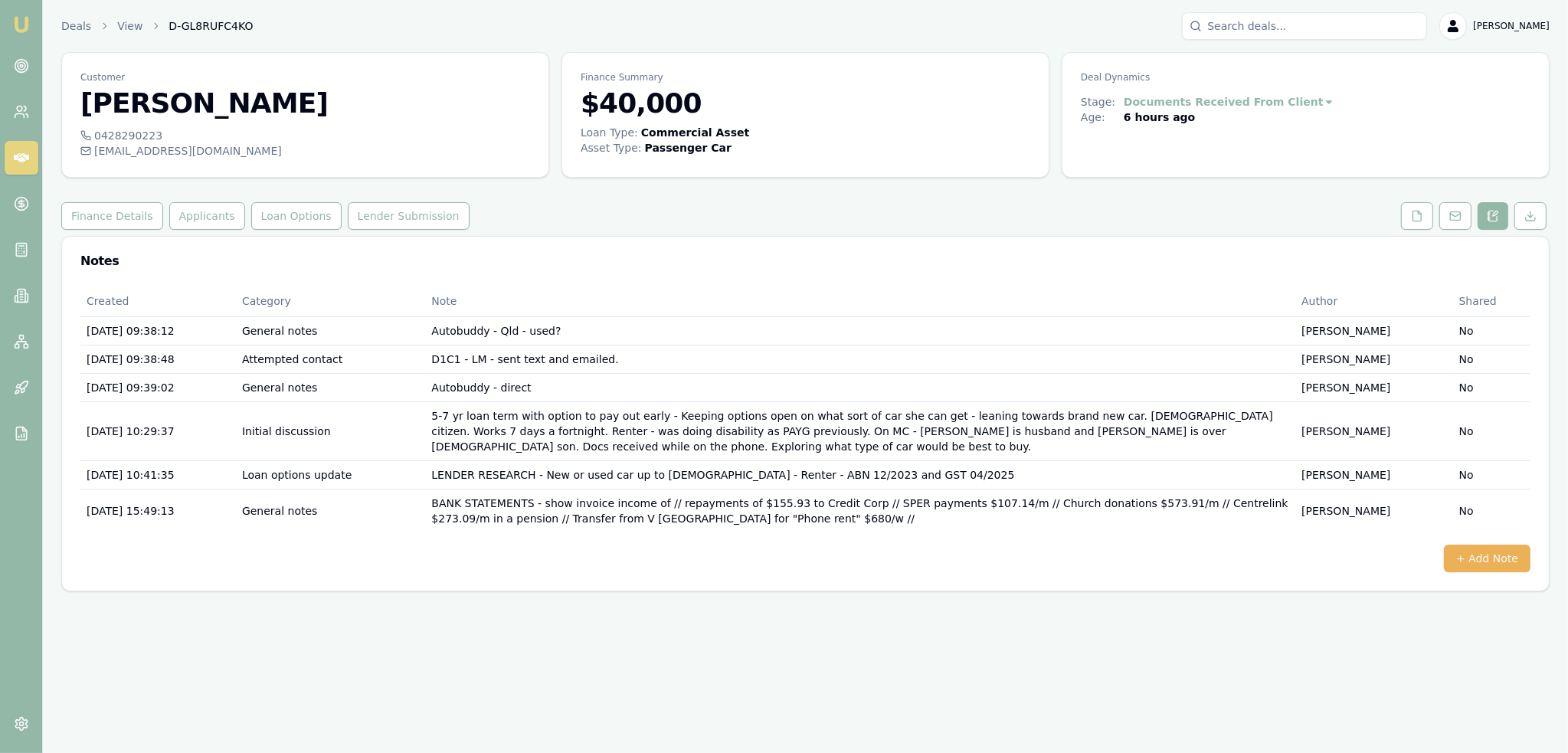
click at [1505, 563] on div "Created Category Note Author Shared 12/09/2025, 09:38:12 General notes Autobudd…" at bounding box center [805, 438] width 1487 height 305
click at [1489, 548] on button "+ Add Note" at bounding box center [1487, 559] width 87 height 28
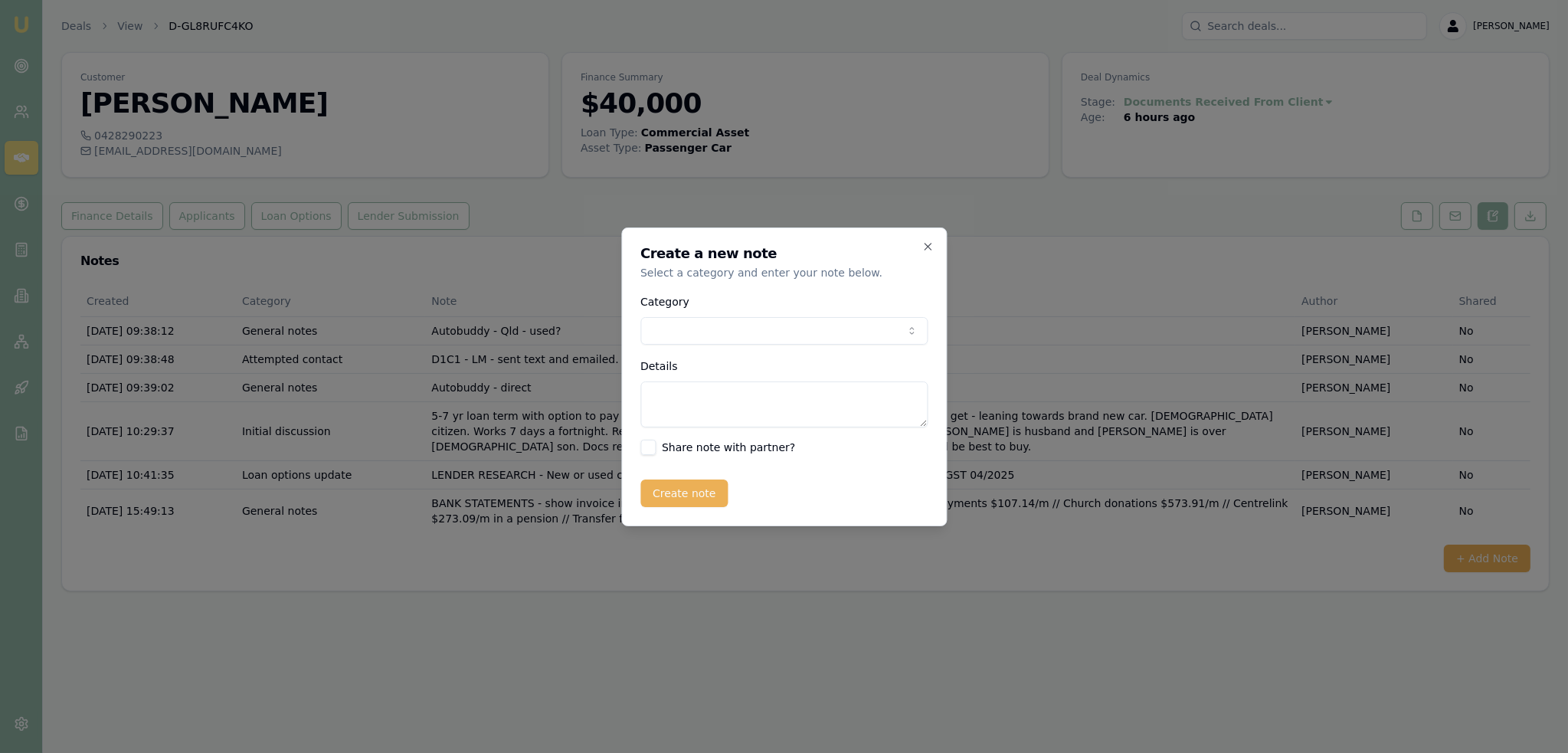
click at [782, 333] on body "Emu Broker Deals View D-GL8RUFC4KO [PERSON_NAME] Toggle Menu Customer [PERSON_N…" at bounding box center [784, 376] width 1568 height 753
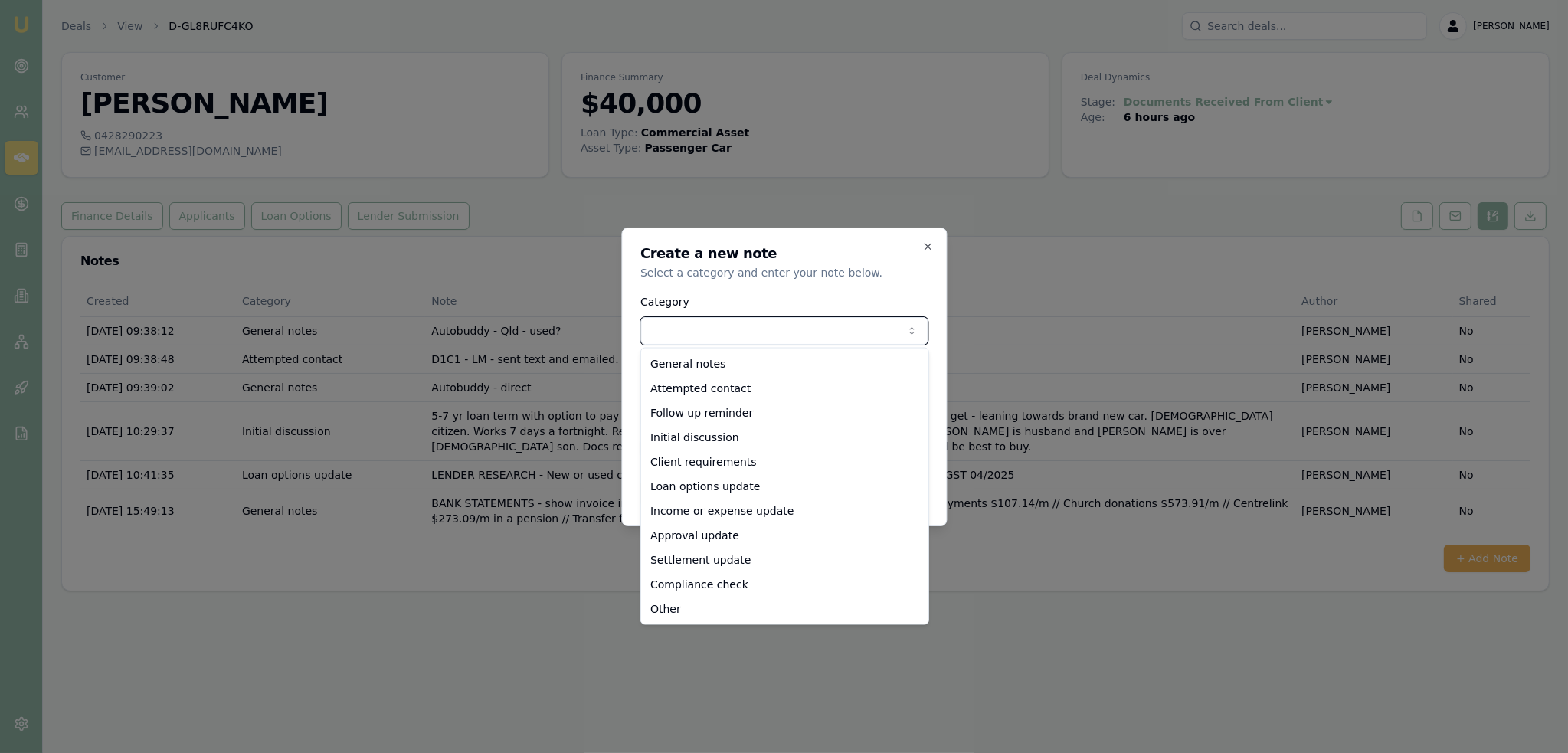
click at [1109, 549] on div at bounding box center [784, 376] width 1568 height 753
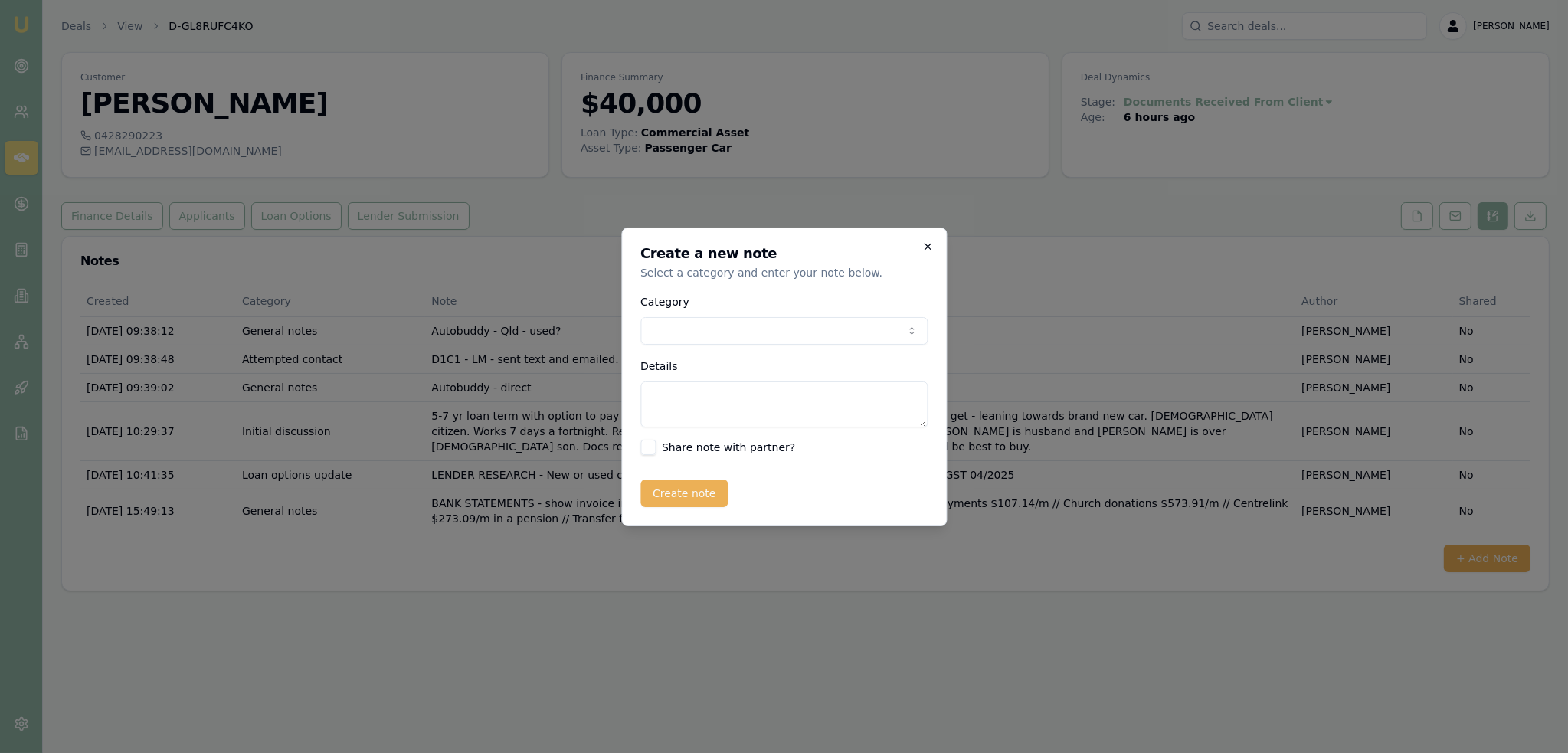
drag, startPoint x: 927, startPoint y: 243, endPoint x: 938, endPoint y: 248, distance: 12.1
click at [929, 244] on icon "button" at bounding box center [927, 246] width 12 height 12
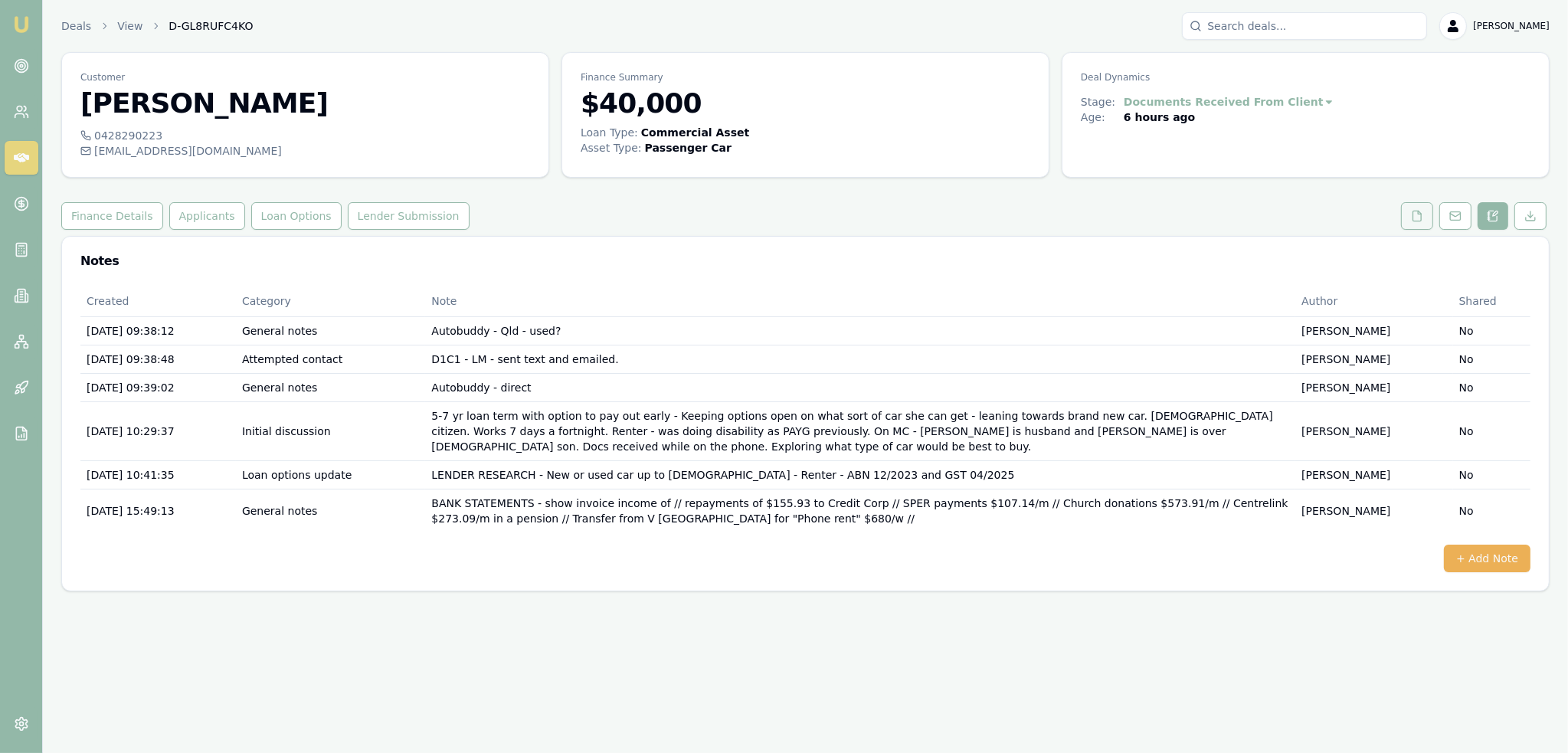
click at [1425, 222] on button at bounding box center [1417, 216] width 32 height 28
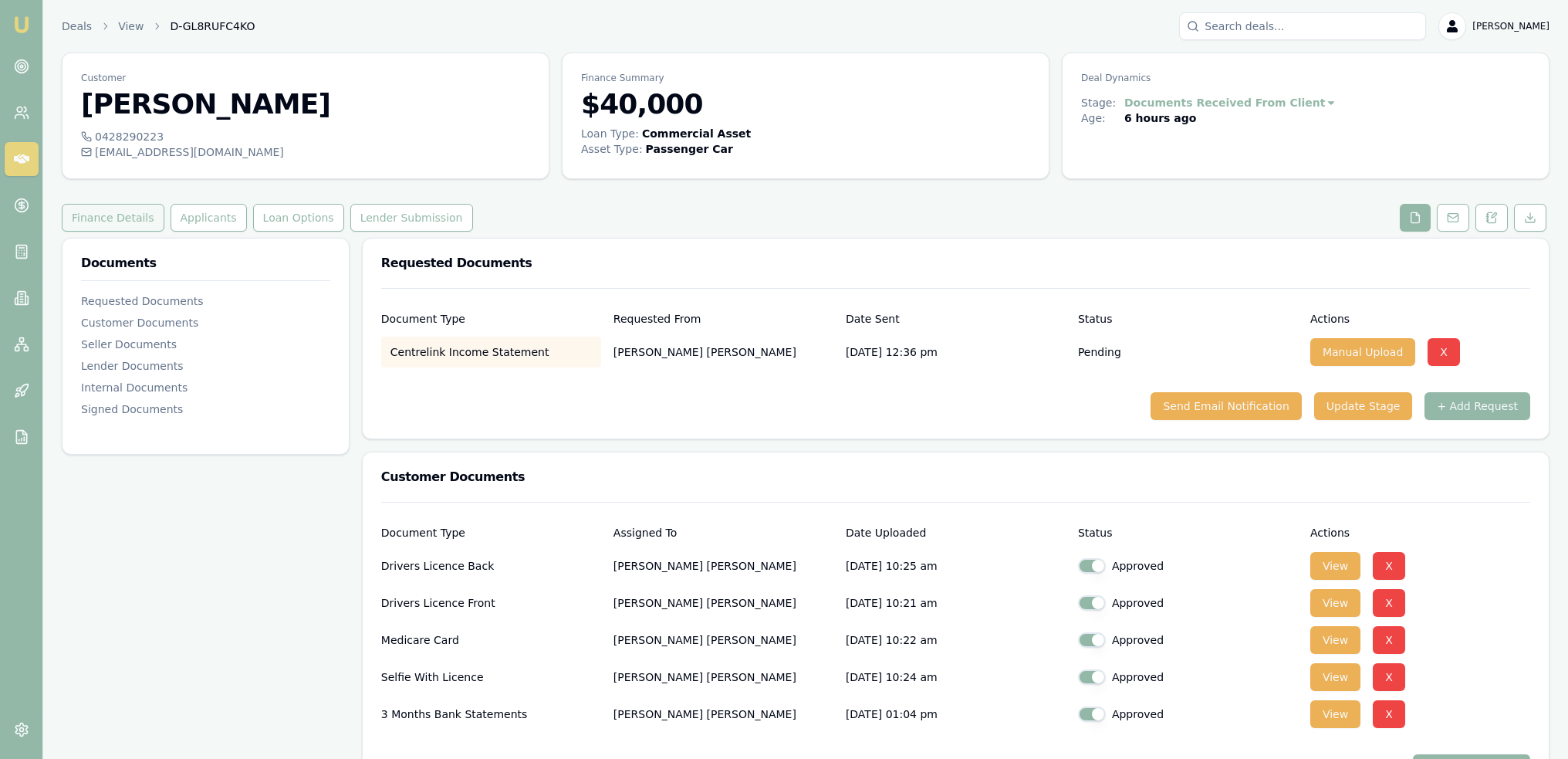
click at [111, 222] on button "Finance Details" at bounding box center [113, 218] width 102 height 28
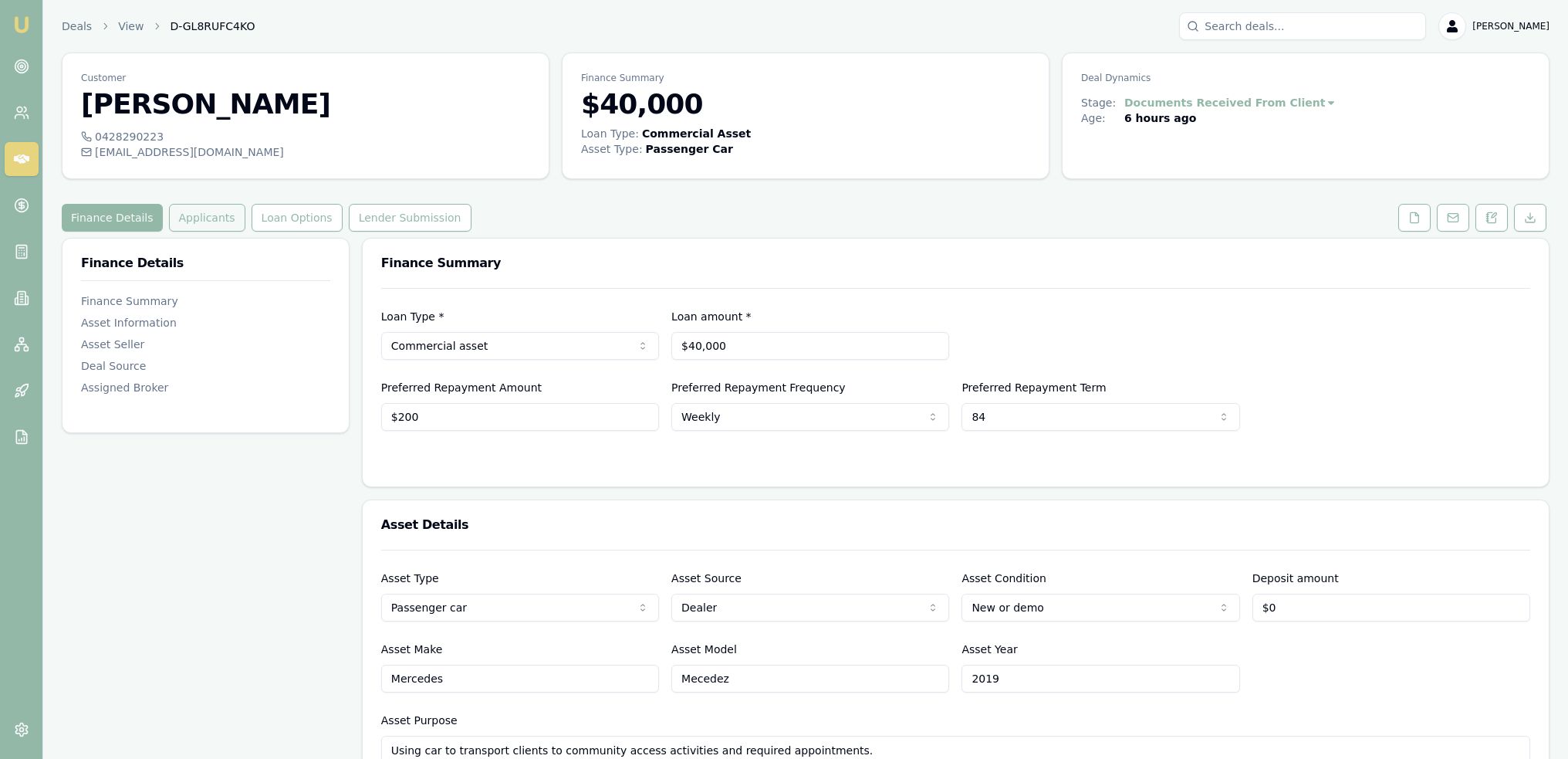
click at [201, 222] on button "Applicants" at bounding box center [207, 218] width 76 height 28
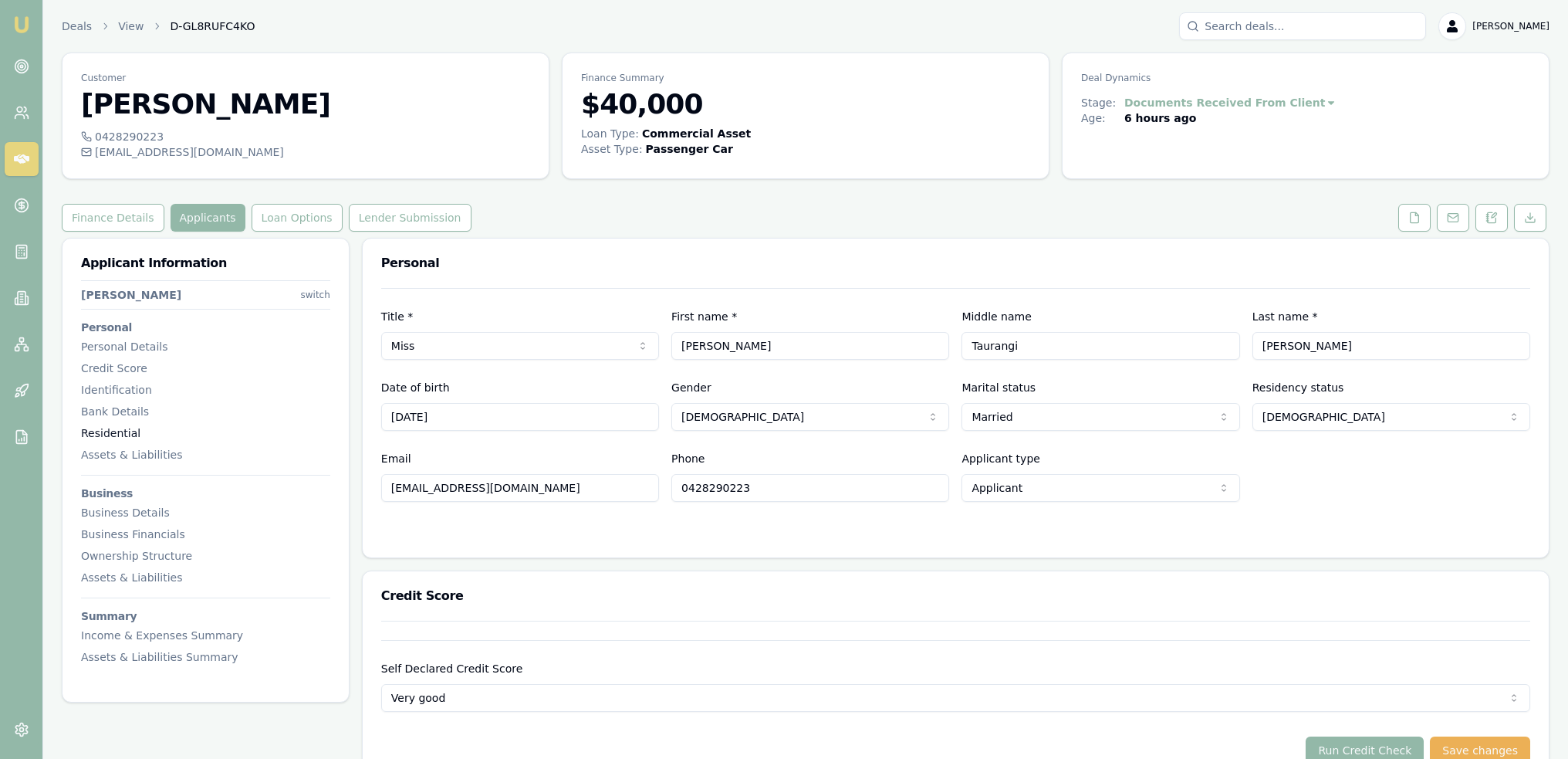
click at [111, 429] on div "Residential" at bounding box center [205, 433] width 249 height 15
drag, startPoint x: 1492, startPoint y: 218, endPoint x: 1406, endPoint y: 234, distance: 87.5
click at [1492, 218] on icon at bounding box center [1491, 217] width 12 height 12
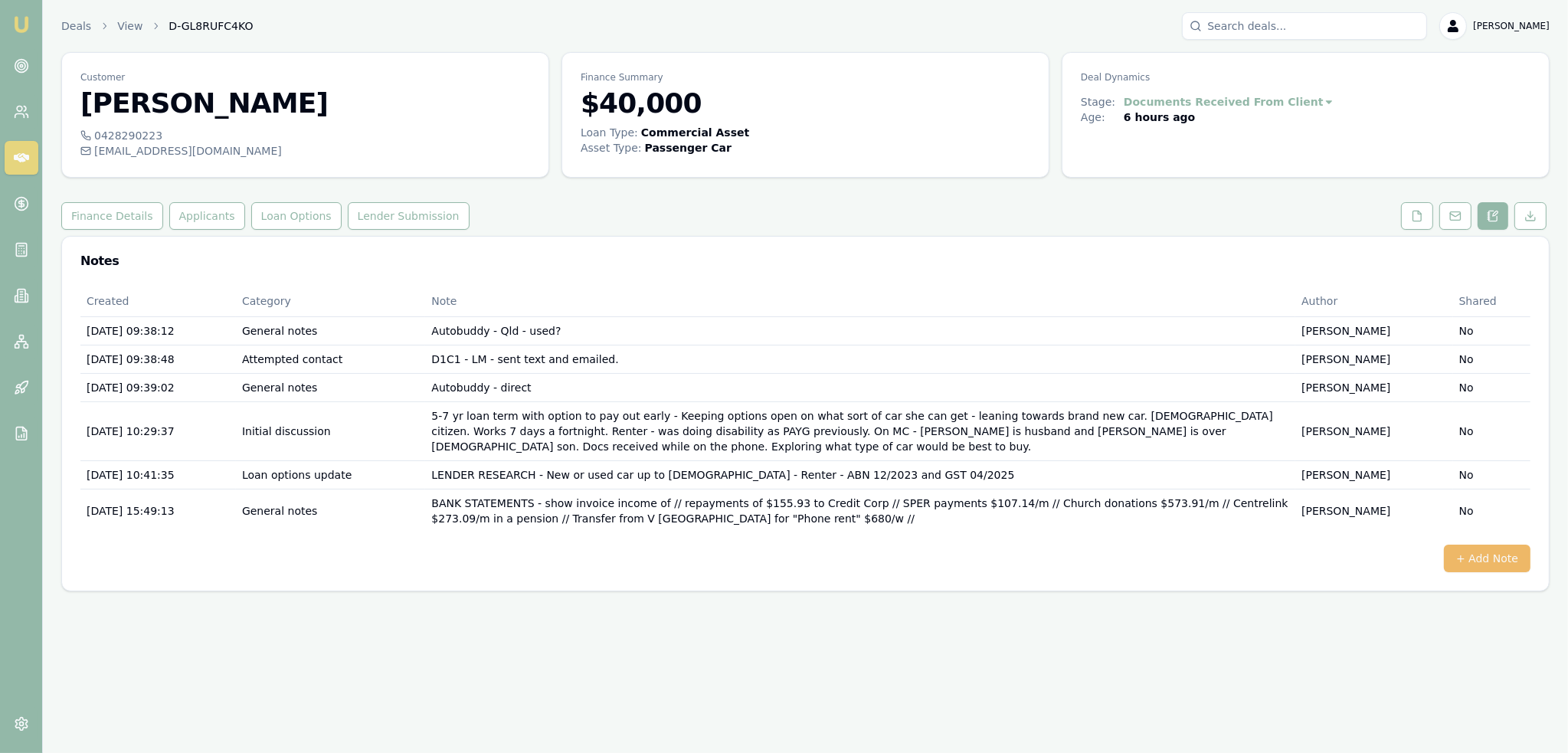
click at [1497, 549] on button "+ Add Note" at bounding box center [1487, 559] width 87 height 28
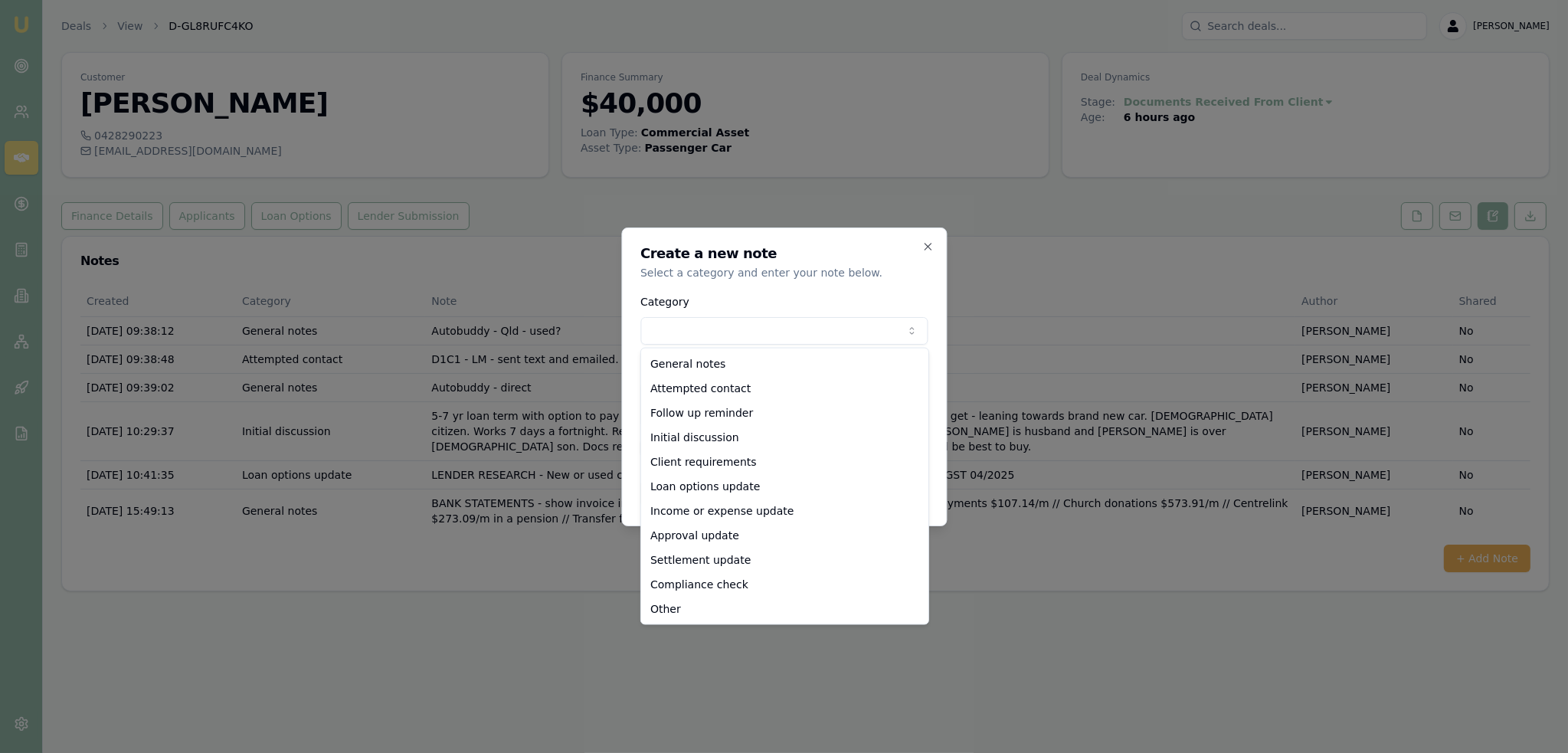
click at [763, 328] on body "Emu Broker Deals View D-GL8RUFC4KO [PERSON_NAME] Toggle Menu Customer [PERSON_N…" at bounding box center [784, 376] width 1568 height 753
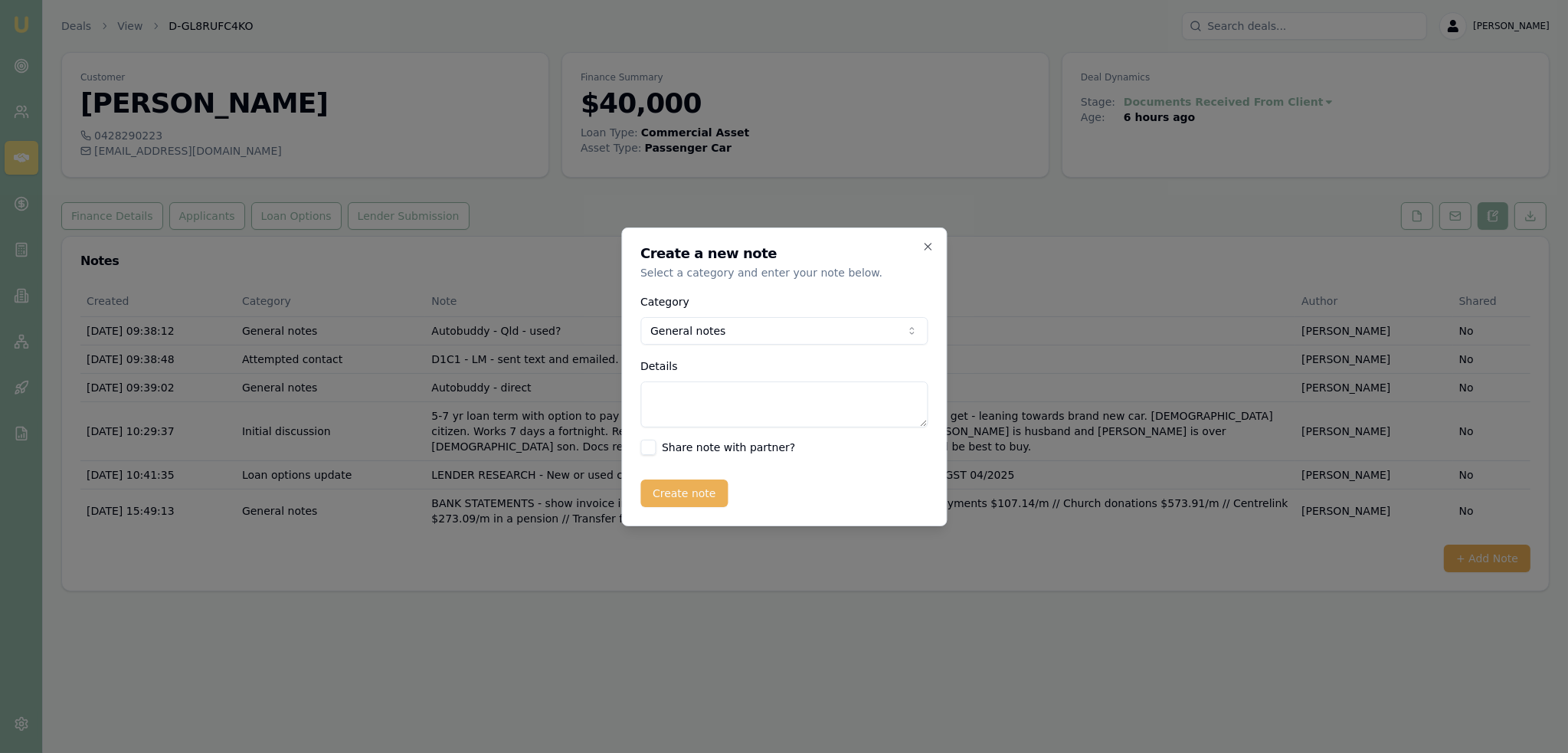
click at [688, 386] on textarea "Details" at bounding box center [784, 404] width 287 height 46
type textarea "NO"
click at [723, 331] on body "Emu Broker Deals View D-GL8RUFC4KO [PERSON_NAME] Toggle Menu Customer [PERSON_N…" at bounding box center [784, 376] width 1568 height 753
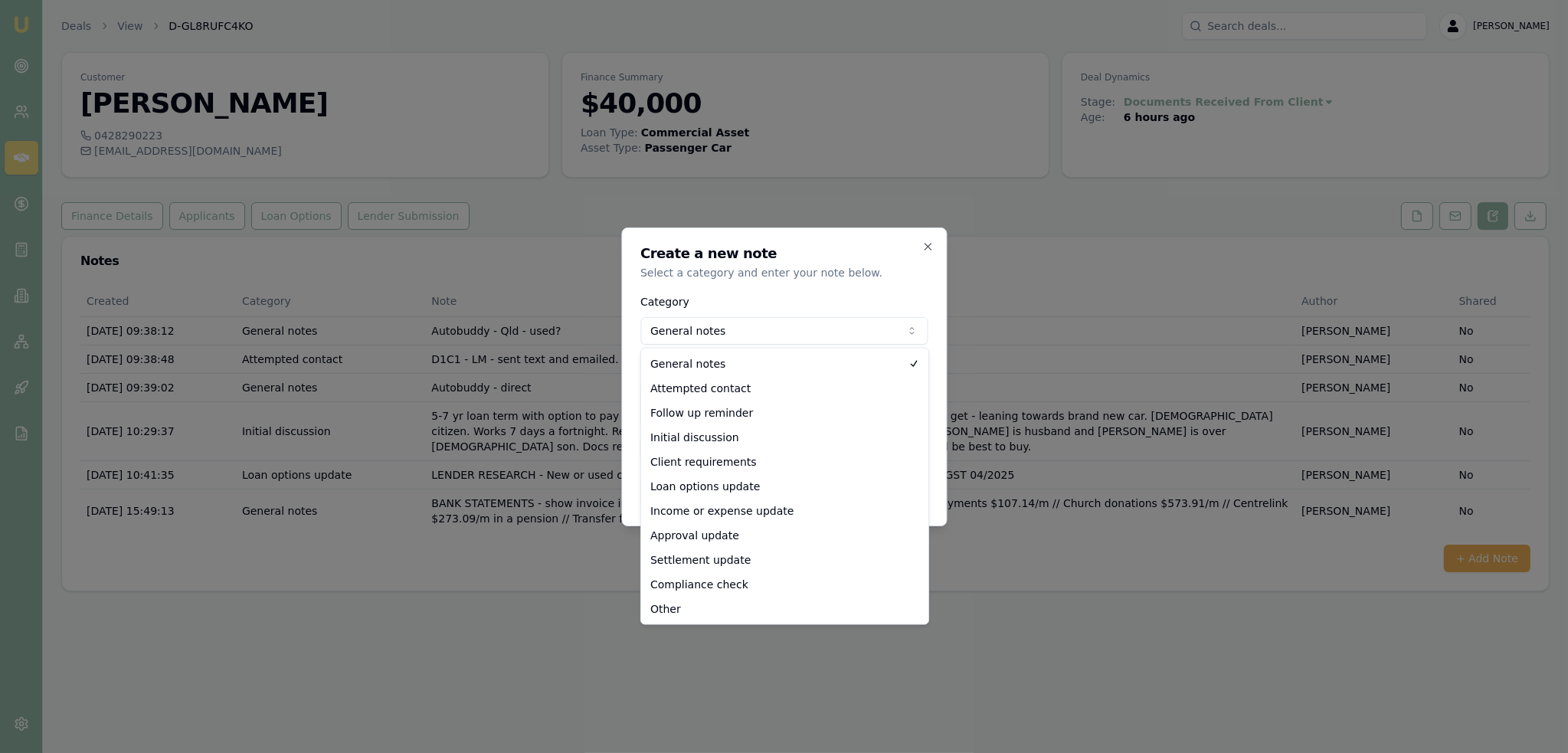
select select "LOAN_OPTIONS_UPDATE"
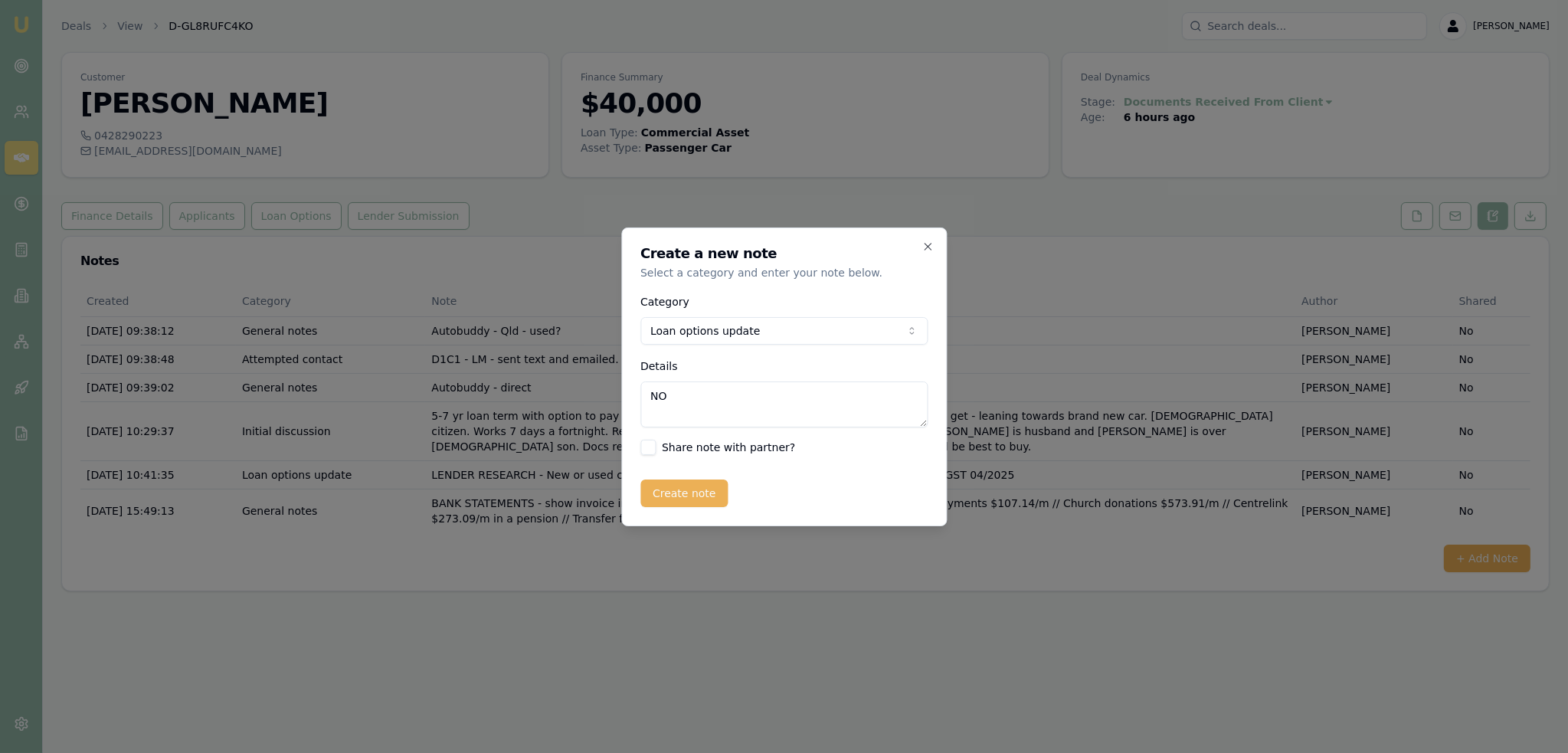
drag, startPoint x: 689, startPoint y: 395, endPoint x: 602, endPoint y: 394, distance: 87.0
click at [602, 394] on body "Emu Broker Deals View D-GL8RUFC4KO Robyn Adams Toggle Menu Customer Annabelle I…" at bounding box center [784, 376] width 1568 height 753
type textarea "l"
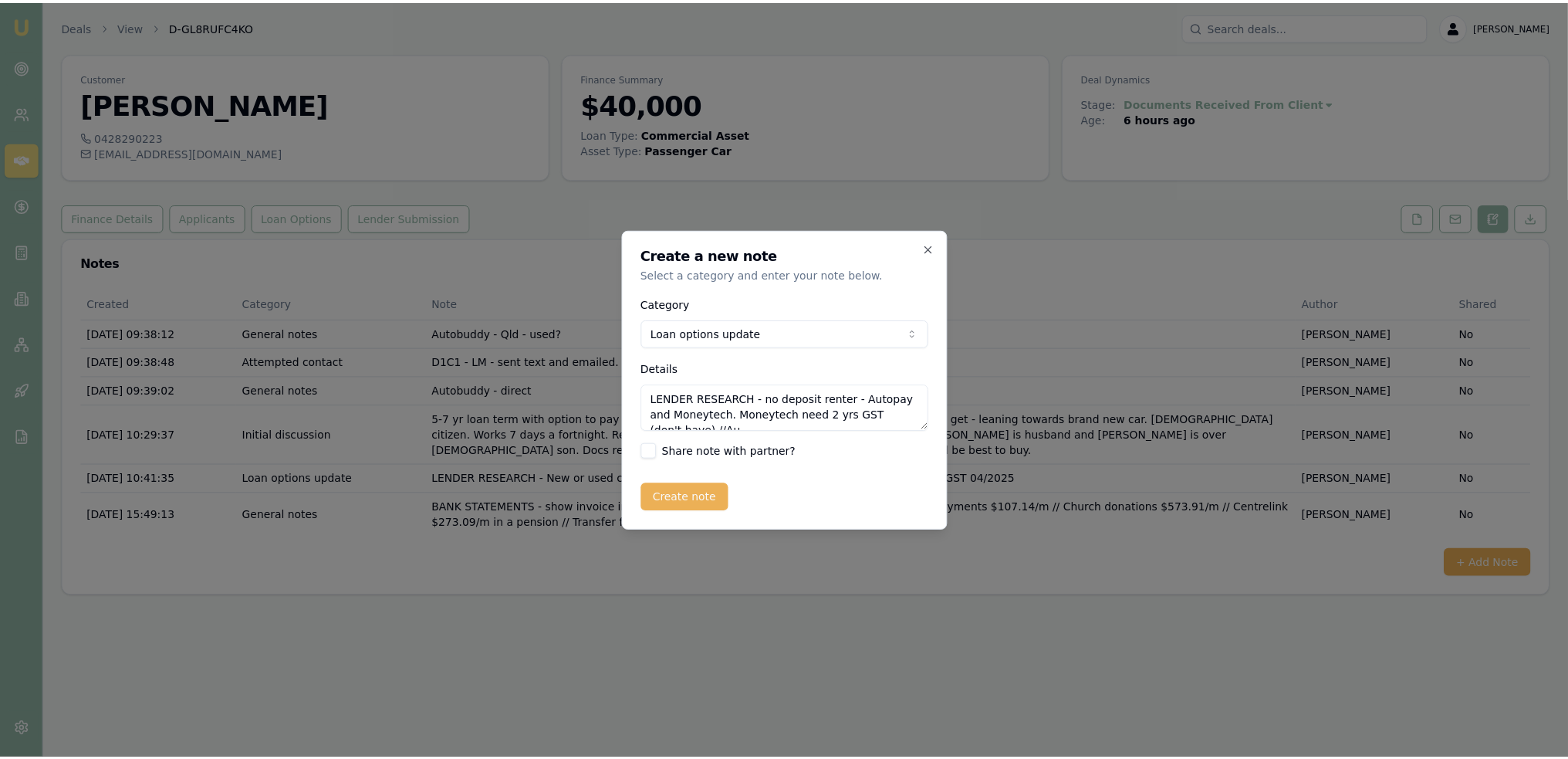
scroll to position [7, 0]
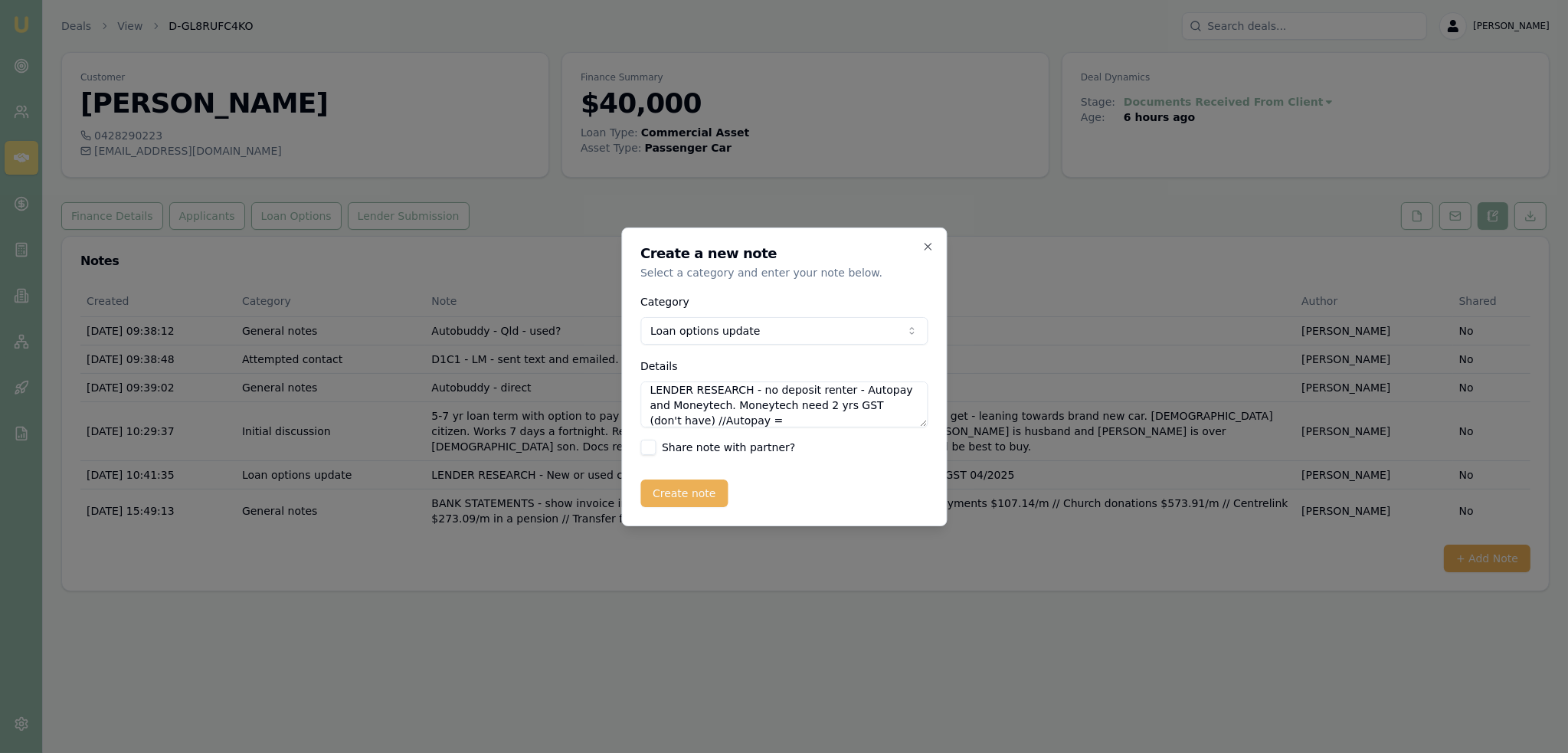
type textarea "LENDER RESEARCH - no deposit renter - Autopay and Moneytech. Moneytech need 2 y…"
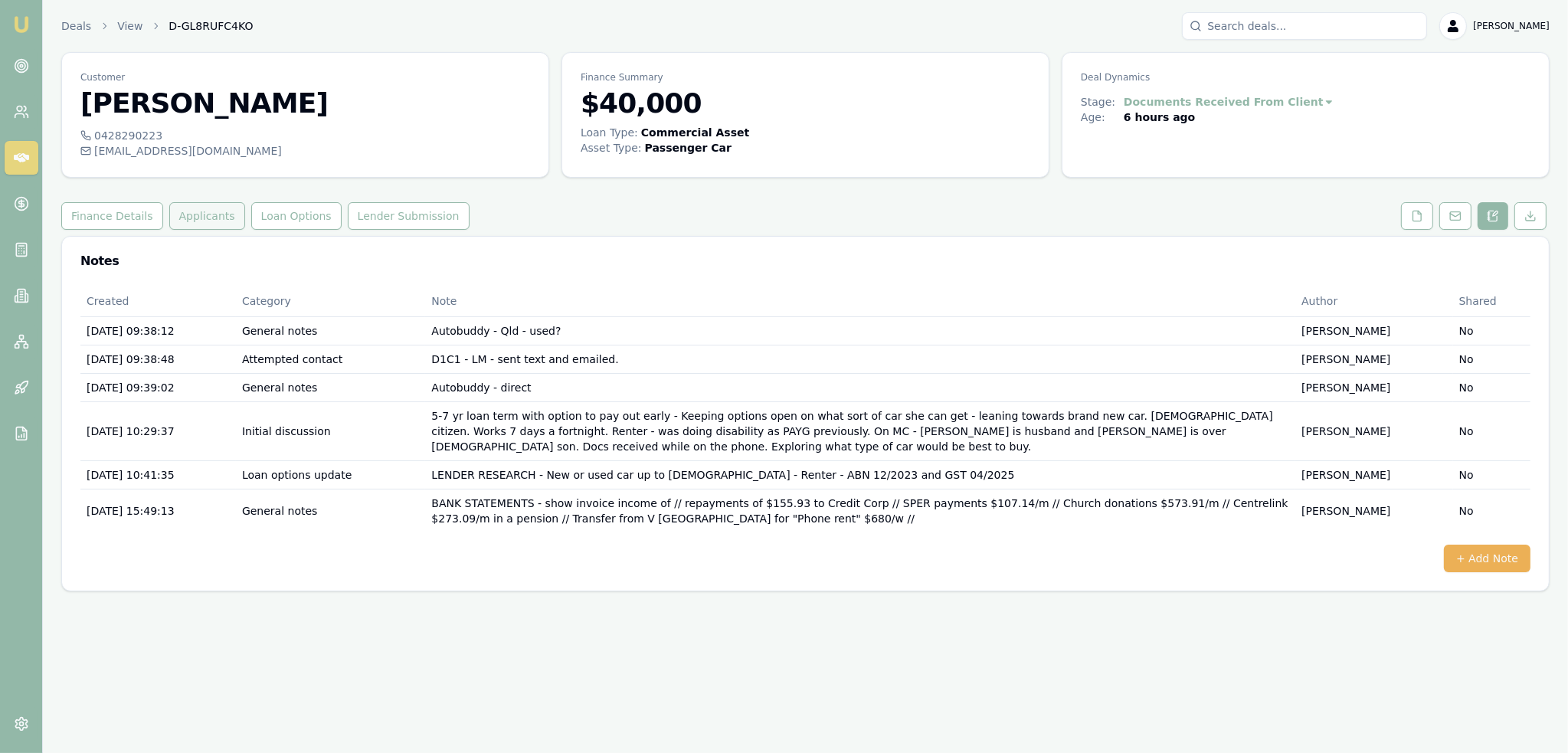
click at [204, 214] on button "Applicants" at bounding box center [206, 216] width 76 height 28
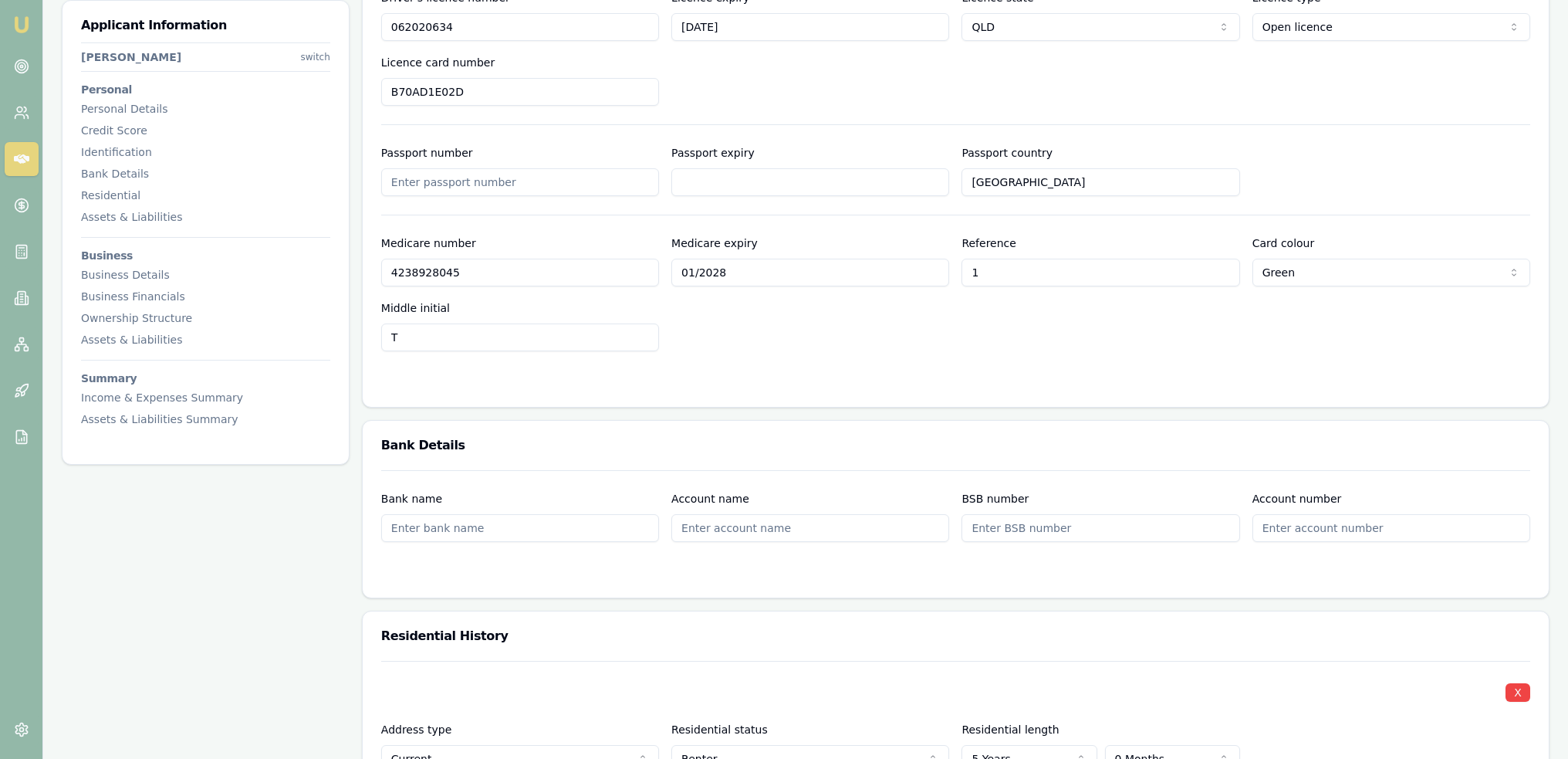
scroll to position [898, 0]
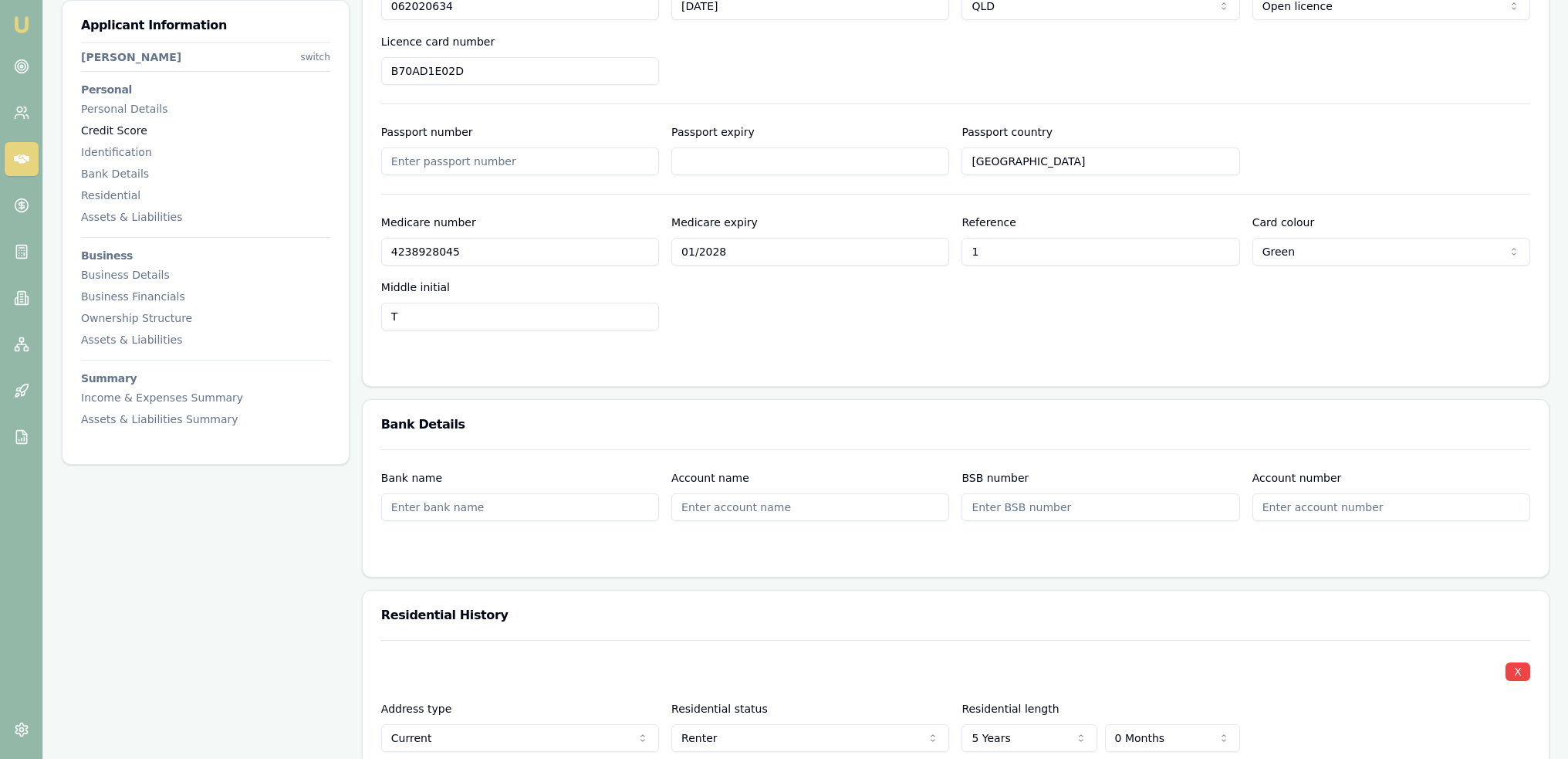
click at [110, 129] on div "Credit Score" at bounding box center [205, 131] width 249 height 15
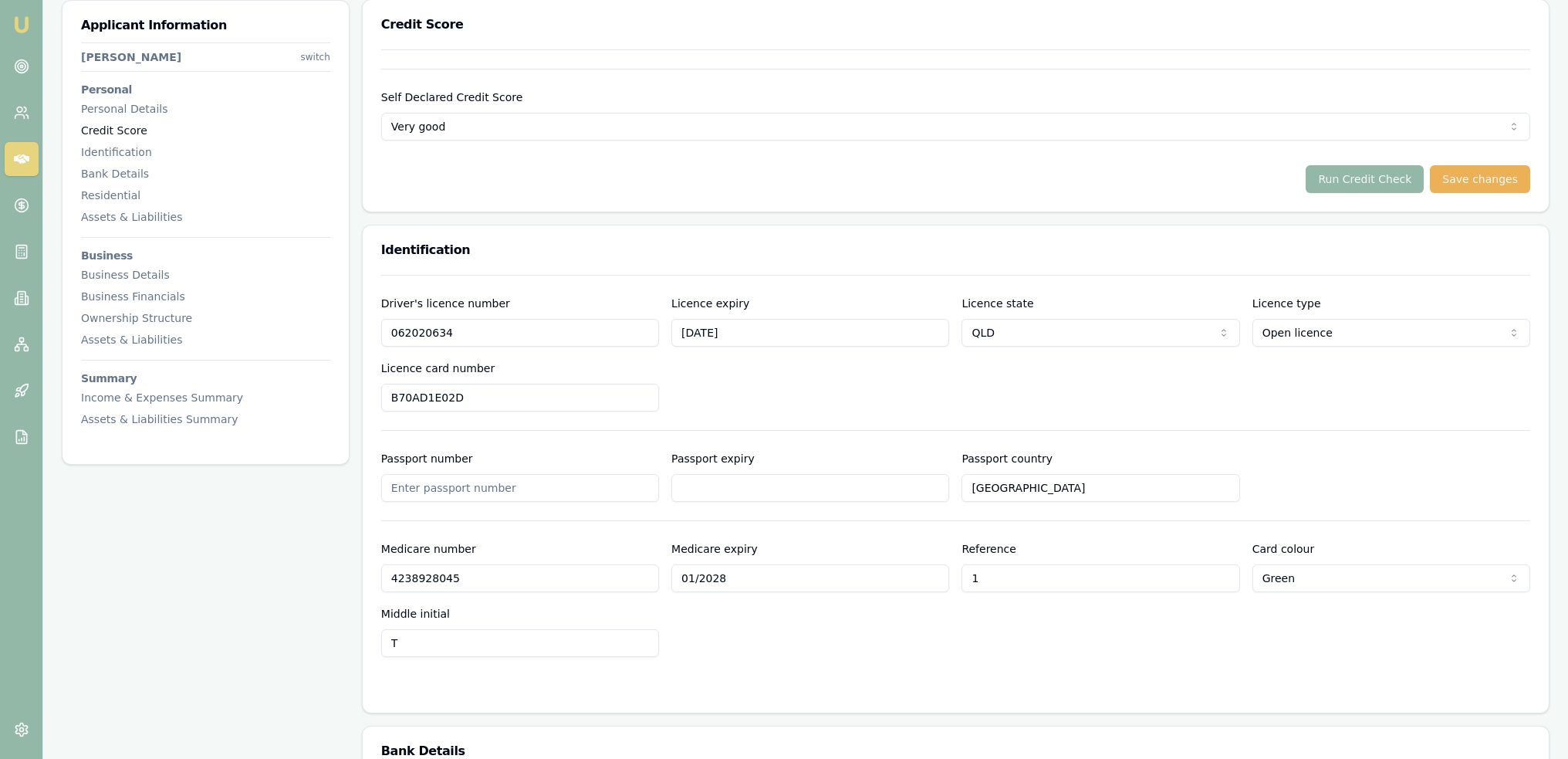
scroll to position [570, 0]
click at [1406, 192] on button "Run Credit Check" at bounding box center [1365, 181] width 118 height 28
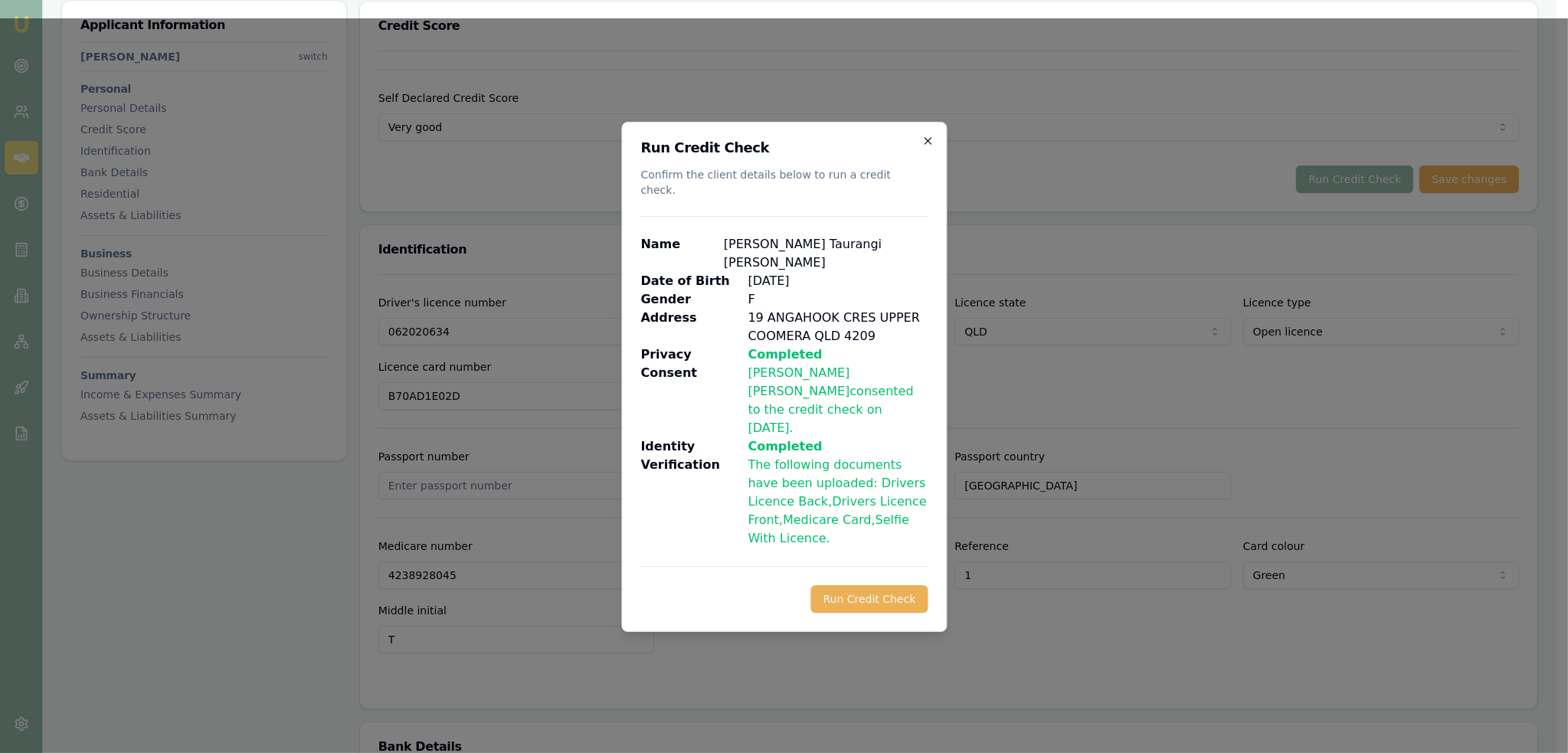
click at [929, 144] on icon "button" at bounding box center [927, 140] width 7 height 7
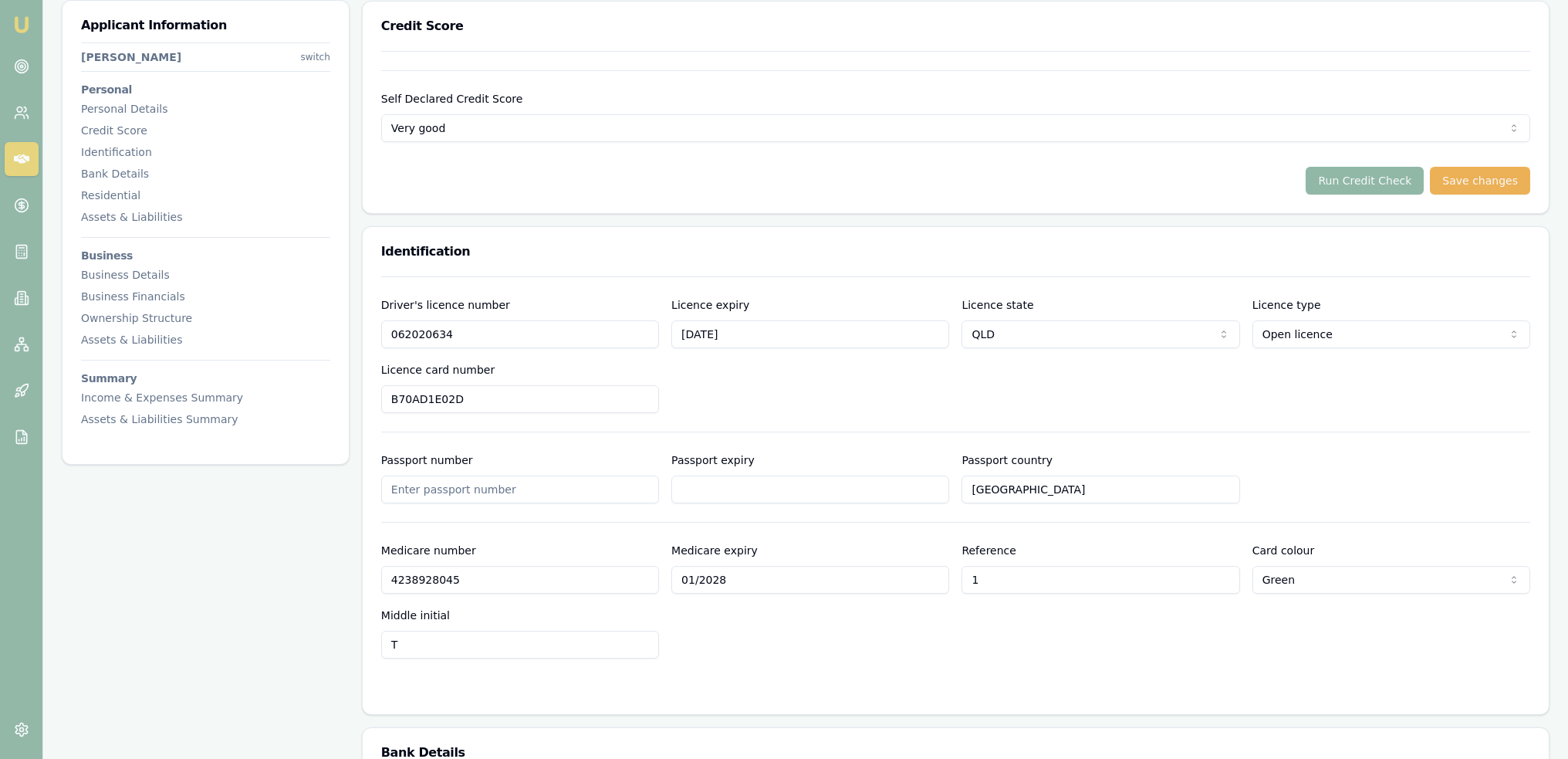
click at [1398, 173] on button "Run Credit Check" at bounding box center [1365, 181] width 118 height 28
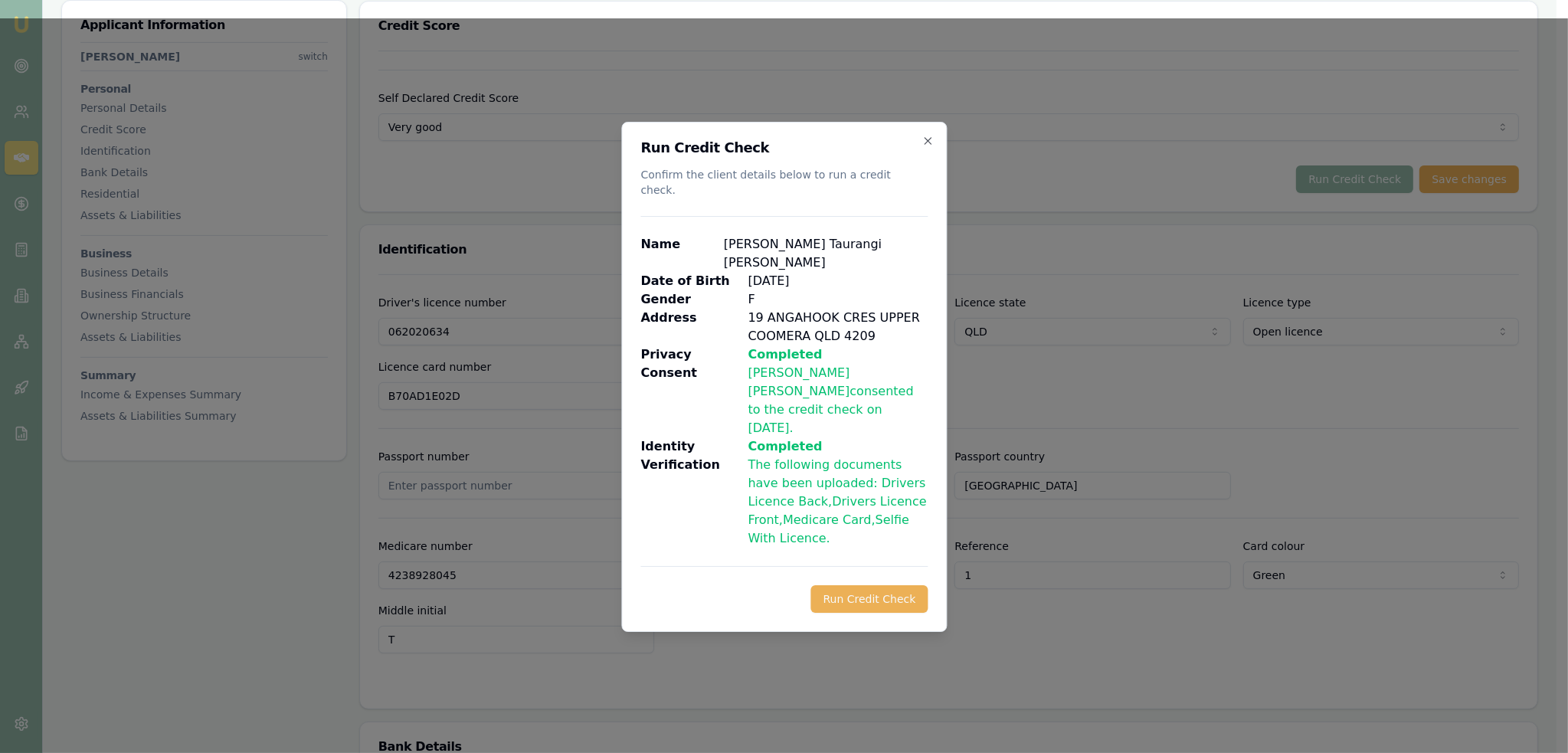
drag, startPoint x: 879, startPoint y: 570, endPoint x: 897, endPoint y: 572, distance: 18.1
click at [880, 585] on button "Run Credit Check" at bounding box center [869, 599] width 118 height 28
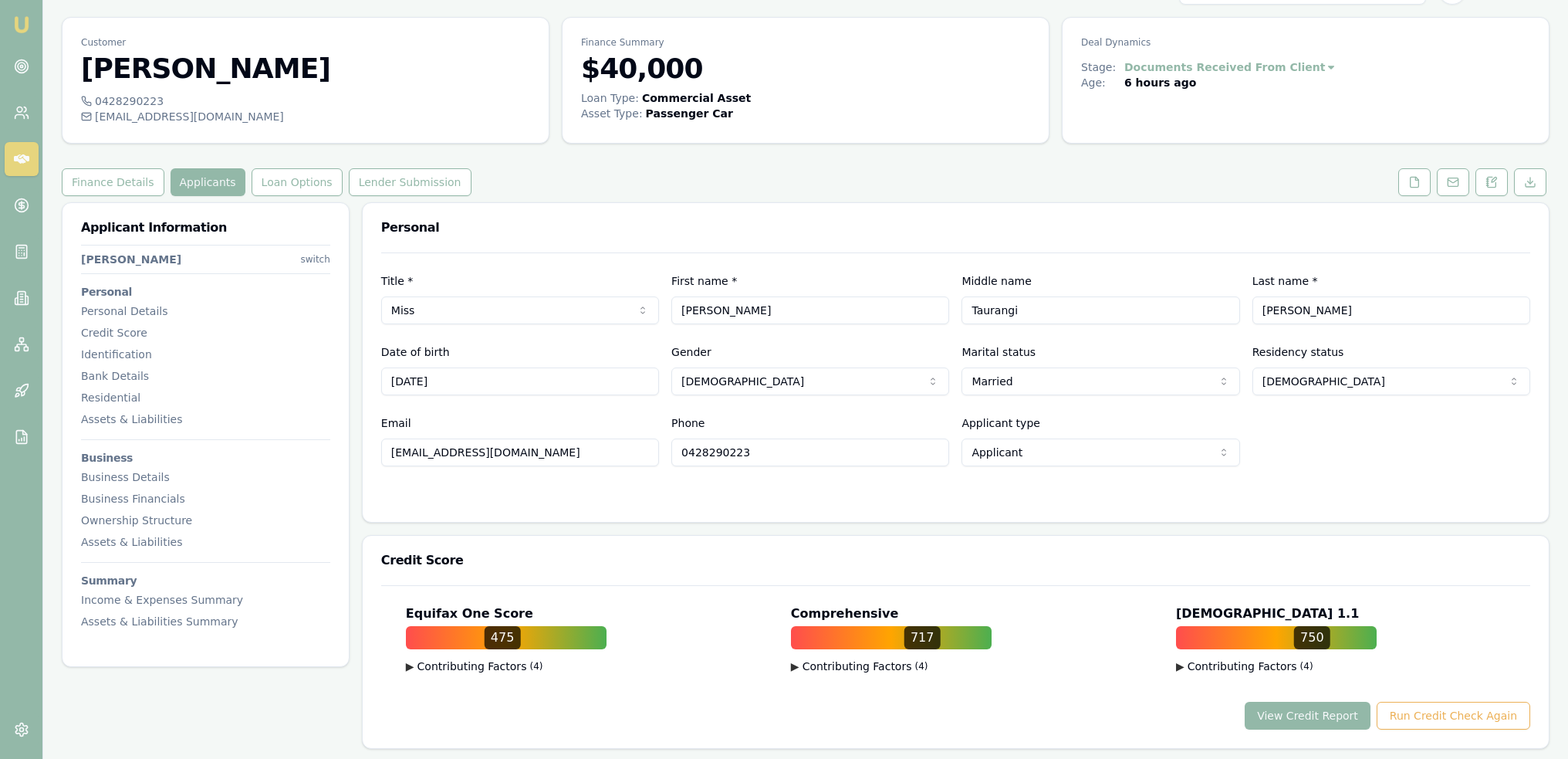
scroll to position [0, 0]
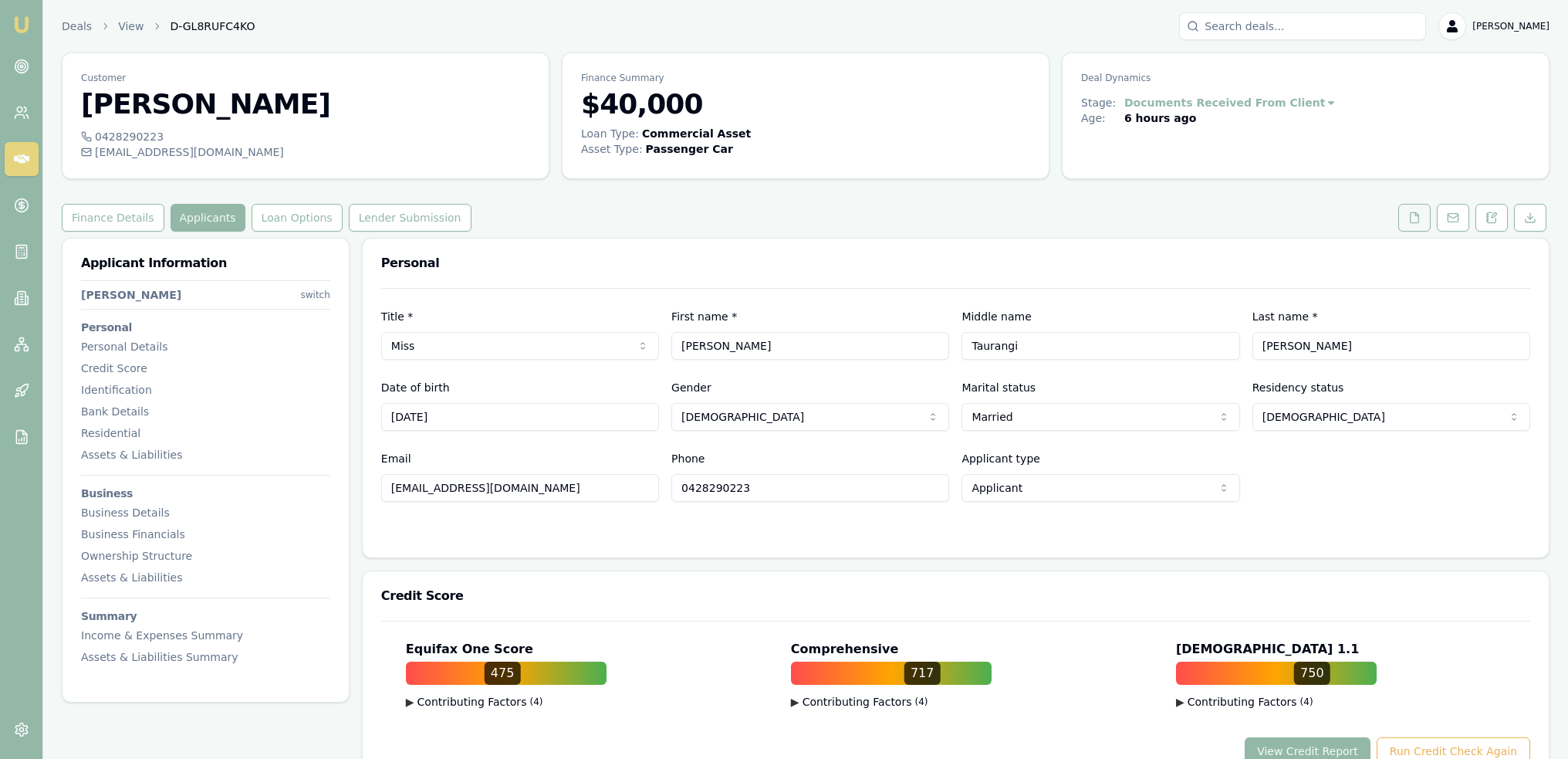
click at [1413, 213] on icon at bounding box center [1414, 217] width 12 height 12
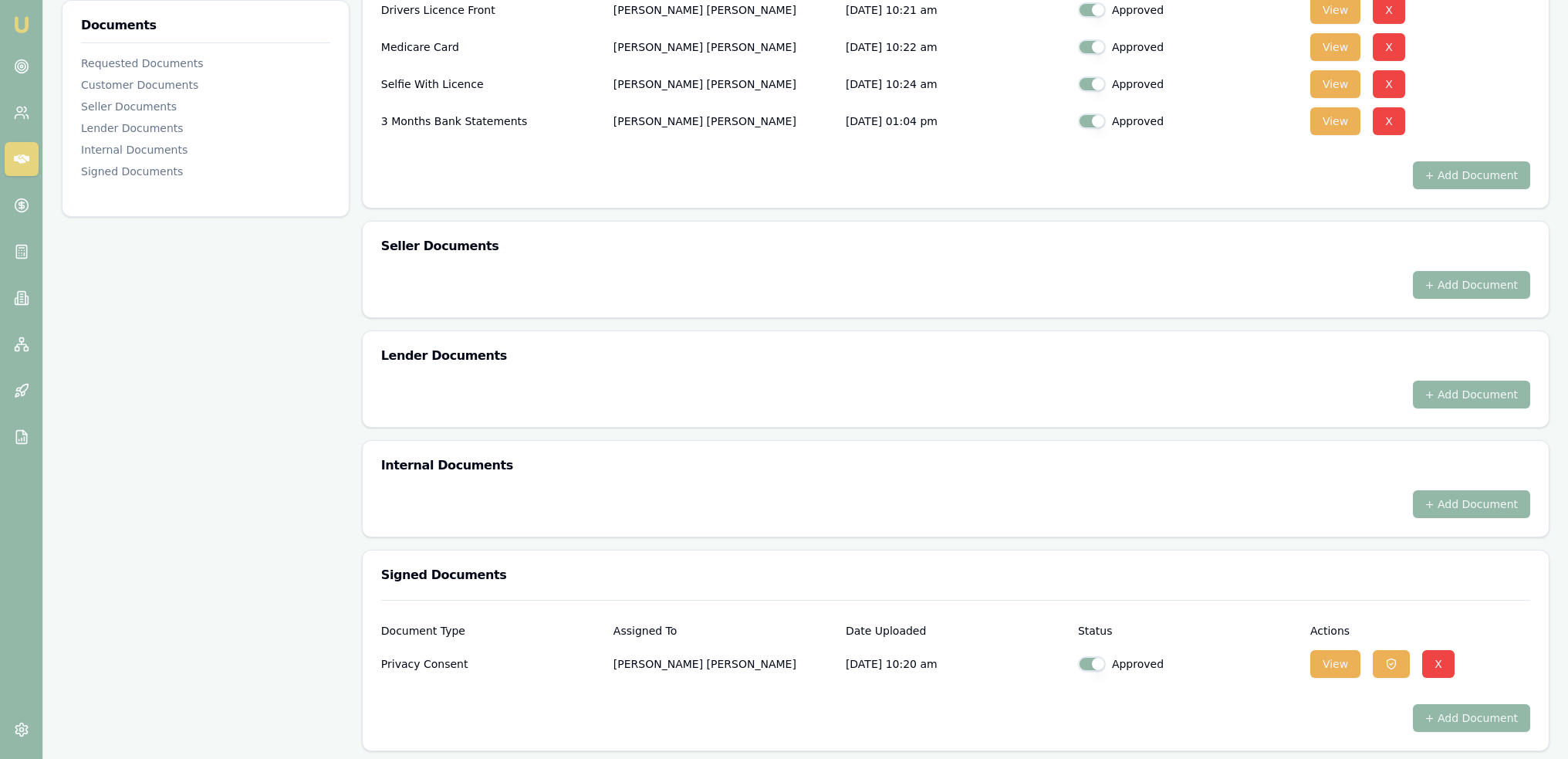
scroll to position [595, 0]
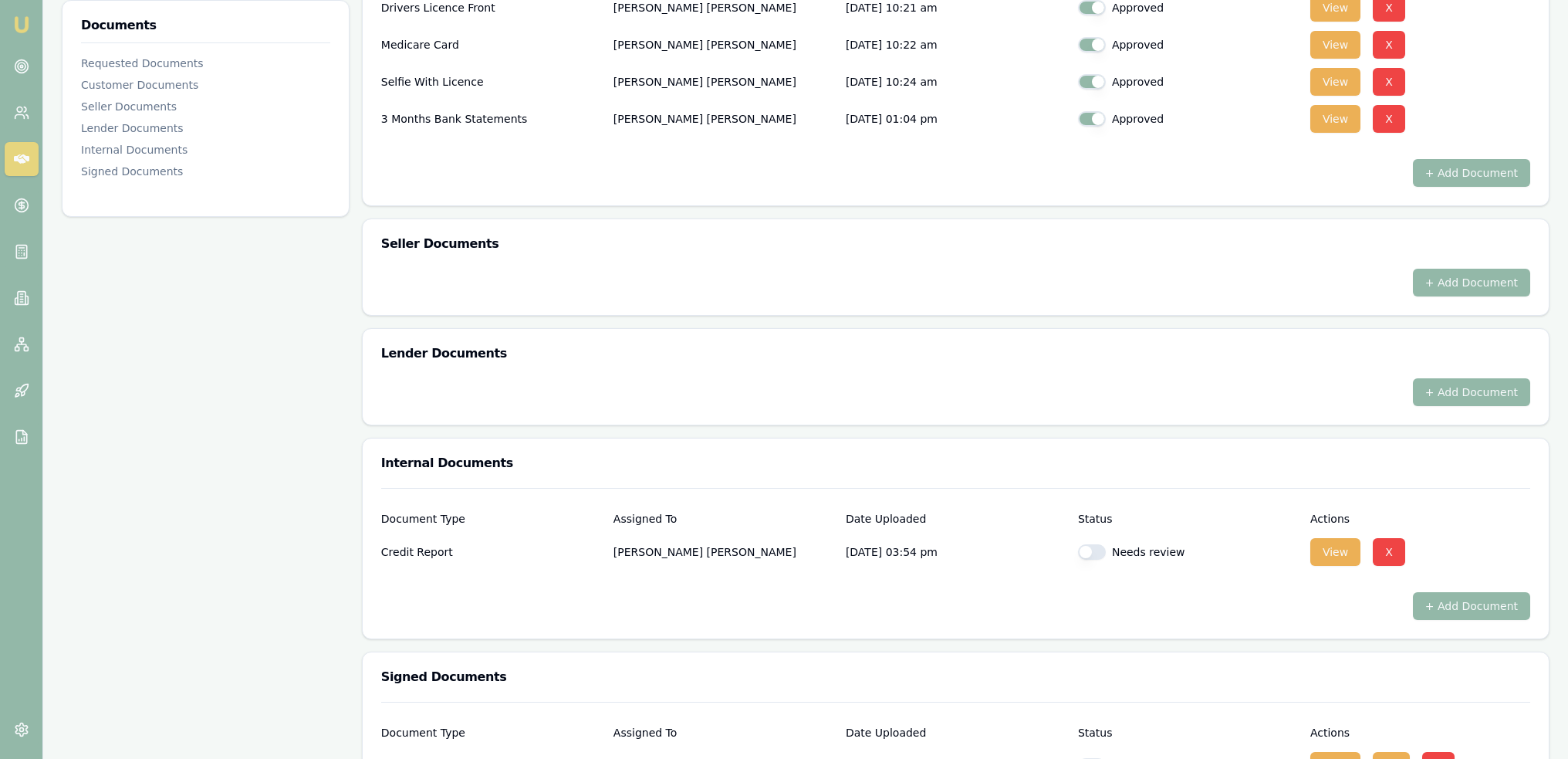
click at [1088, 545] on button "button" at bounding box center [1092, 552] width 28 height 15
checkbox input "true"
click at [1332, 548] on button "View" at bounding box center [1335, 552] width 50 height 28
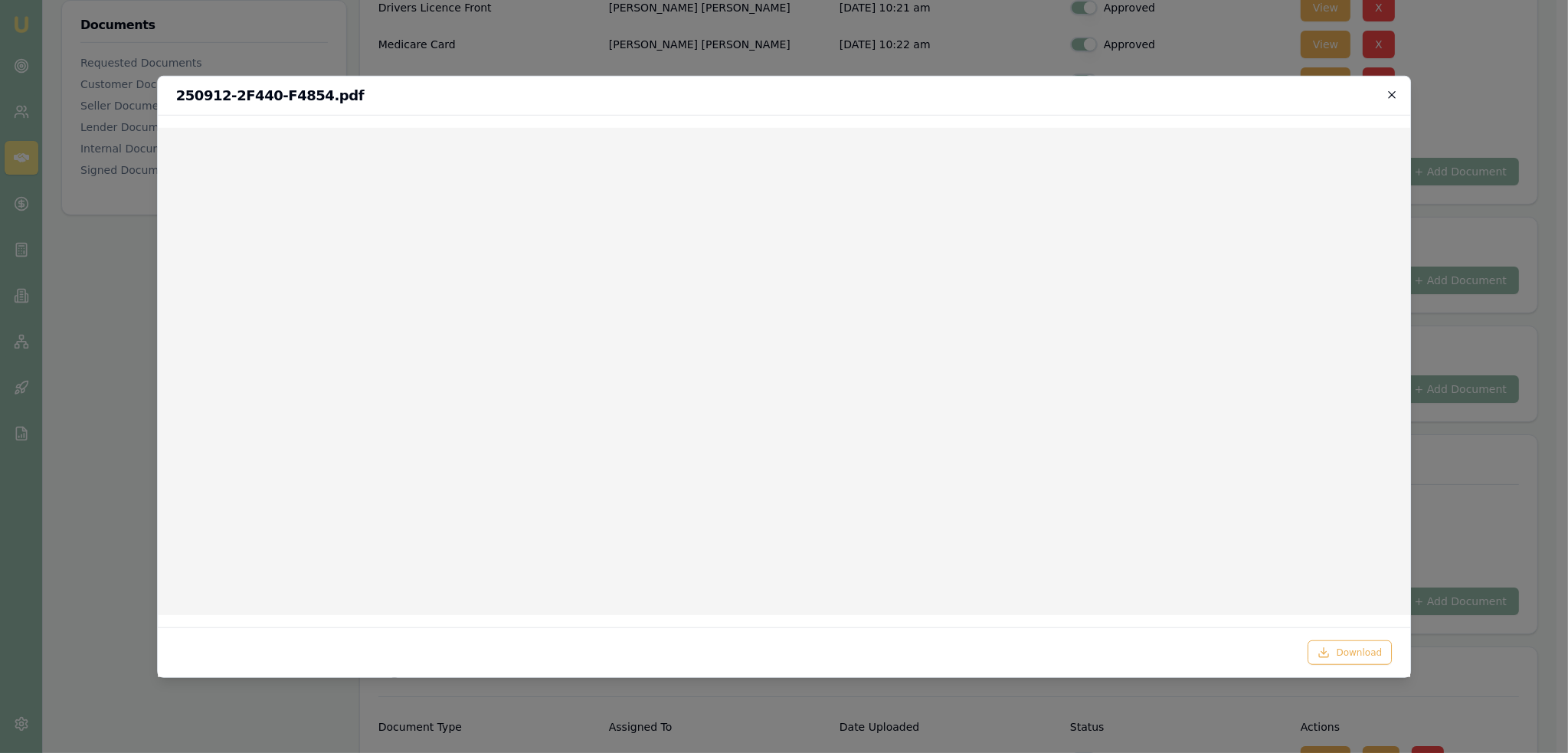
click at [1389, 95] on icon "button" at bounding box center [1392, 93] width 12 height 12
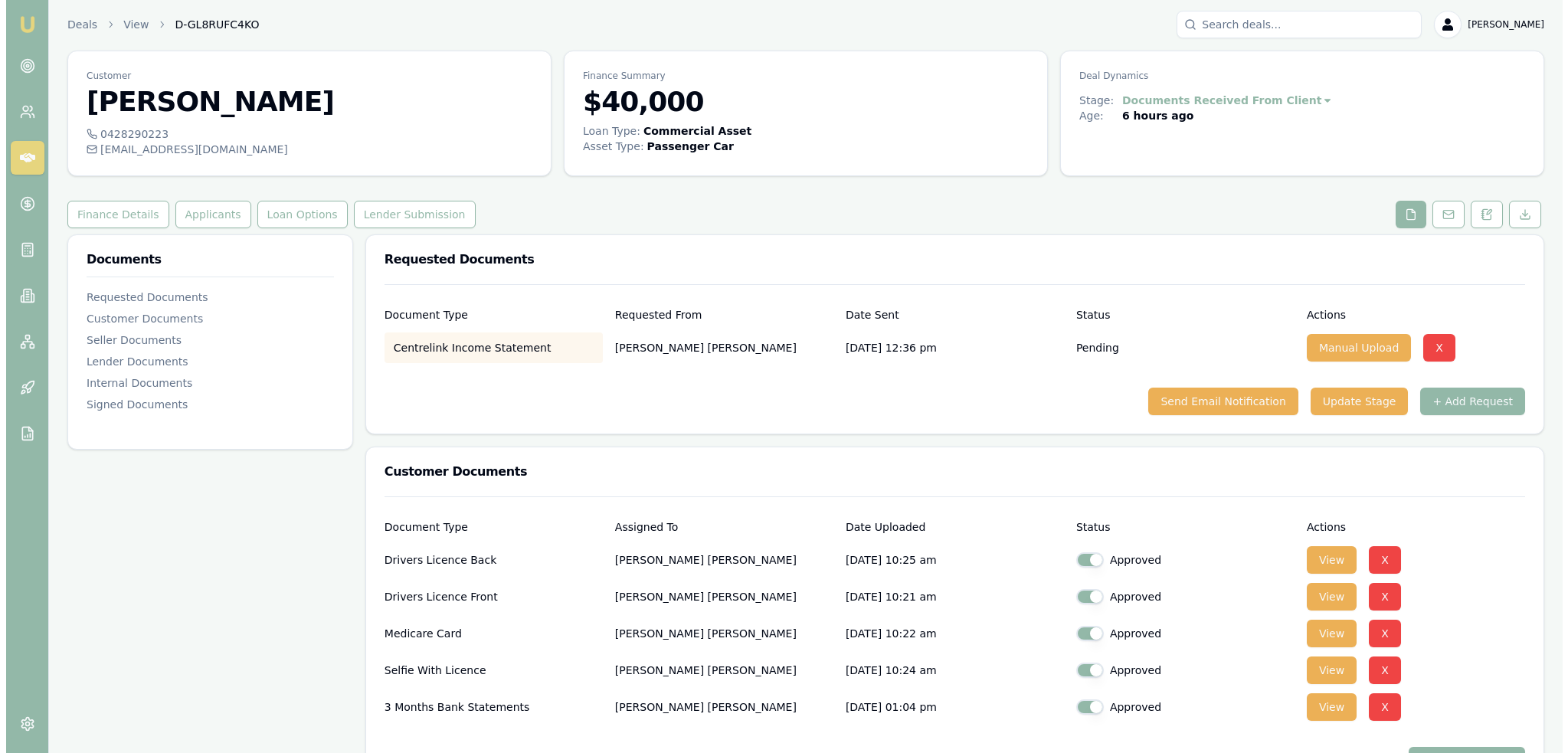
scroll to position [0, 0]
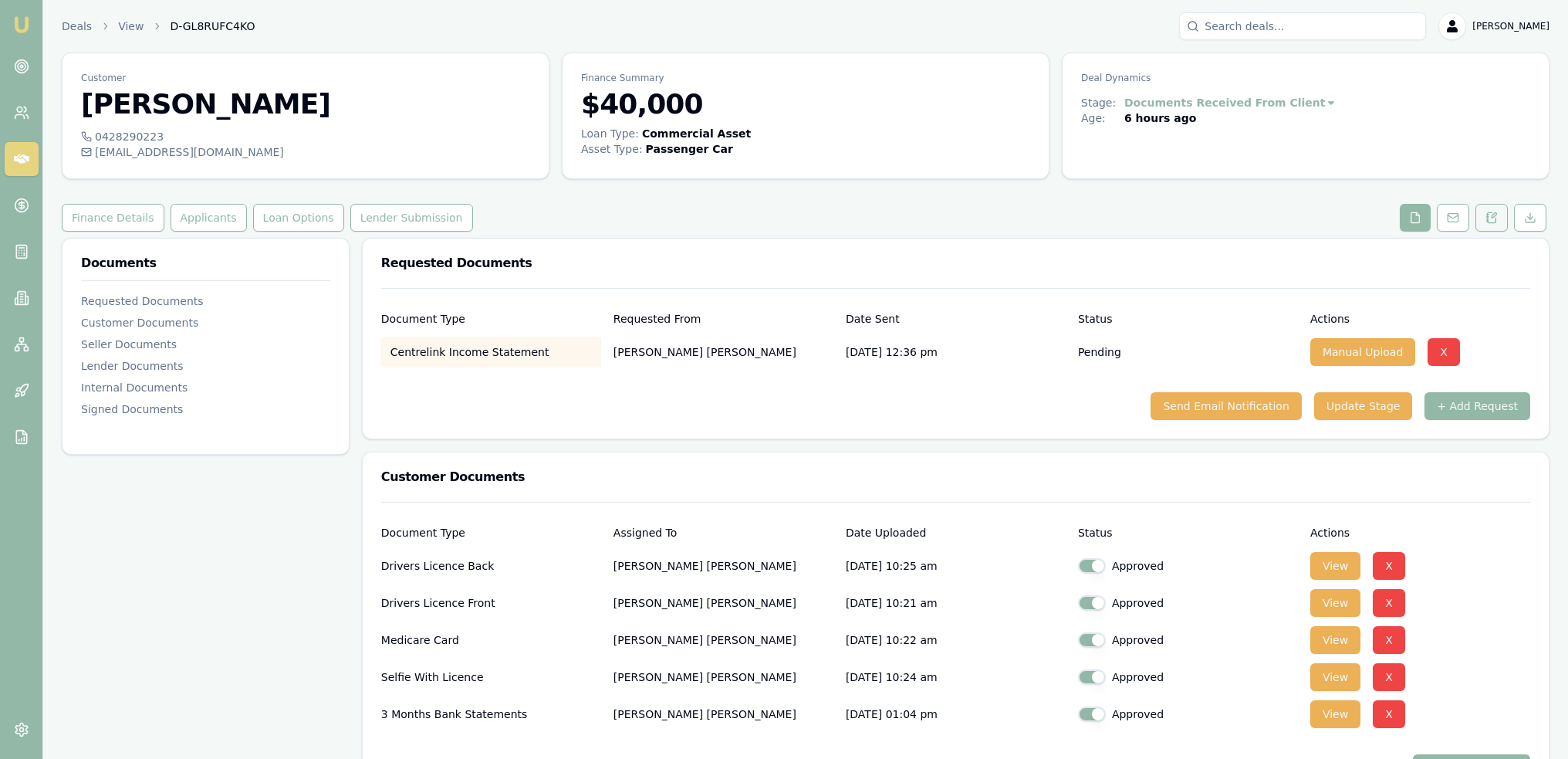
click at [1477, 218] on button at bounding box center [1491, 218] width 32 height 28
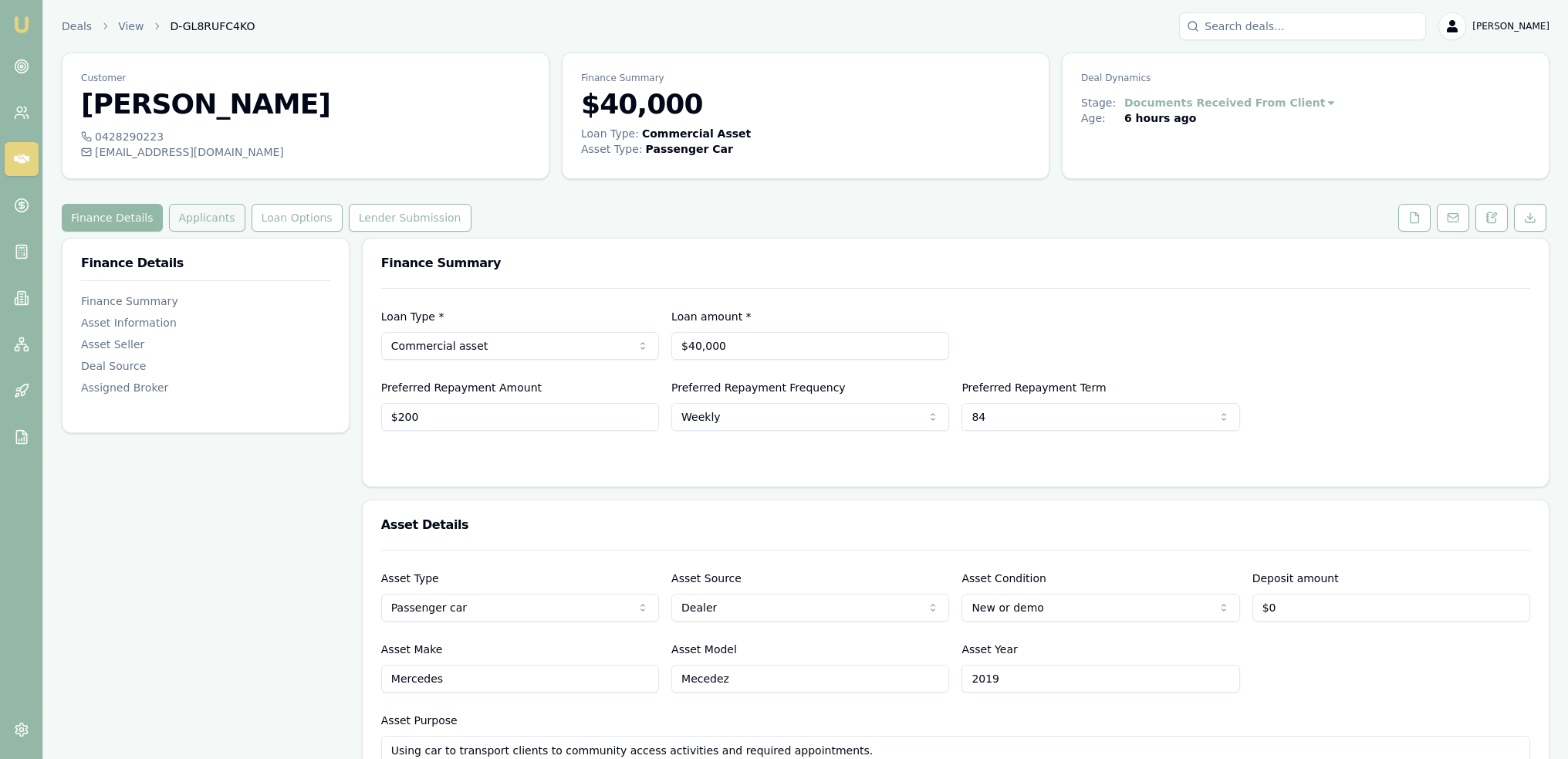
click at [206, 213] on button "Applicants" at bounding box center [207, 218] width 76 height 28
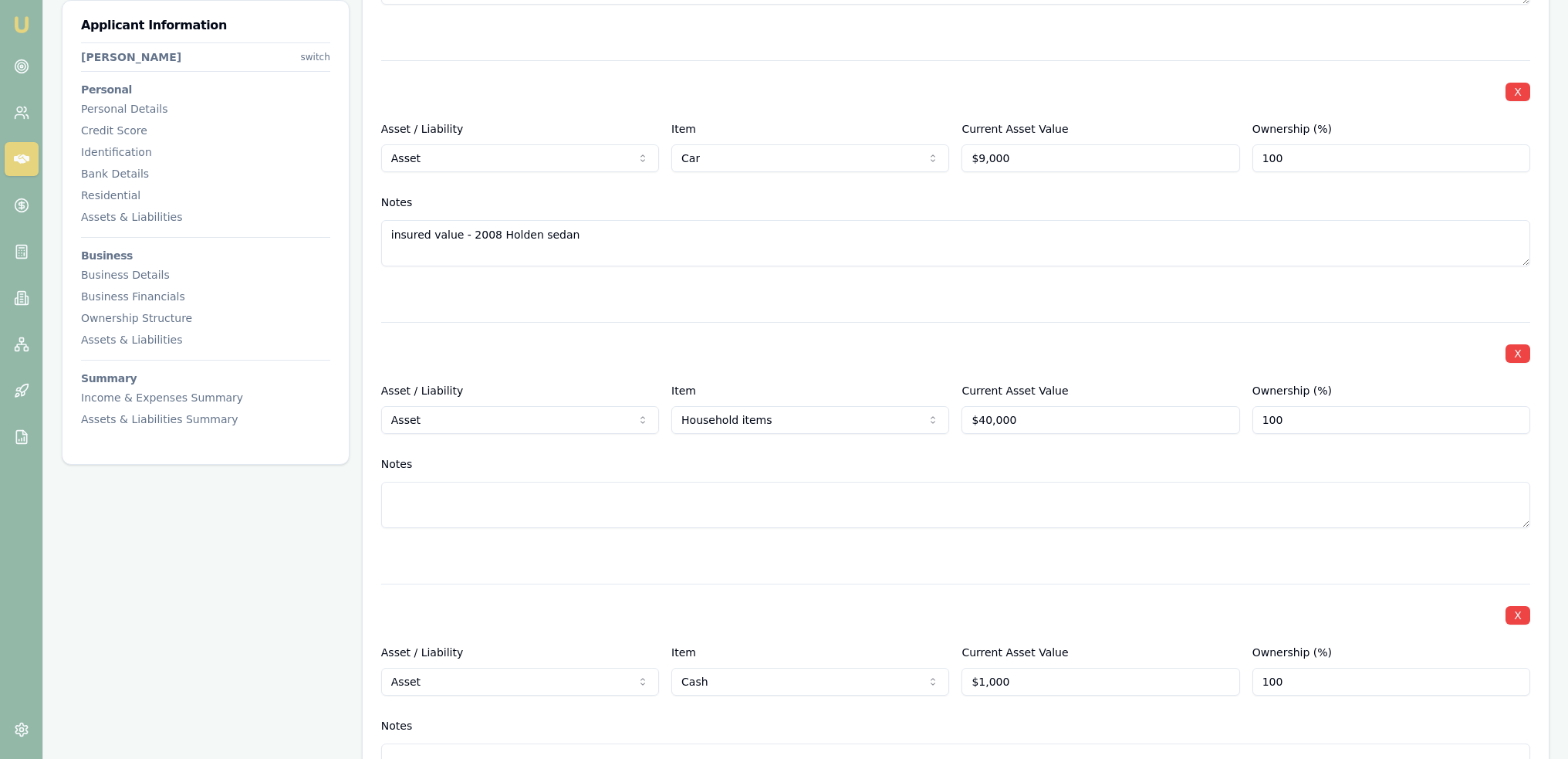
scroll to position [2161, 0]
click at [110, 274] on div "Business Details" at bounding box center [205, 275] width 249 height 15
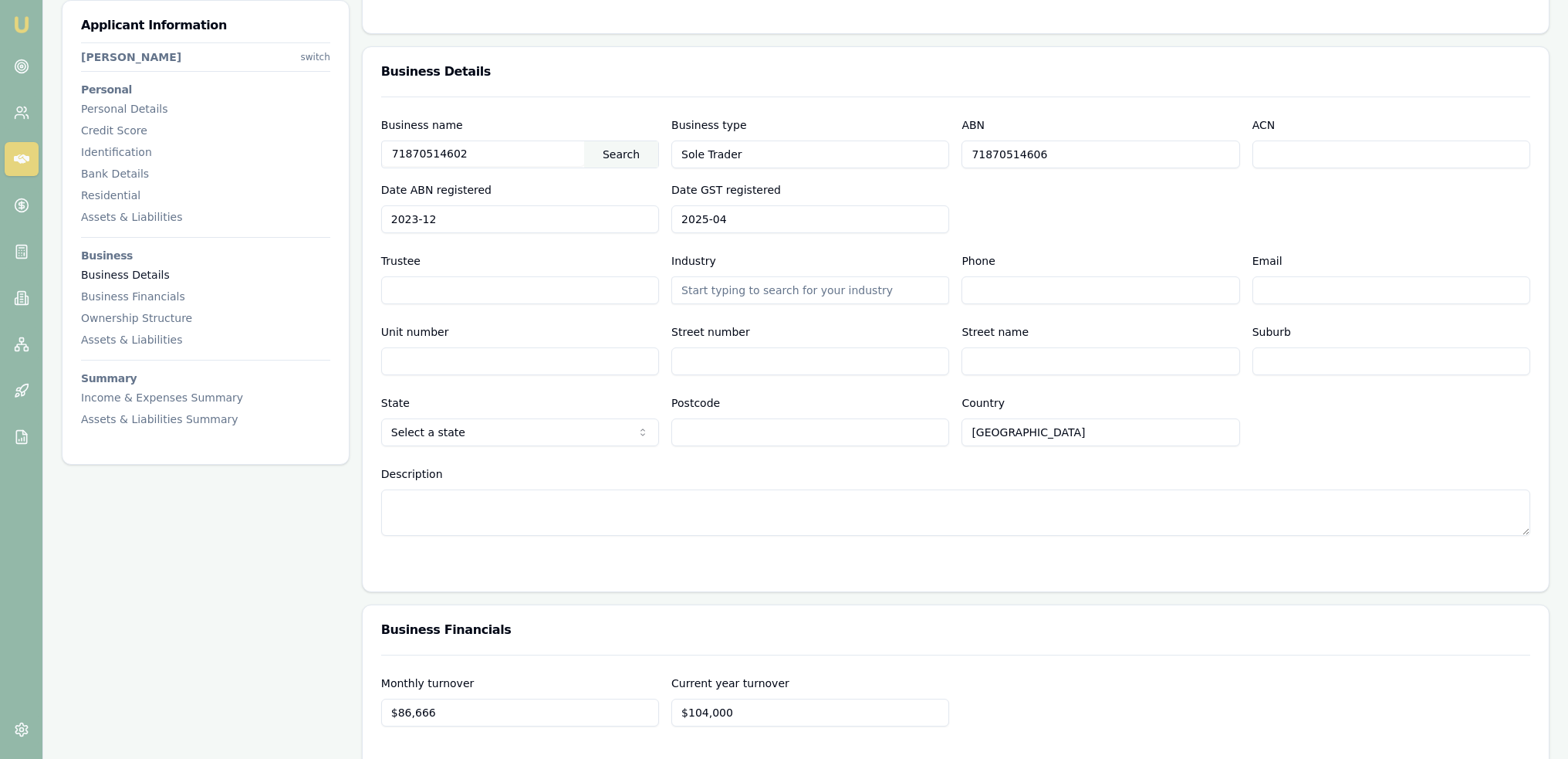
scroll to position [3905, 0]
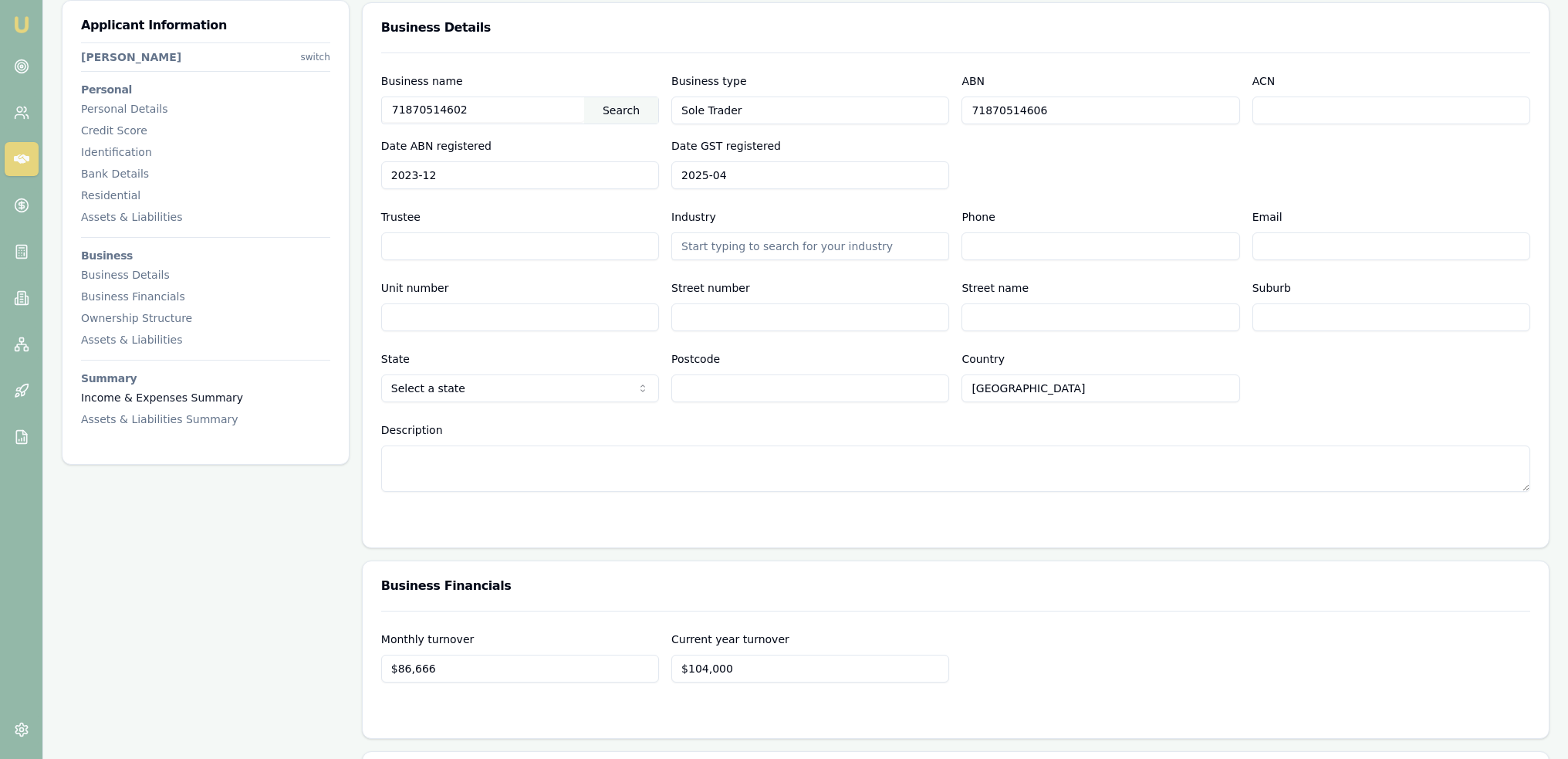
click at [127, 393] on div "Income & Expenses Summary" at bounding box center [205, 397] width 249 height 15
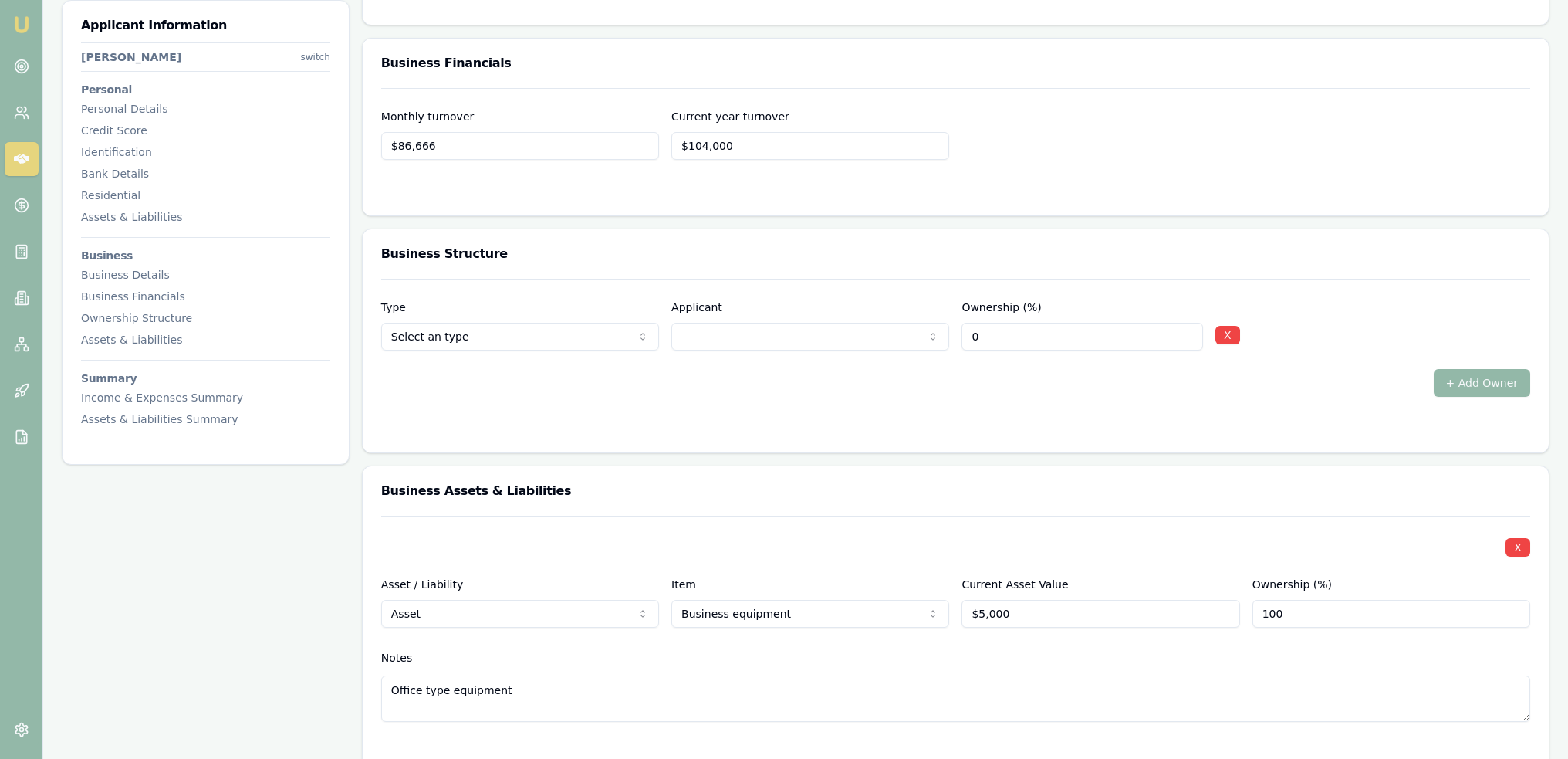
scroll to position [4401, 0]
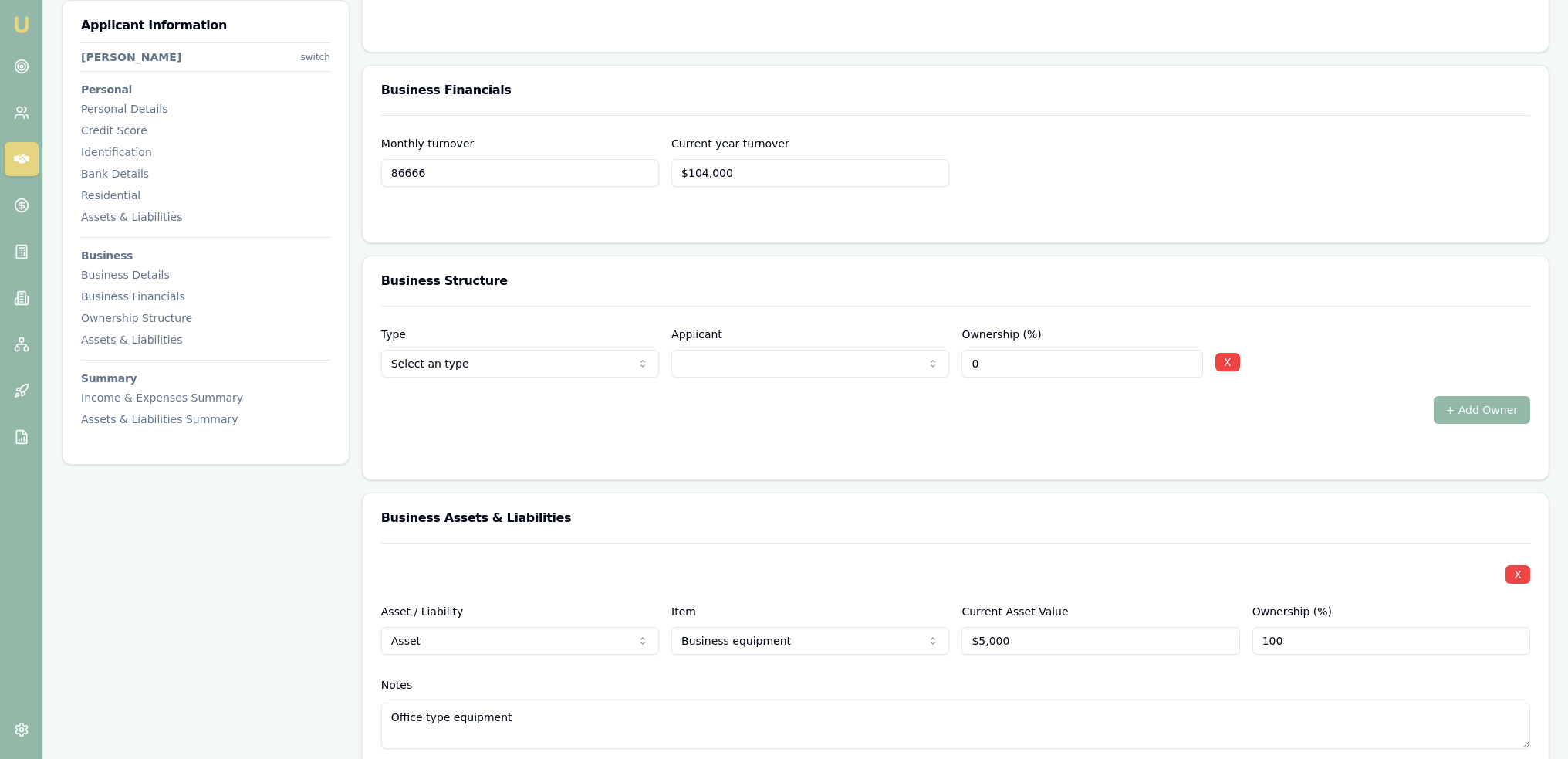
drag, startPoint x: 455, startPoint y: 166, endPoint x: 364, endPoint y: 168, distance: 91.0
click at [364, 168] on div "Monthly turnover 86666 Current year turnover $104,000" at bounding box center [956, 178] width 1186 height 127
click at [572, 198] on form "Monthly turnover $13,085 Current year turnover $104,000" at bounding box center [955, 169] width 1149 height 109
type input "$13,084"
drag, startPoint x: 661, startPoint y: 169, endPoint x: 601, endPoint y: 174, distance: 60.2
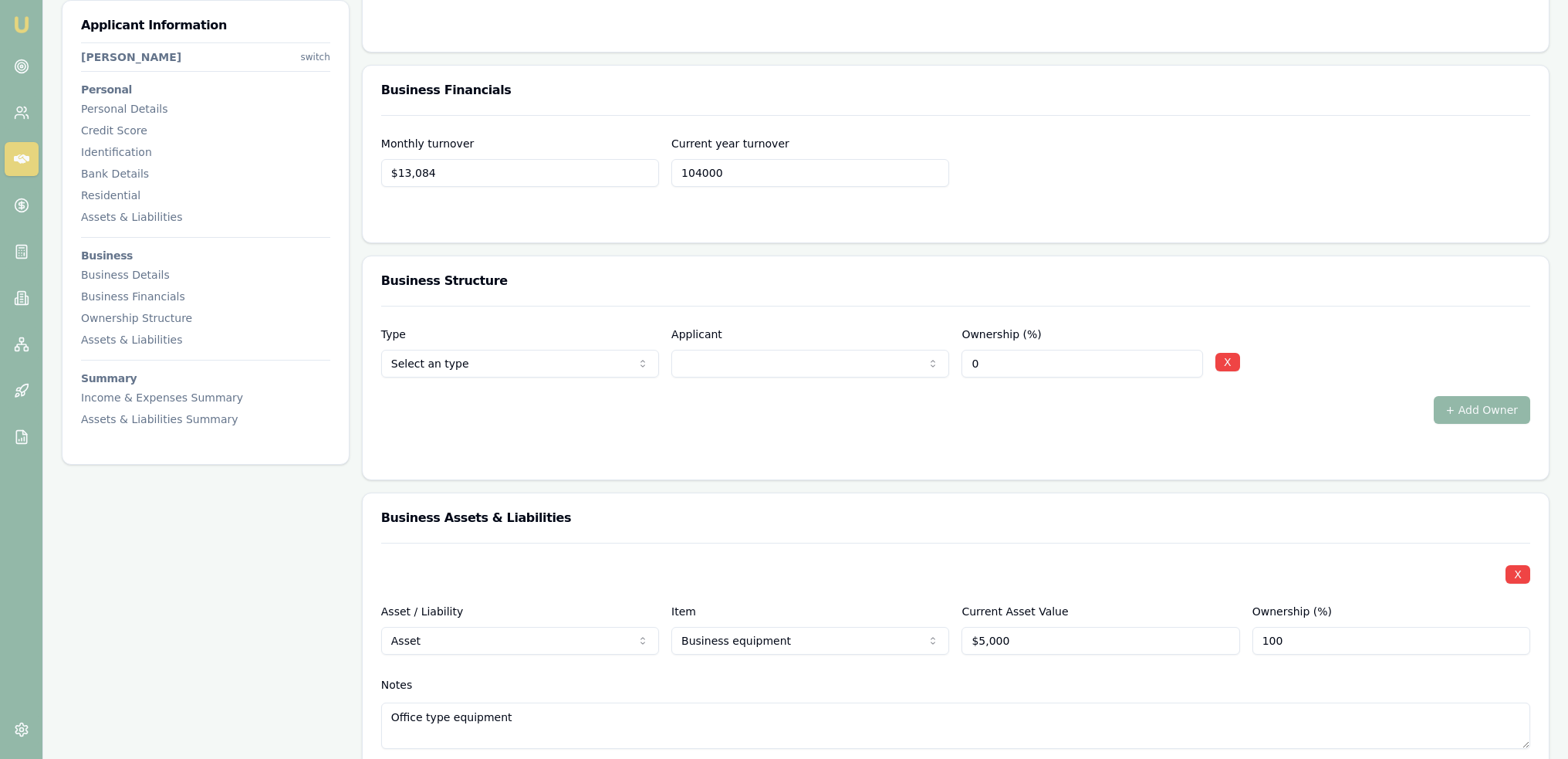
click at [602, 174] on div "Monthly turnover $13,084 Current year turnover 104000" at bounding box center [955, 161] width 1149 height 53
type input "$157,015"
click at [595, 206] on form "Monthly turnover $13,084 Current year turnover $157,015" at bounding box center [955, 169] width 1149 height 109
select select "OTHER"
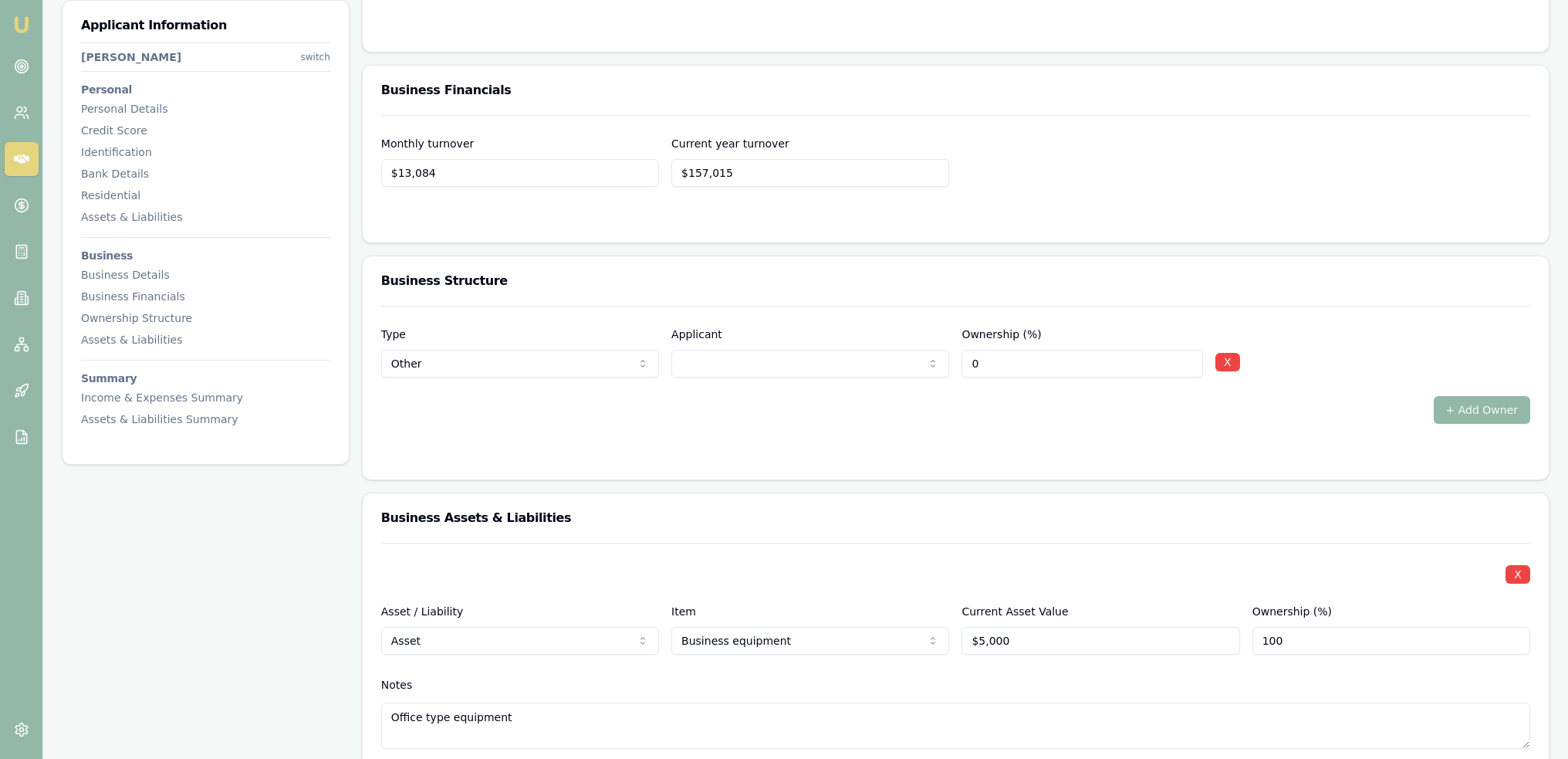
click at [775, 436] on form "Type Other Director Shareholder Company Trust Other Applicant [PERSON_NAME] Own…" at bounding box center [955, 383] width 1149 height 155
click at [876, 451] on div at bounding box center [955, 454] width 1149 height 12
click at [988, 372] on input "0" at bounding box center [1082, 364] width 241 height 28
click at [942, 357] on div "Type Other Director Shareholder Company Trust Other Applicant [PERSON_NAME] [PE…" at bounding box center [955, 352] width 1149 height 53
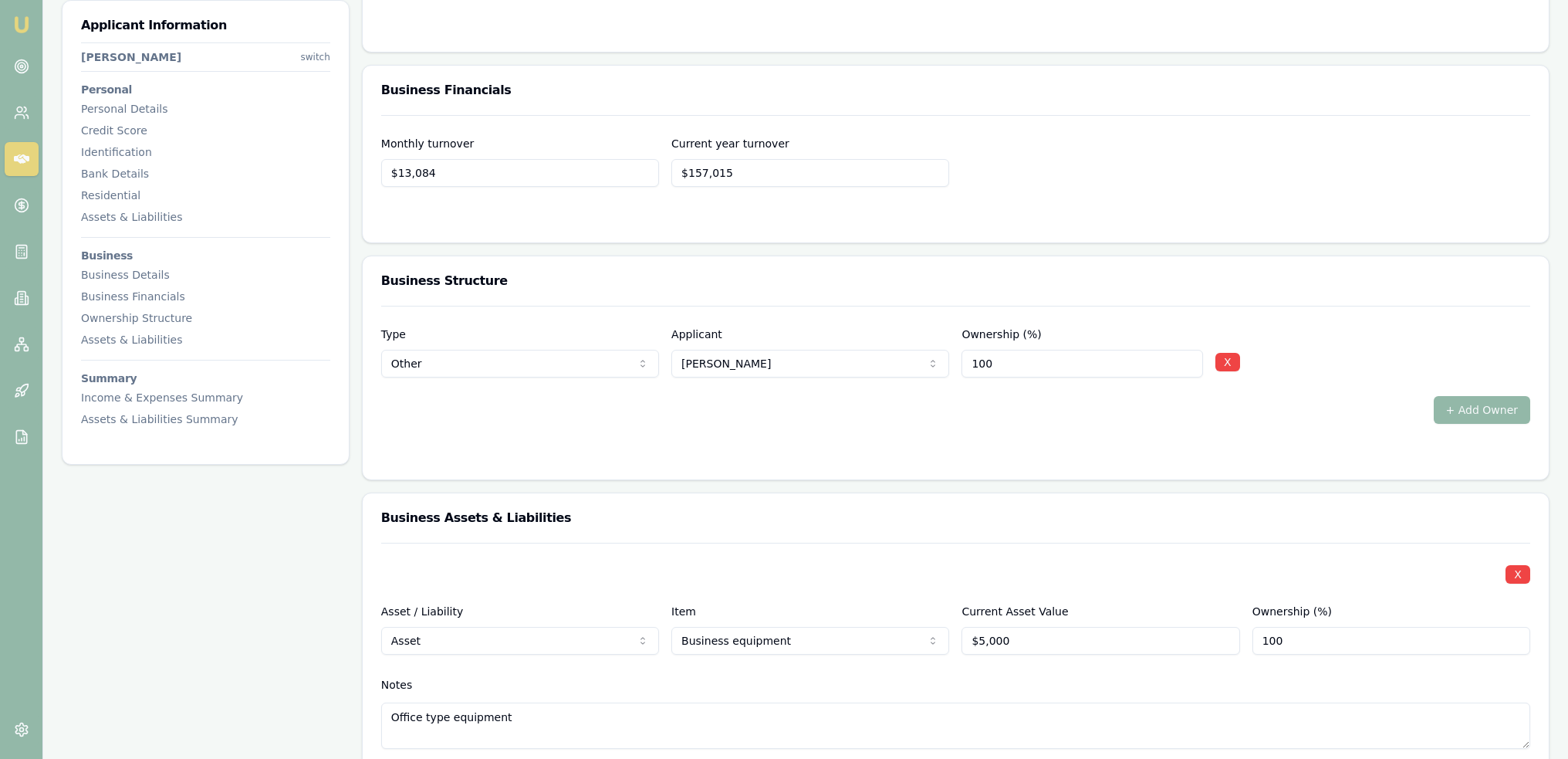
type input "100"
click at [925, 451] on div at bounding box center [955, 454] width 1149 height 12
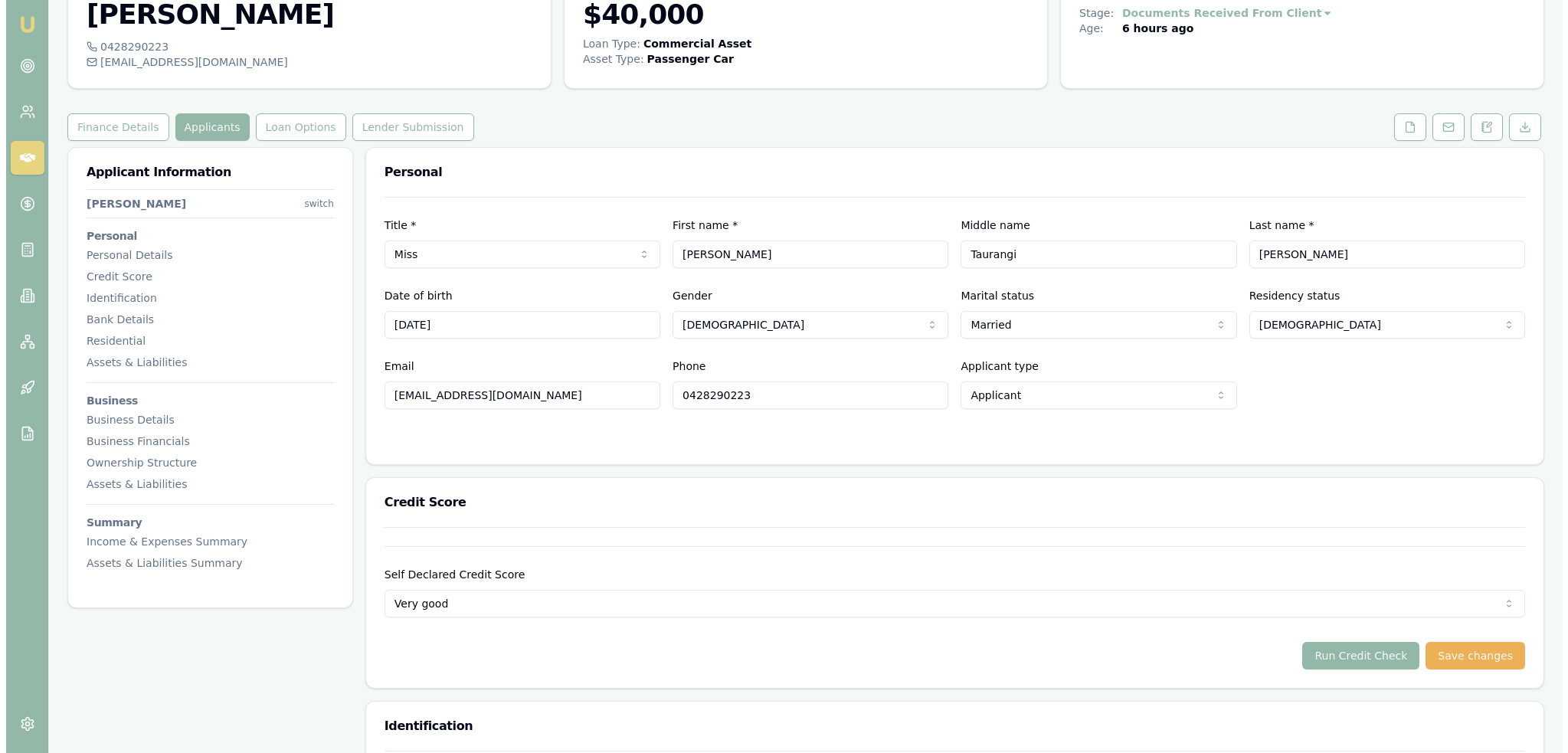
scroll to position [0, 0]
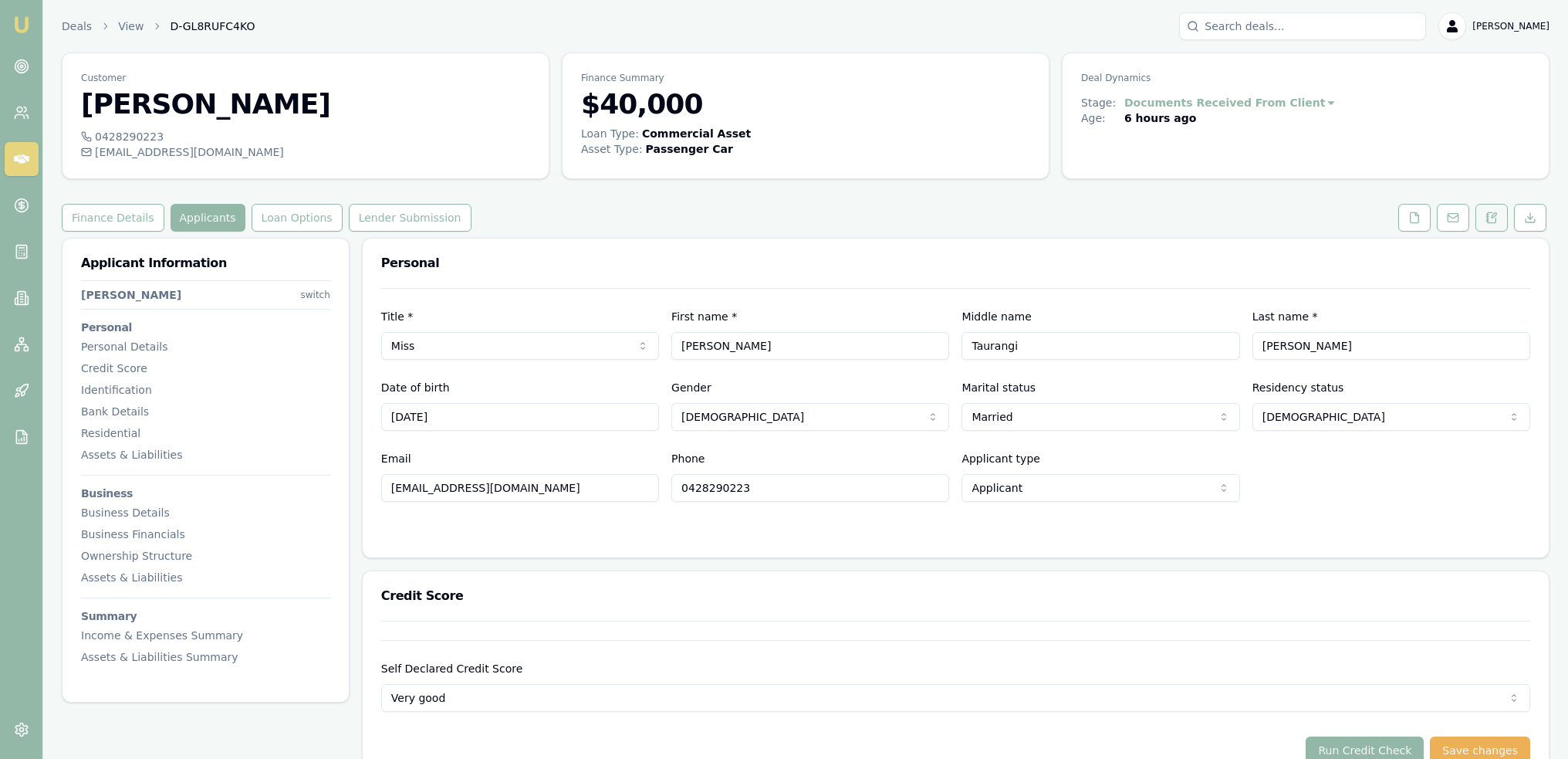
click at [1487, 221] on icon at bounding box center [1487, 221] width 2 height 0
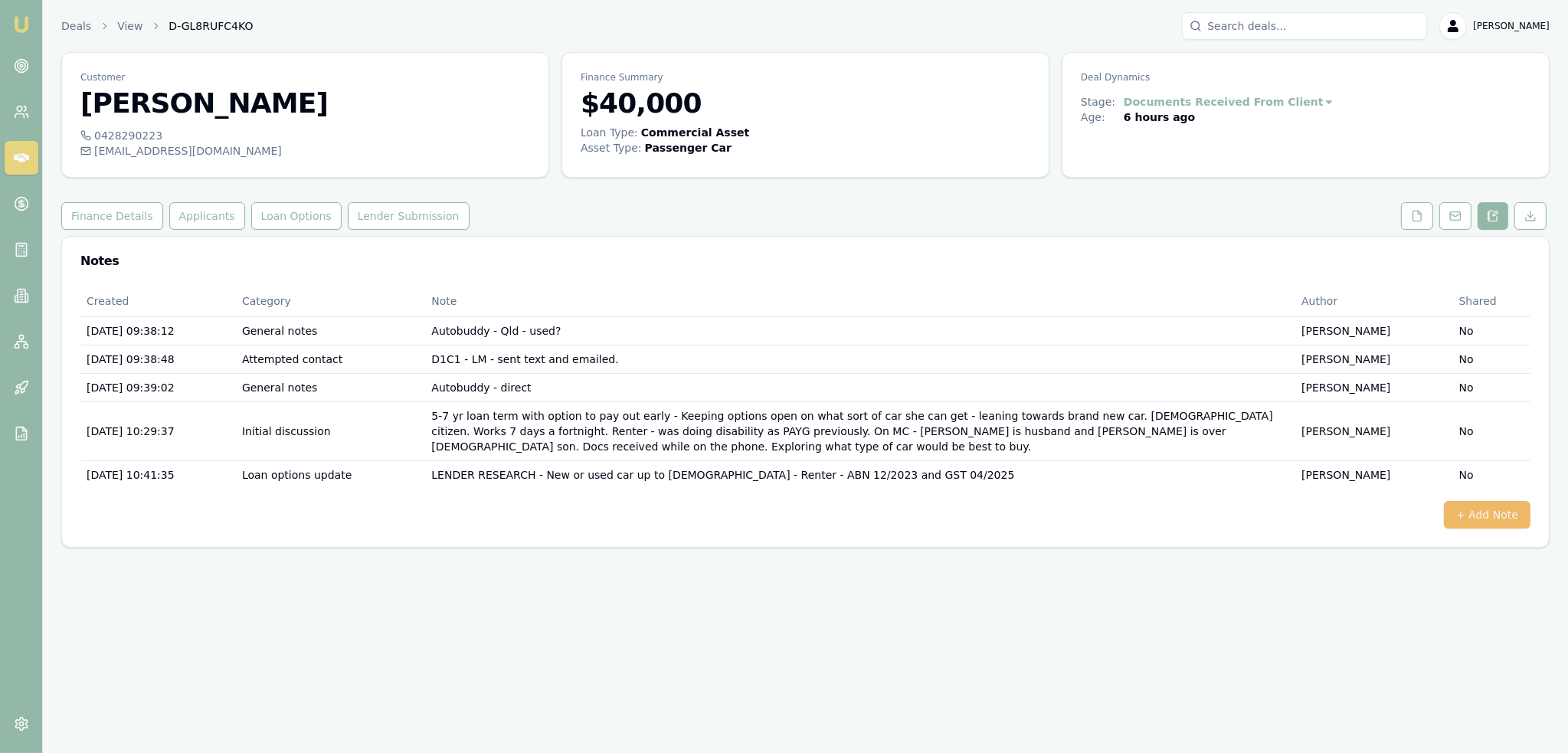
click at [1478, 501] on button "+ Add Note" at bounding box center [1487, 515] width 87 height 28
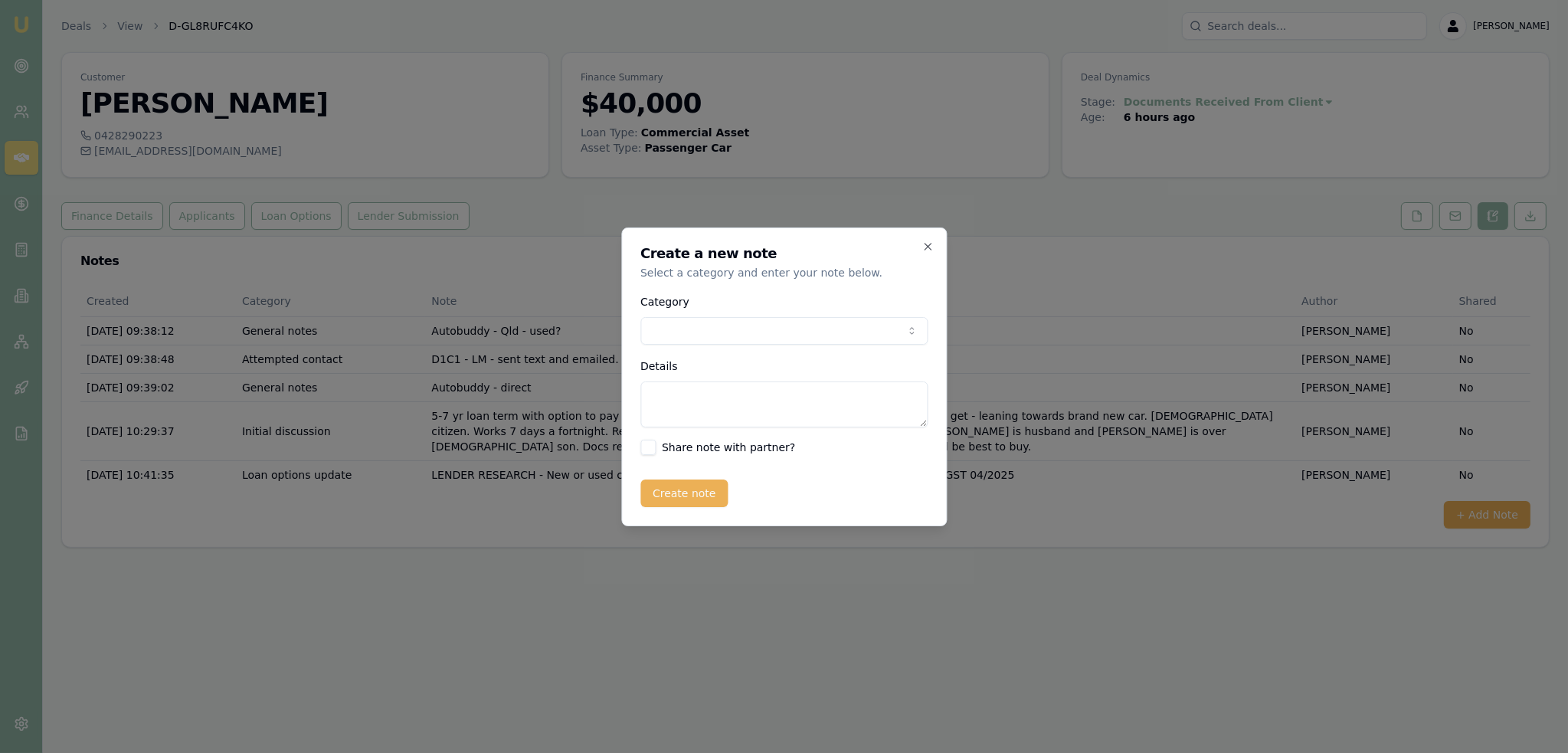
click at [679, 326] on body "Emu Broker Deals View D-GL8RUFC4KO [PERSON_NAME] Toggle Menu Customer [PERSON_N…" at bounding box center [784, 376] width 1568 height 753
click at [686, 407] on textarea "Details" at bounding box center [784, 404] width 287 height 46
click at [893, 395] on textarea "BANK STATEMENTS - show invoice income of" at bounding box center [784, 404] width 287 height 46
click at [668, 421] on textarea "BANK STATEMENTS - show invoice income of // repayments of $155.93 to Credit Cor…" at bounding box center [784, 404] width 287 height 46
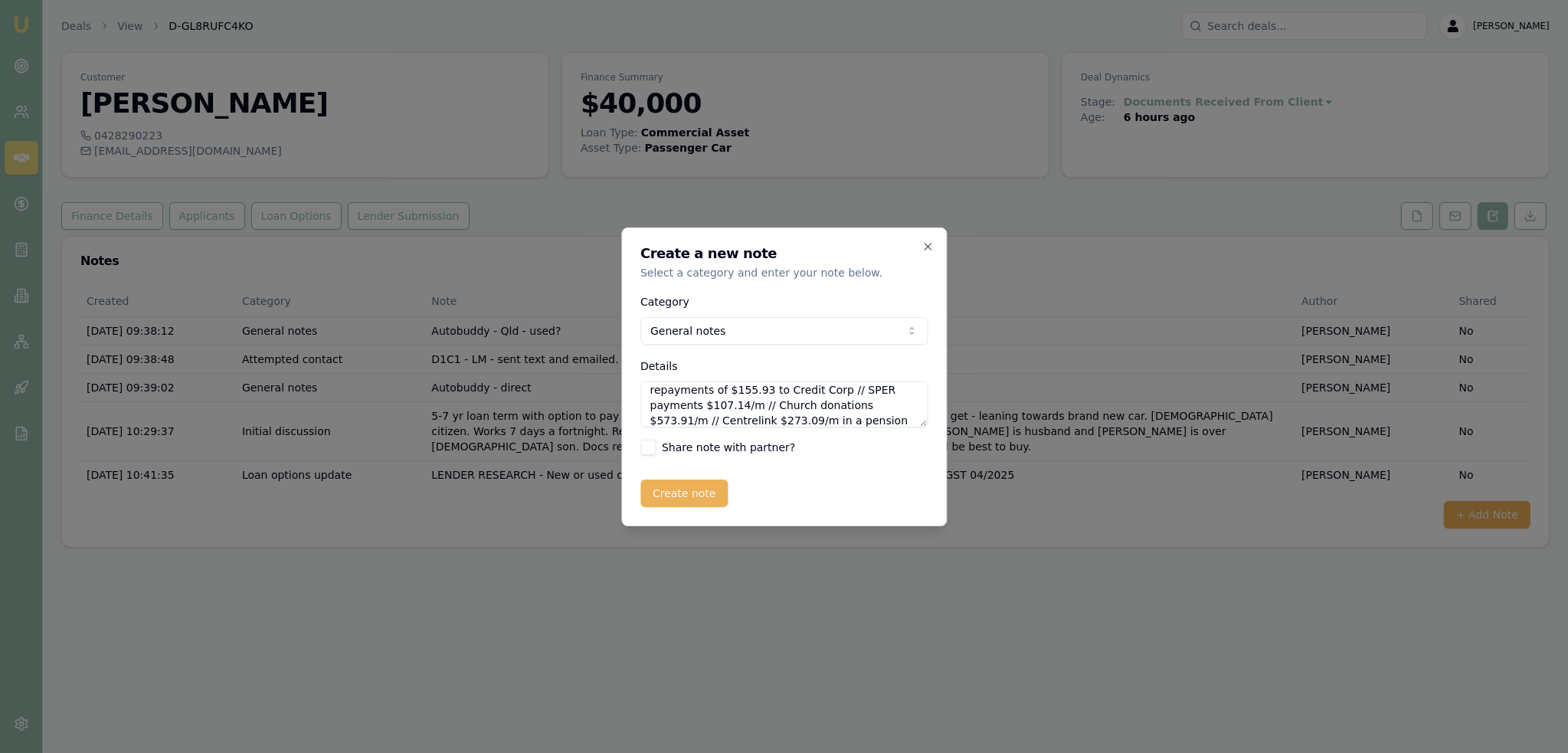
click at [856, 422] on textarea "BANK STATEMENTS - show invoice income of // repayments of $155.93 to Credit Cor…" at bounding box center [784, 404] width 287 height 46
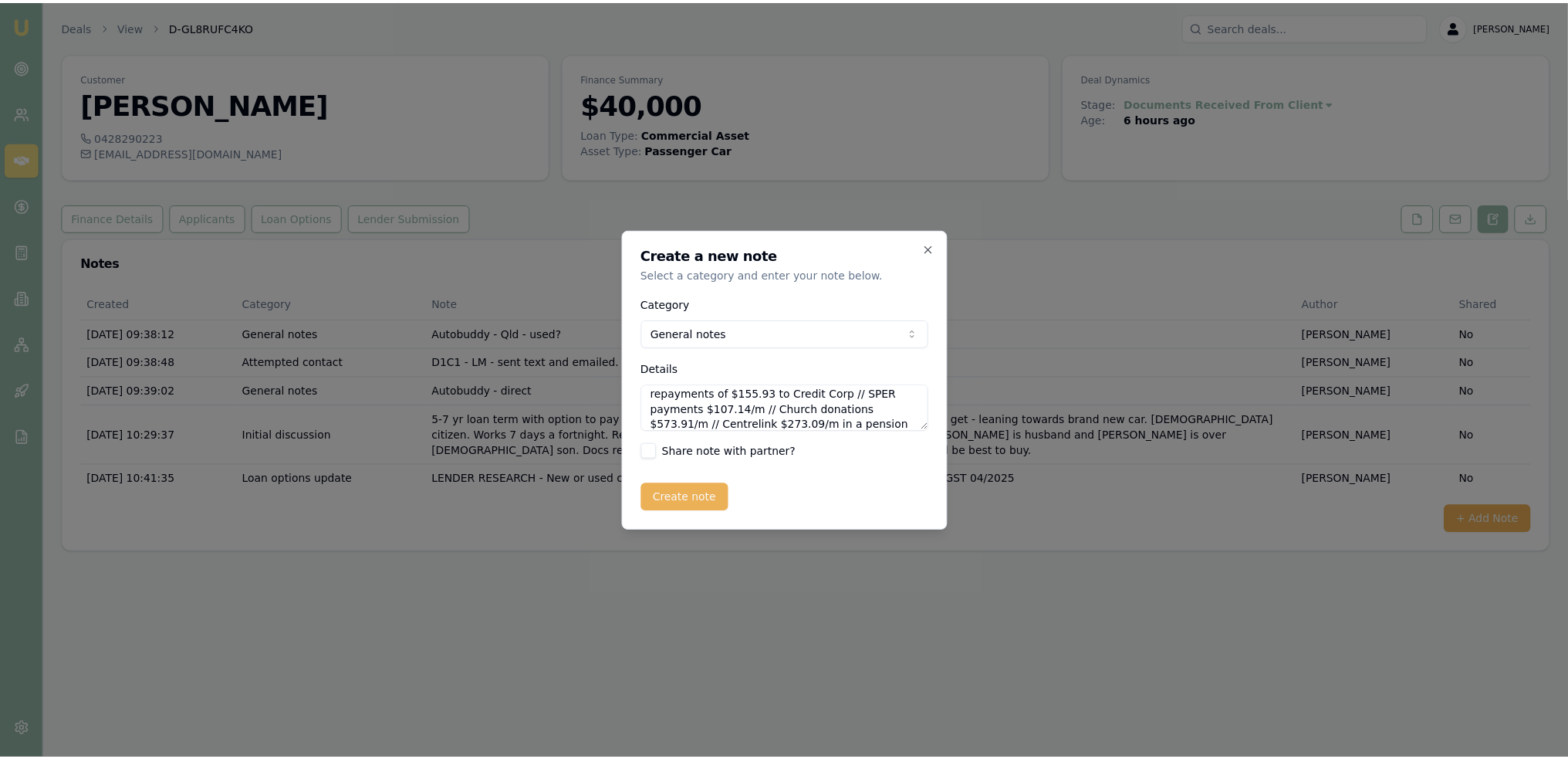
scroll to position [37, 0]
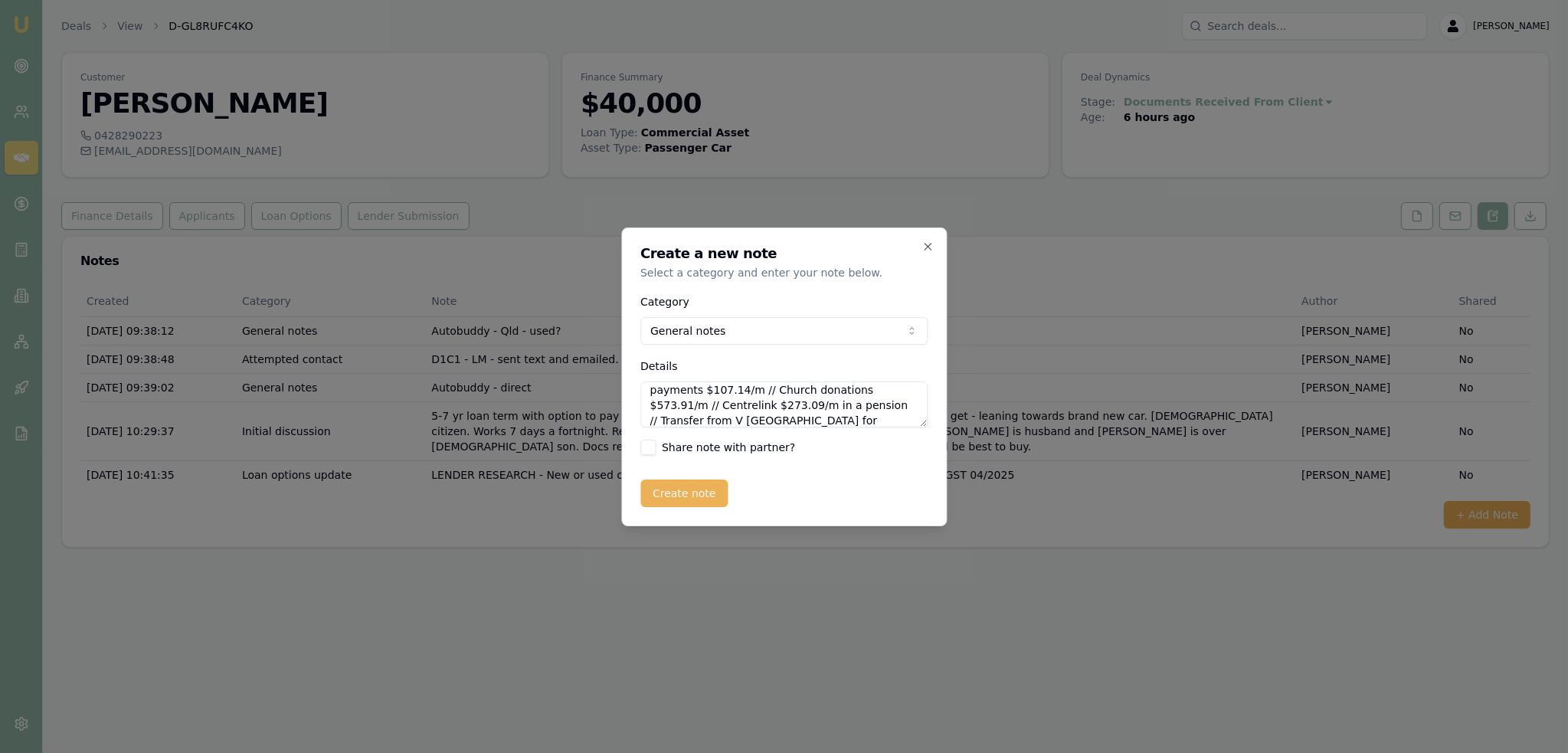
type textarea "BANK STATEMENTS - show invoice income of // repayments of $155.93 to Credit Cor…"
click at [678, 489] on button "Create note" at bounding box center [684, 494] width 88 height 28
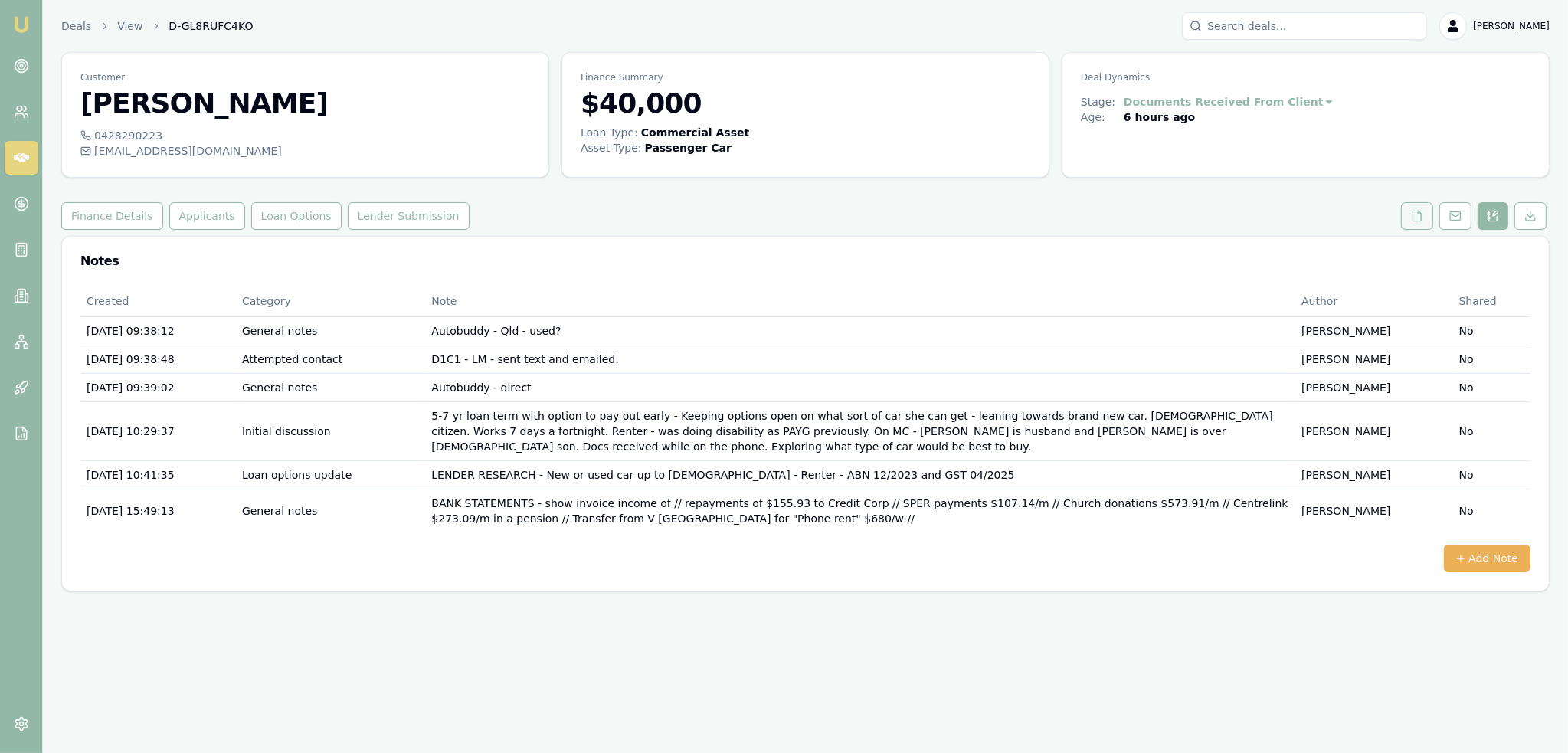
click at [1425, 211] on button at bounding box center [1417, 216] width 32 height 28
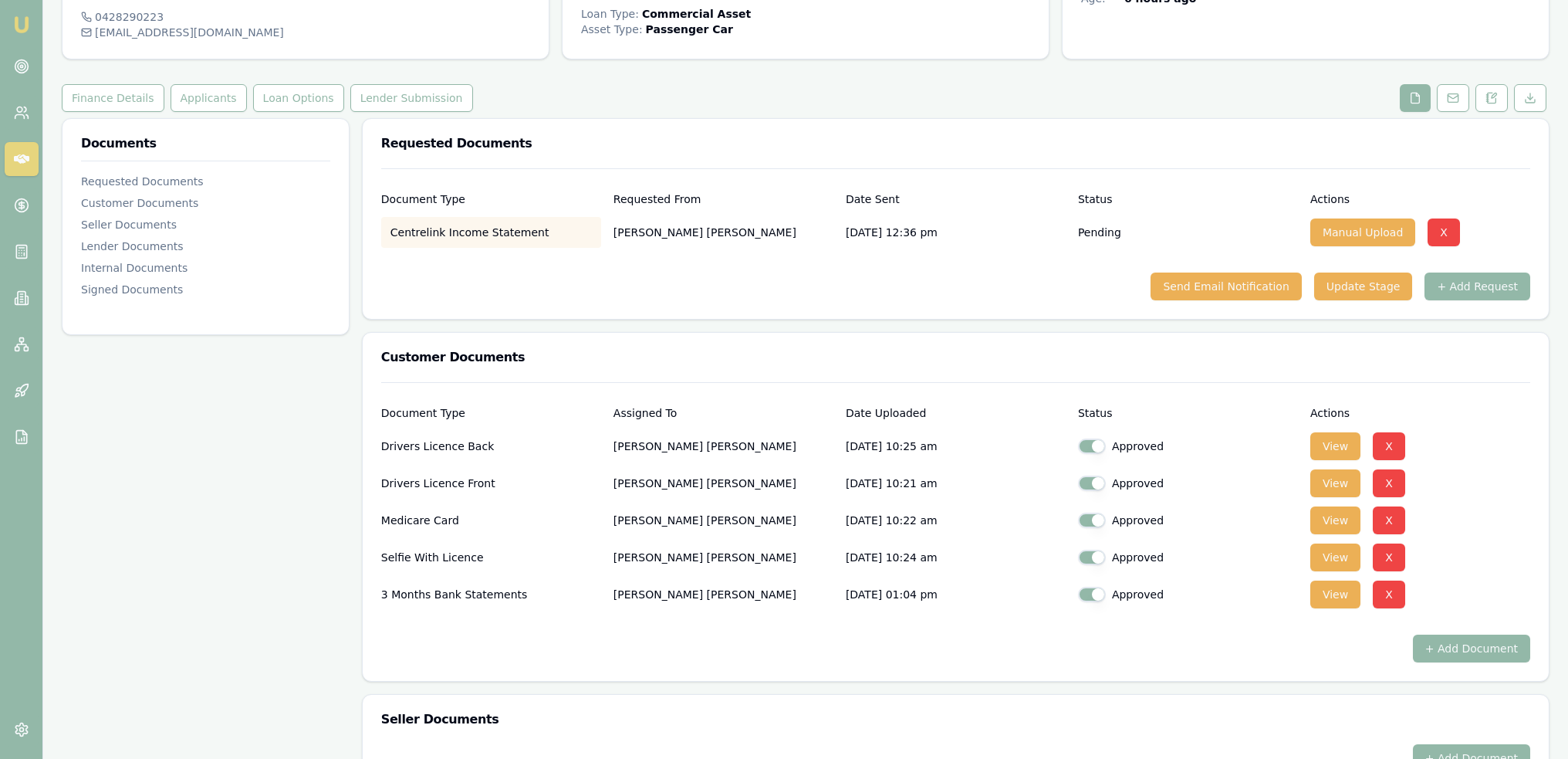
scroll to position [154, 0]
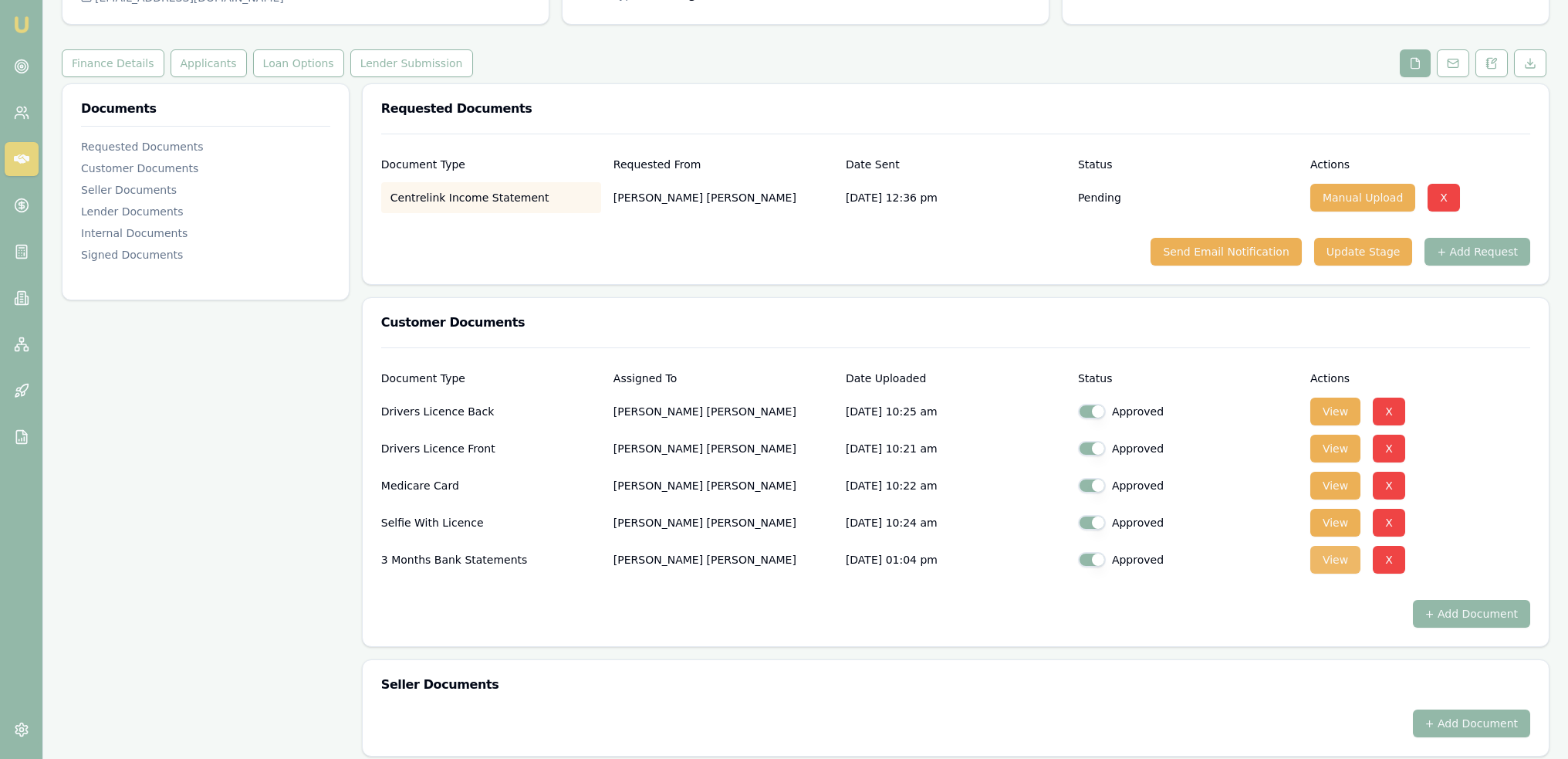
click at [1320, 552] on button "View" at bounding box center [1335, 560] width 50 height 28
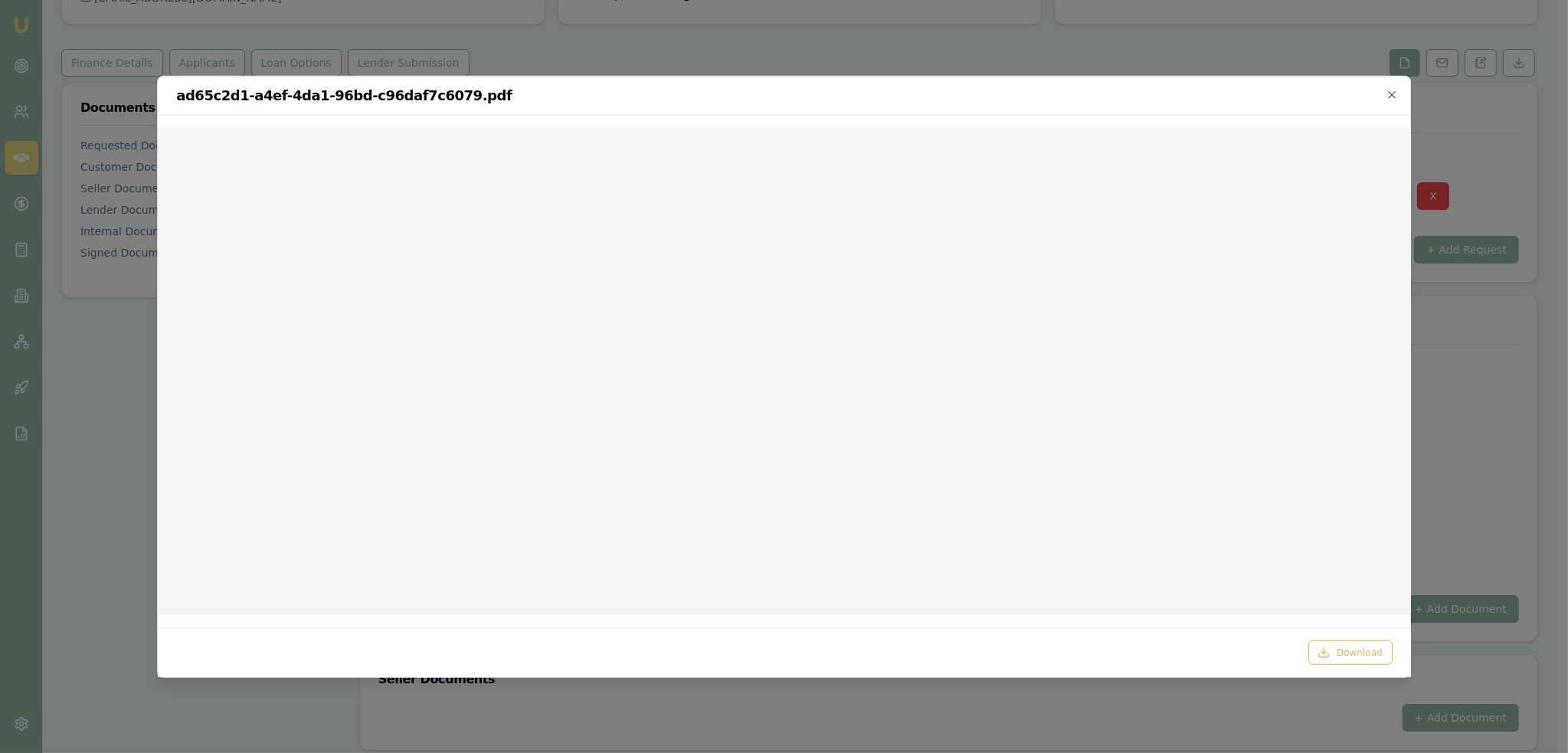
click at [1385, 91] on h2 "ad65c2d1-a4ef-4da1-96bd-c96daf7c6079.pdf" at bounding box center [784, 94] width 1216 height 14
click at [1395, 91] on icon "button" at bounding box center [1392, 93] width 12 height 12
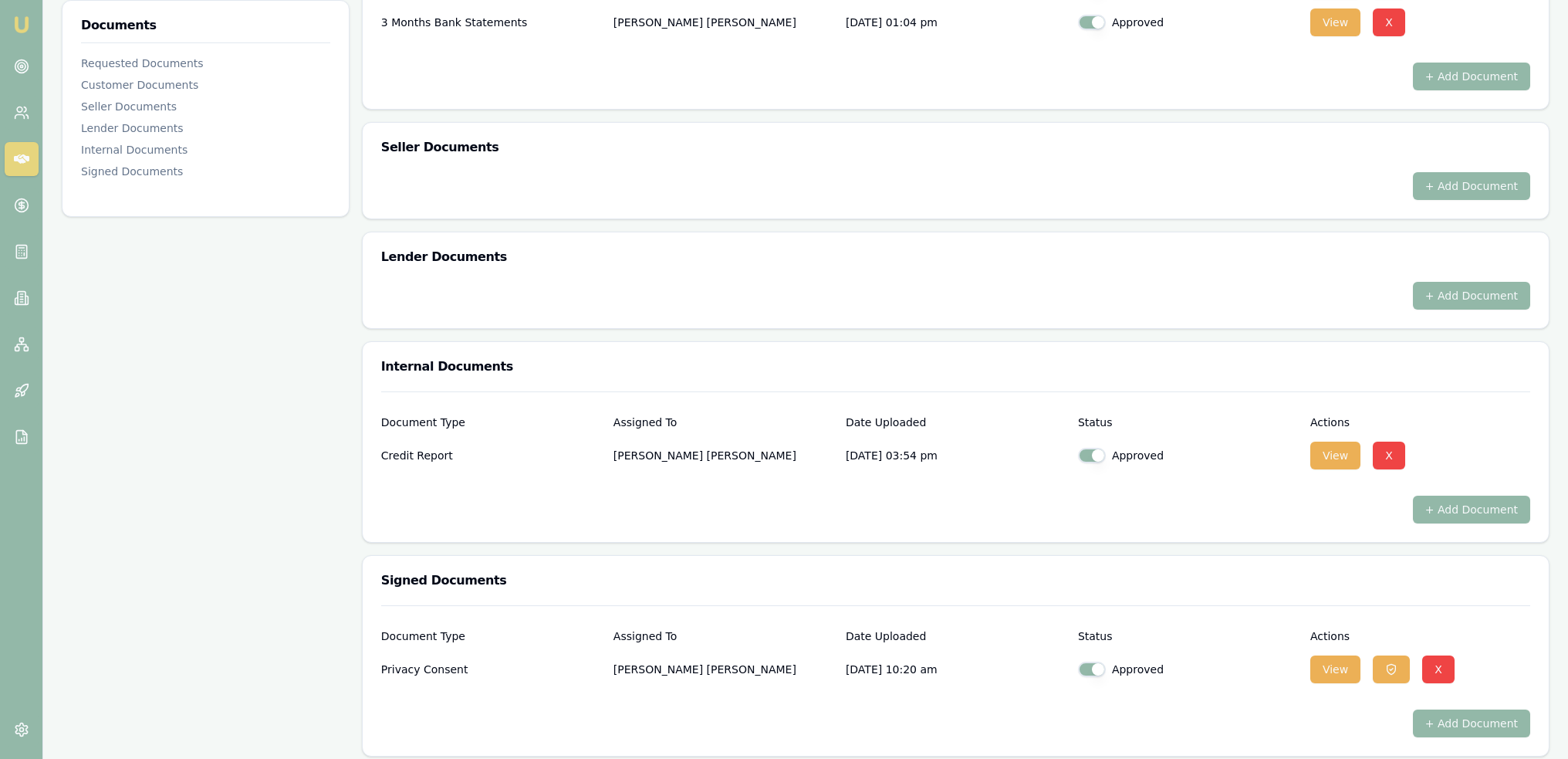
scroll to position [700, 0]
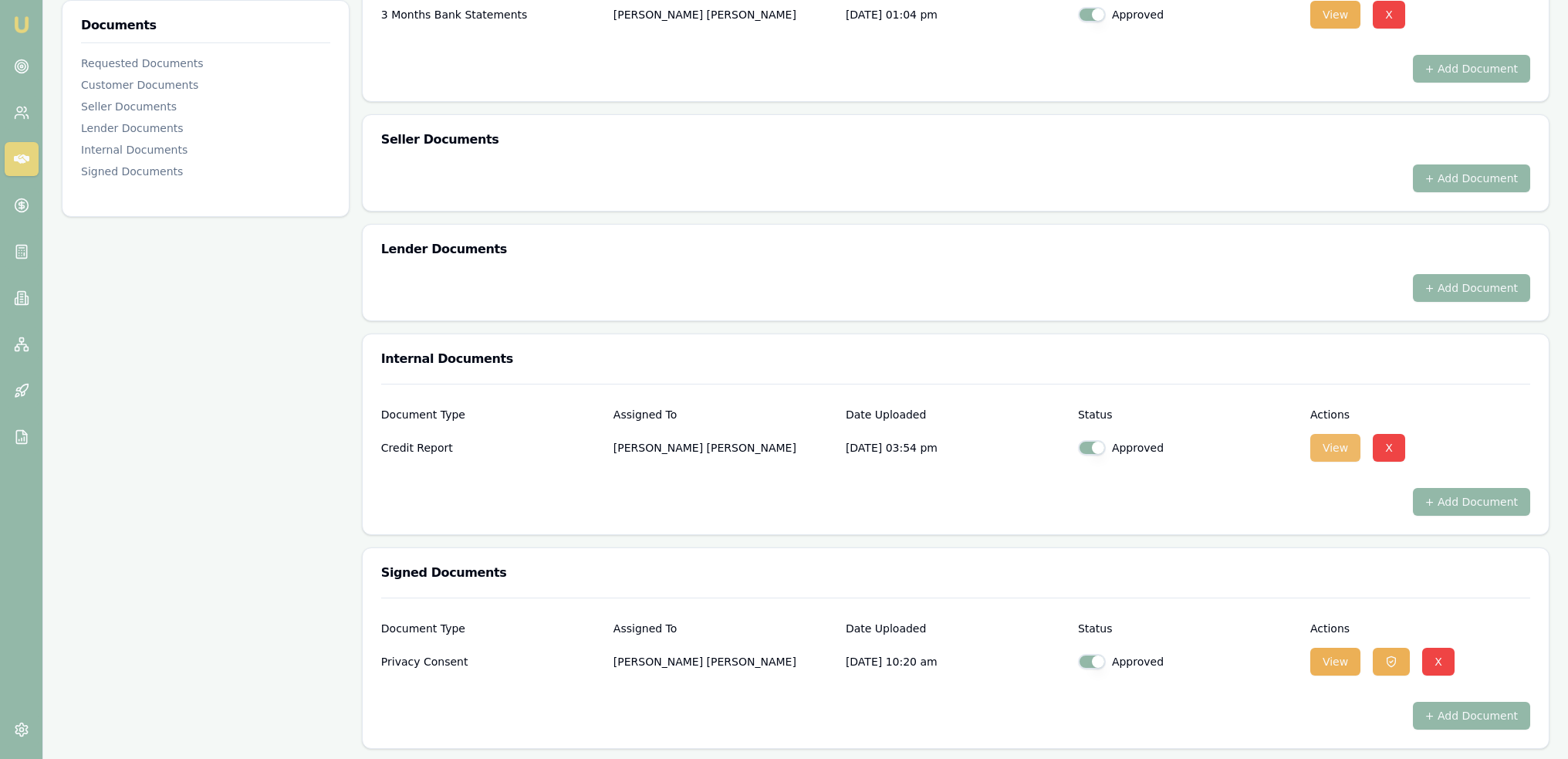
click at [1335, 447] on button "View" at bounding box center [1335, 448] width 50 height 28
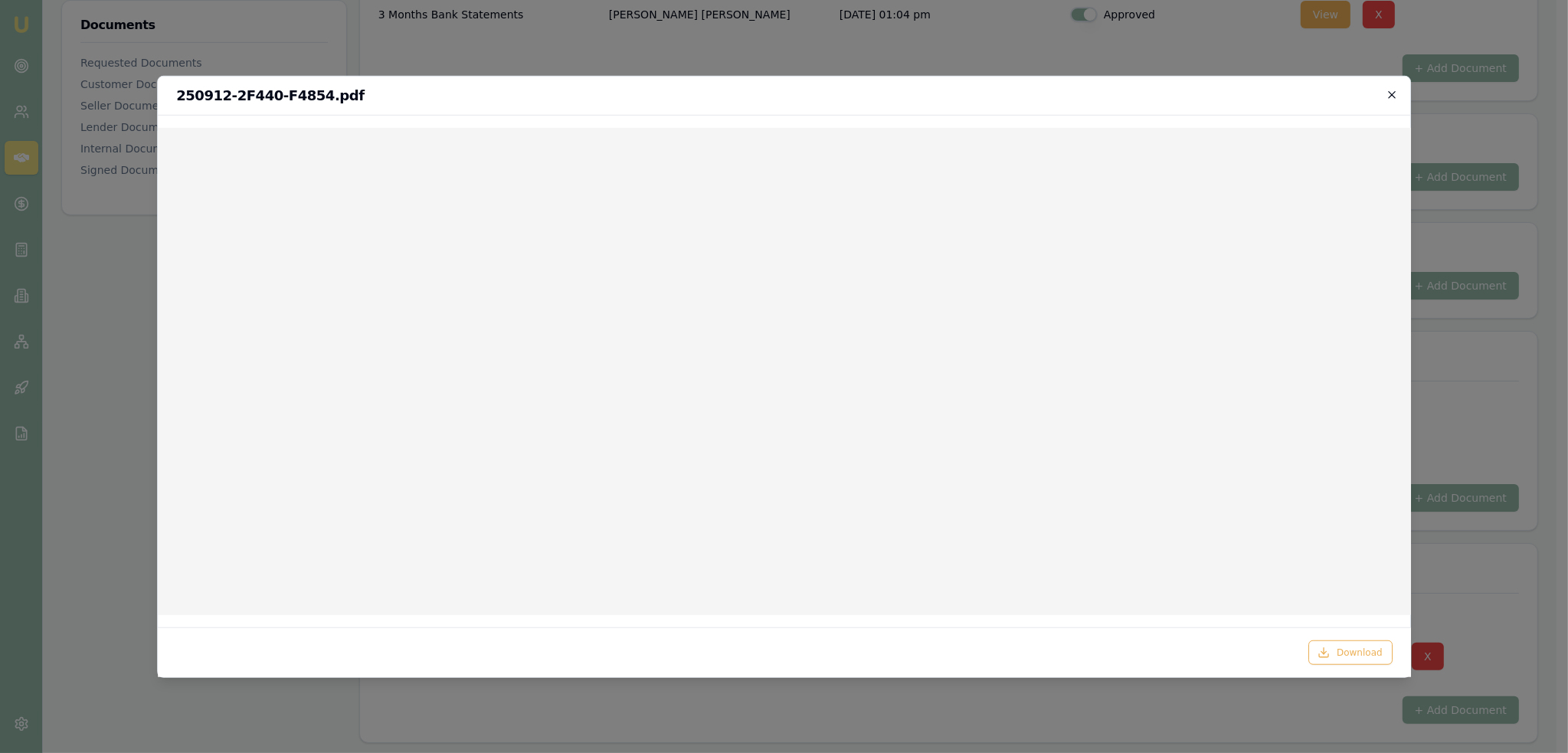
click at [1393, 91] on icon "button" at bounding box center [1392, 93] width 12 height 12
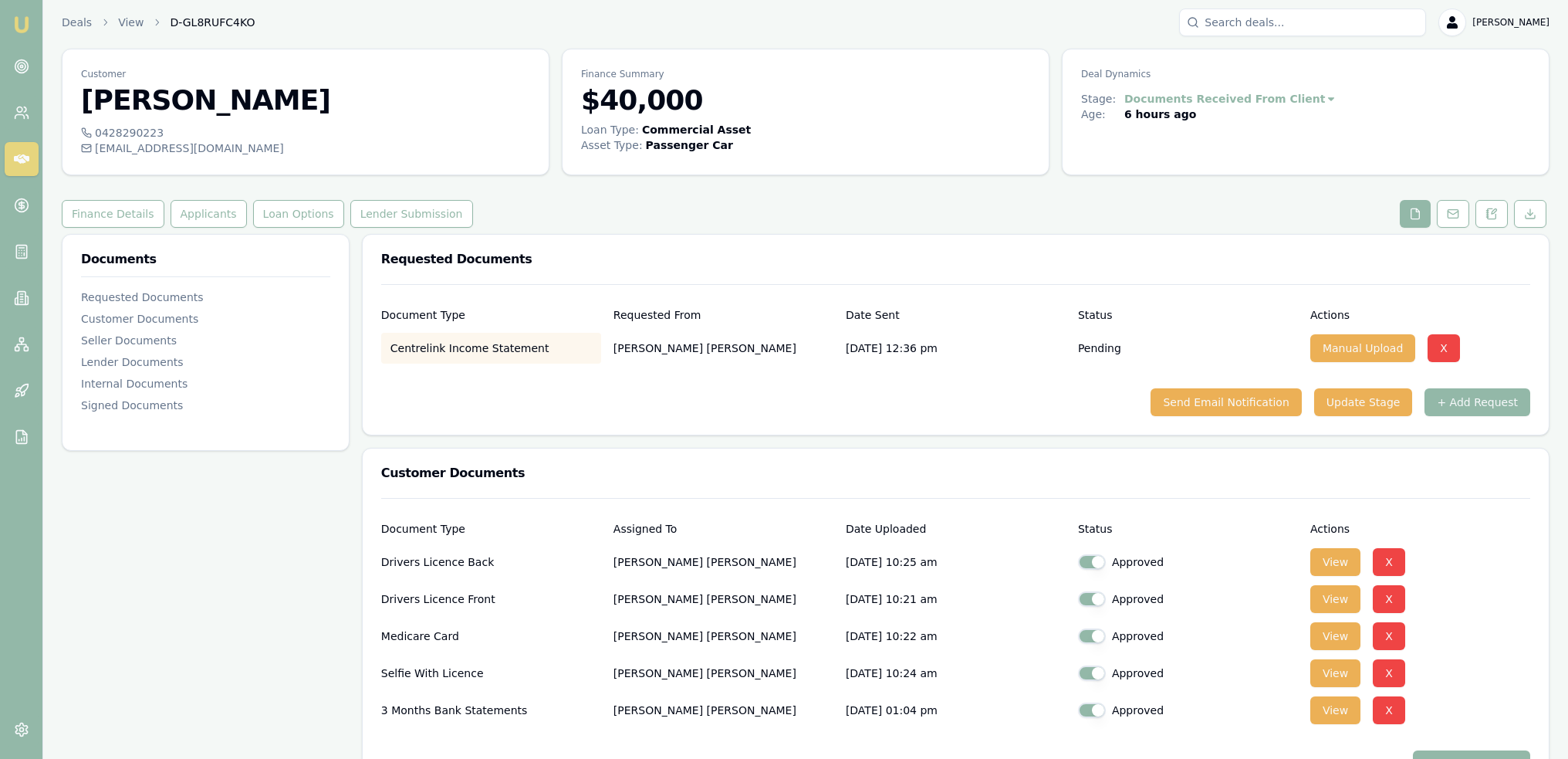
scroll to position [0, 0]
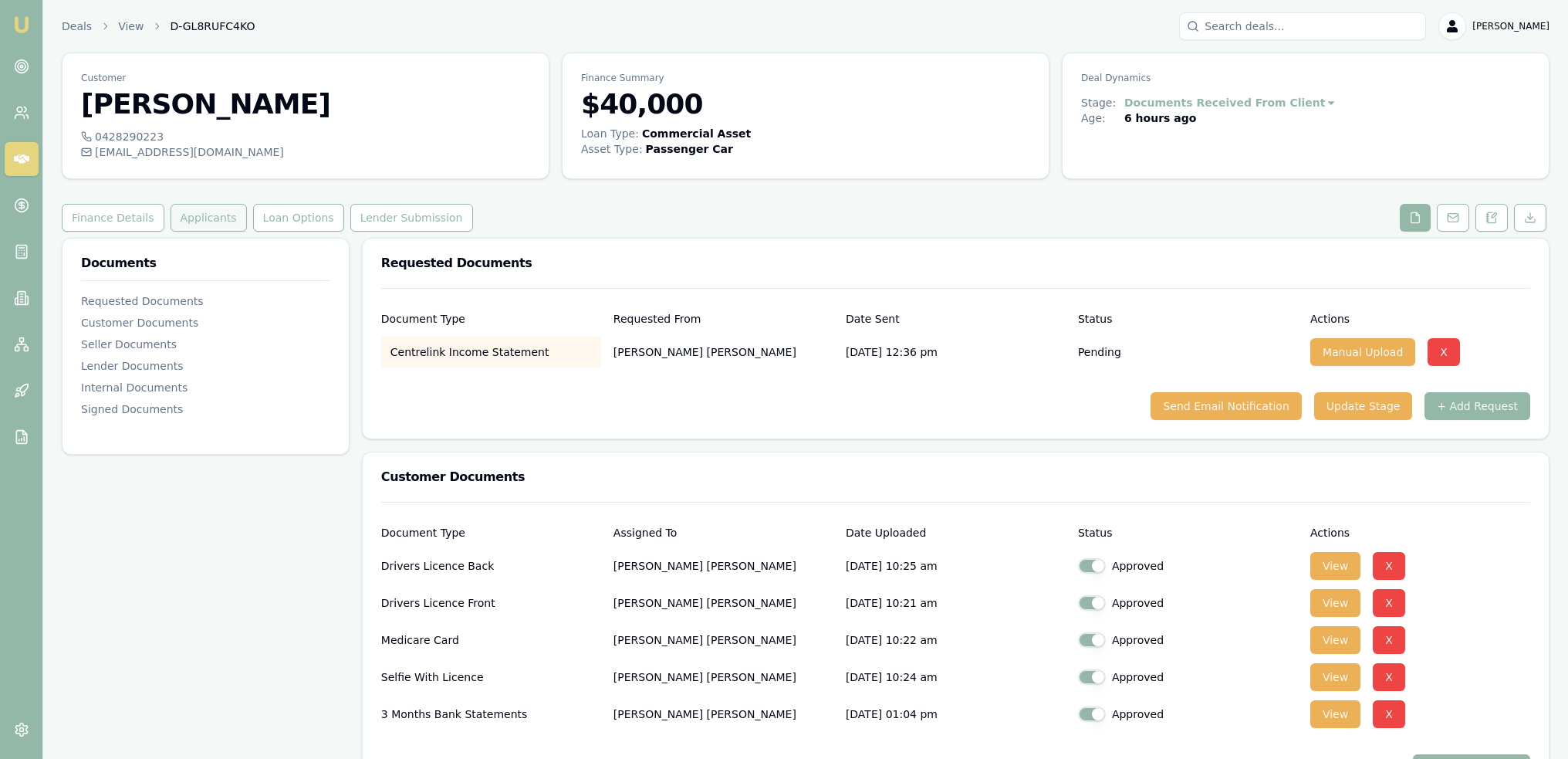
click at [182, 206] on button "Applicants" at bounding box center [208, 218] width 76 height 28
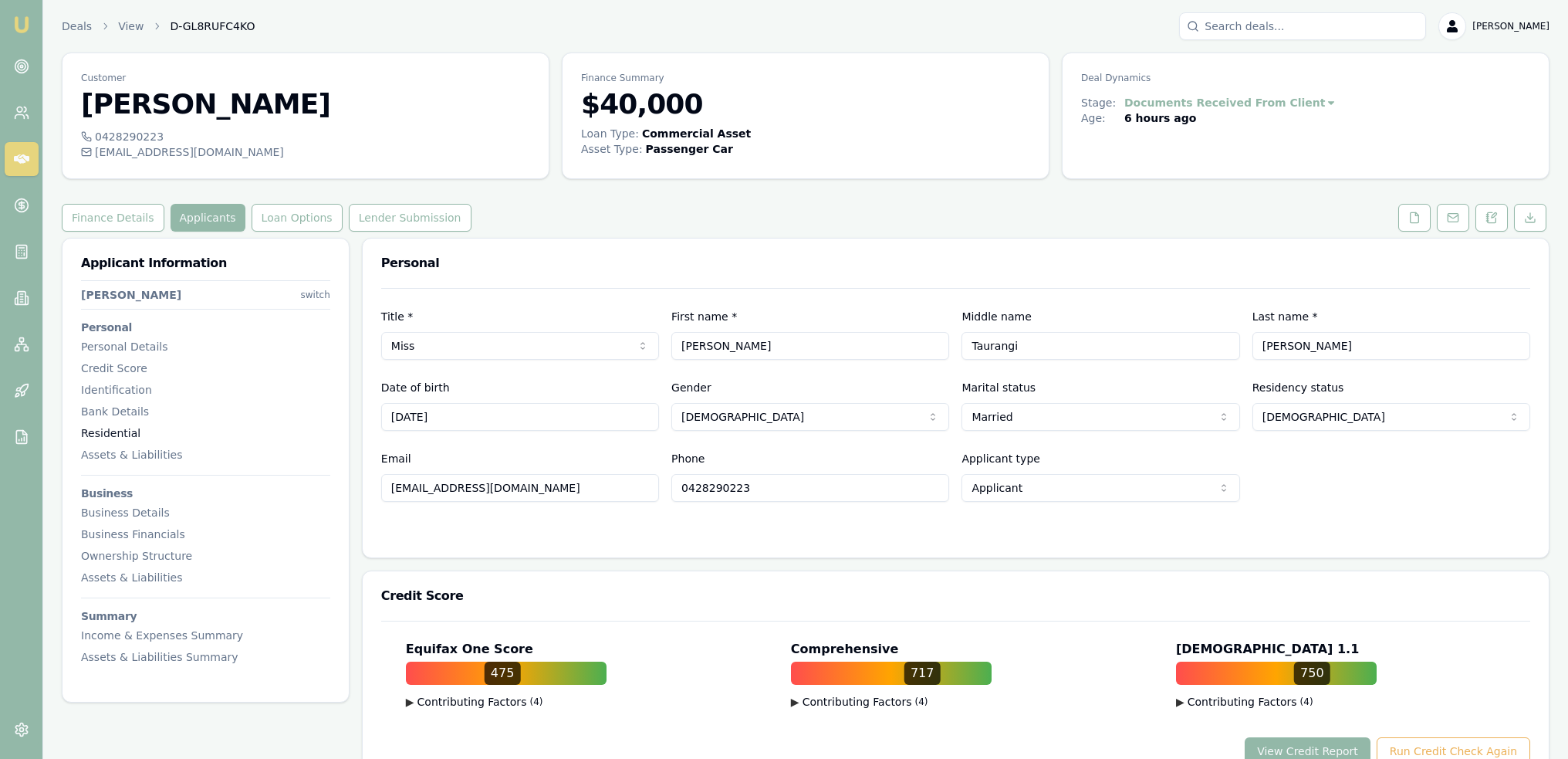
click at [111, 427] on div "Residential" at bounding box center [205, 433] width 249 height 15
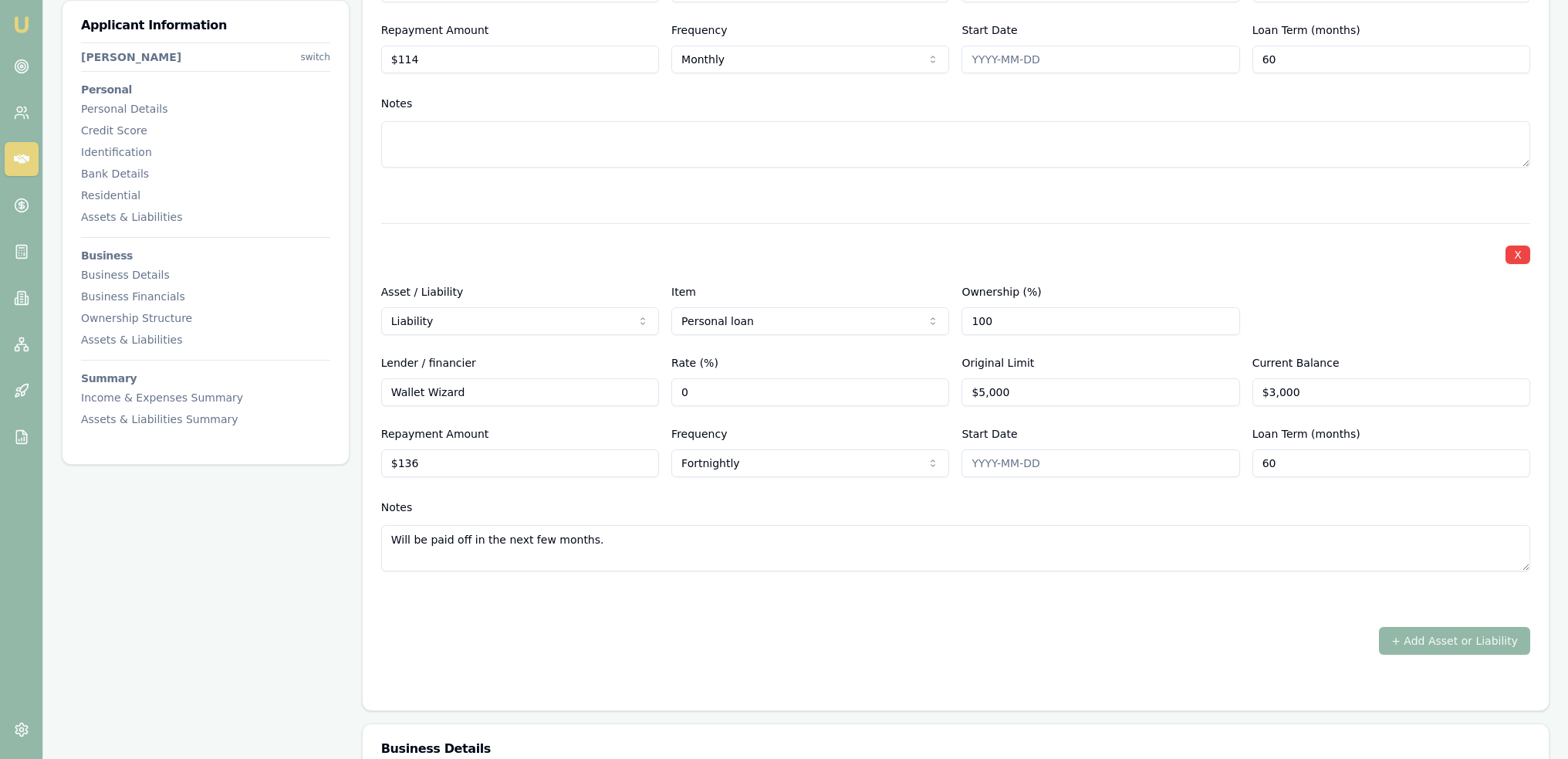
scroll to position [3648, 0]
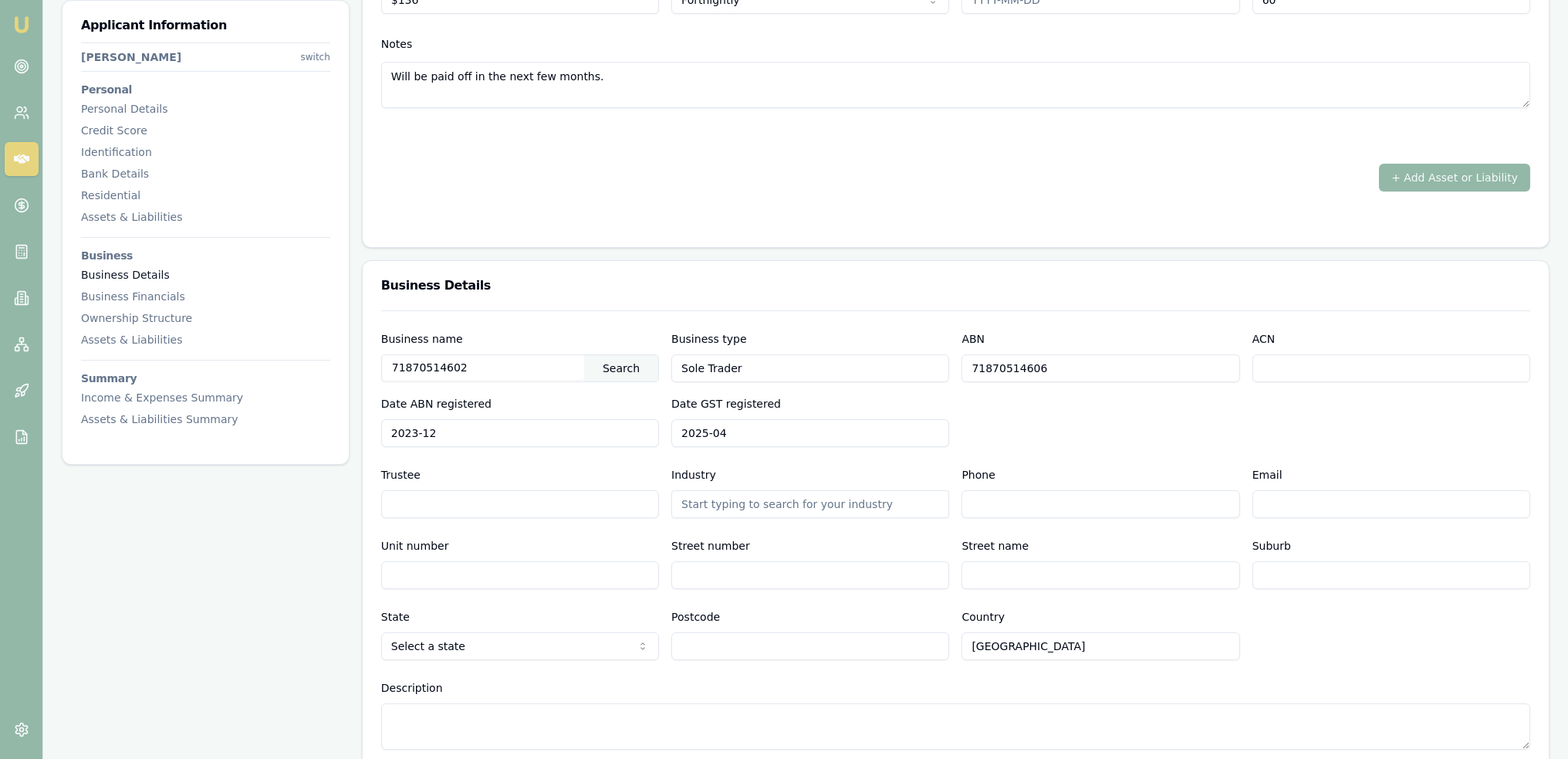
click at [127, 268] on div "Business Details" at bounding box center [205, 275] width 249 height 15
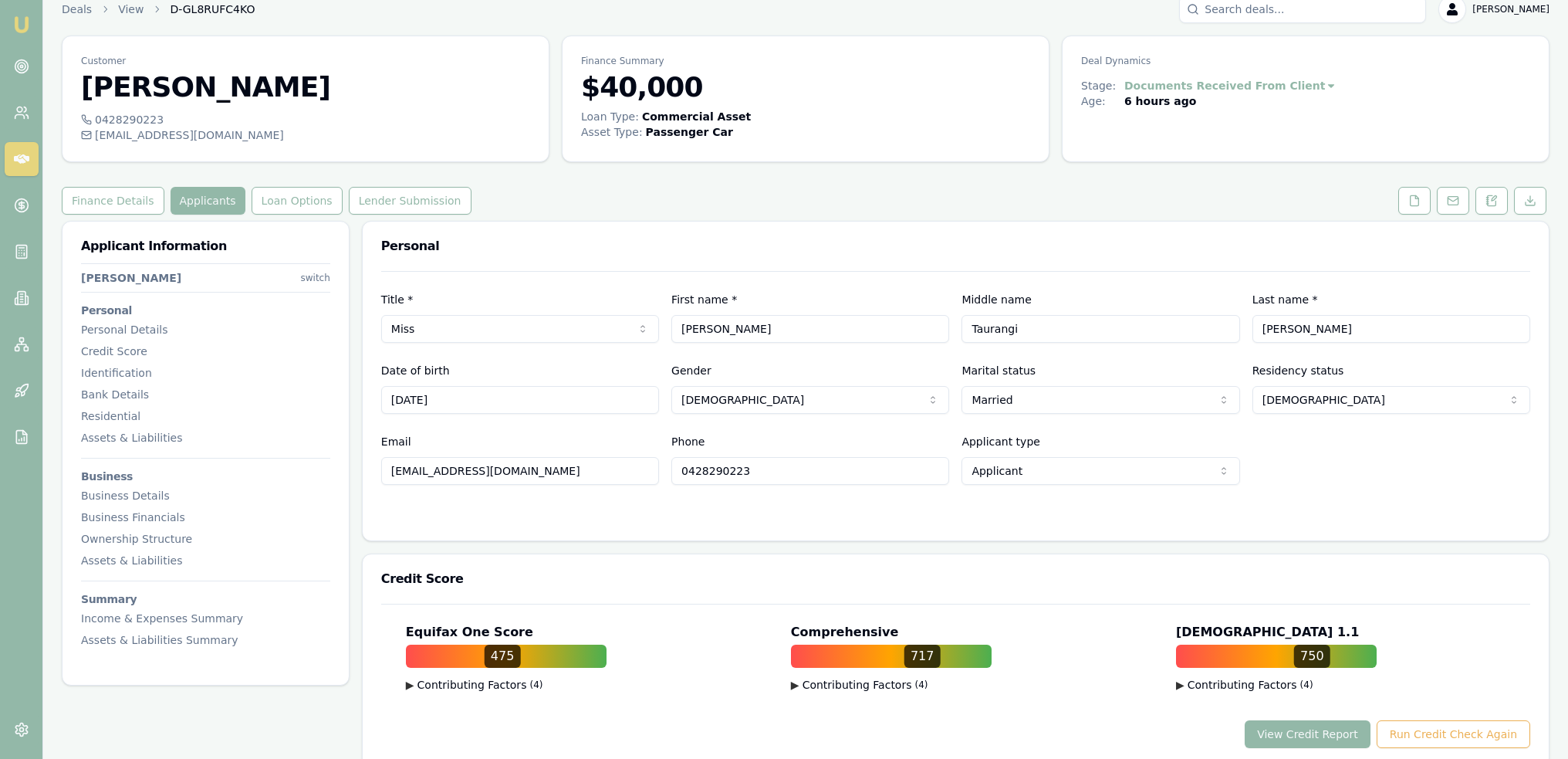
scroll to position [0, 0]
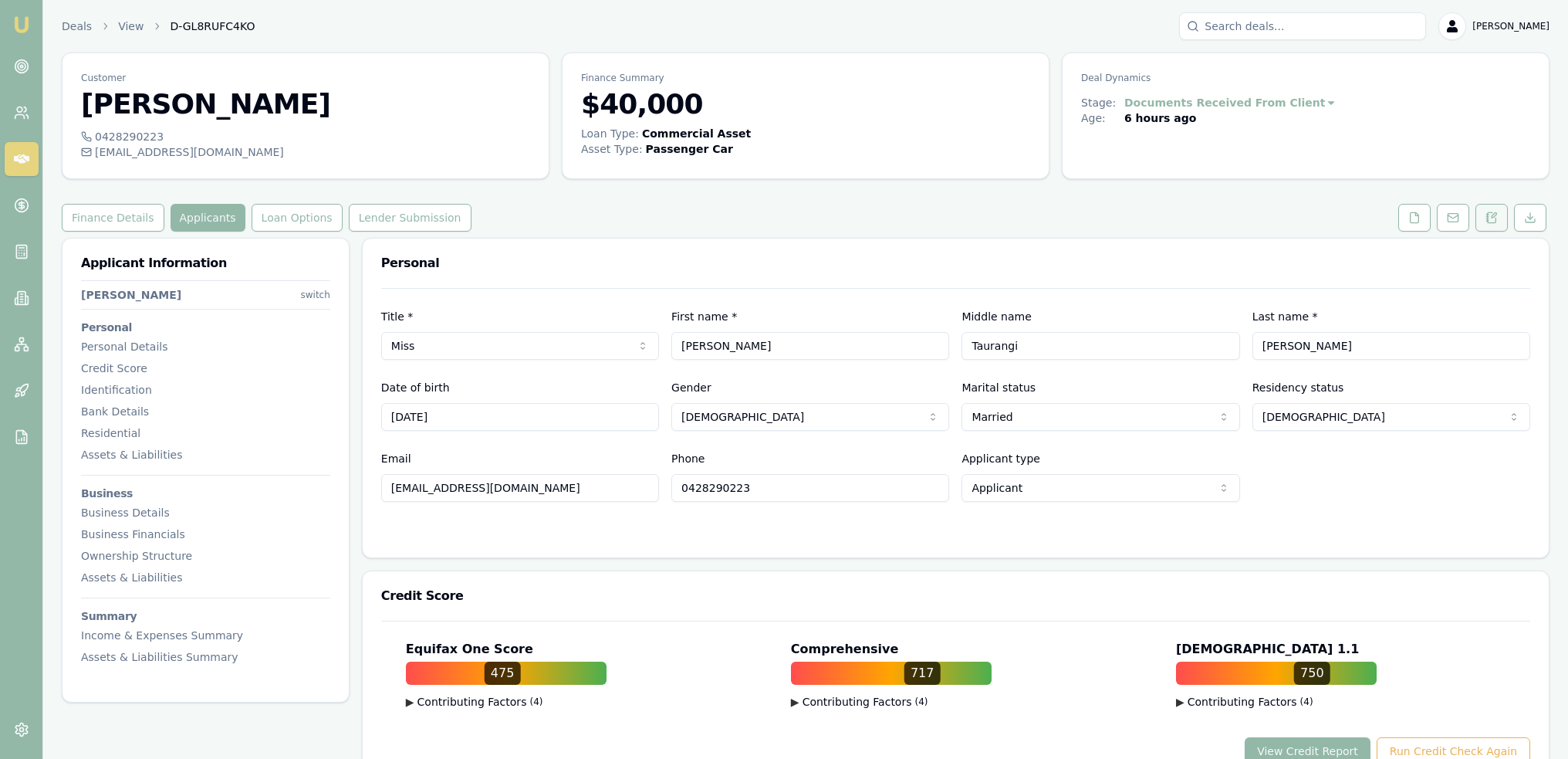
click at [1487, 215] on icon at bounding box center [1491, 217] width 8 height 10
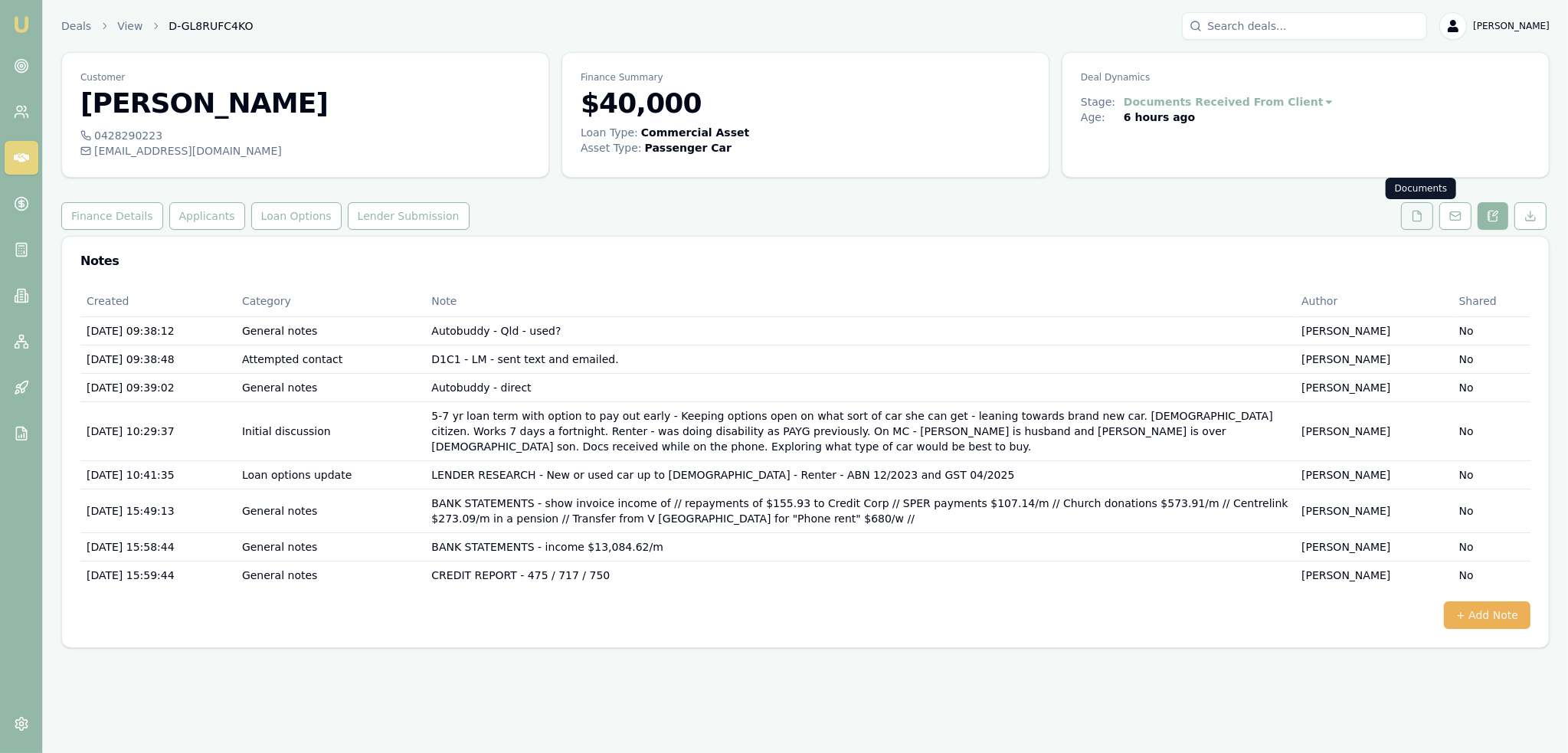
click at [1416, 216] on icon at bounding box center [1417, 216] width 12 height 12
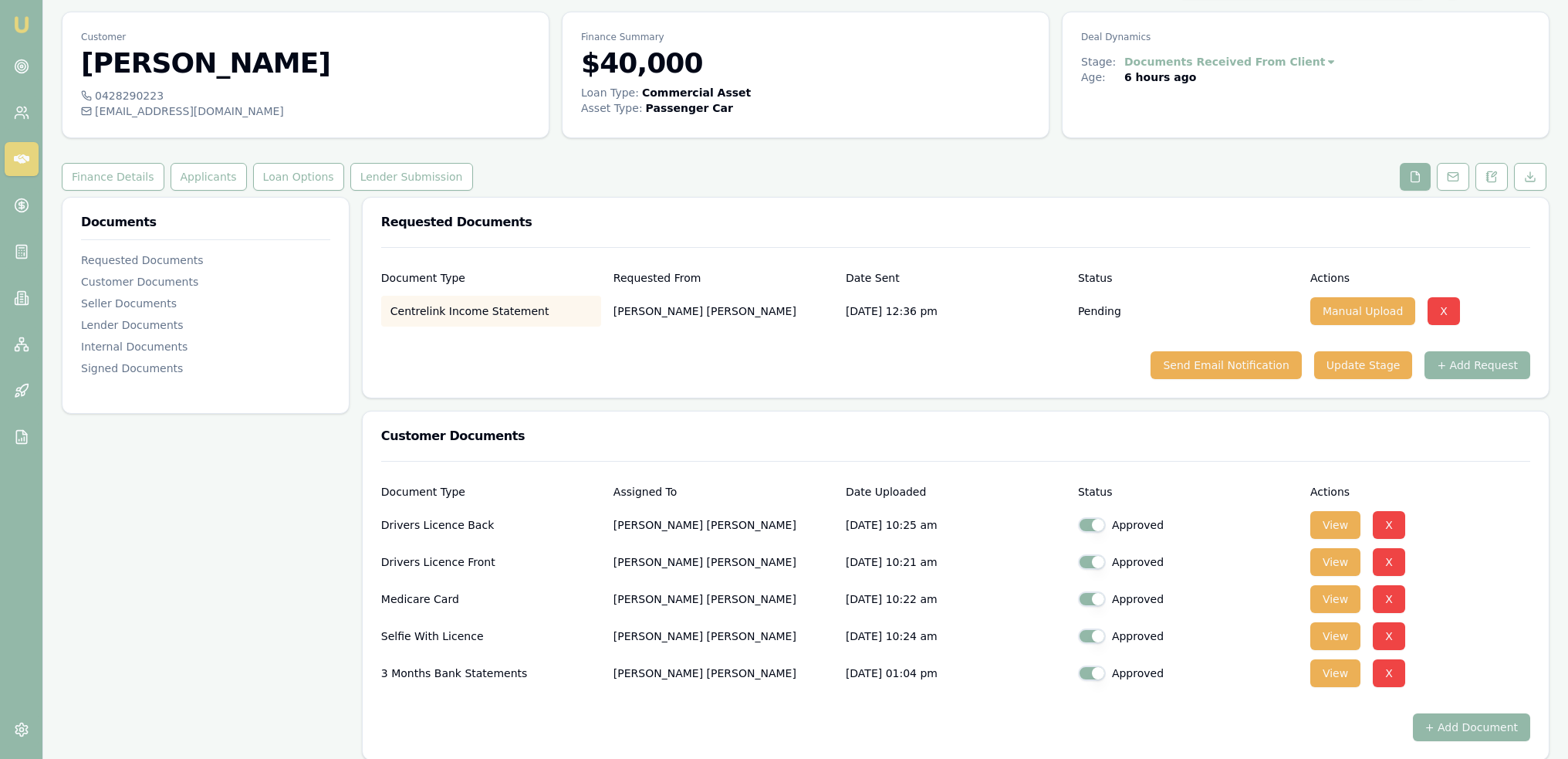
scroll to position [231, 0]
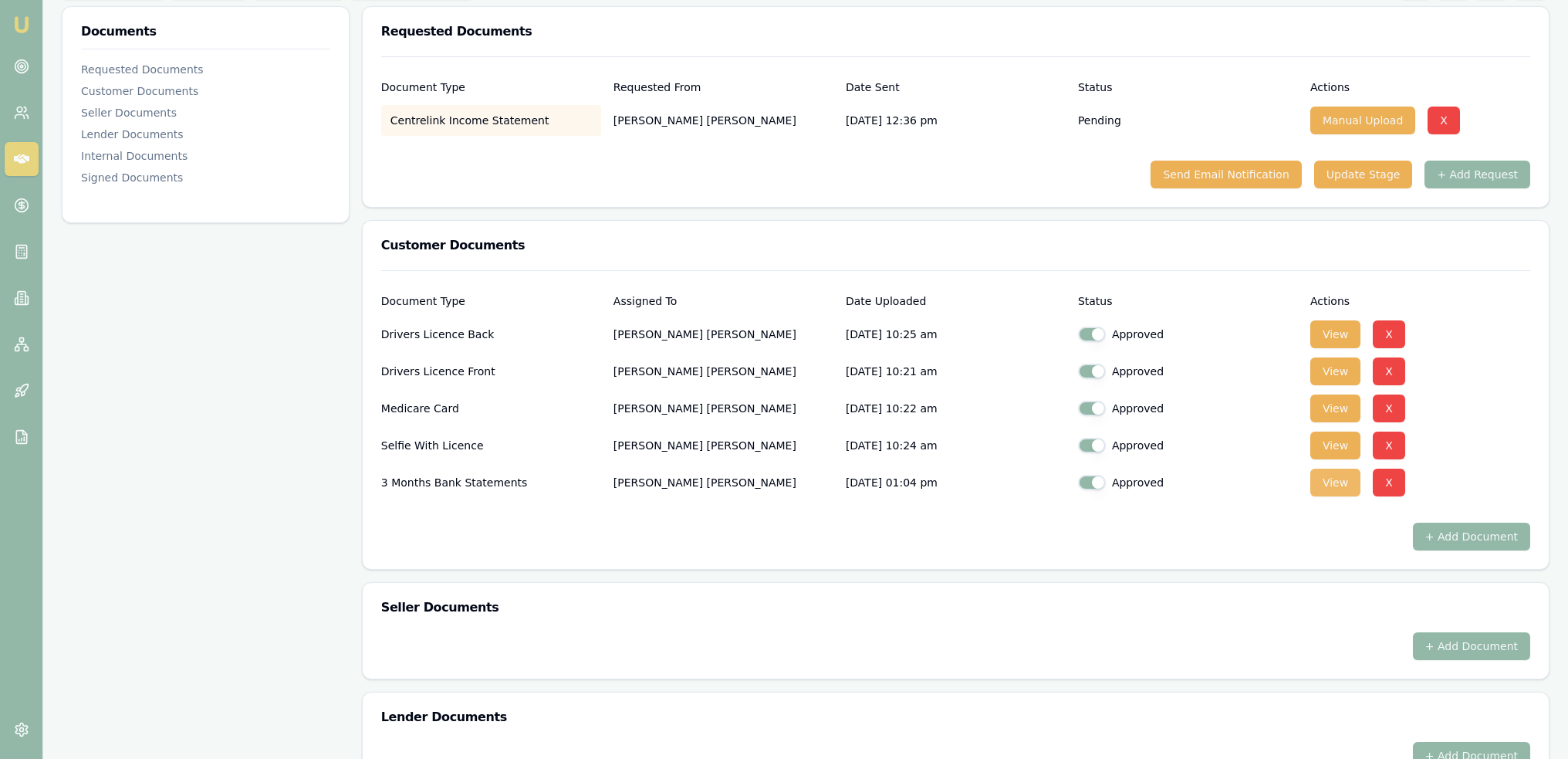
click at [1327, 482] on button "View" at bounding box center [1335, 482] width 50 height 28
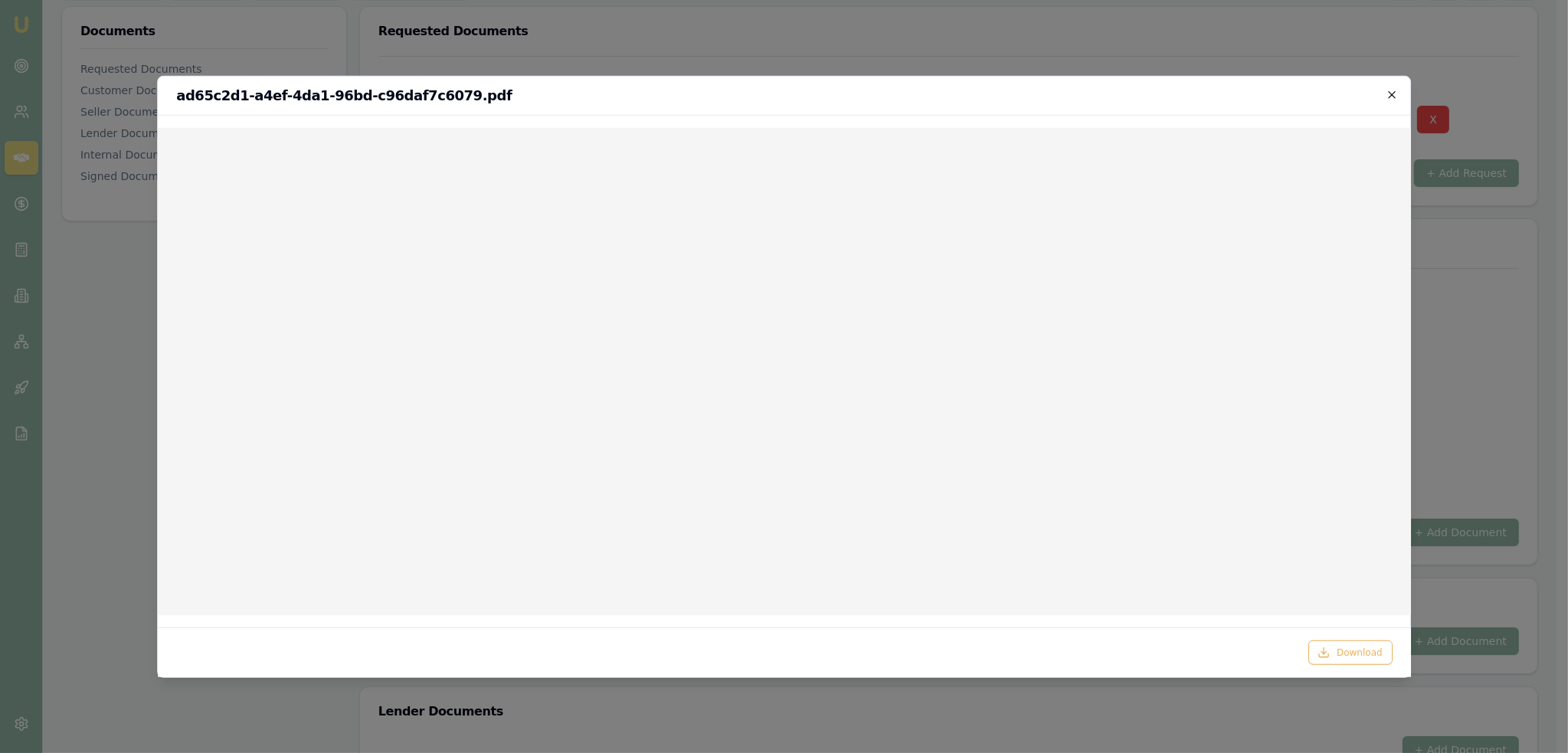
click at [1389, 93] on icon "button" at bounding box center [1392, 93] width 12 height 12
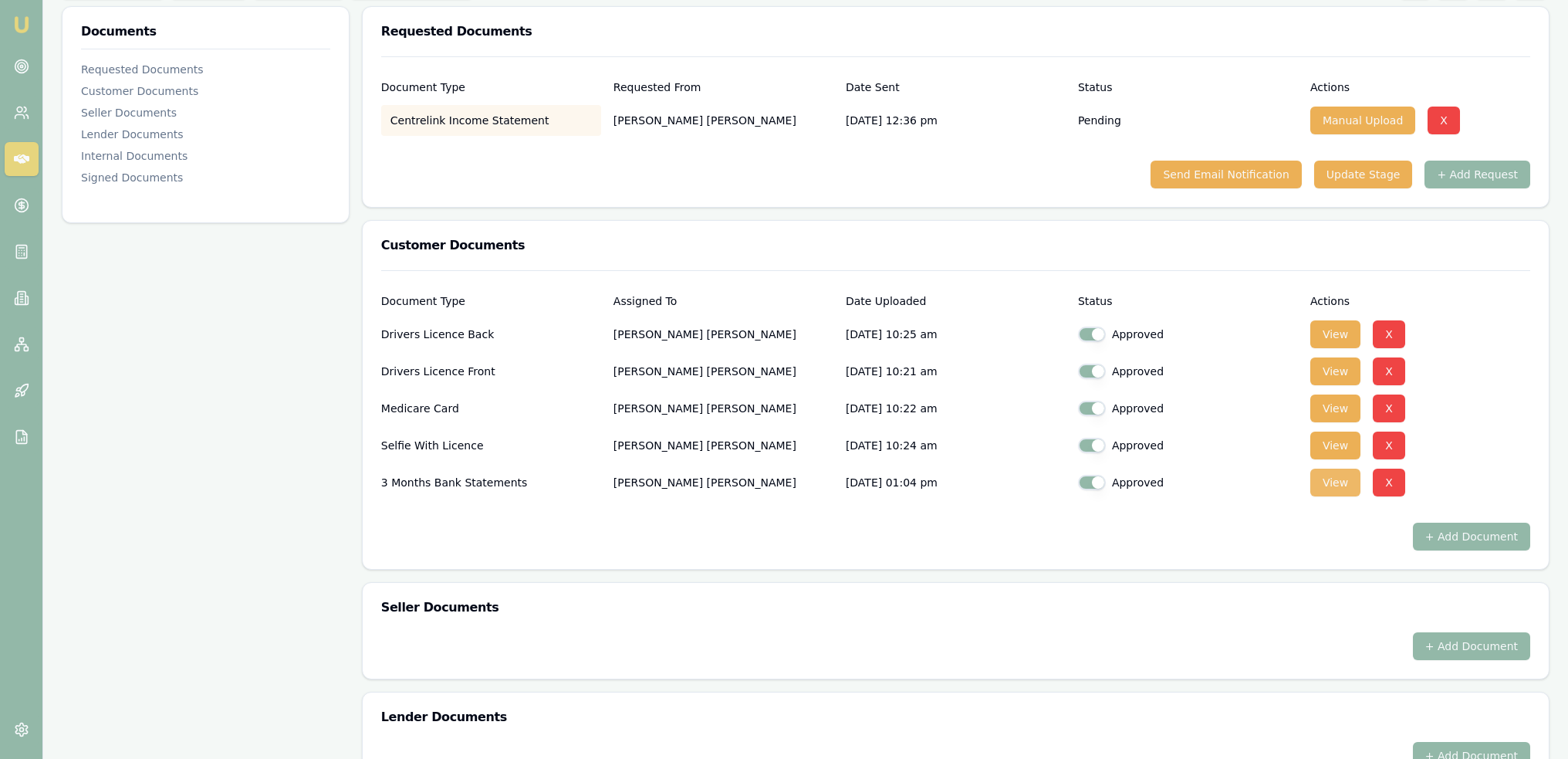
click at [1330, 478] on button "View" at bounding box center [1335, 482] width 50 height 28
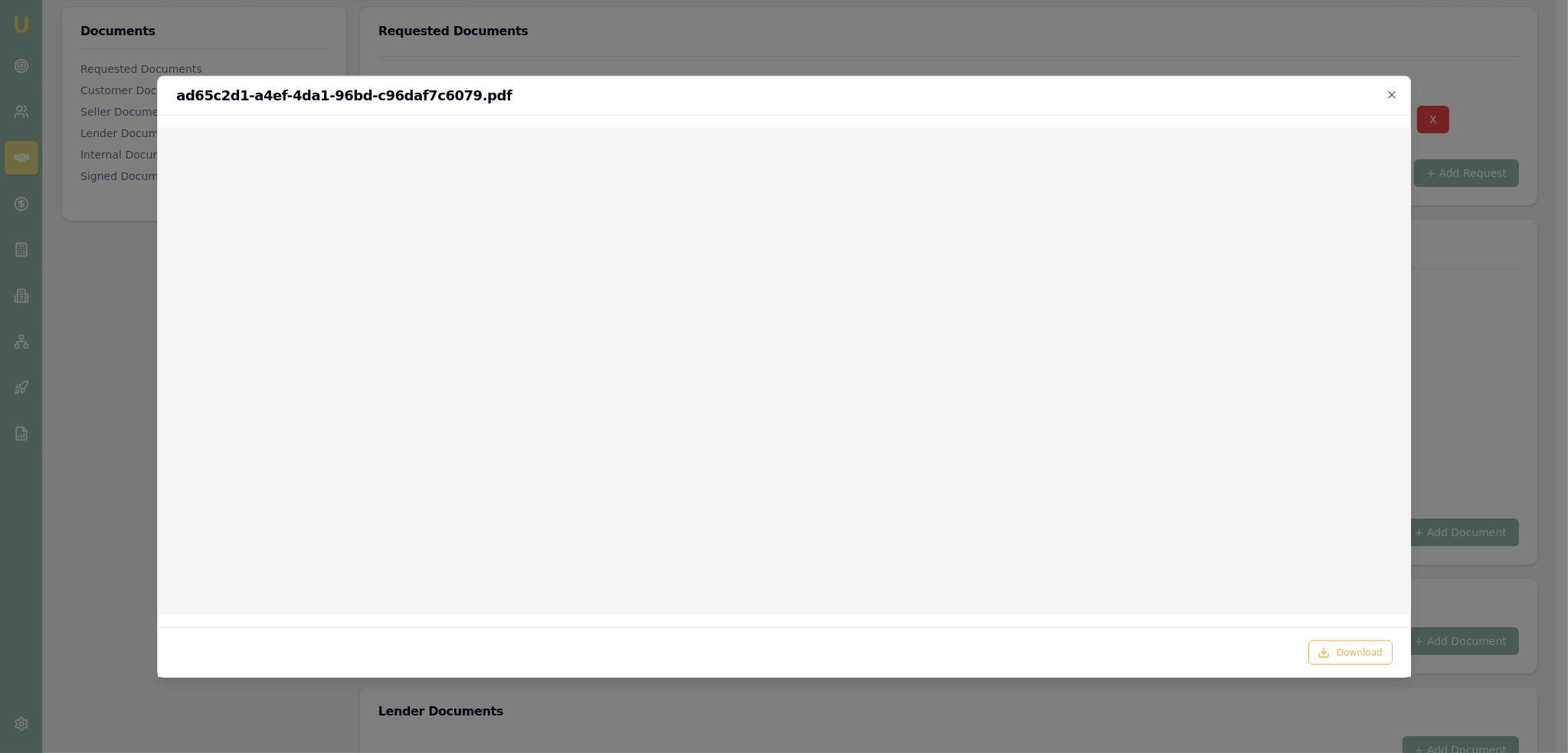
click at [1382, 103] on div "ad65c2d1-a4ef-4da1-96bd-c96daf7c6079.pdf" at bounding box center [784, 95] width 1253 height 39
click at [1387, 101] on icon "button" at bounding box center [1392, 93] width 12 height 12
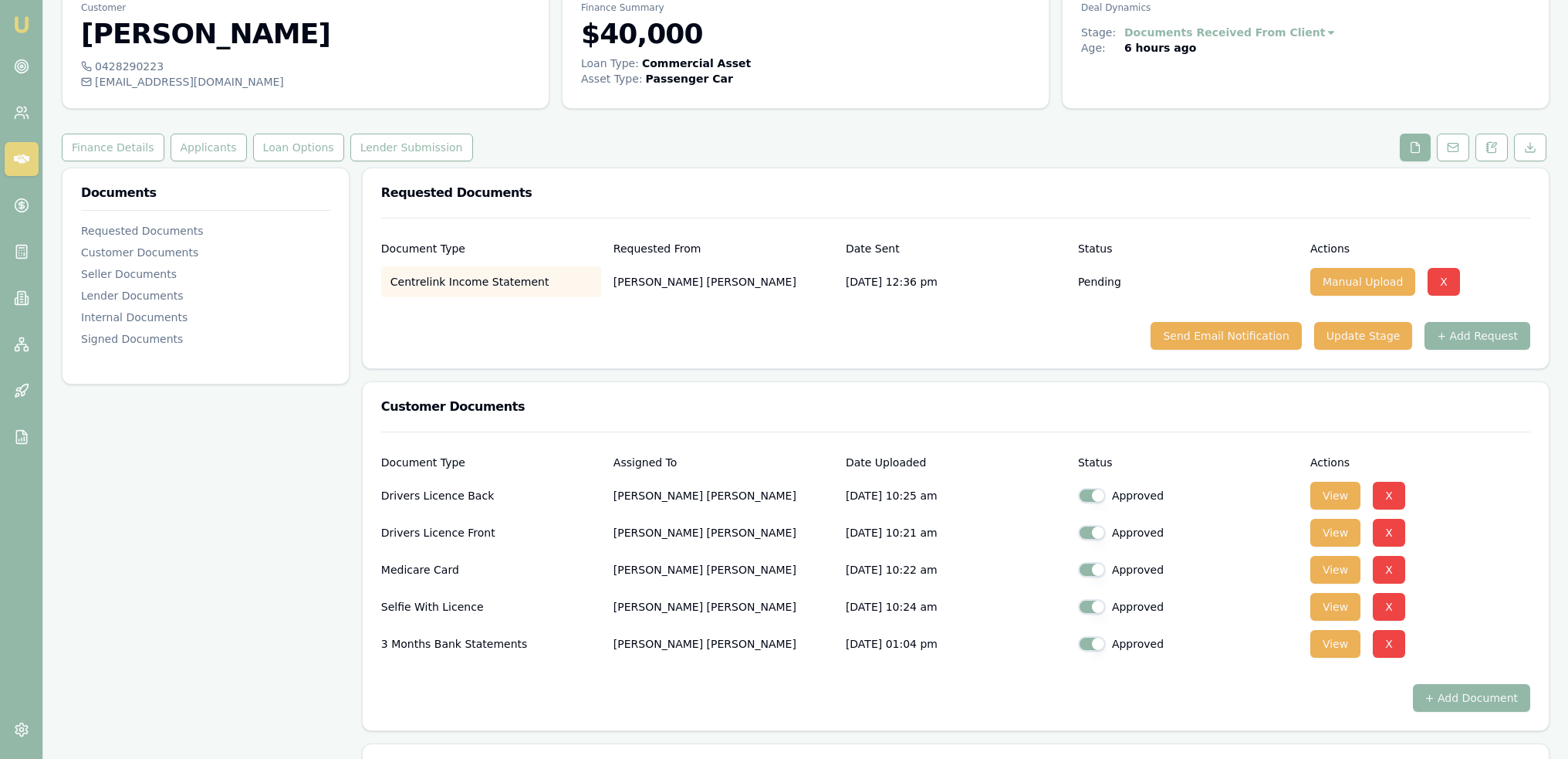
scroll to position [0, 0]
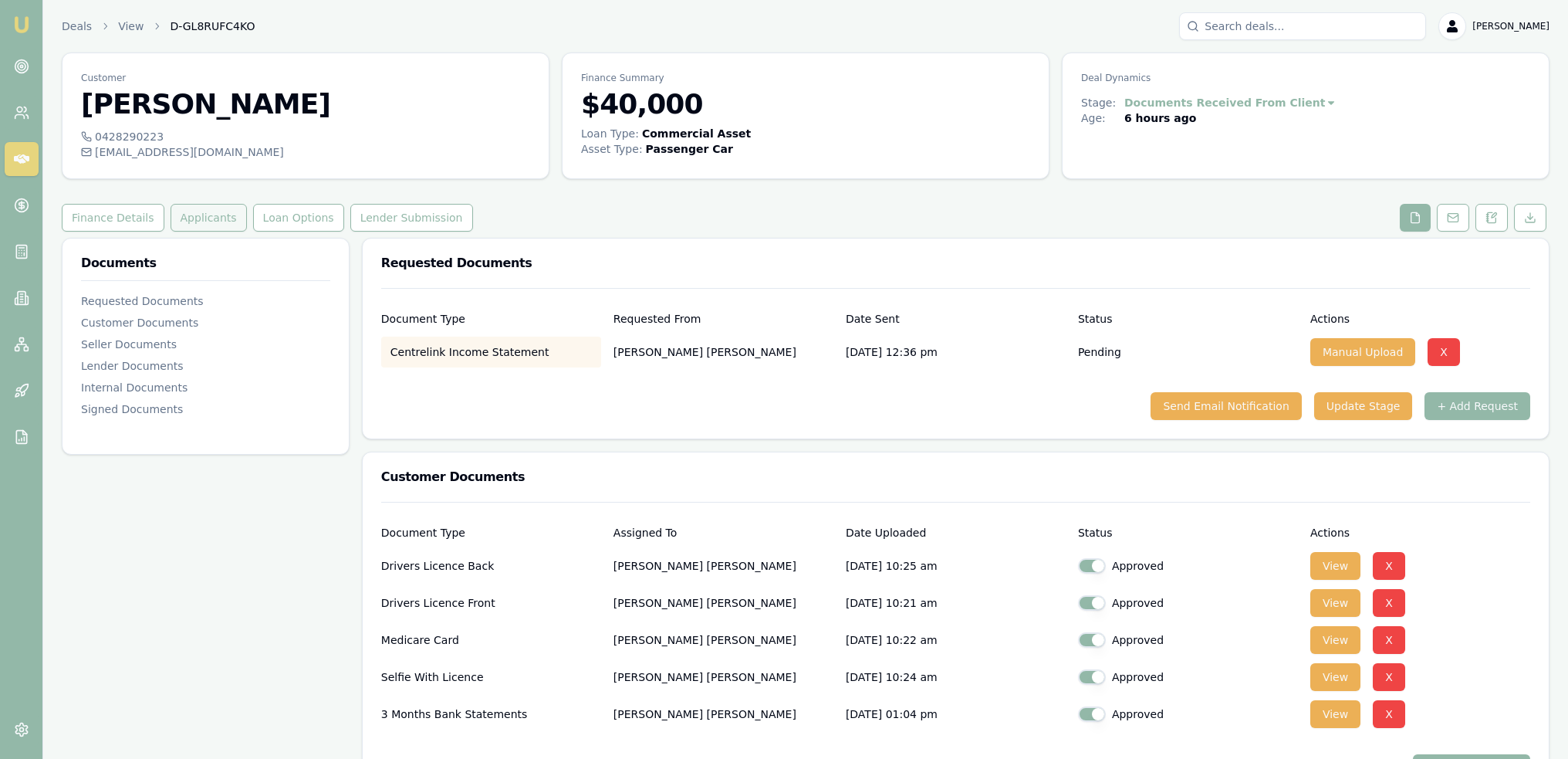
click at [187, 216] on button "Applicants" at bounding box center [208, 218] width 76 height 28
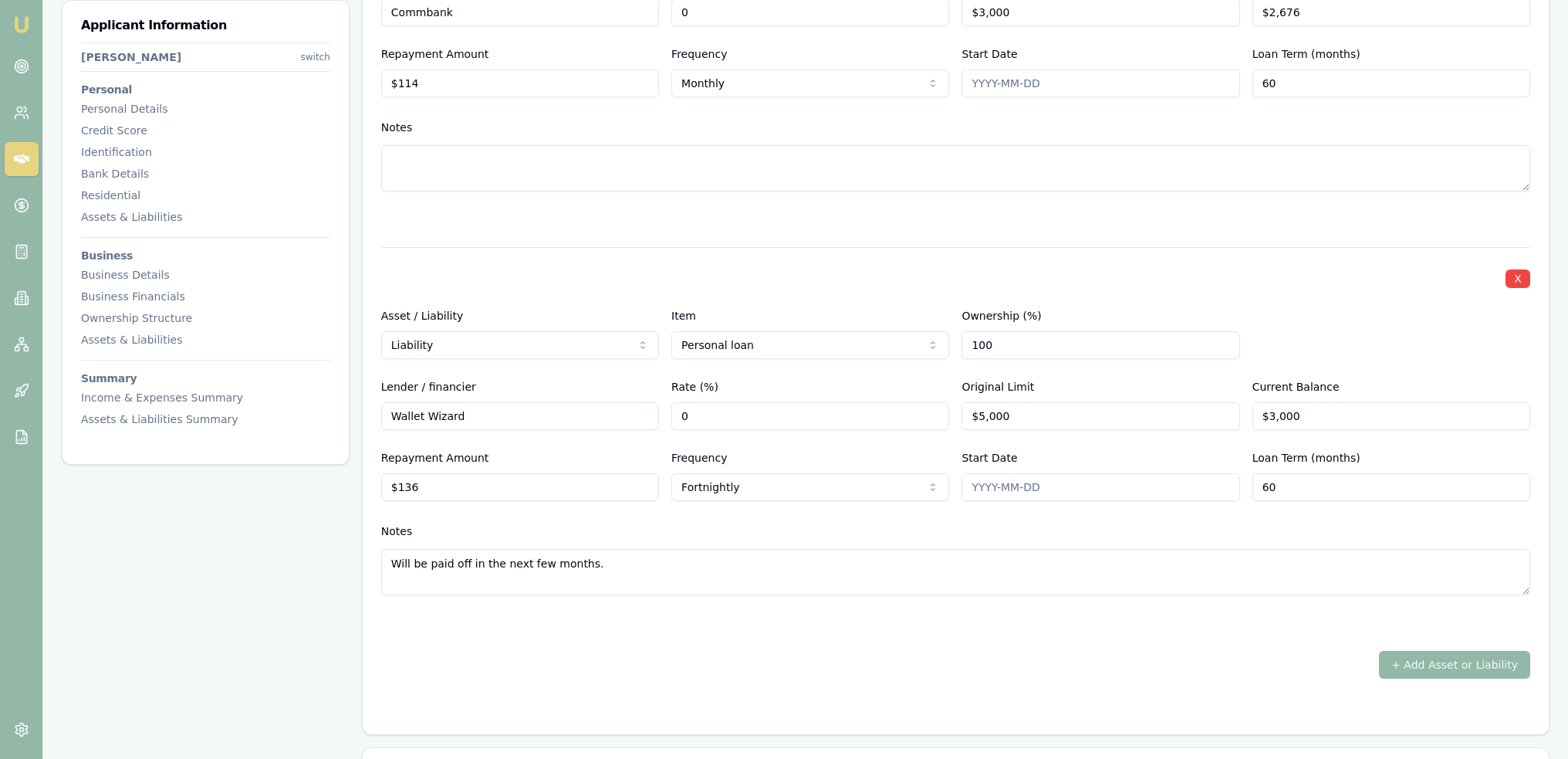
scroll to position [3165, 0]
drag, startPoint x: 490, startPoint y: 564, endPoint x: 358, endPoint y: 566, distance: 132.0
click at [358, 566] on div "Applicant Information [PERSON_NAME] switch Personal Personal Details Credit Sco…" at bounding box center [806, 32] width 1487 height 5919
click at [740, 579] on textarea "Will be paid off in the next few months." at bounding box center [955, 567] width 1149 height 46
drag, startPoint x: 971, startPoint y: 410, endPoint x: 925, endPoint y: 419, distance: 46.9
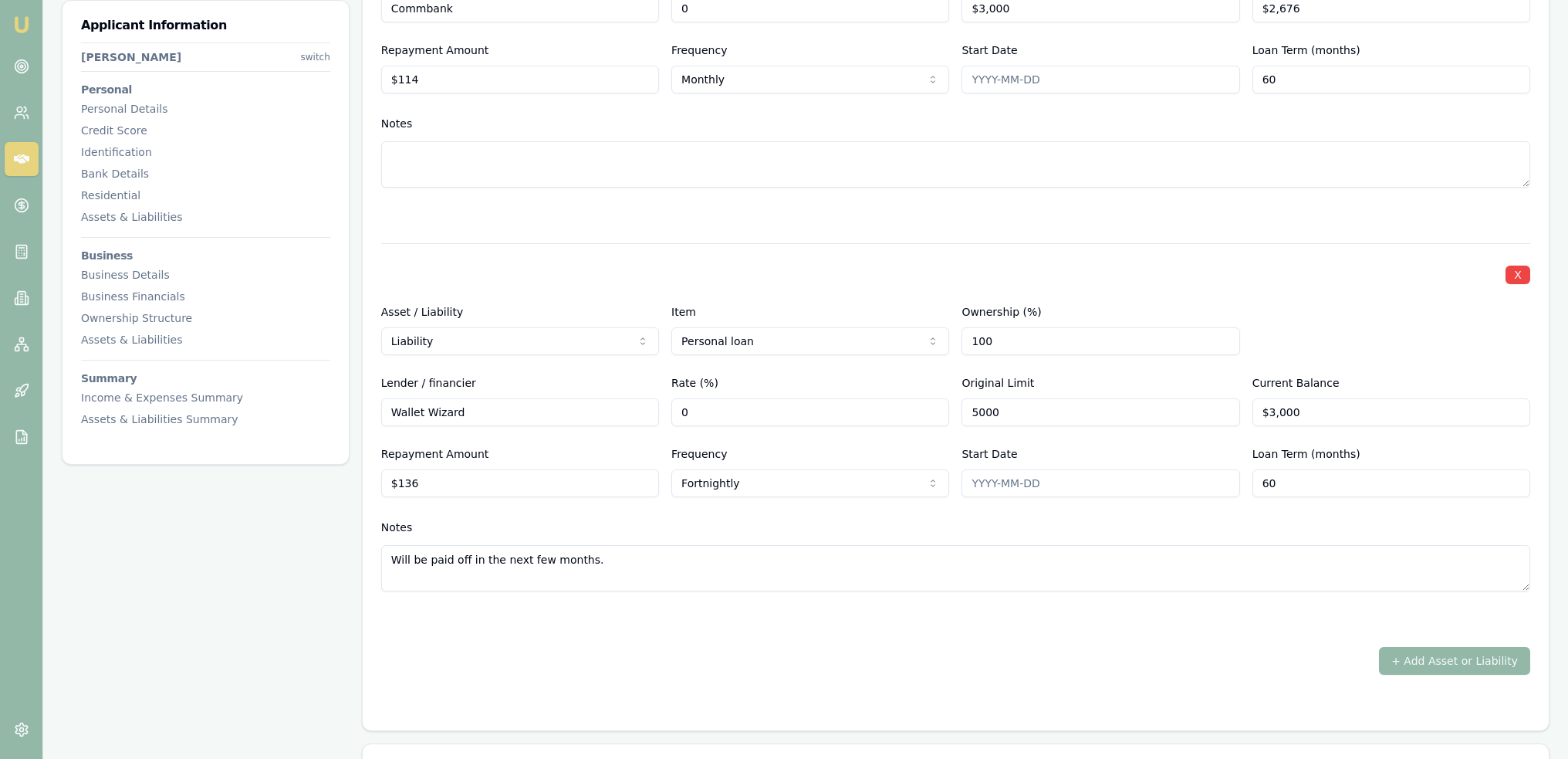
click at [953, 411] on div "Lender / financier Wallet Wizard Rate (%) 0 Original Limit 5000 Current Balance…" at bounding box center [955, 400] width 1149 height 53
type input "$5,000"
click at [734, 562] on textarea "Will be paid off in the next few months." at bounding box center [955, 567] width 1149 height 46
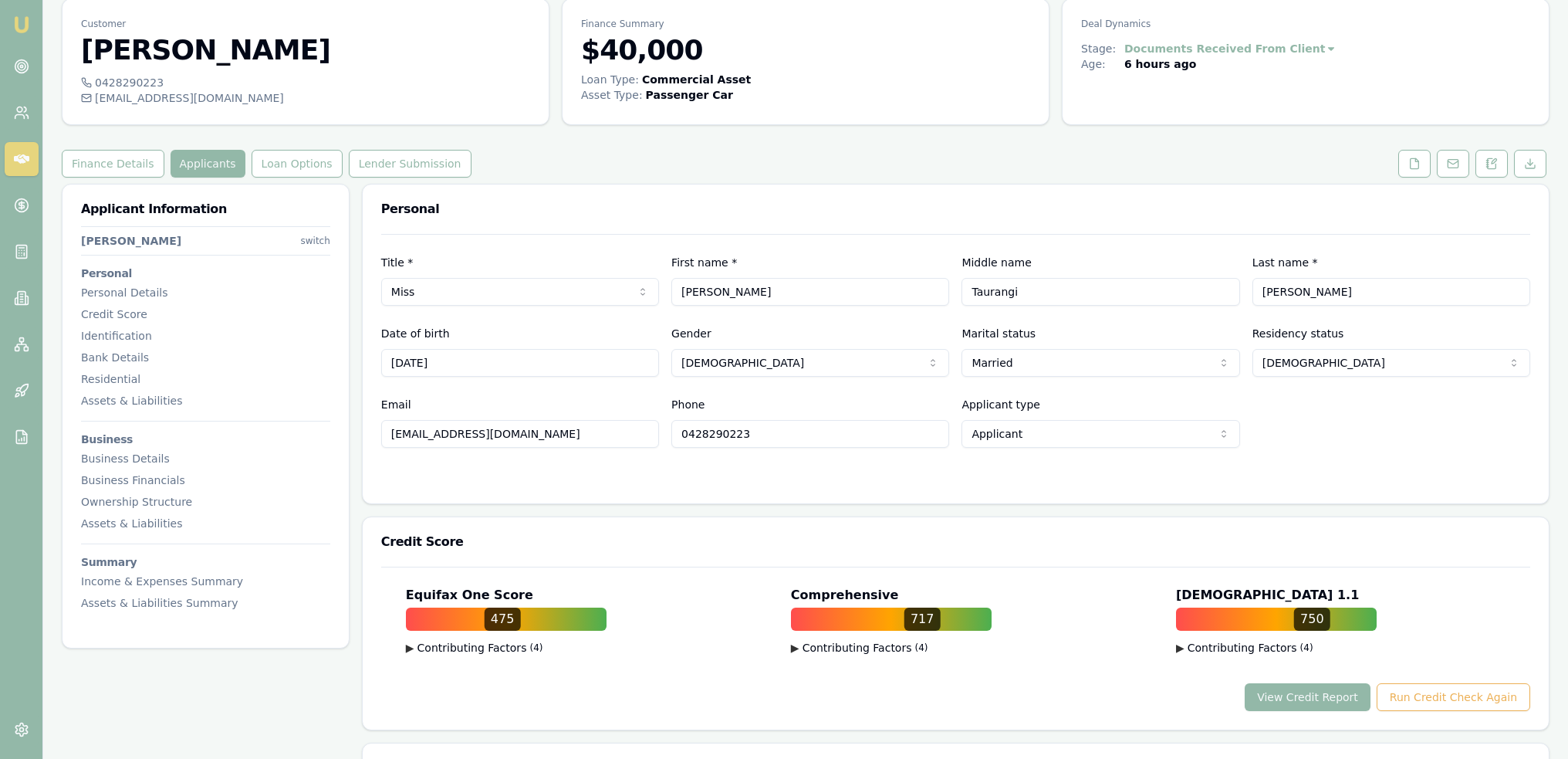
scroll to position [0, 0]
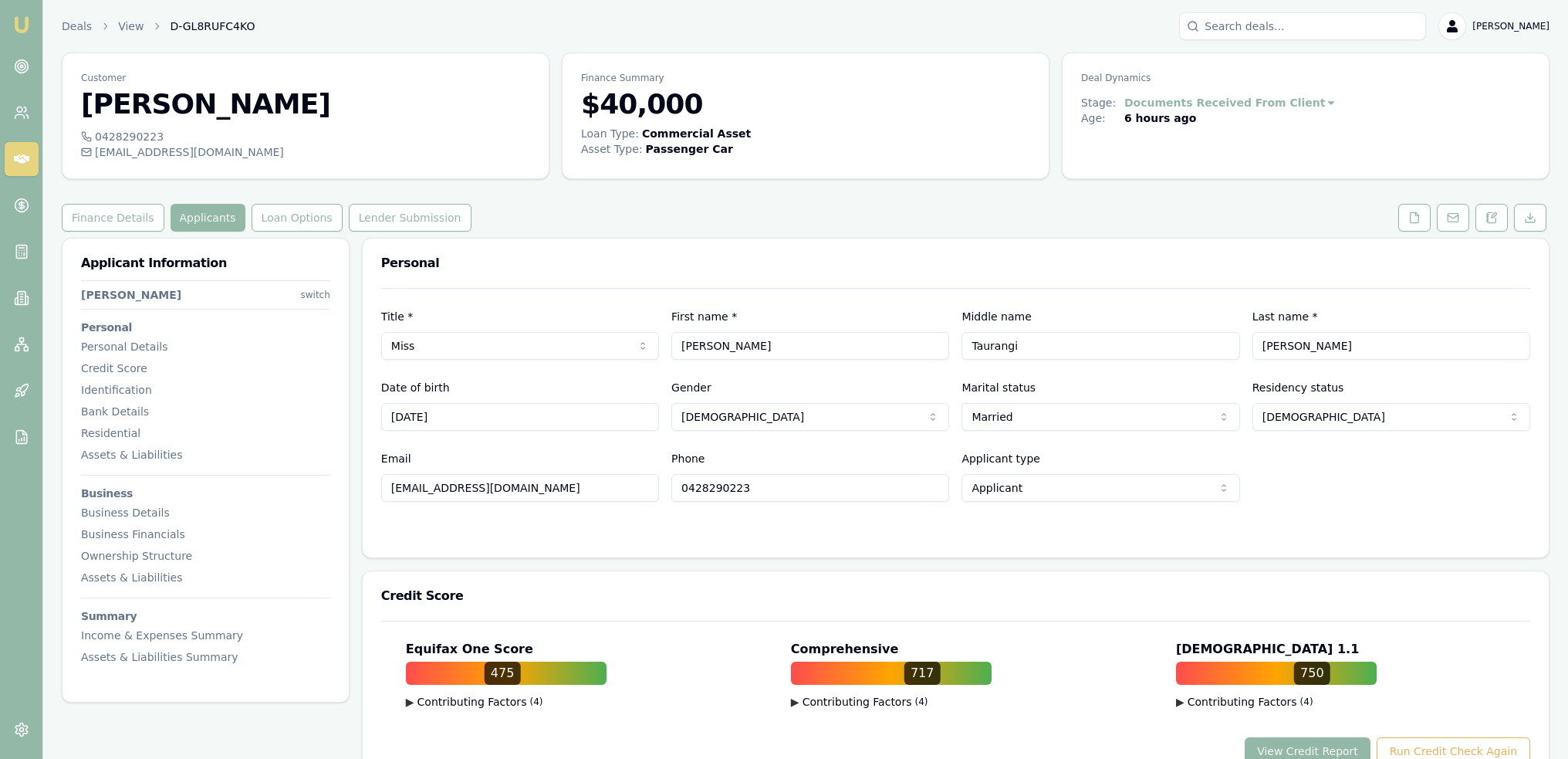
drag, startPoint x: 1419, startPoint y: 217, endPoint x: 1380, endPoint y: 236, distance: 43.4
click at [1419, 217] on icon at bounding box center [1414, 217] width 8 height 10
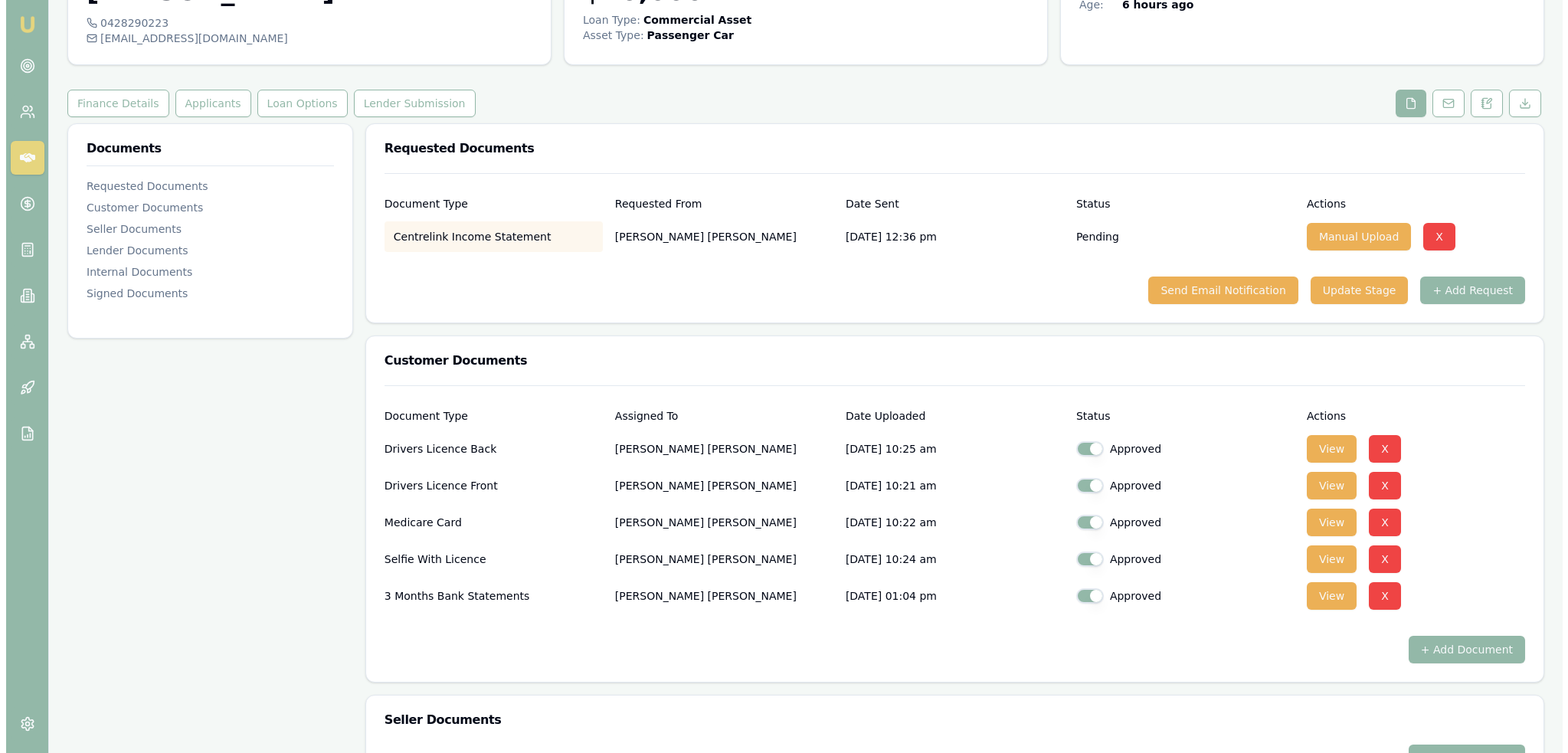
scroll to position [230, 0]
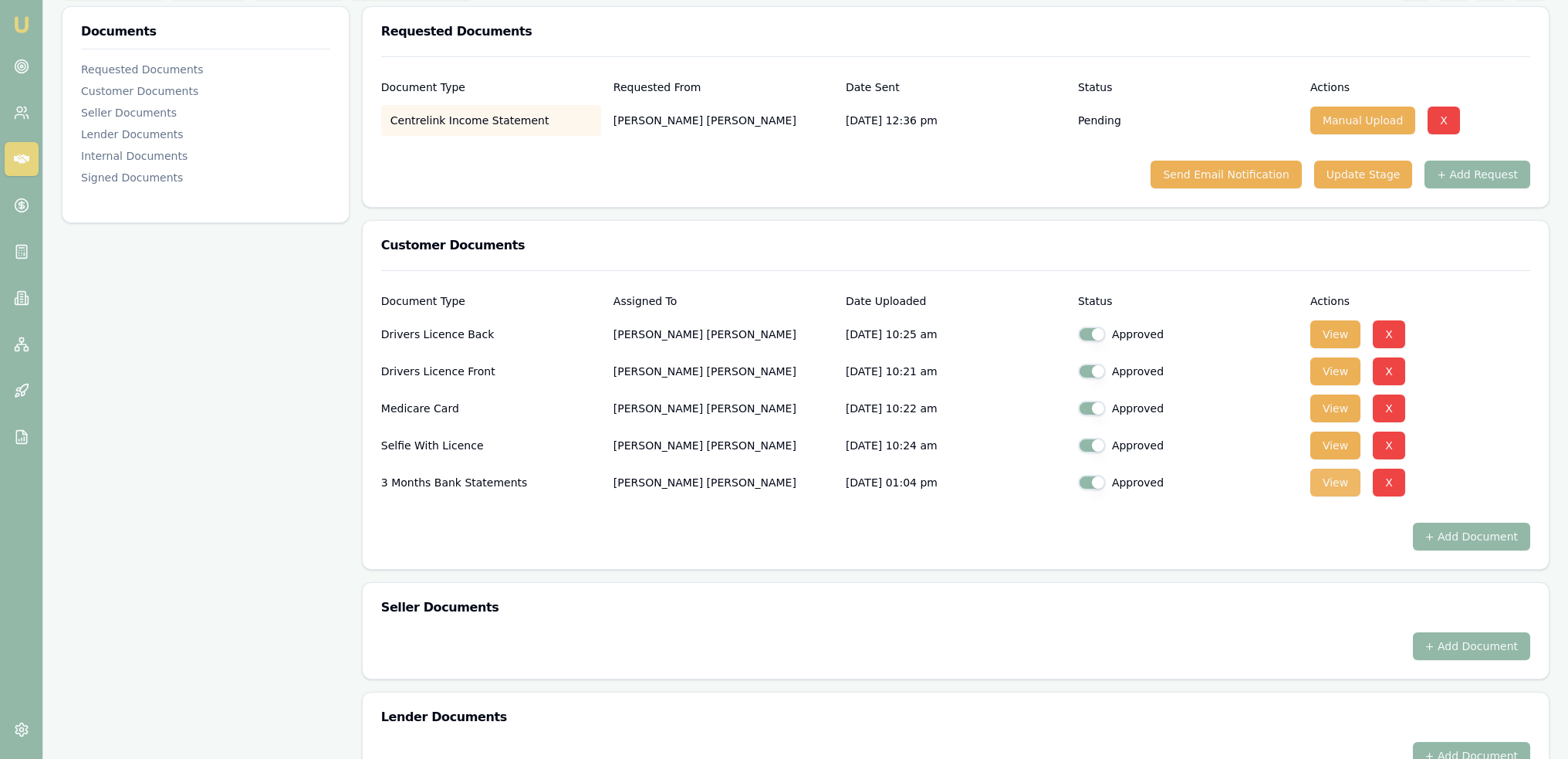
click at [1339, 483] on button "View" at bounding box center [1335, 482] width 50 height 28
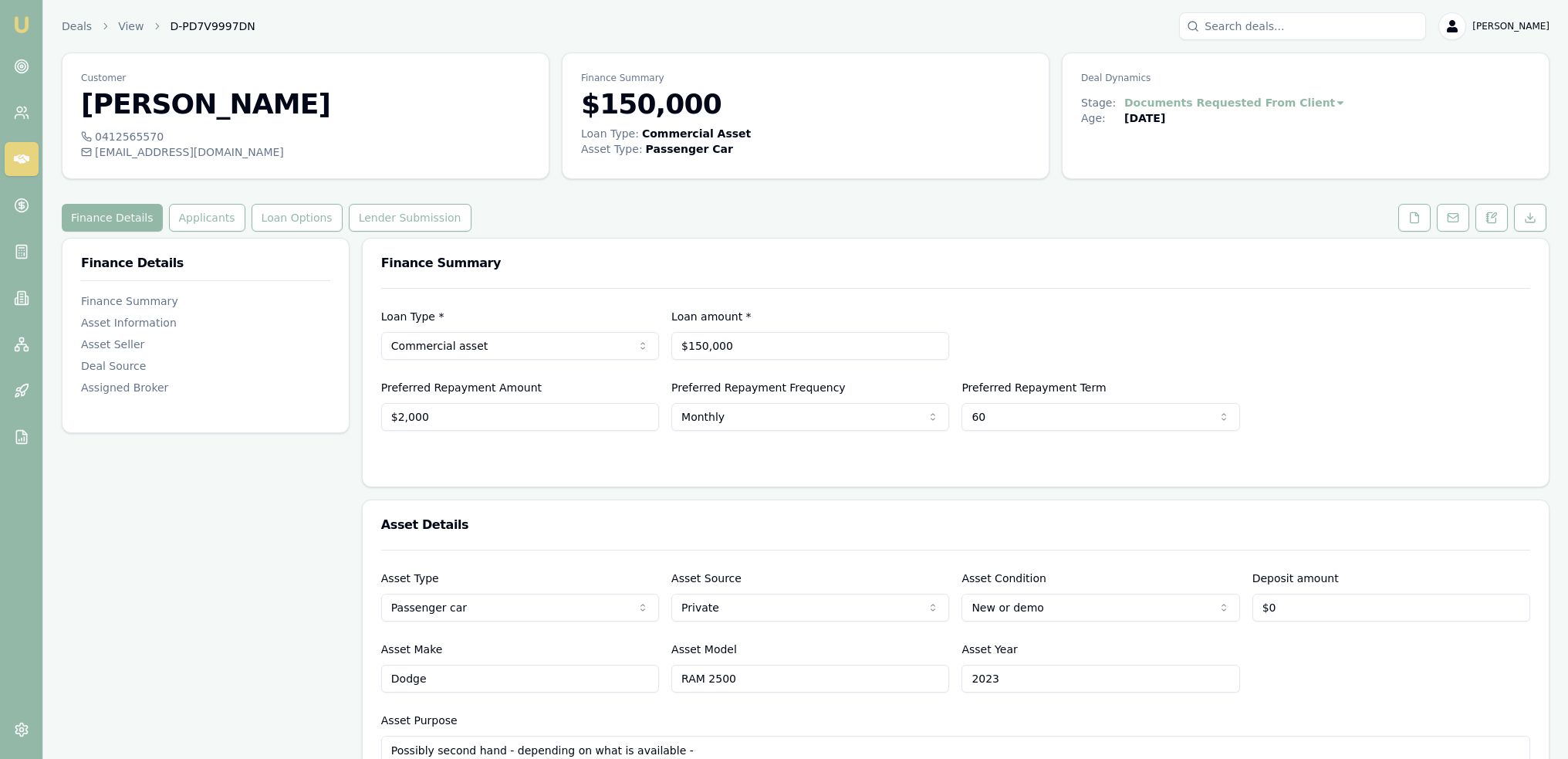
drag, startPoint x: 1406, startPoint y: 222, endPoint x: 1396, endPoint y: 237, distance: 18.0
click at [1406, 222] on button at bounding box center [1414, 218] width 32 height 28
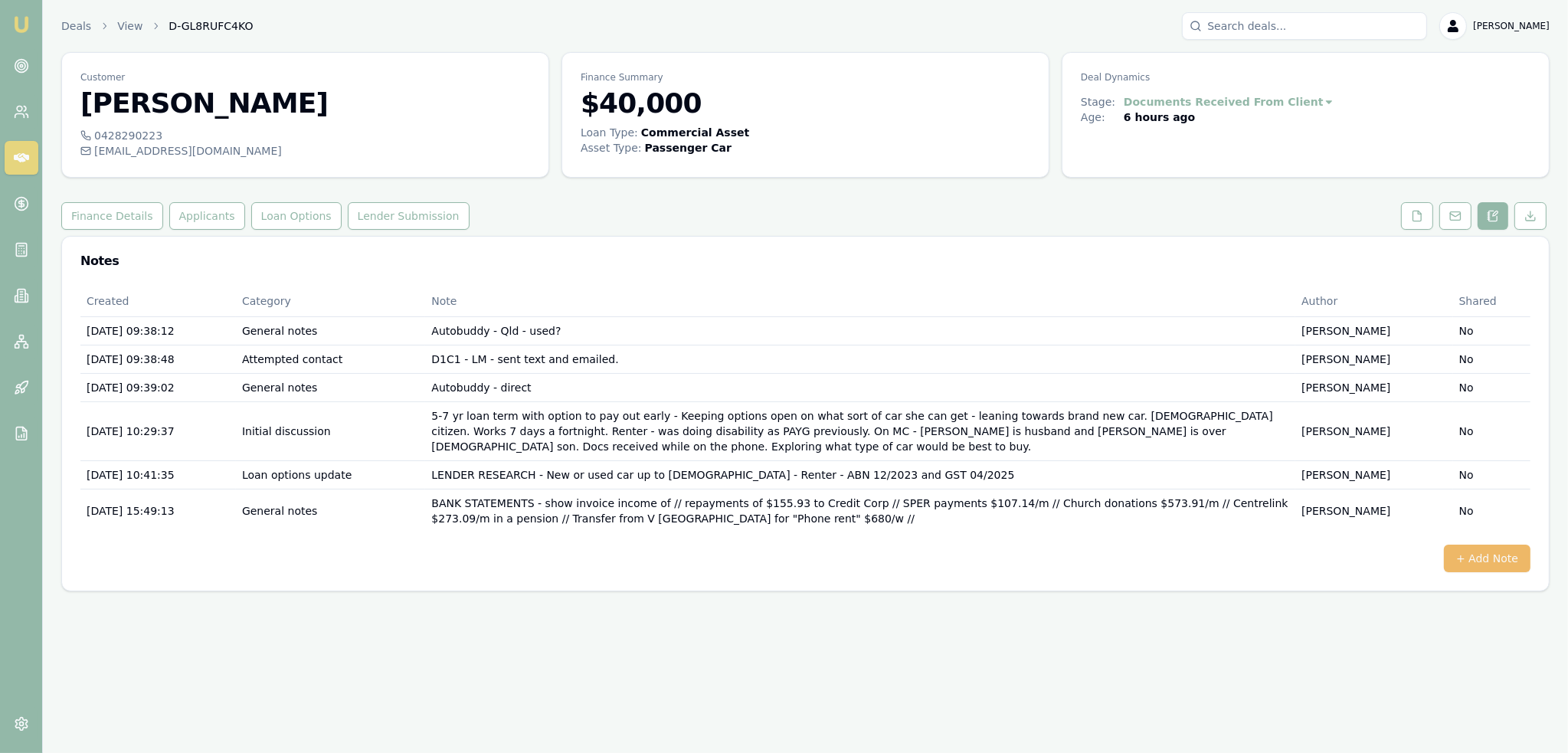
click at [1500, 545] on button "+ Add Note" at bounding box center [1487, 559] width 87 height 28
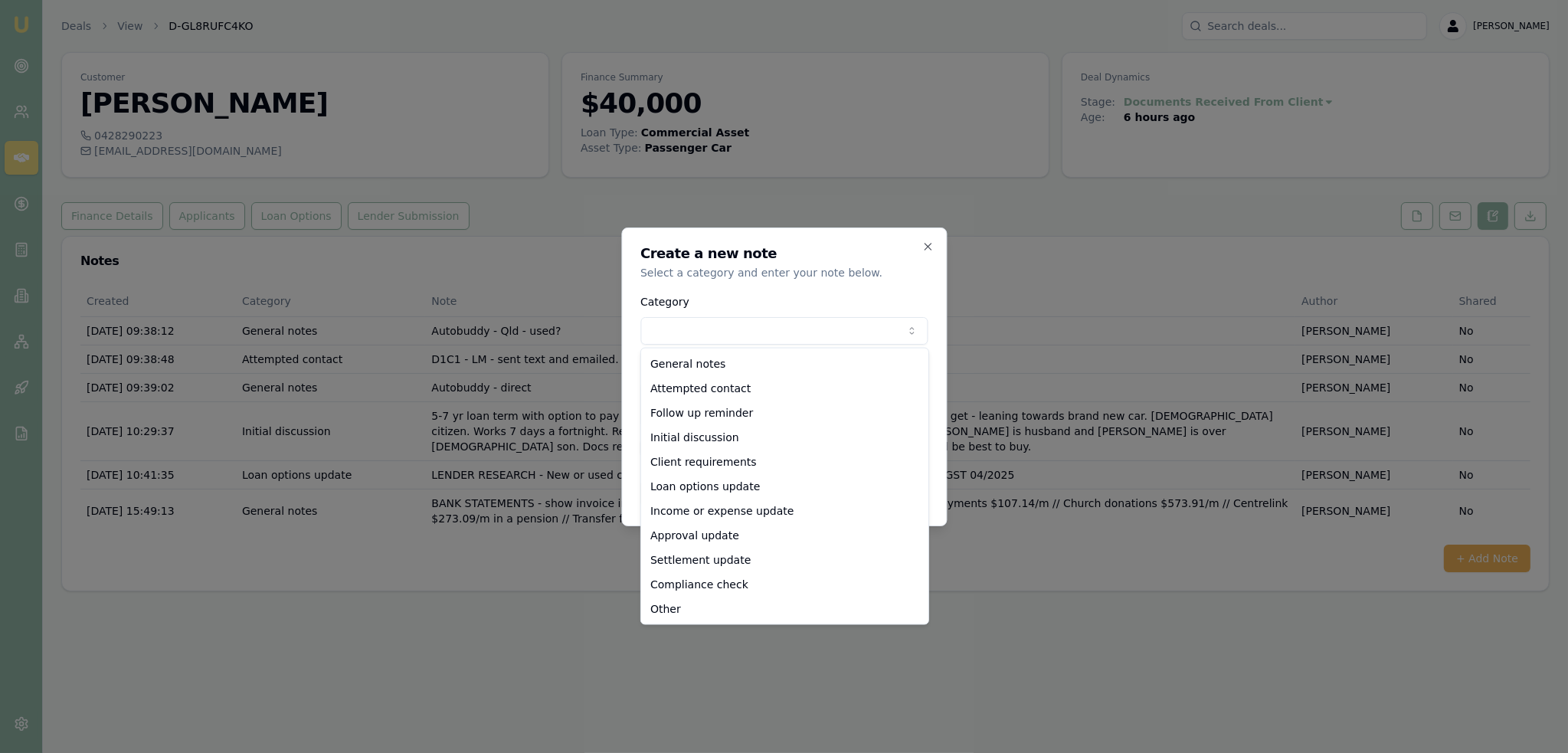
click at [741, 330] on body "Emu Broker Deals View D-GL8RUFC4KO [PERSON_NAME] Toggle Menu Customer [PERSON_N…" at bounding box center [784, 376] width 1568 height 753
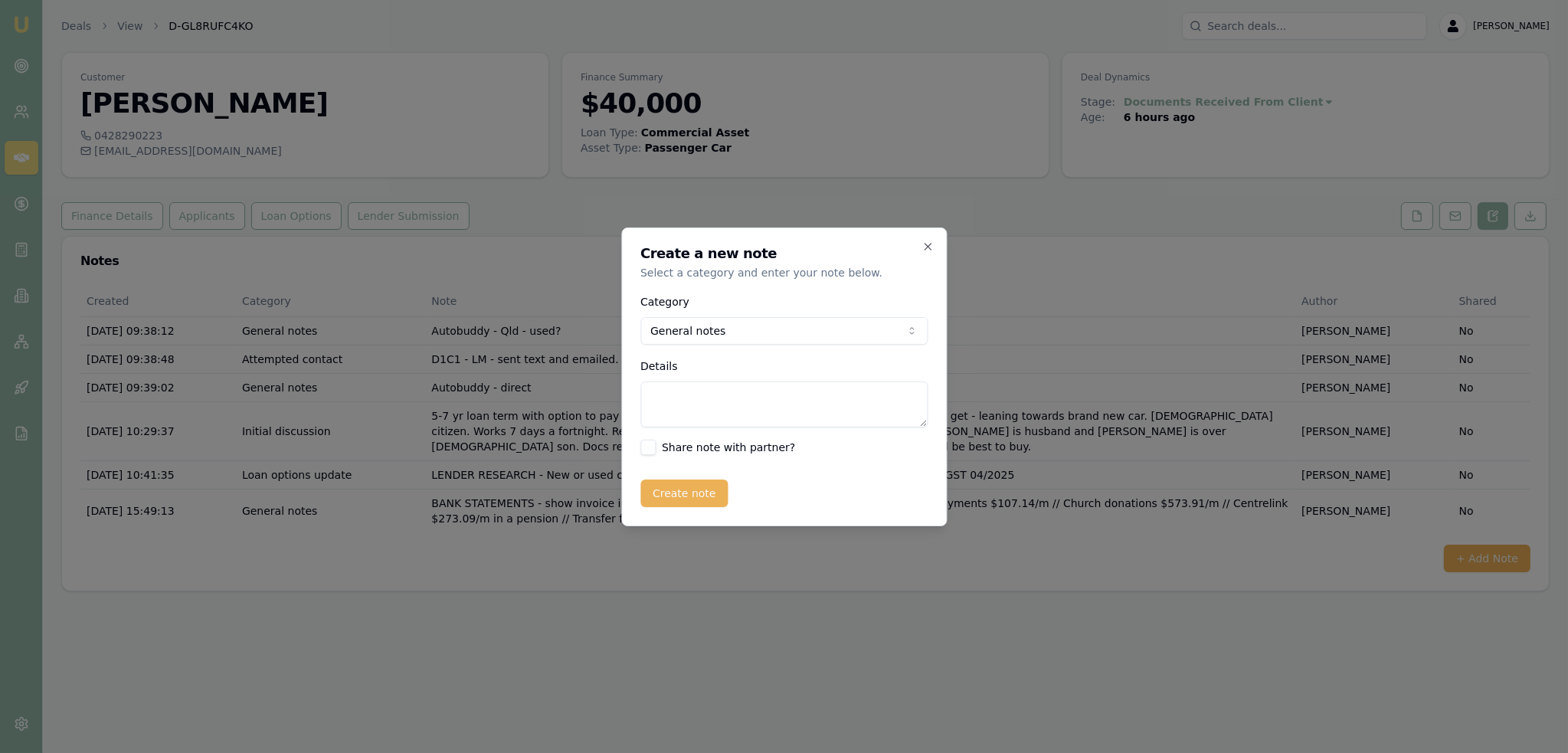
click at [704, 394] on textarea "Details" at bounding box center [784, 404] width 287 height 46
click at [836, 401] on textarea "BANK STATEMENTS - income" at bounding box center [784, 404] width 287 height 46
type textarea "BANK STATEMENTS - income $13,084.62/m"
click at [681, 498] on button "Create note" at bounding box center [684, 494] width 88 height 28
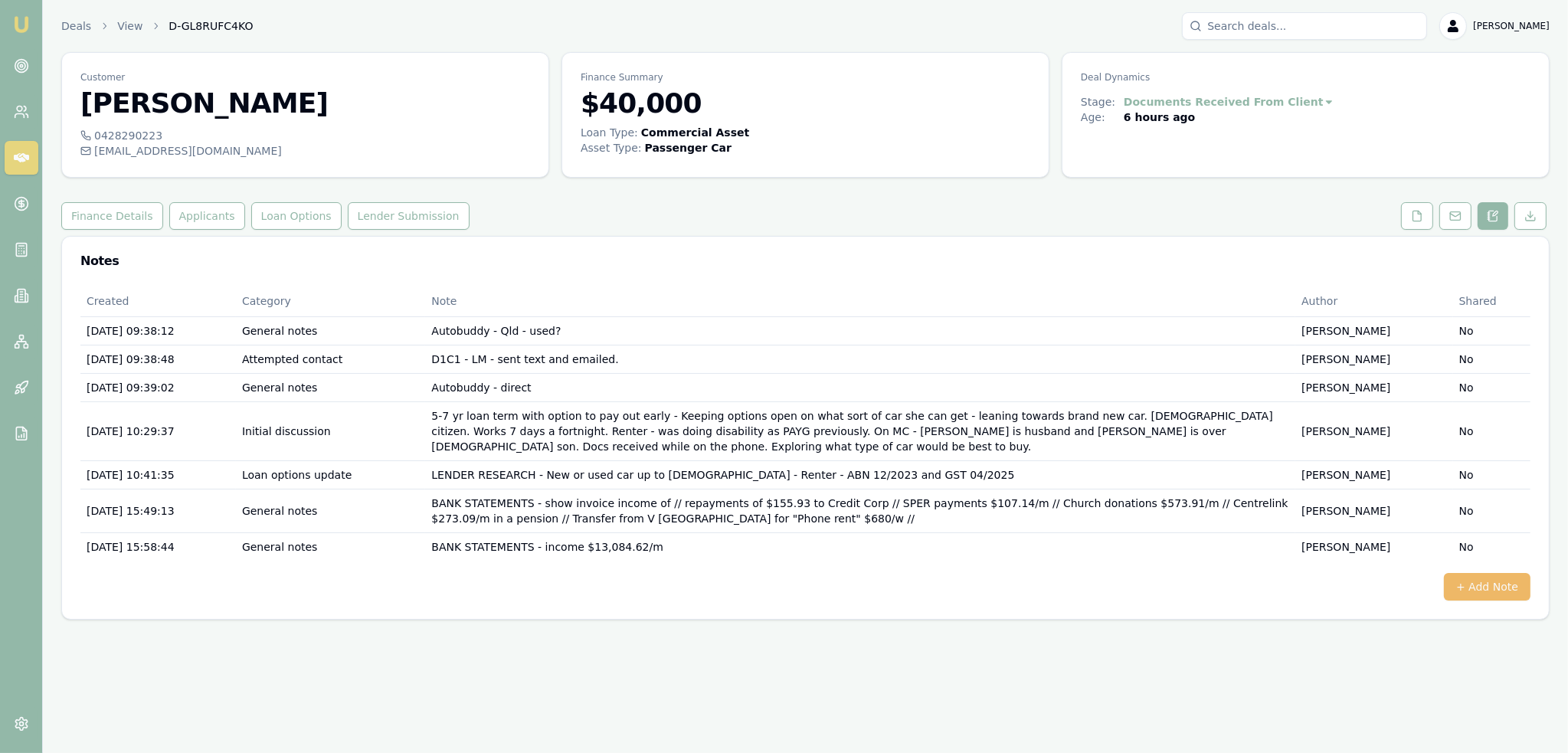
click at [1515, 573] on button "+ Add Note" at bounding box center [1487, 587] width 87 height 28
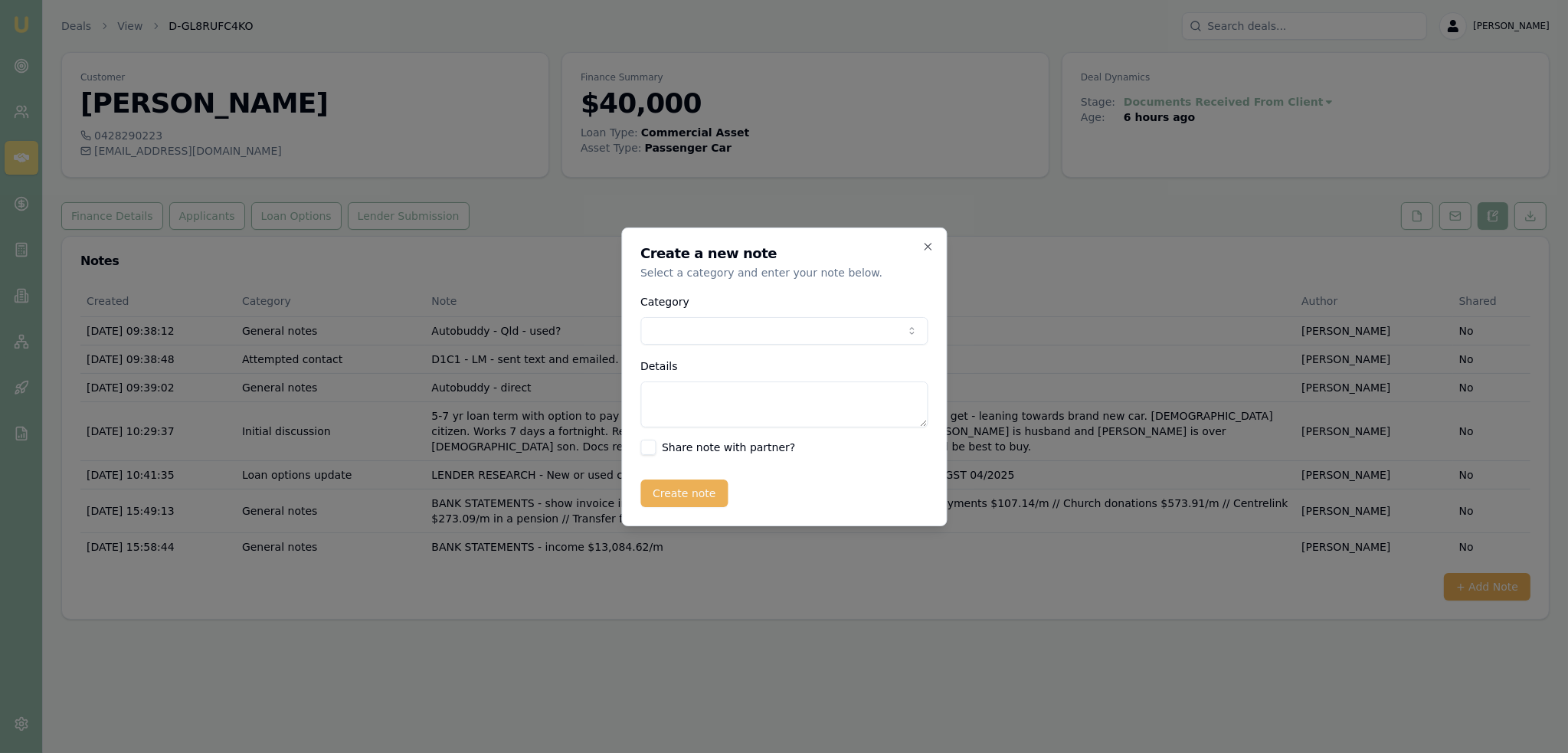
click at [785, 332] on body "Emu Broker Deals View D-GL8RUFC4KO Robyn Adams Toggle Menu Customer Annabelle I…" at bounding box center [784, 376] width 1568 height 753
click at [711, 393] on textarea "Details" at bounding box center [784, 404] width 287 height 46
type textarea "CREDIT REPORT"
type button "on"
click at [640, 439] on button "on" at bounding box center [648, 447] width 15 height 15
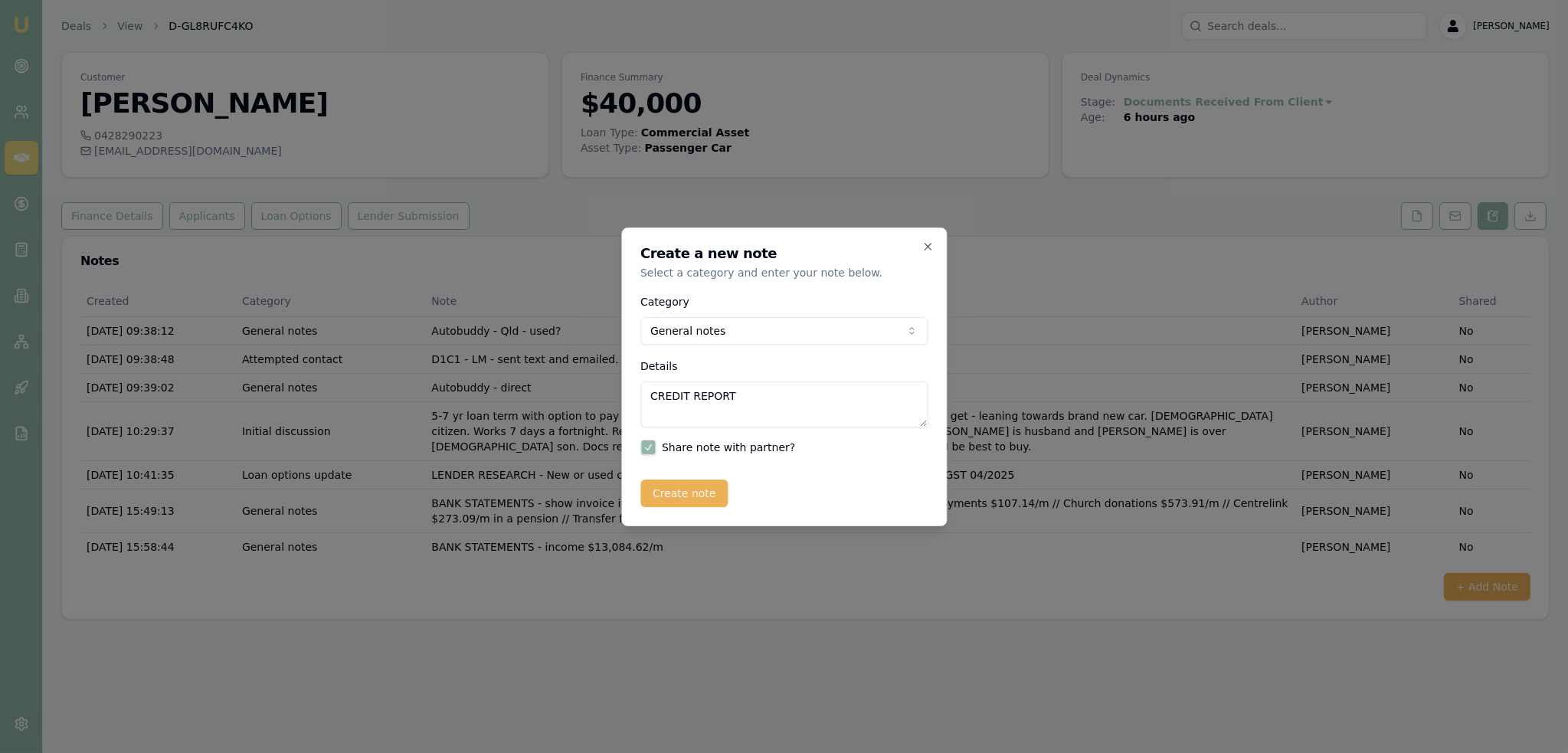
click at [640, 439] on button "button" at bounding box center [648, 447] width 15 height 15
click at [640, 439] on button "on" at bounding box center [648, 447] width 15 height 15
click at [640, 439] on button "button" at bounding box center [648, 447] width 15 height 15
checkbox input "false"
click at [747, 395] on textarea "CREDIT REPORT" at bounding box center [784, 404] width 287 height 46
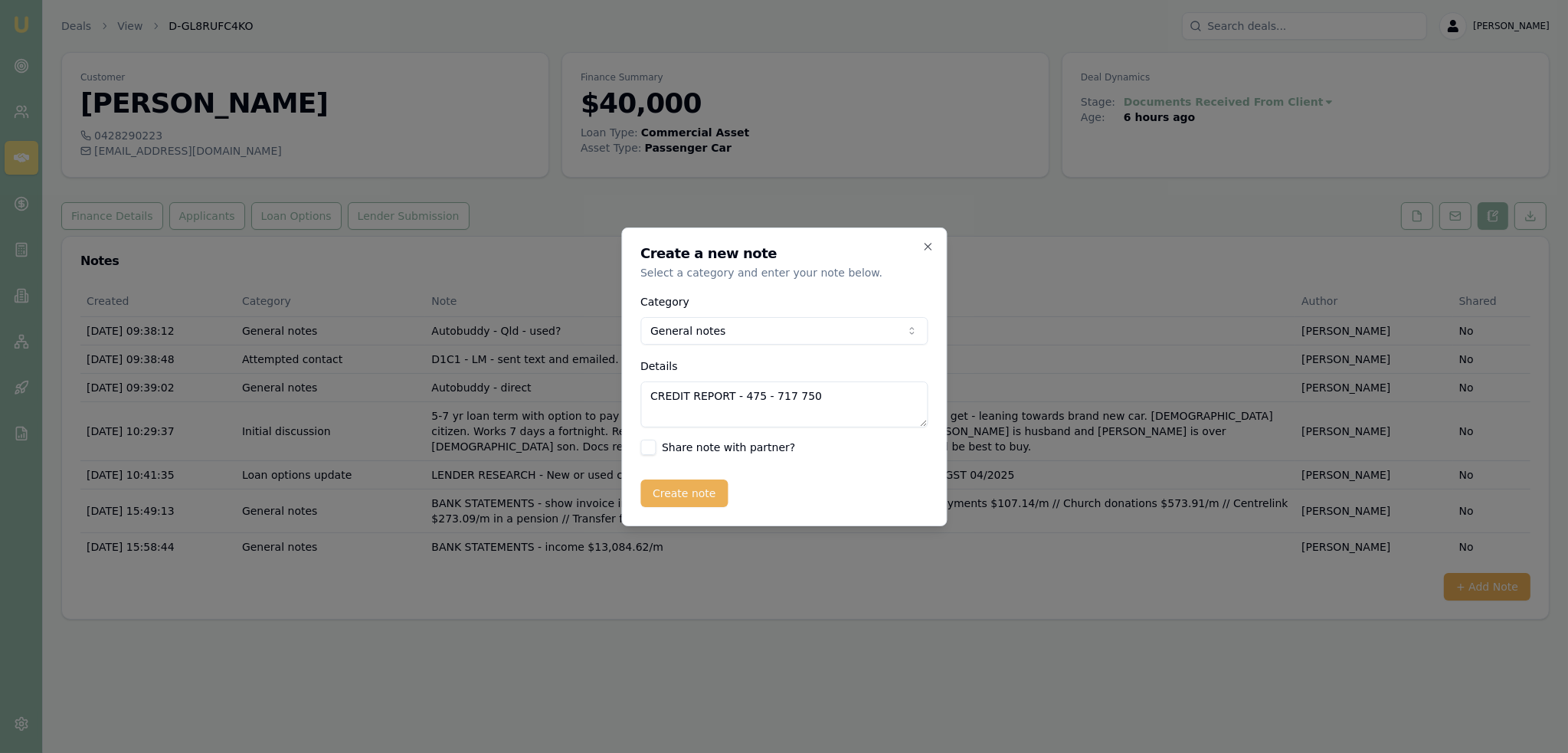
click at [759, 396] on textarea "CREDIT REPORT - 475 - 717 750" at bounding box center [784, 404] width 287 height 46
click at [783, 396] on textarea "CREDIT REPORT - 475 / 717 750" at bounding box center [784, 404] width 287 height 46
type textarea "CREDIT REPORT - 475 / 717 / 750"
click at [695, 489] on button "Create note" at bounding box center [684, 494] width 88 height 28
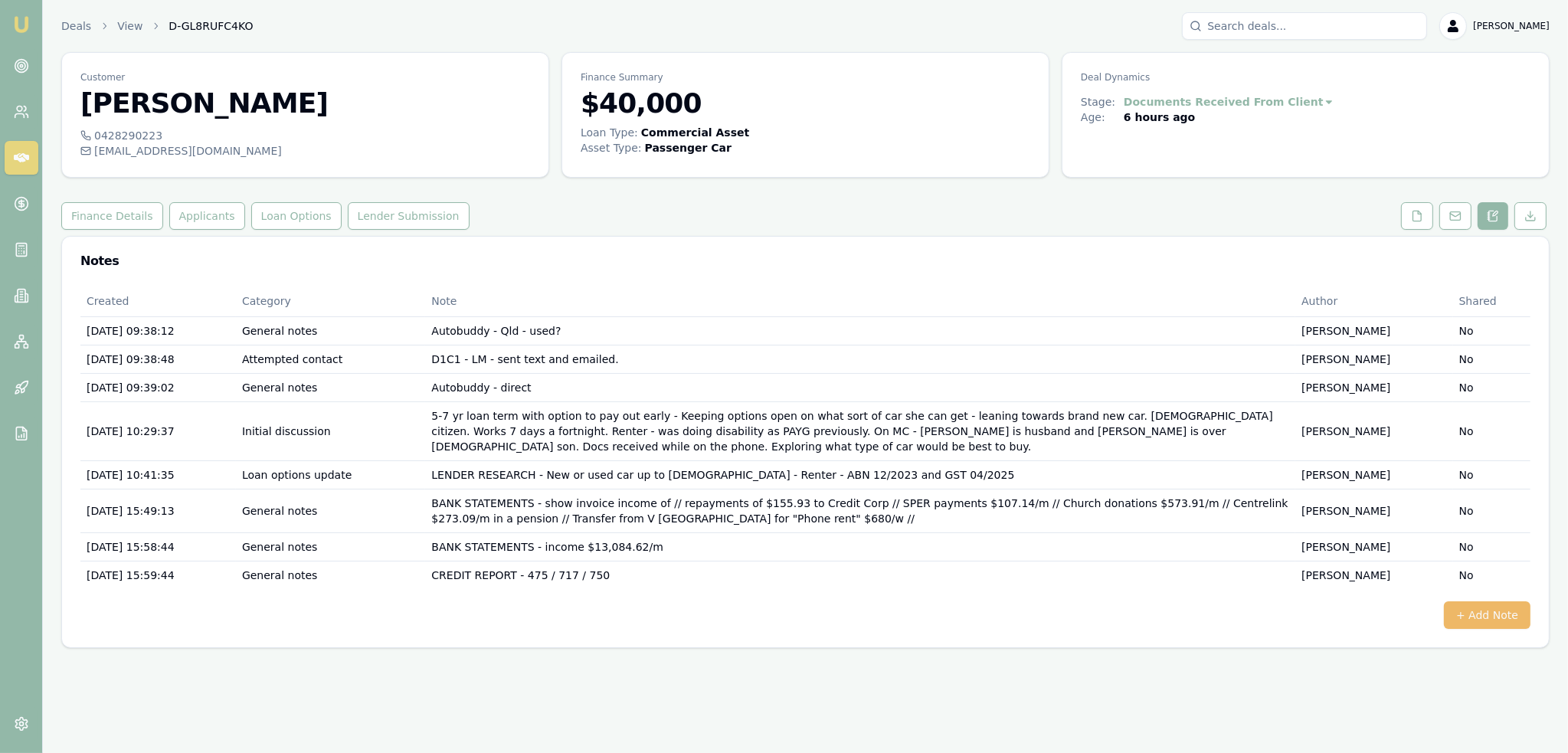
click at [1477, 601] on button "+ Add Note" at bounding box center [1487, 615] width 87 height 28
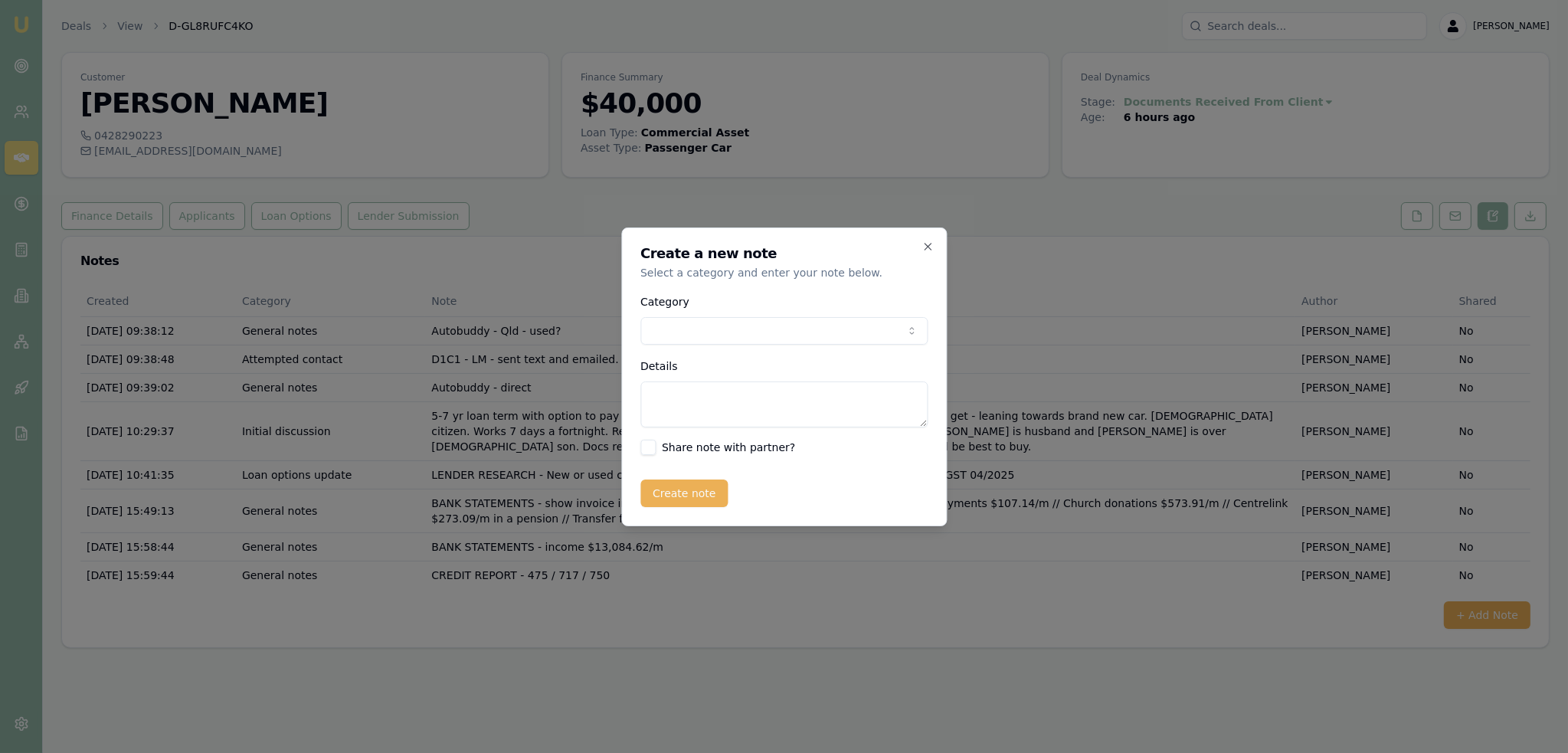
click at [780, 326] on body "Emu Broker Deals View D-GL8RUFC4KO Robyn Adams Toggle Menu Customer Annabelle I…" at bounding box center [784, 376] width 1568 height 753
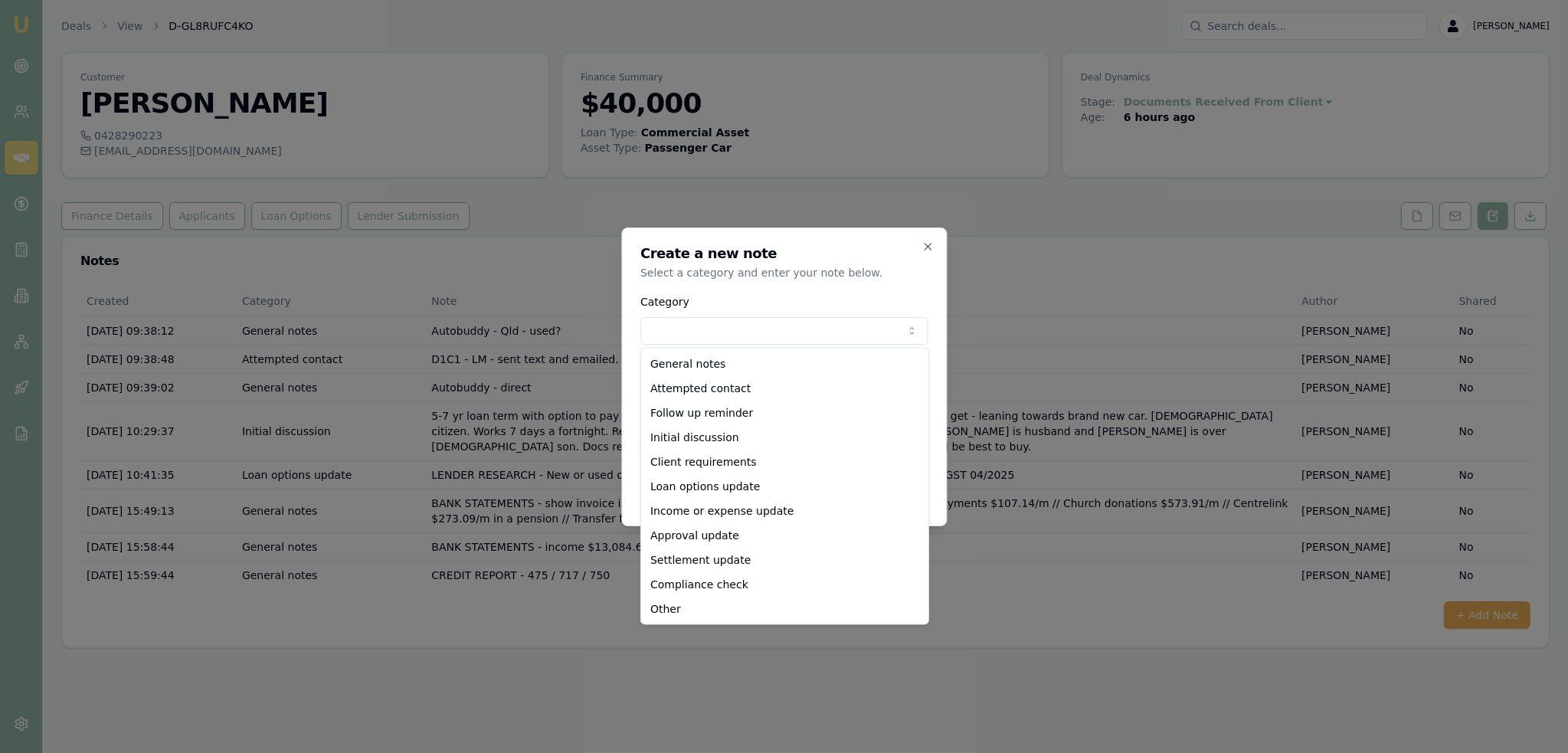
select select "LOAN_OPTIONS_UPDATE"
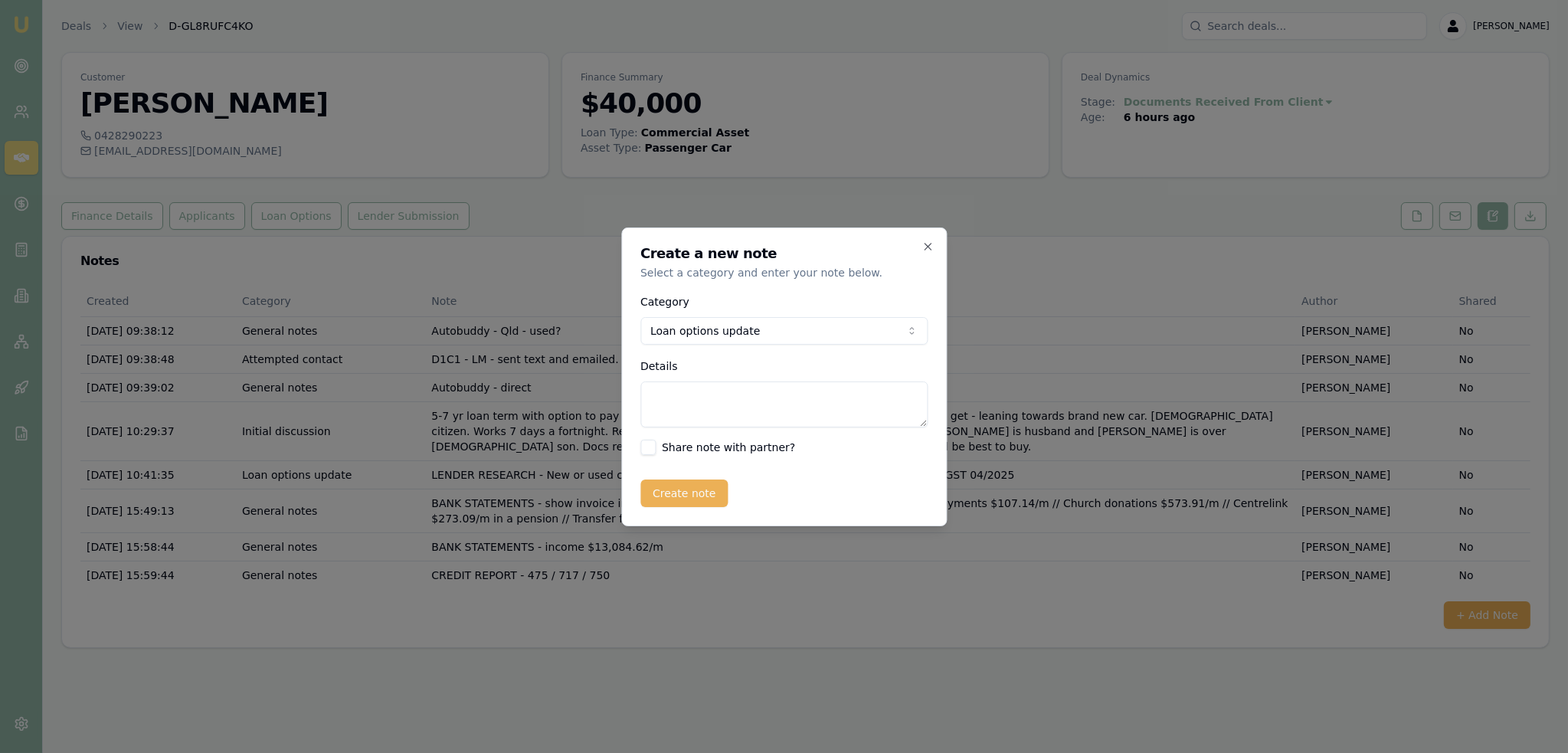
click at [733, 410] on textarea "Details" at bounding box center [784, 404] width 287 height 46
type textarea "a"
click at [889, 401] on textarea "ANGLE - 6 months bank statements" at bounding box center [784, 404] width 287 height 46
click at [862, 398] on textarea "ANGLE - 6 months bank statements" at bounding box center [784, 404] width 287 height 46
click at [837, 387] on textarea "ANGLE - 6 months bank statements" at bounding box center [784, 404] width 287 height 46
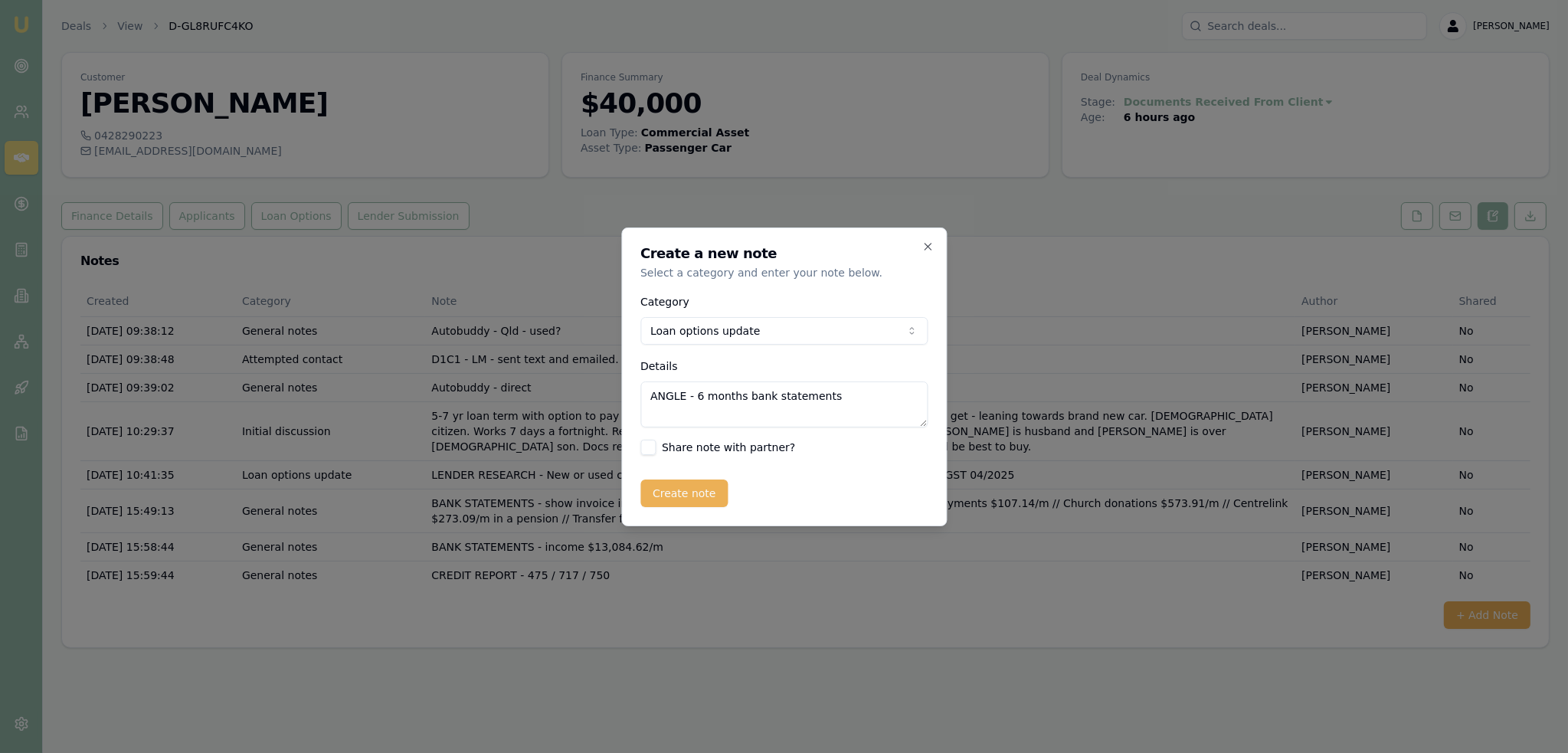
click at [873, 391] on textarea "ANGLE - 6 months bank statements" at bounding box center [784, 404] width 287 height 46
click at [733, 408] on textarea "ANGLE - 6 months bank statements - won't like current payday lender" at bounding box center [784, 404] width 287 height 46
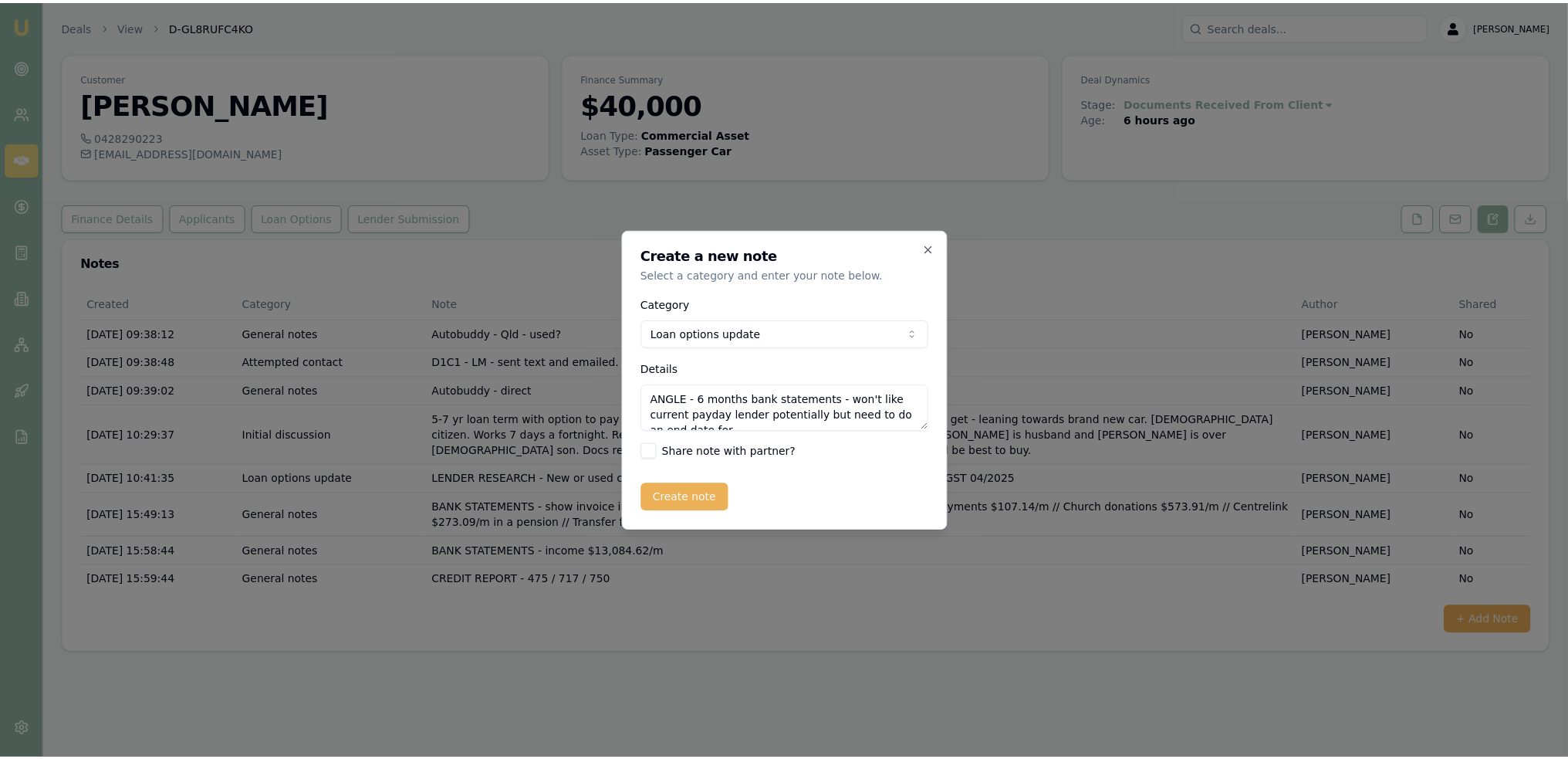
scroll to position [7, 0]
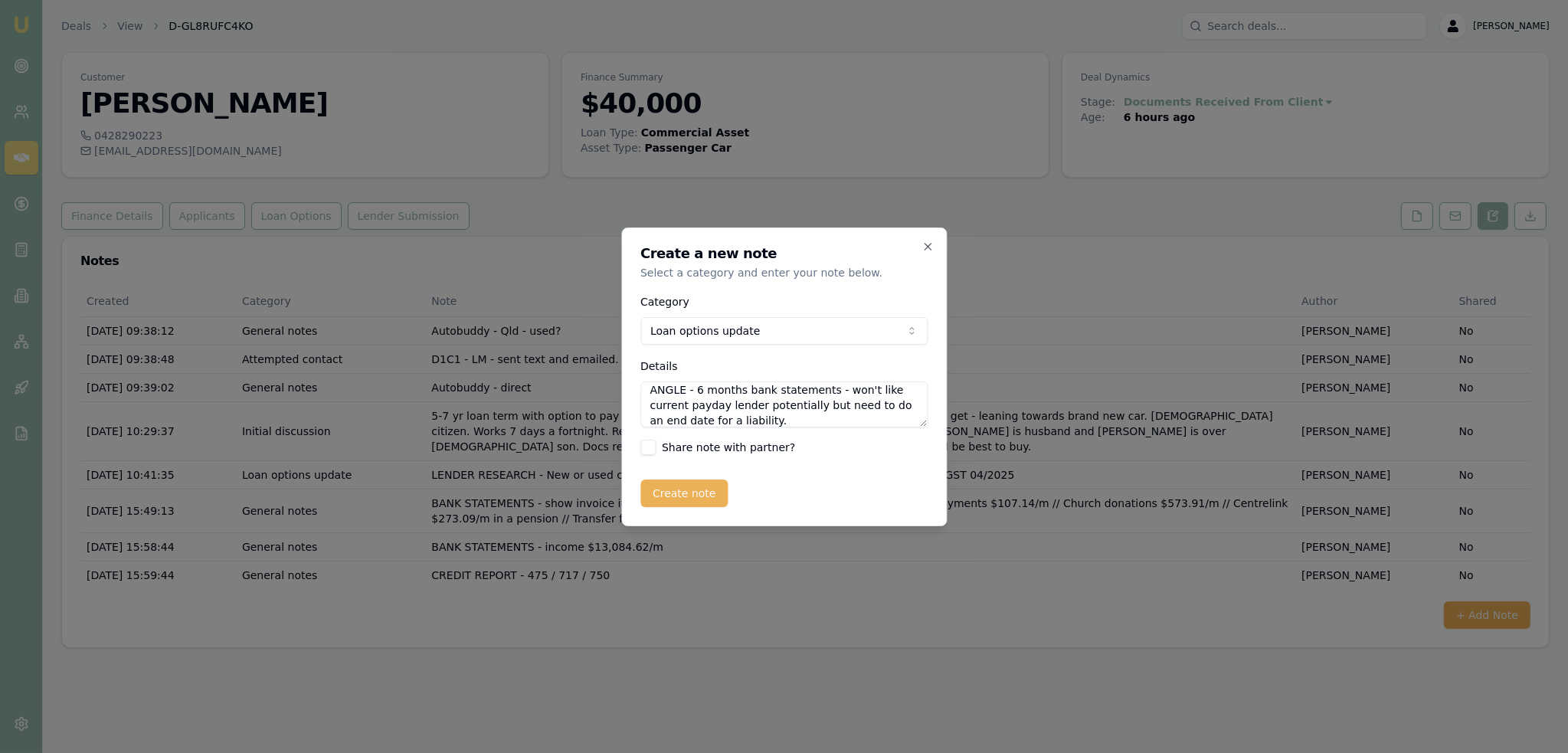
type textarea "ANGLE - 6 months bank statements - won't like current payday lender potentially…"
click at [678, 491] on button "Create note" at bounding box center [684, 494] width 88 height 28
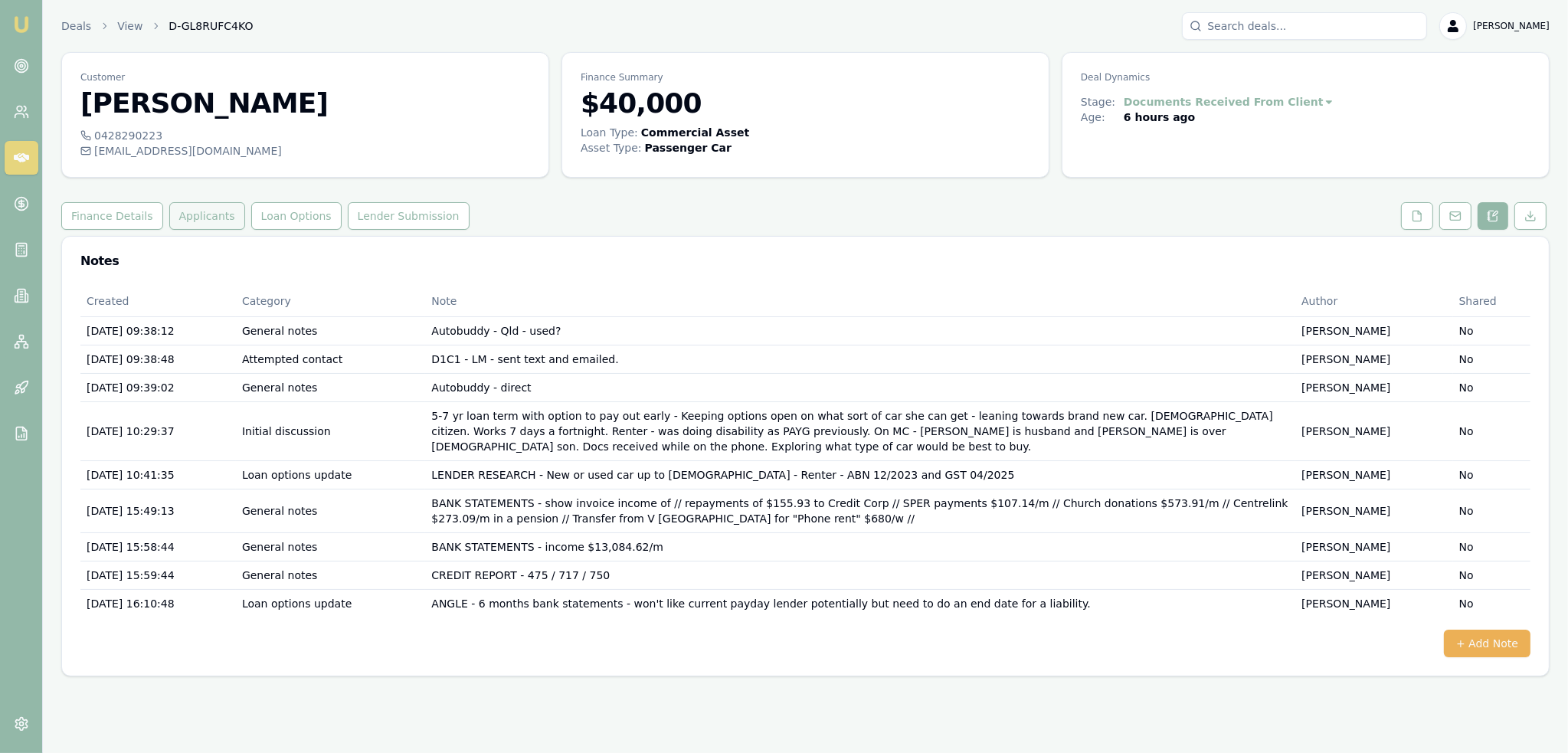
click at [206, 215] on button "Applicants" at bounding box center [206, 216] width 76 height 28
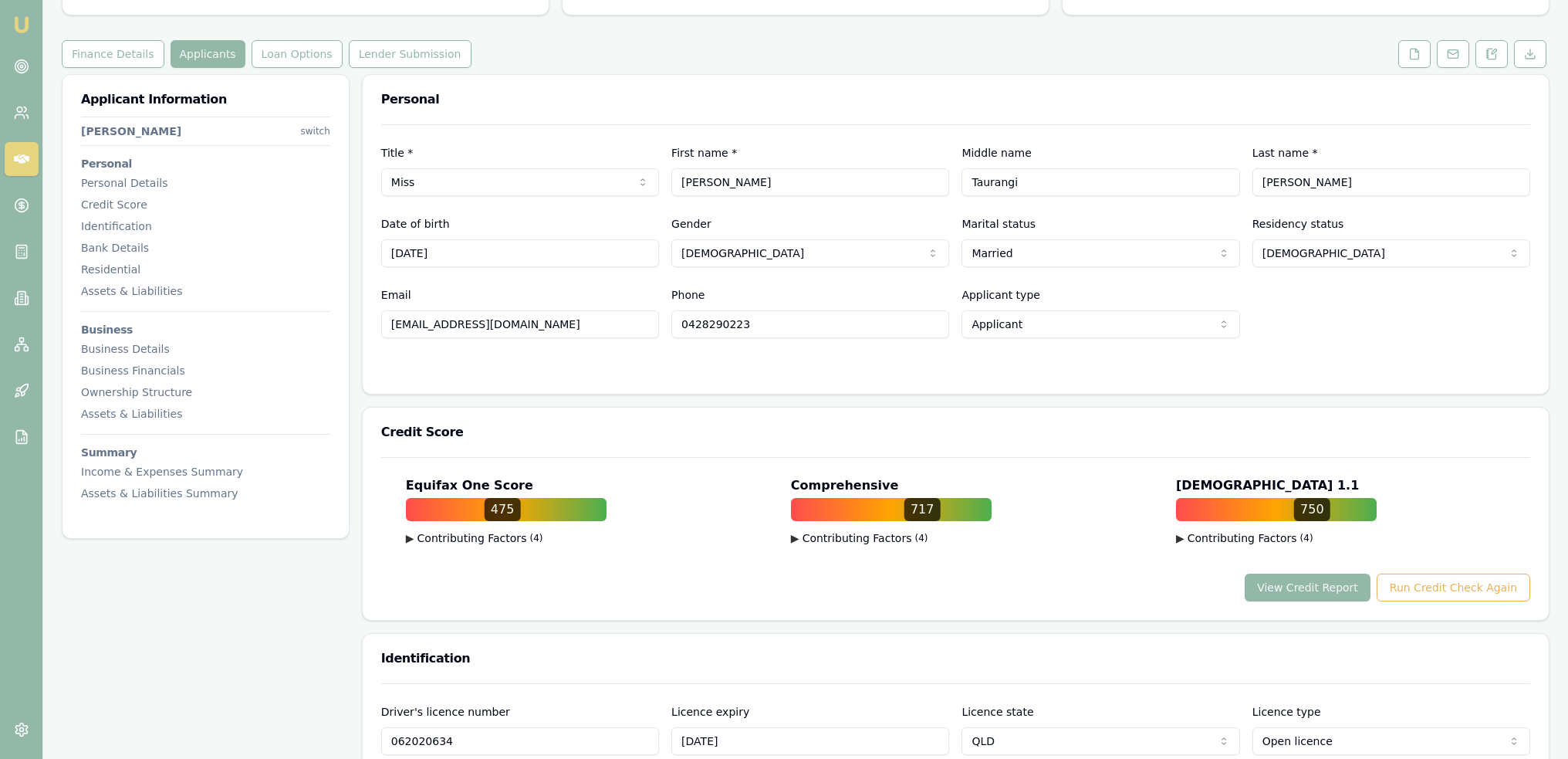
scroll to position [231, 0]
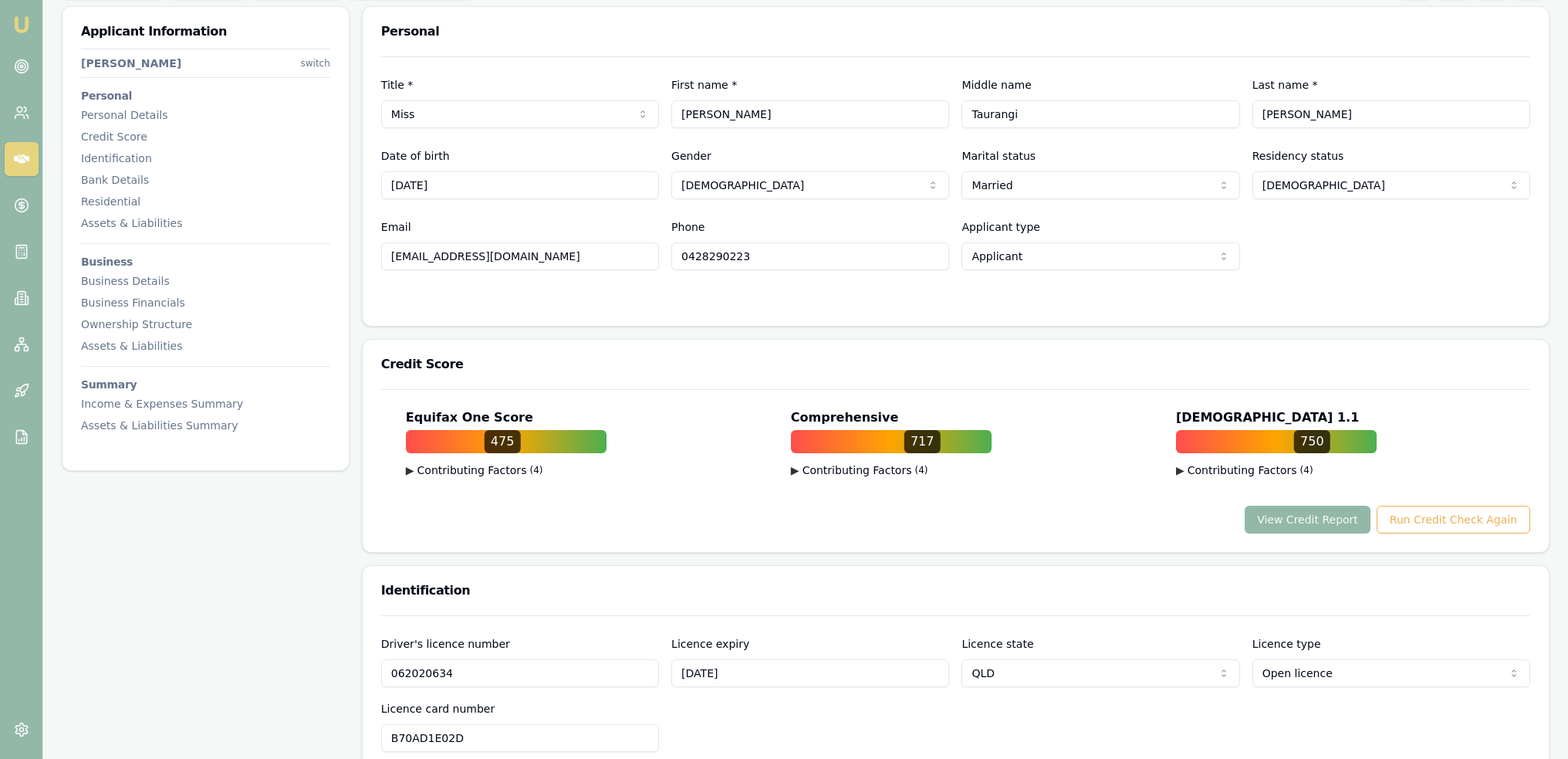
click at [868, 468] on button "▶ Contributing Factors ( 4 )" at bounding box center [890, 470] width 200 height 15
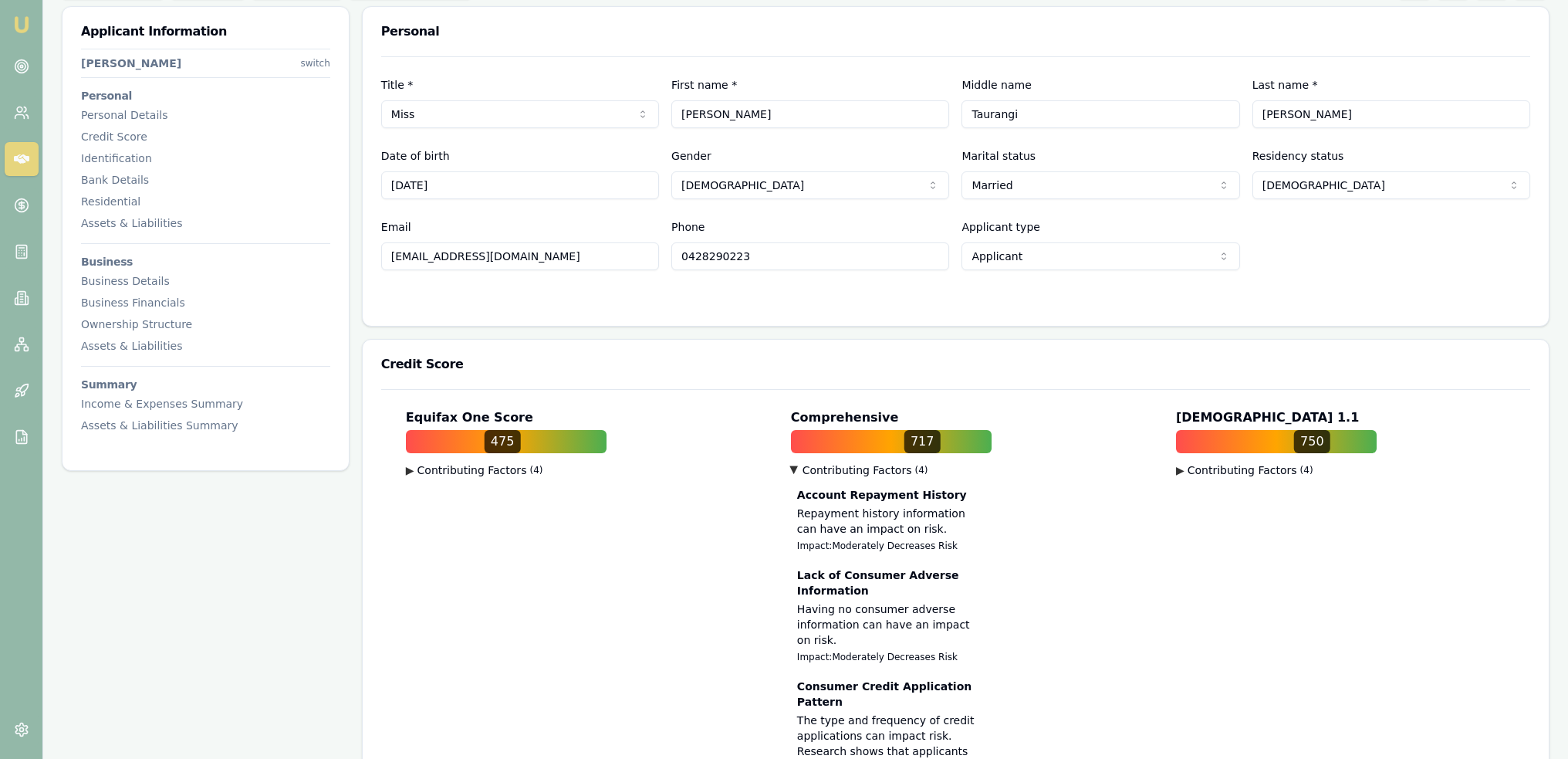
click at [833, 473] on button "▶ Contributing Factors ( 4 )" at bounding box center [890, 470] width 200 height 15
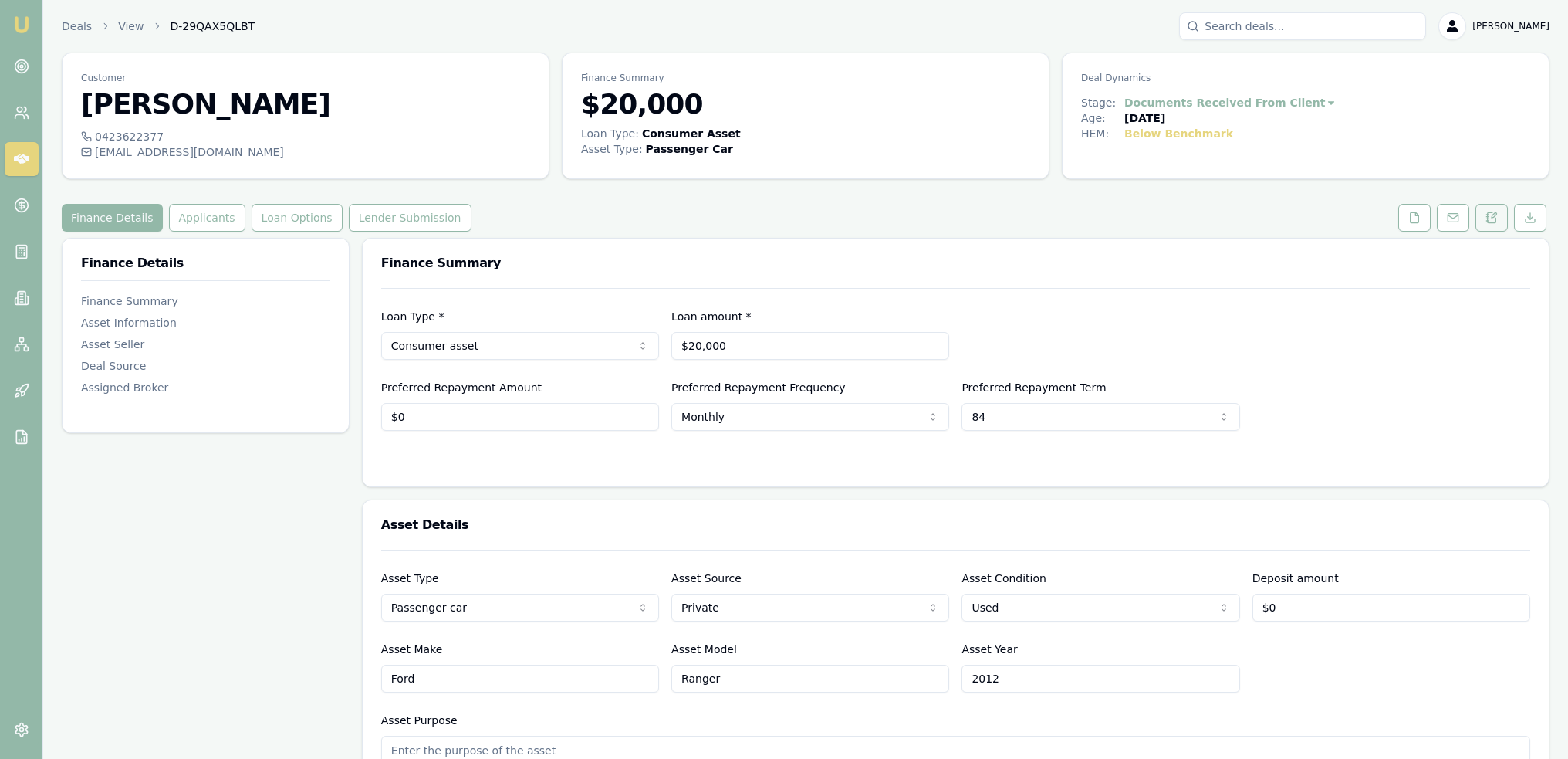
click at [1500, 217] on button at bounding box center [1491, 218] width 32 height 28
click at [1495, 205] on button at bounding box center [1491, 218] width 32 height 28
